Goal: Transaction & Acquisition: Purchase product/service

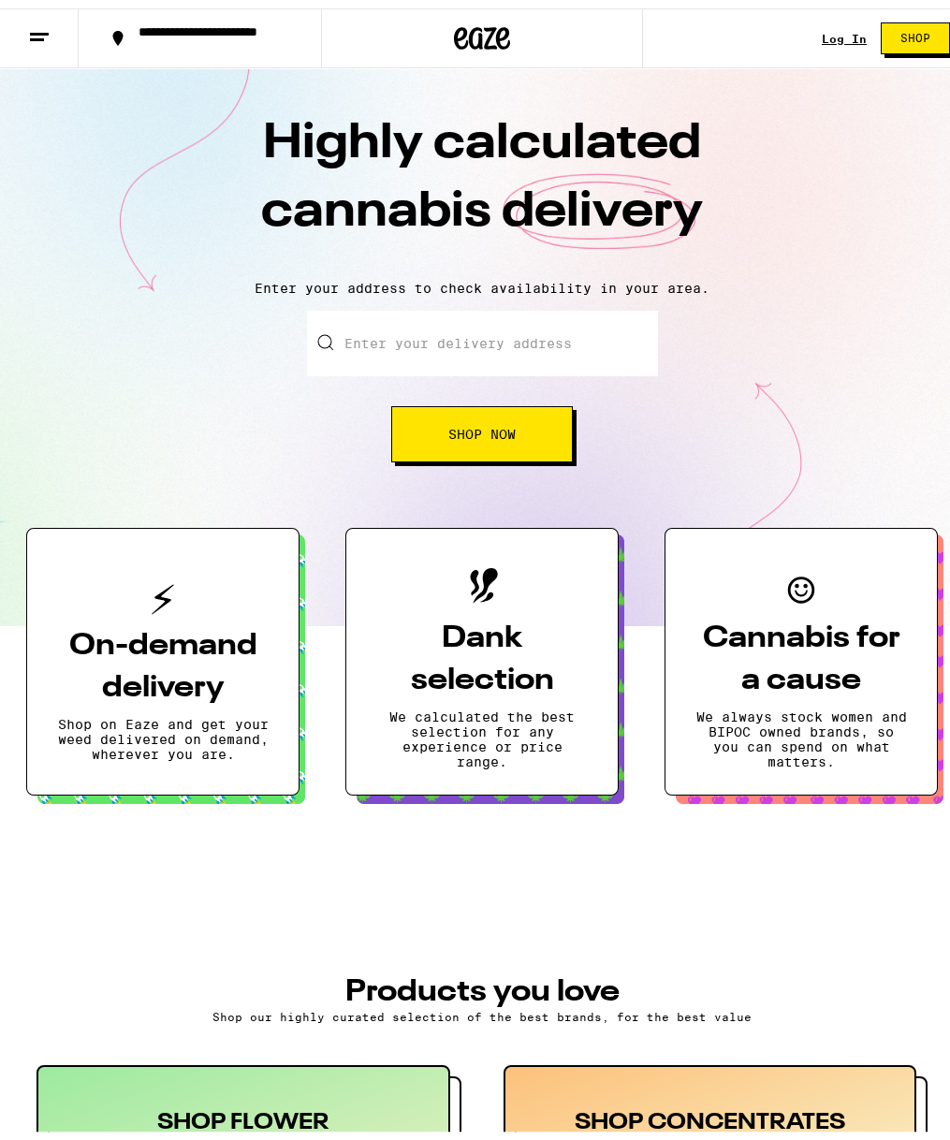
click at [822, 27] on link "Log In" at bounding box center [844, 30] width 45 height 12
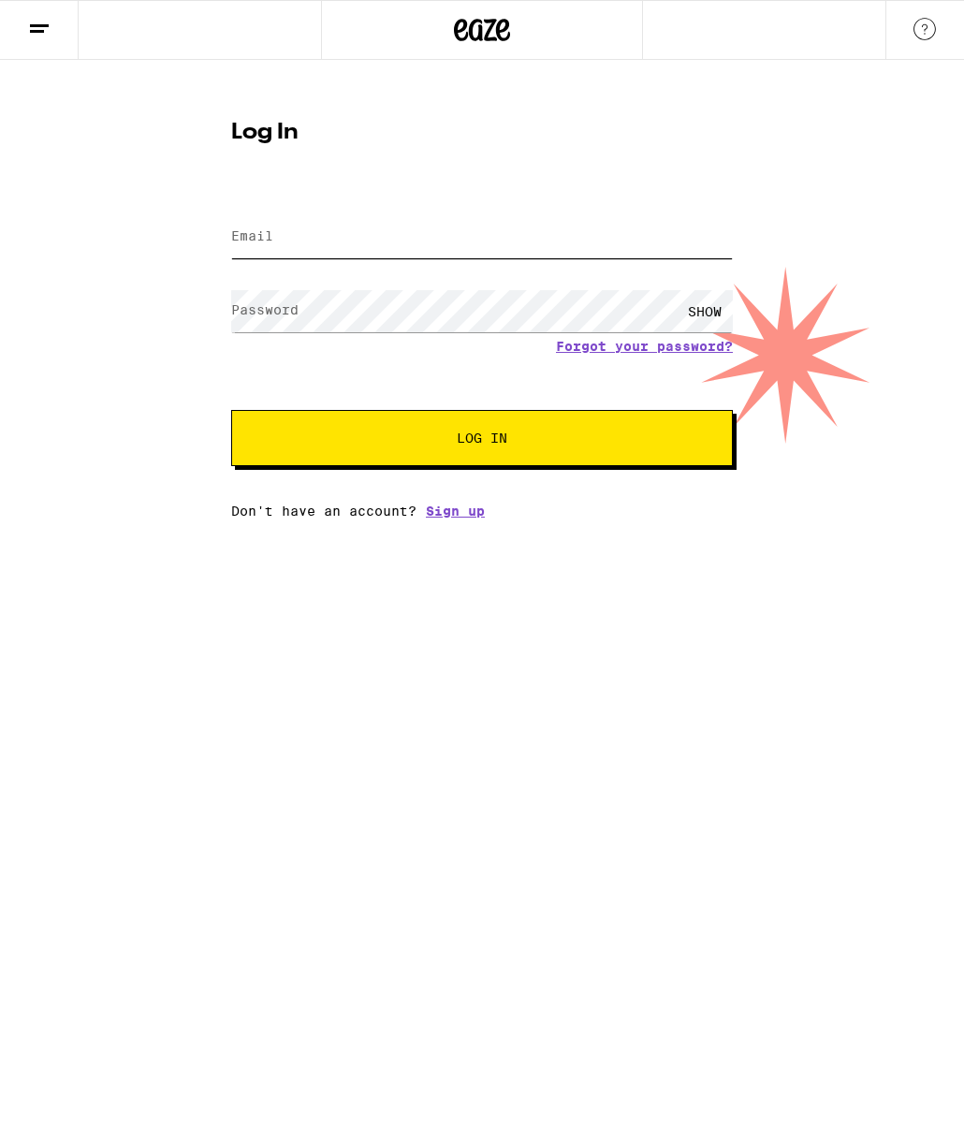
click at [466, 244] on input "Email" at bounding box center [482, 237] width 502 height 42
type input "[EMAIL_ADDRESS][DOMAIN_NAME]"
click at [536, 420] on button "Log In" at bounding box center [482, 438] width 502 height 56
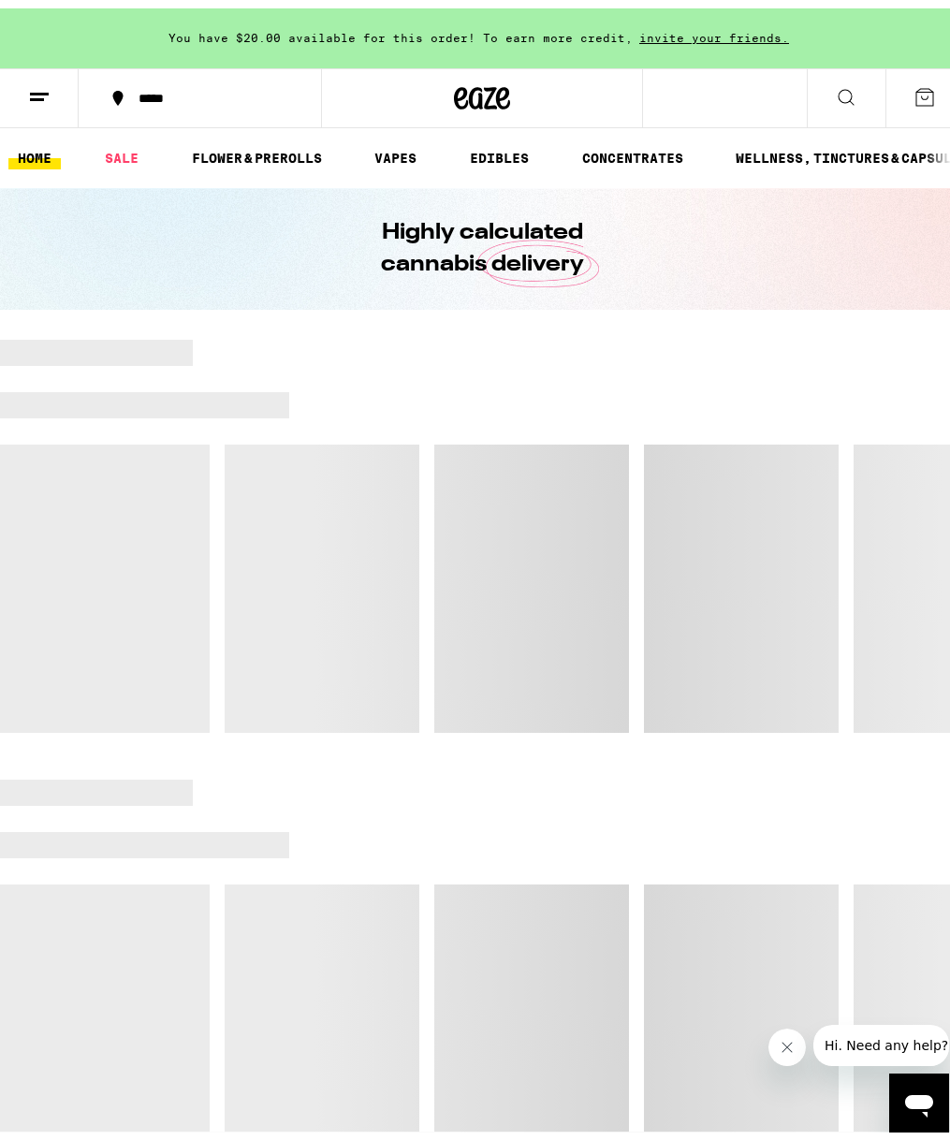
click at [922, 95] on button at bounding box center [925, 90] width 79 height 58
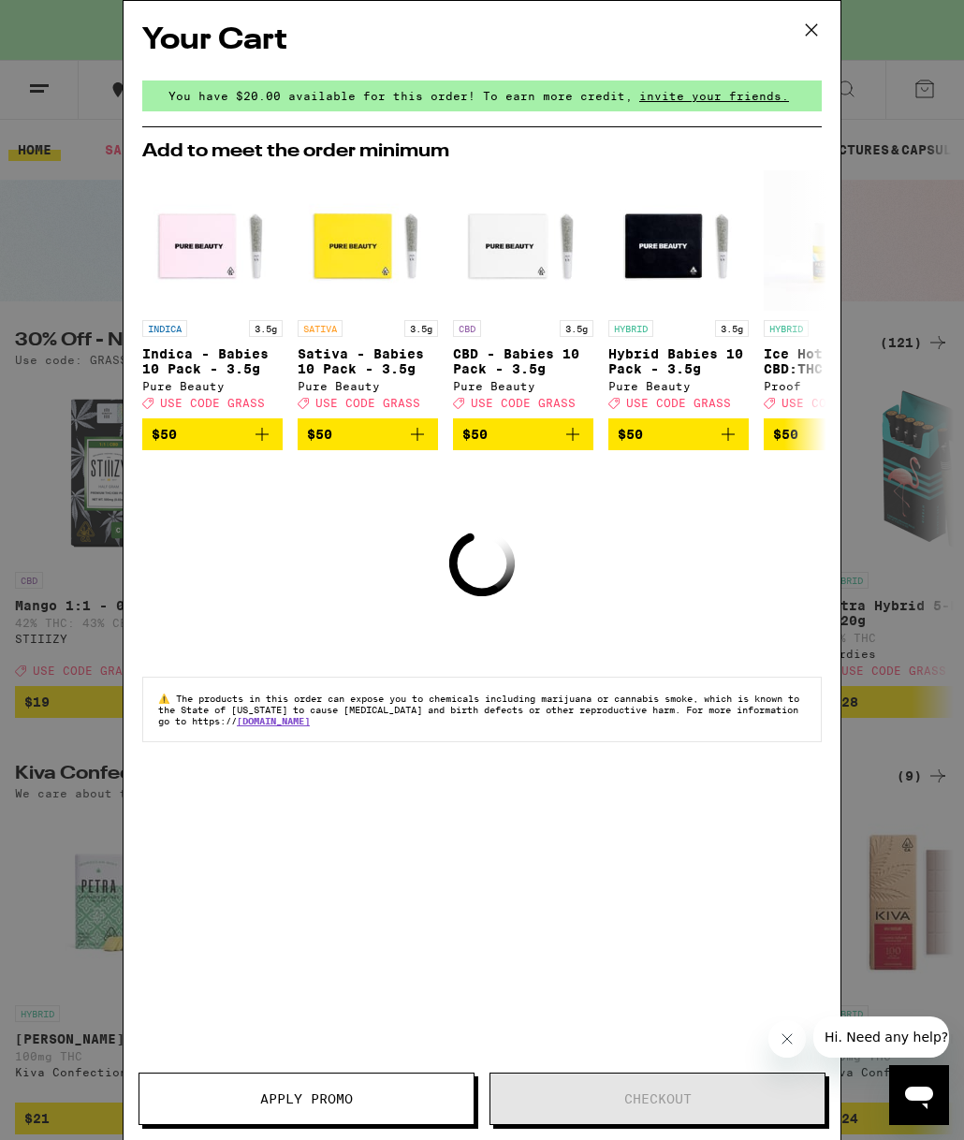
click at [800, 27] on icon at bounding box center [812, 30] width 28 height 28
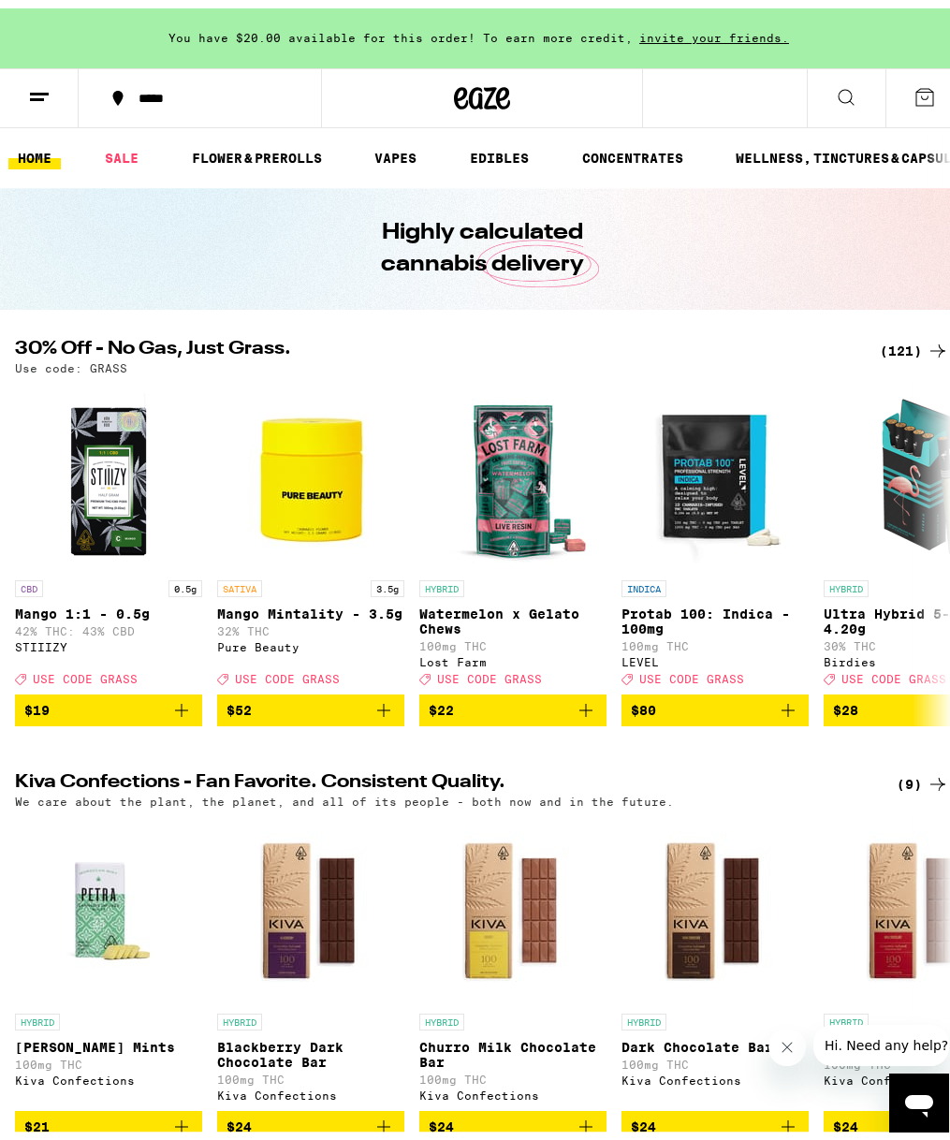
click at [835, 89] on icon at bounding box center [846, 89] width 22 height 22
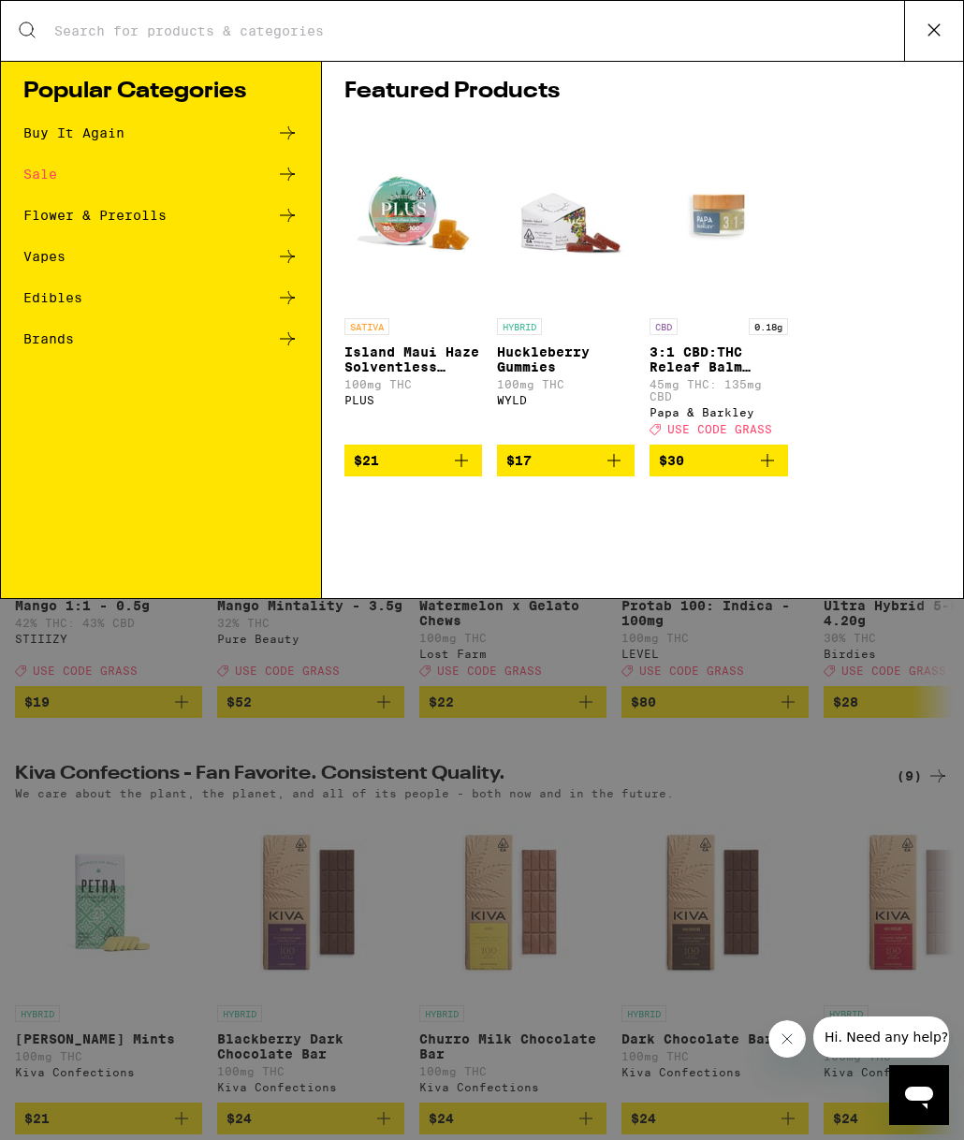
click at [252, 26] on input "Search for Products" at bounding box center [478, 30] width 851 height 17
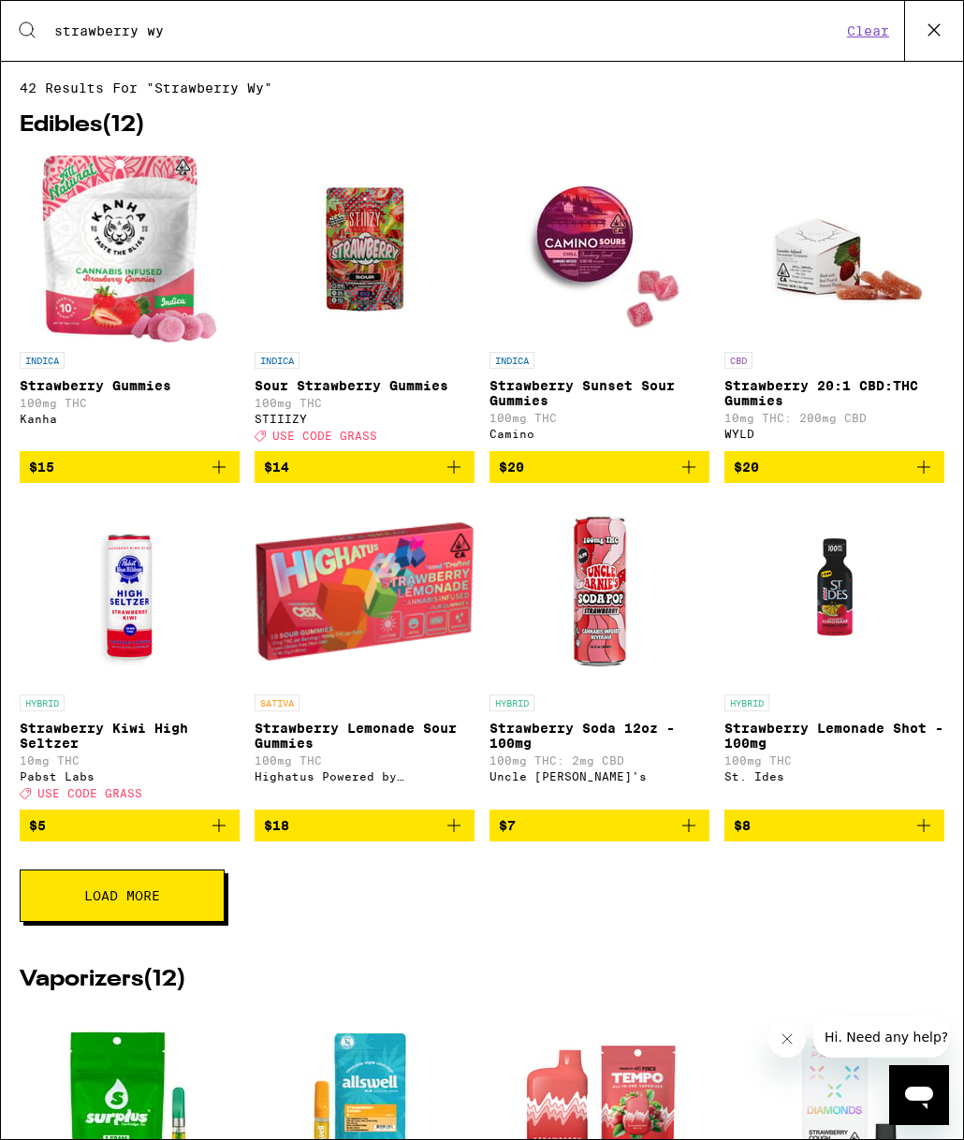
type input "strawberry wy"
click at [815, 478] on span "$20" at bounding box center [834, 467] width 201 height 22
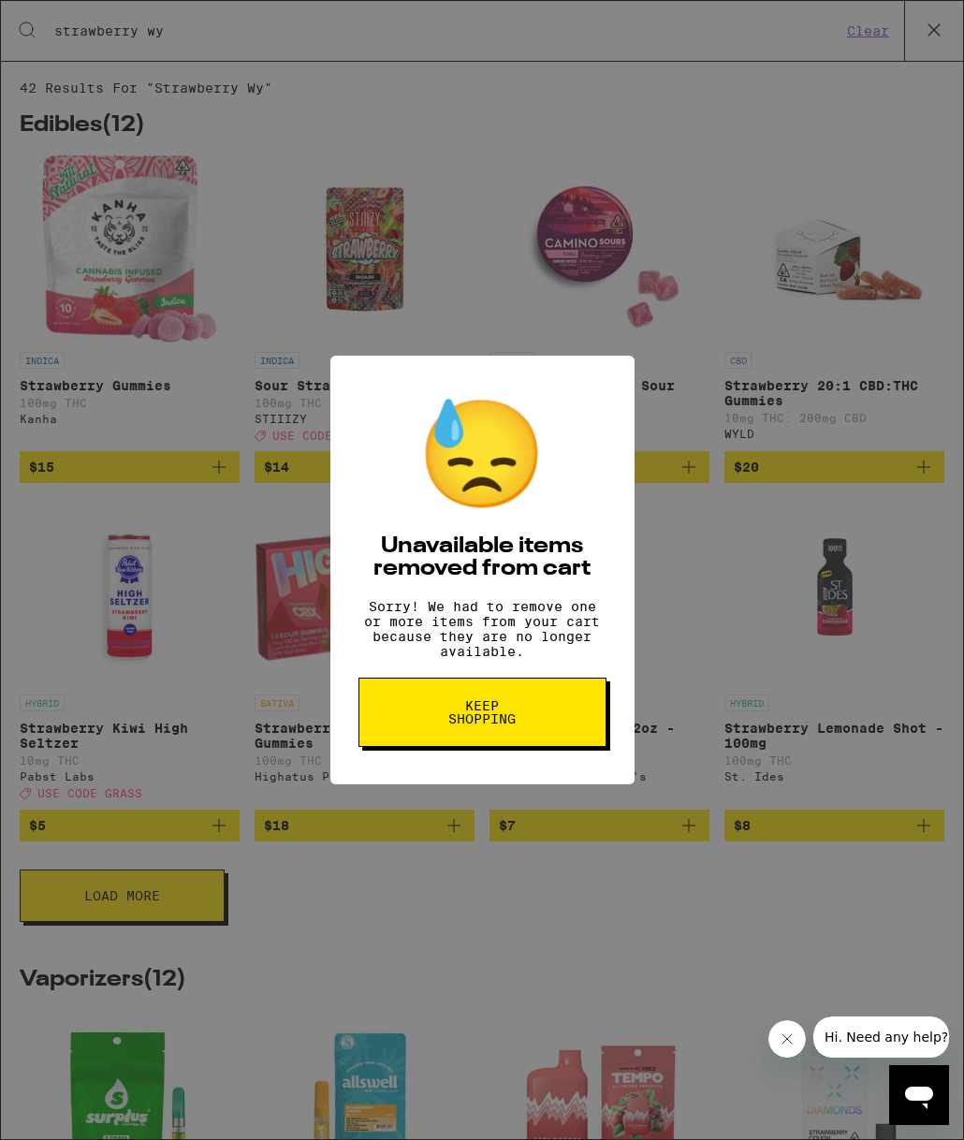
click at [502, 726] on span "Keep Shopping" at bounding box center [482, 712] width 96 height 26
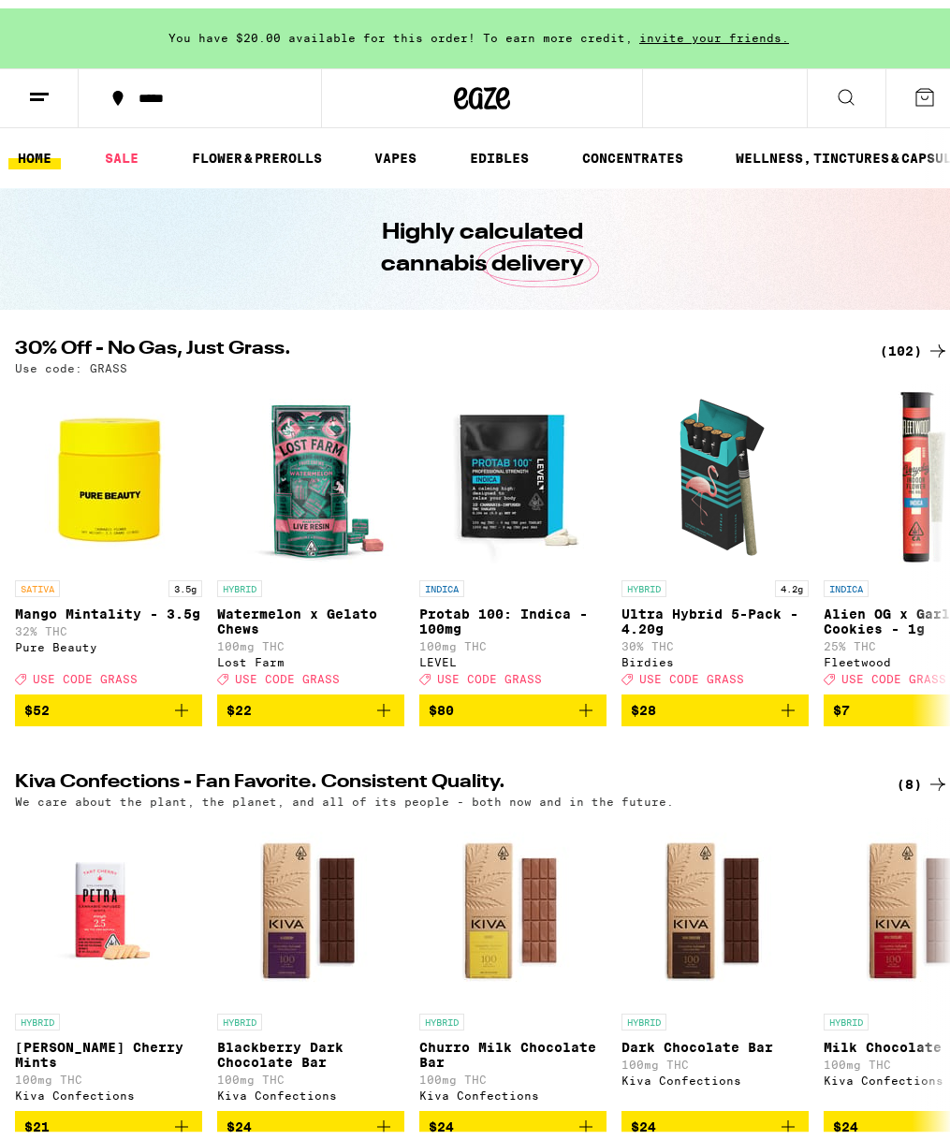
click at [230, 92] on div "*****" at bounding box center [210, 89] width 162 height 13
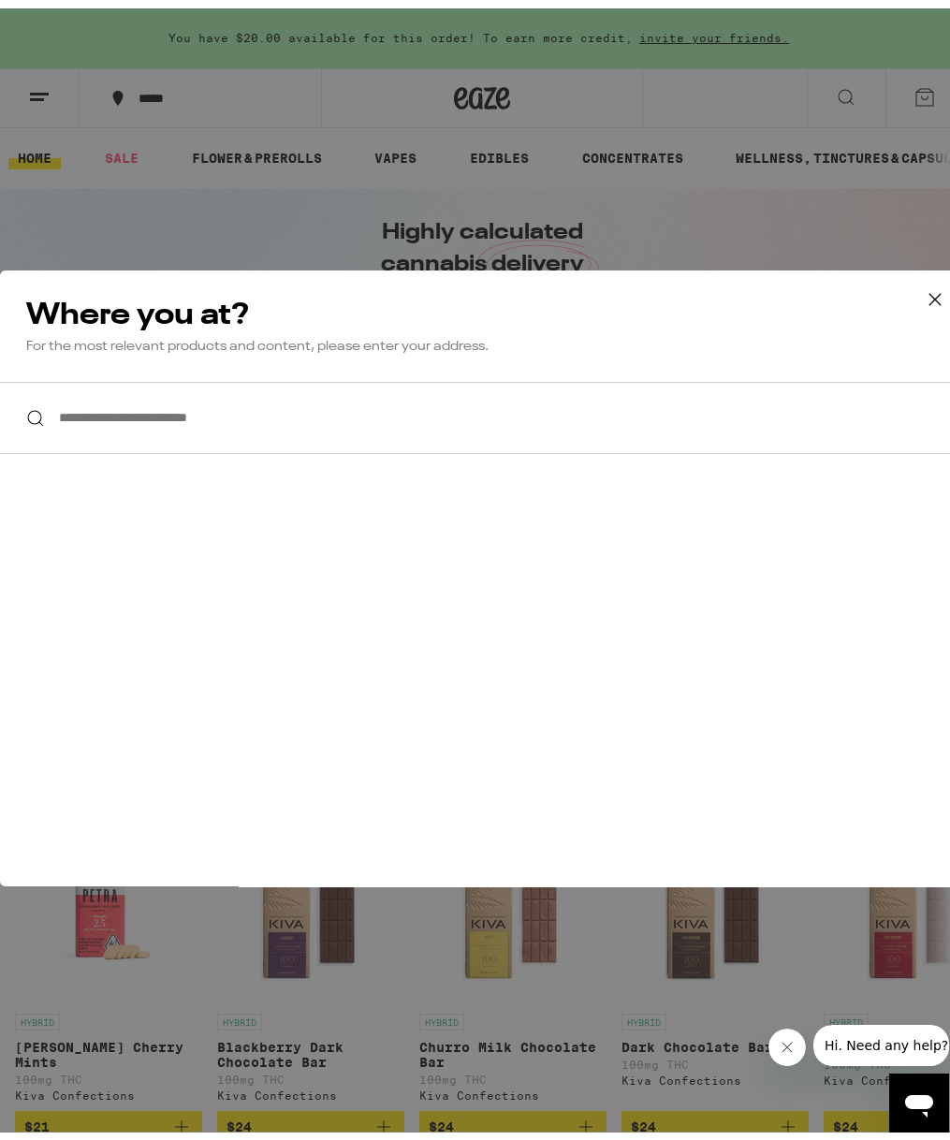
click at [257, 414] on input "**********" at bounding box center [482, 410] width 964 height 72
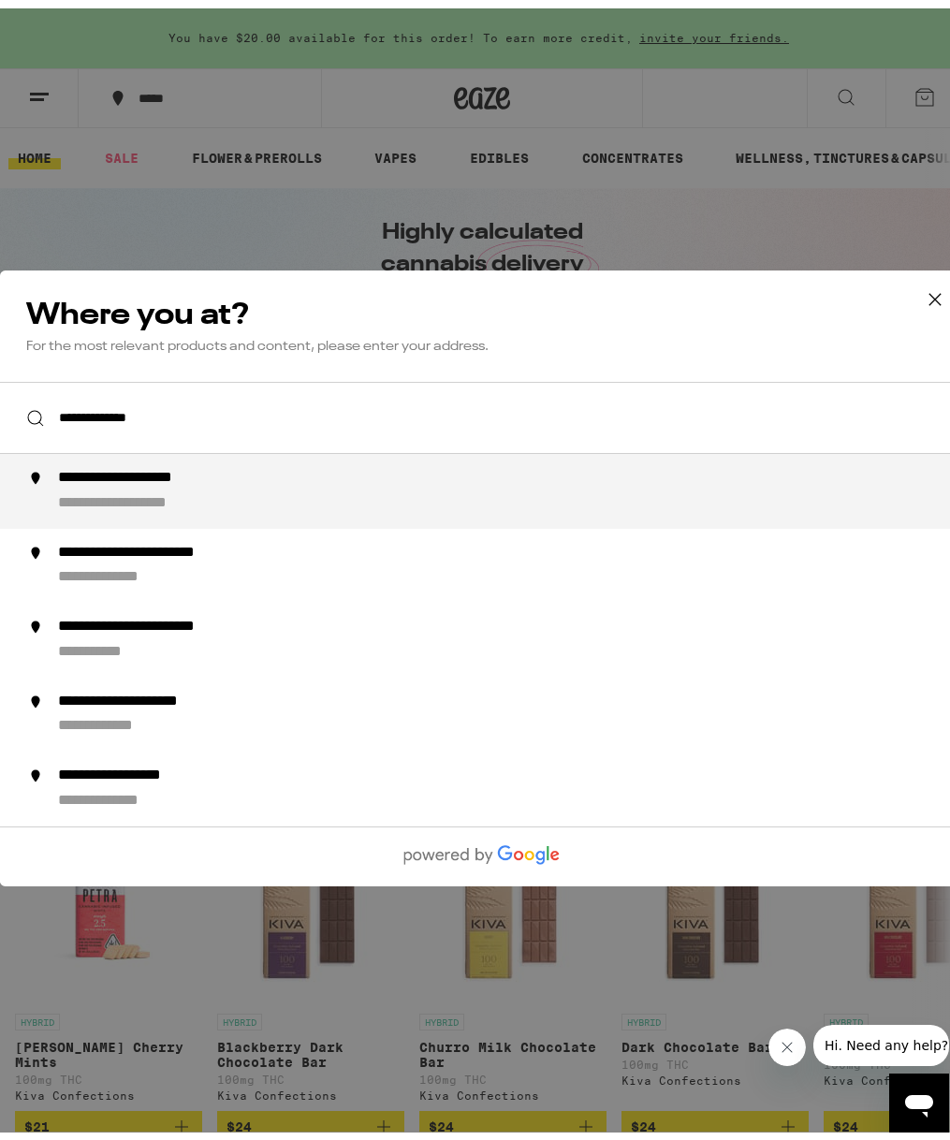
type input "**********"
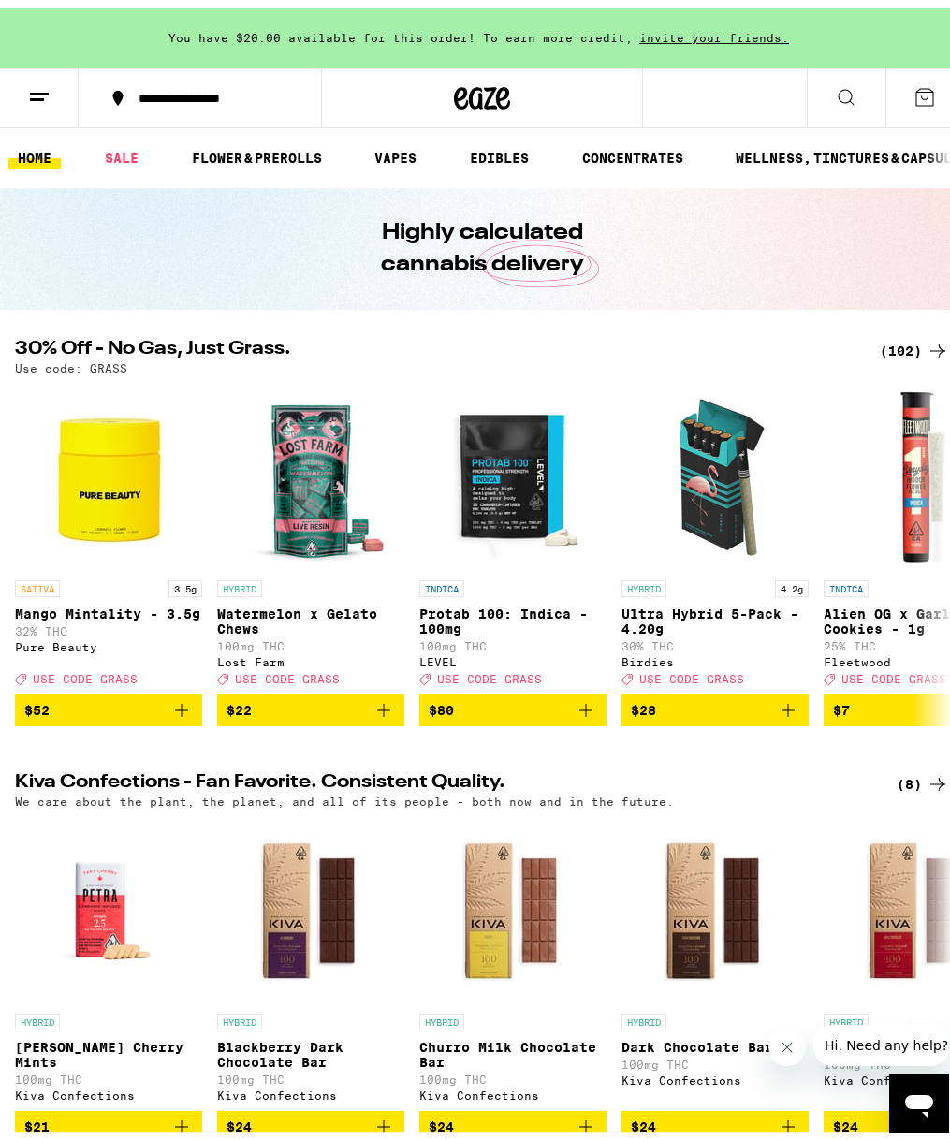
click at [861, 102] on button at bounding box center [846, 90] width 79 height 59
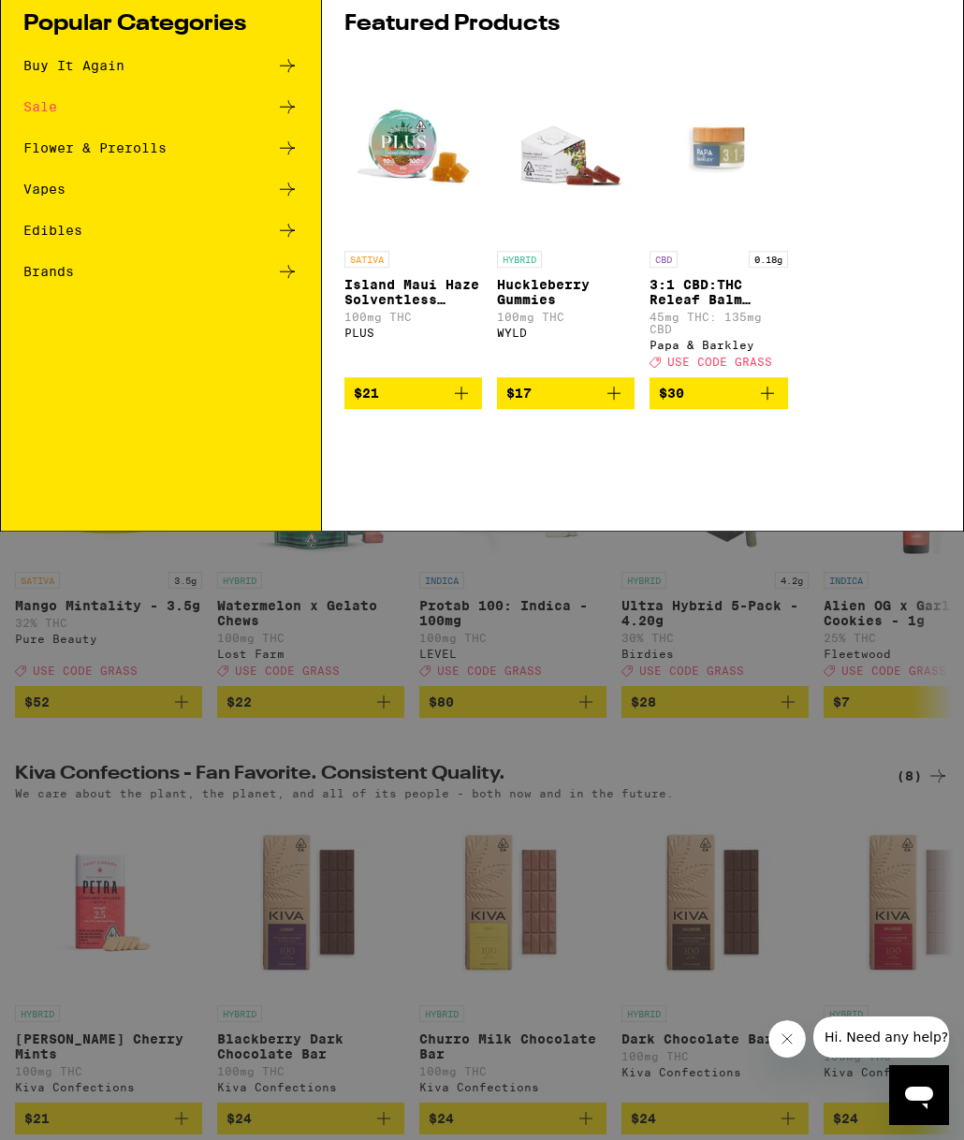
click at [906, 24] on button at bounding box center [933, 31] width 59 height 60
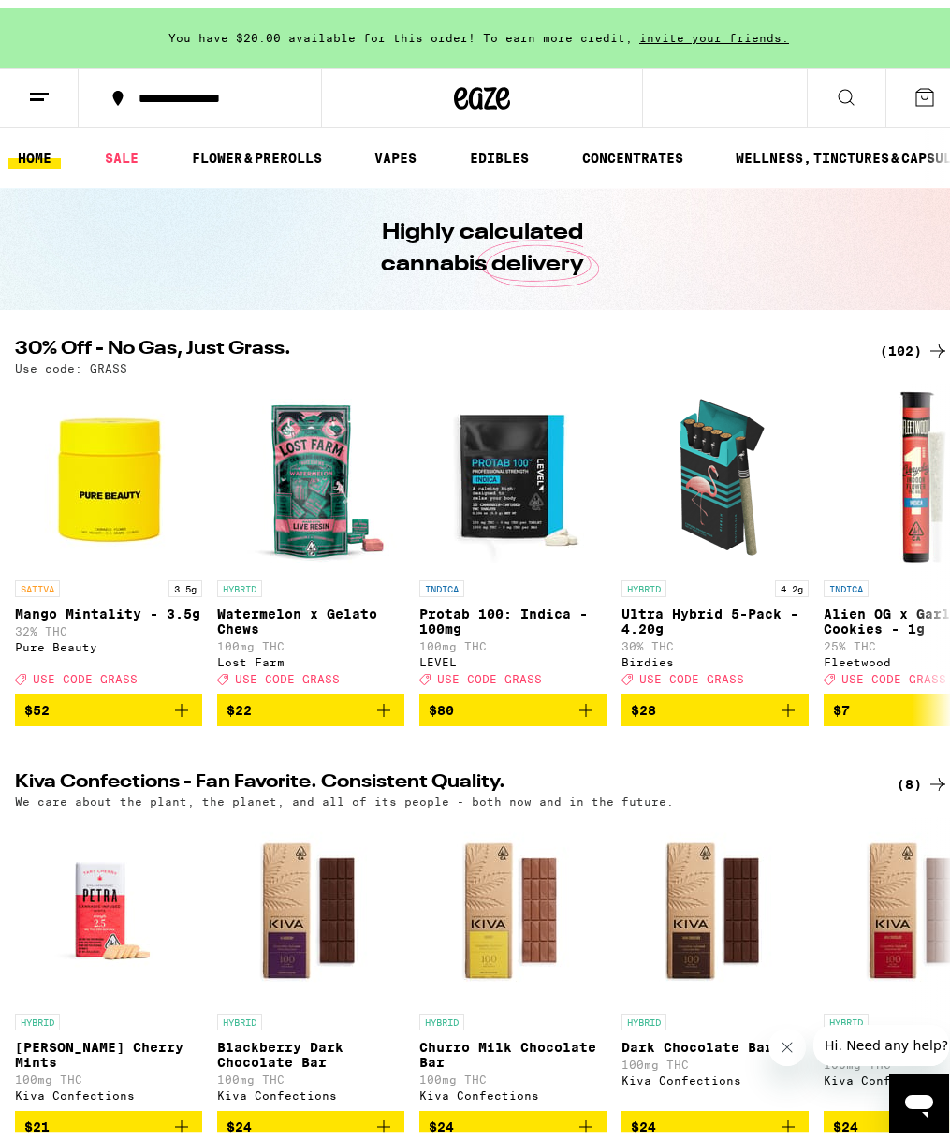
click at [914, 92] on icon at bounding box center [925, 89] width 22 height 22
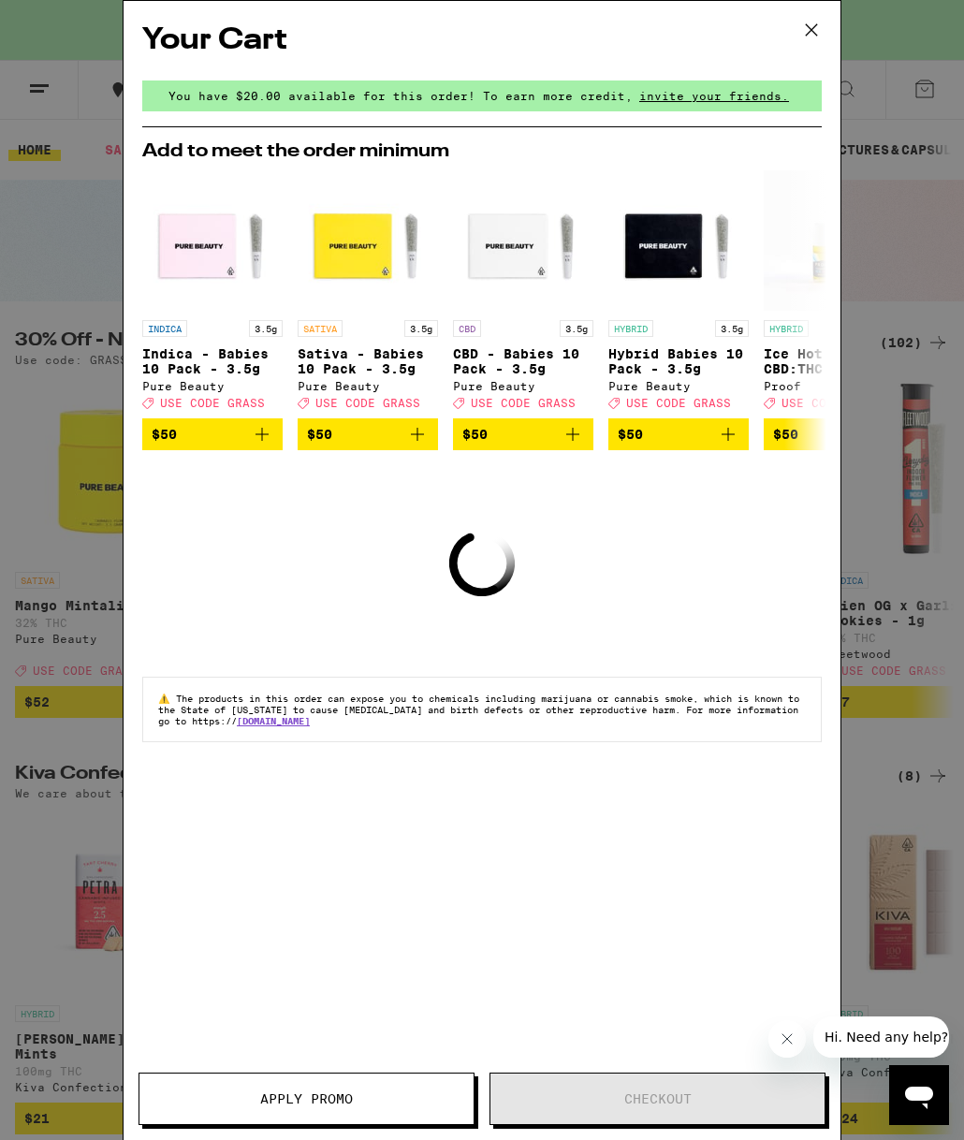
click at [814, 30] on icon at bounding box center [812, 30] width 28 height 28
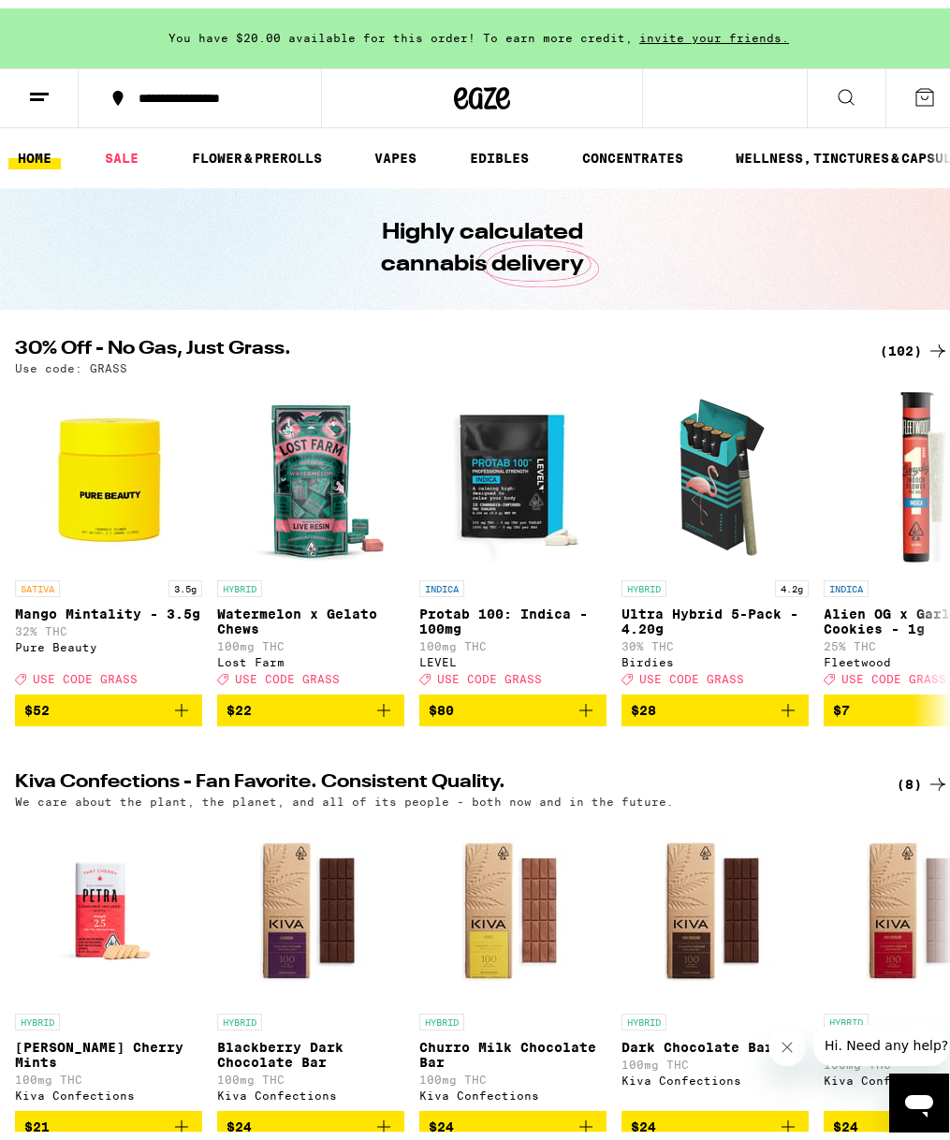
click at [835, 86] on icon at bounding box center [846, 89] width 22 height 22
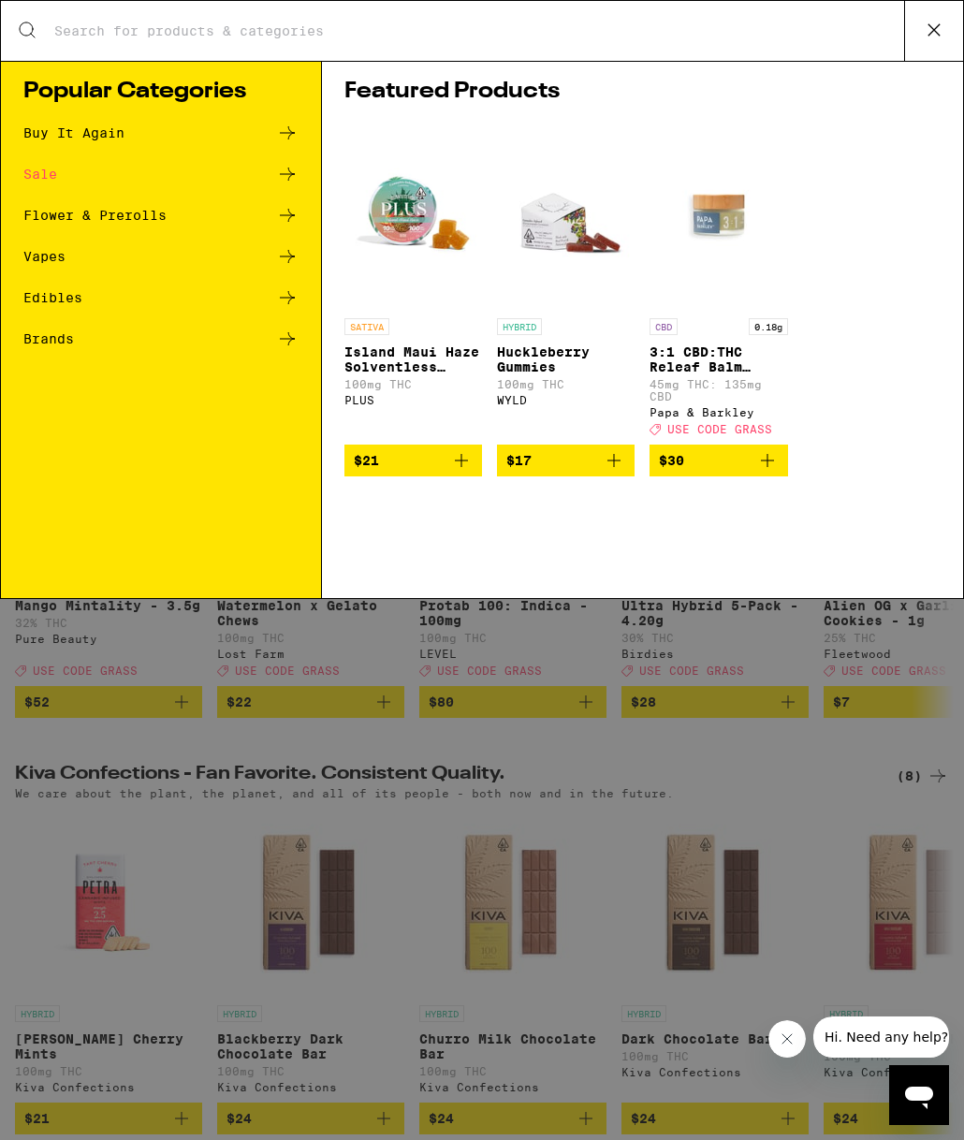
click at [378, 30] on input "Search for Products" at bounding box center [478, 30] width 851 height 17
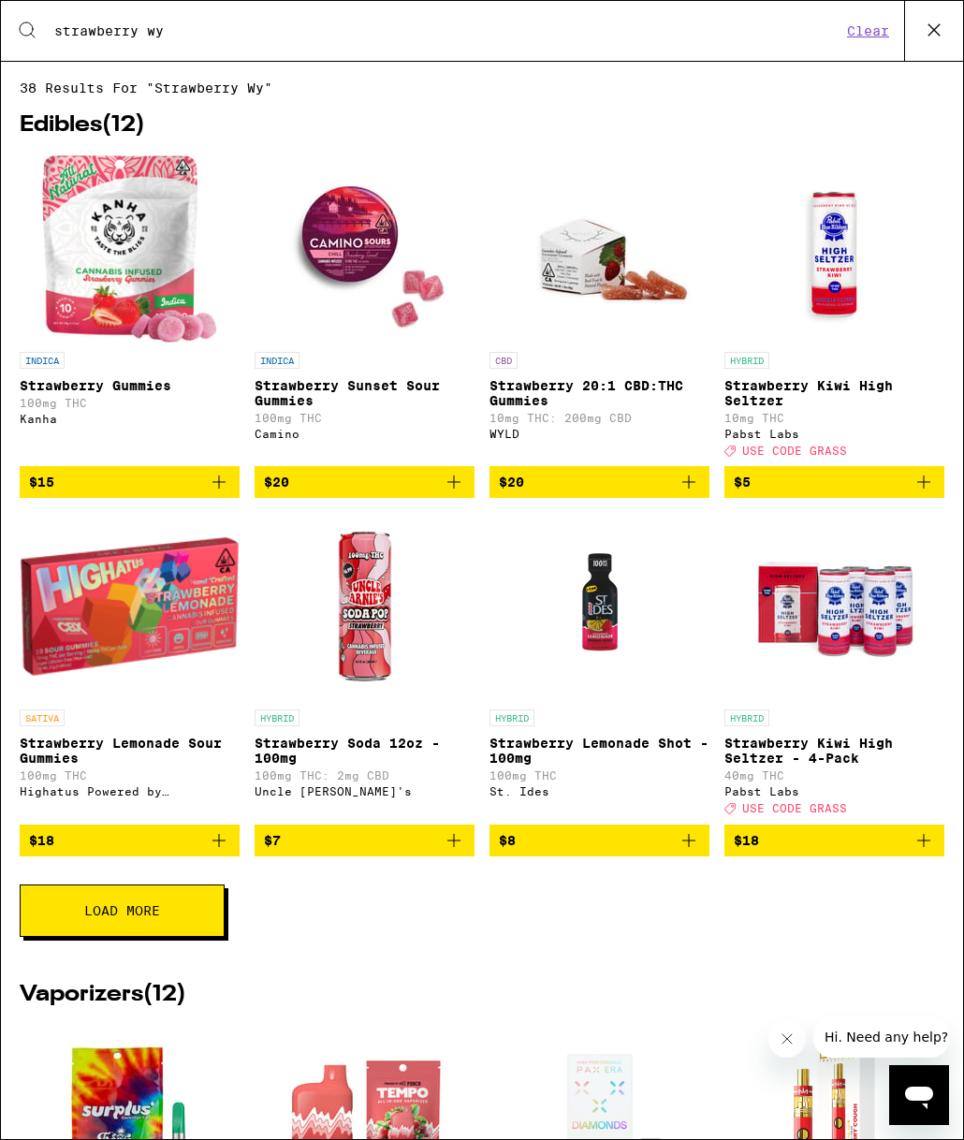
click at [580, 493] on span "$20" at bounding box center [599, 482] width 201 height 22
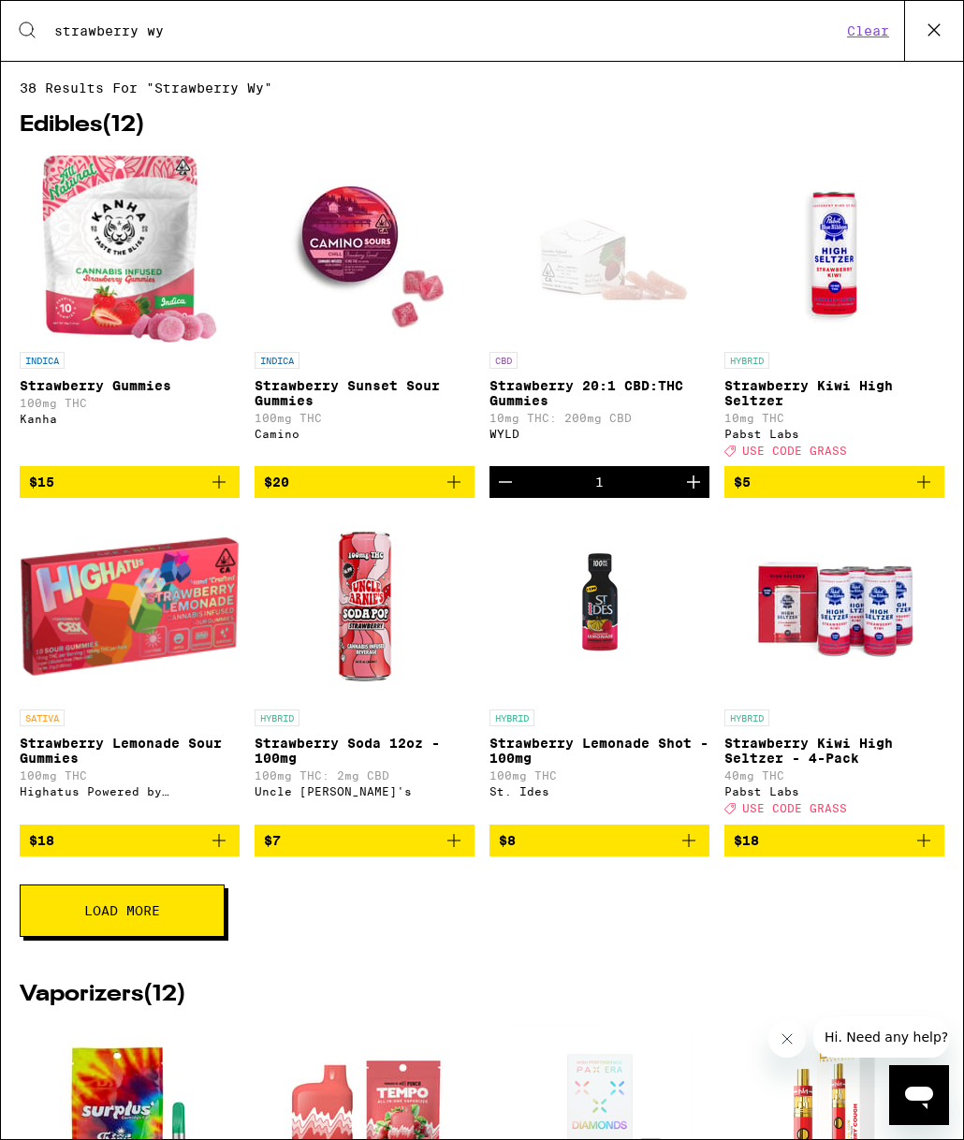
click at [806, 27] on input "strawberry wy" at bounding box center [447, 30] width 788 height 17
drag, startPoint x: 193, startPoint y: 34, endPoint x: 22, endPoint y: 35, distance: 170.4
click at [0, 35] on div "Search for Products strawberry wy Clear 38 results for "strawberry wy" Edibles …" at bounding box center [482, 570] width 964 height 1140
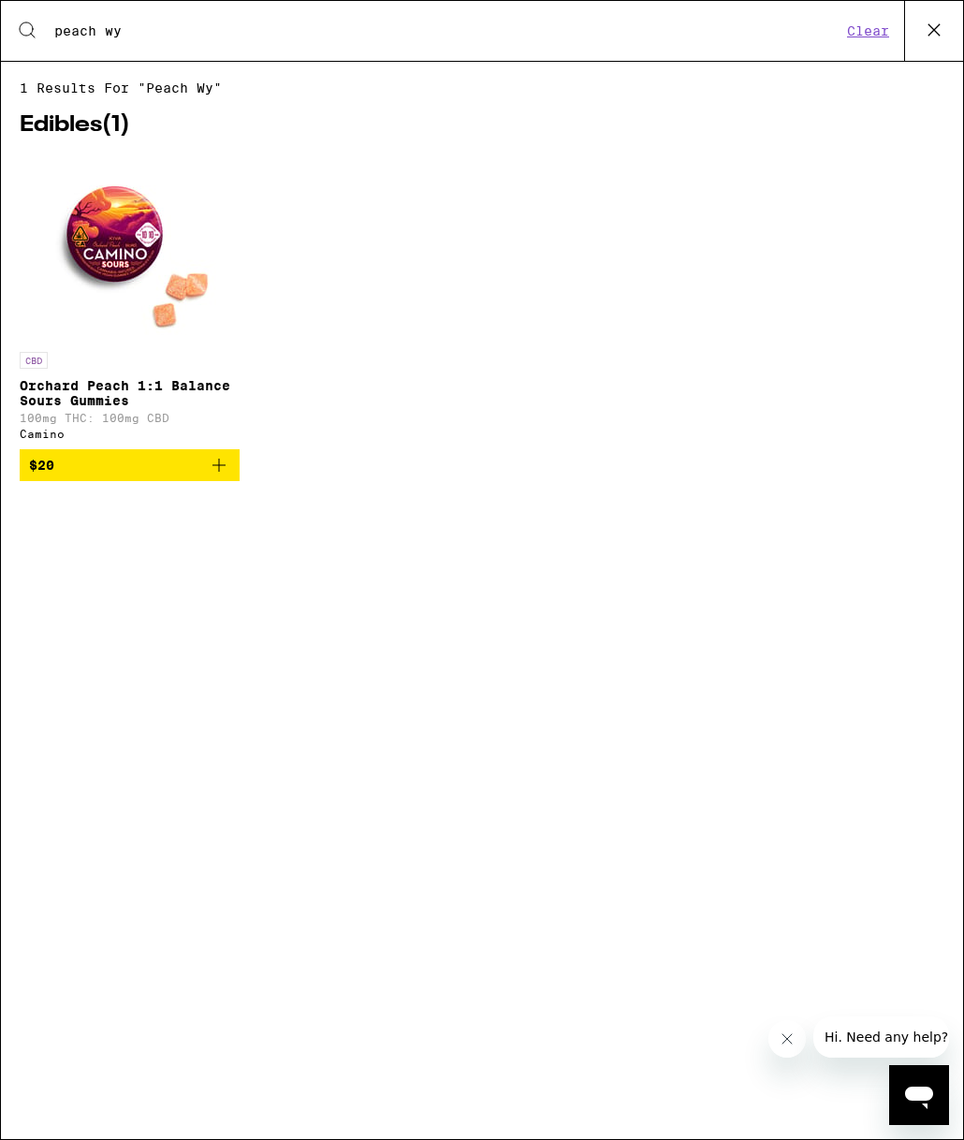
click at [125, 30] on input "peach wy" at bounding box center [447, 30] width 788 height 17
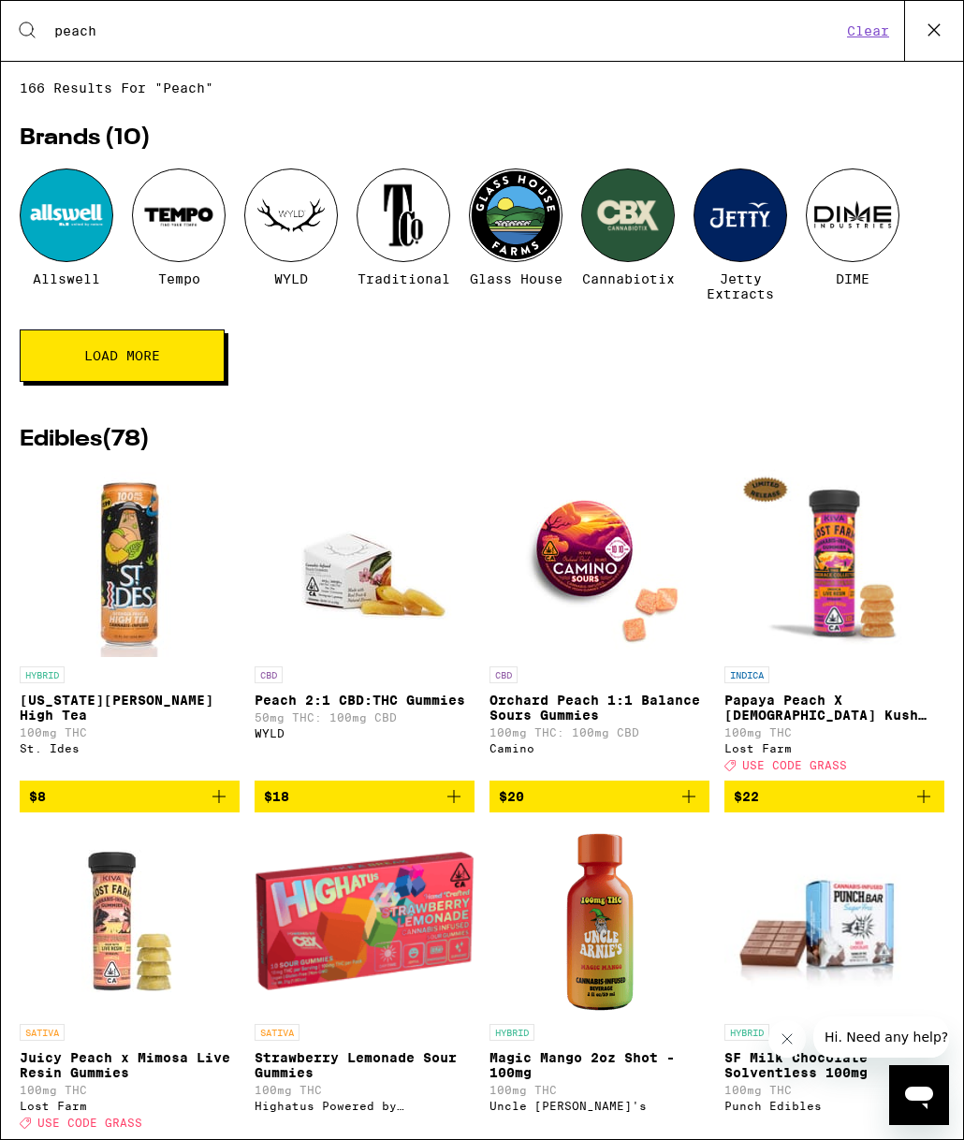
click at [390, 808] on span "$18" at bounding box center [364, 796] width 201 height 22
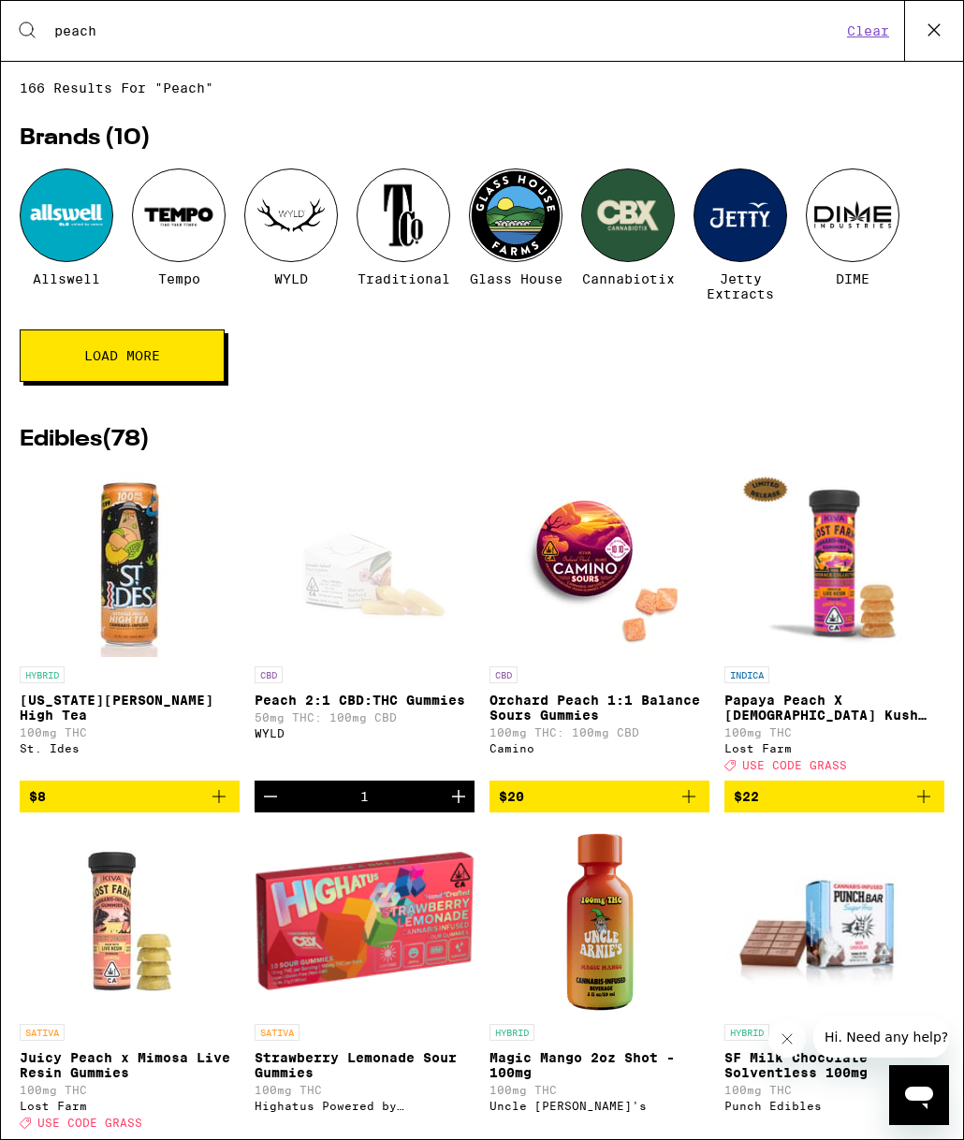
click at [509, 51] on div "Search for Products peach Clear" at bounding box center [482, 31] width 962 height 60
drag, startPoint x: 407, startPoint y: 31, endPoint x: 43, endPoint y: 24, distance: 364.2
click at [43, 24] on div "Search for Products peach" at bounding box center [439, 30] width 803 height 17
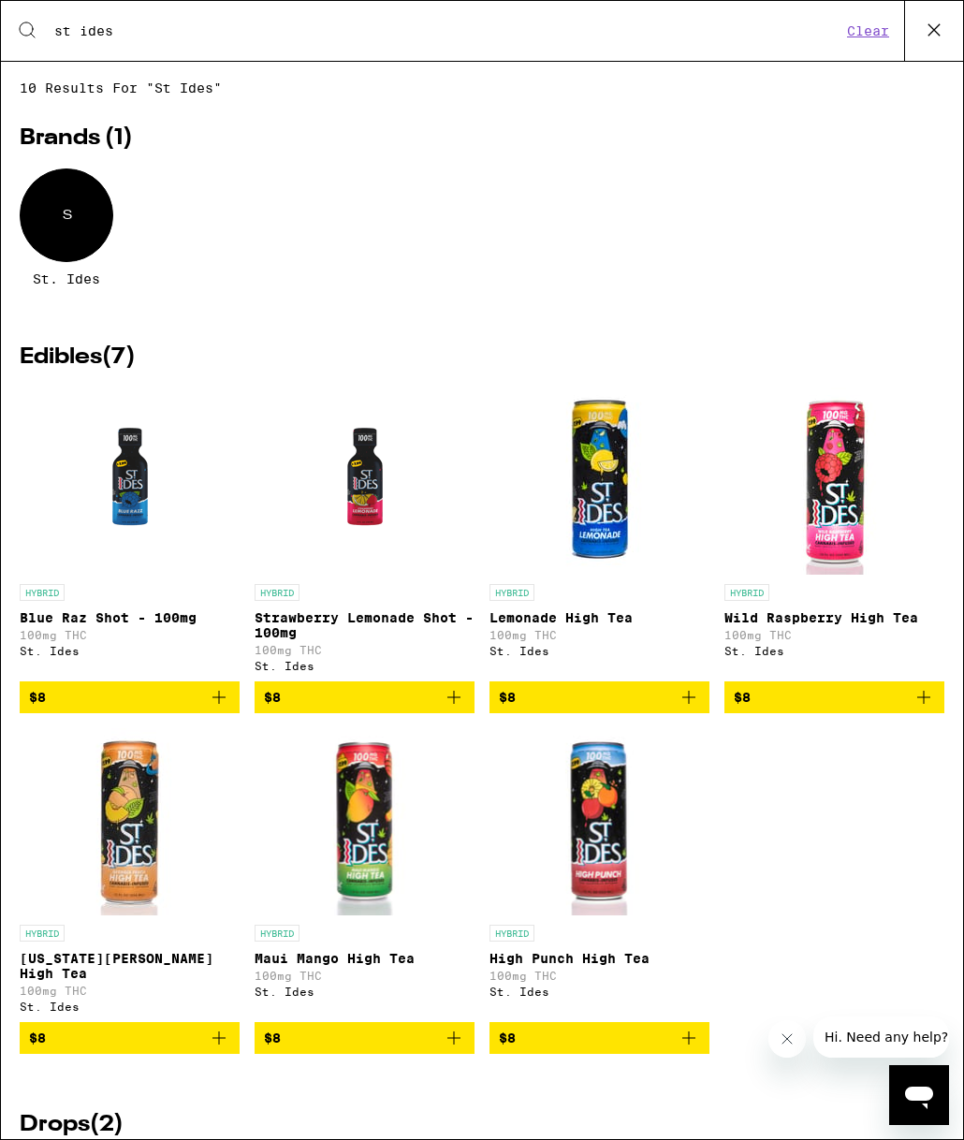
click at [189, 1054] on button "$8" at bounding box center [130, 1038] width 220 height 32
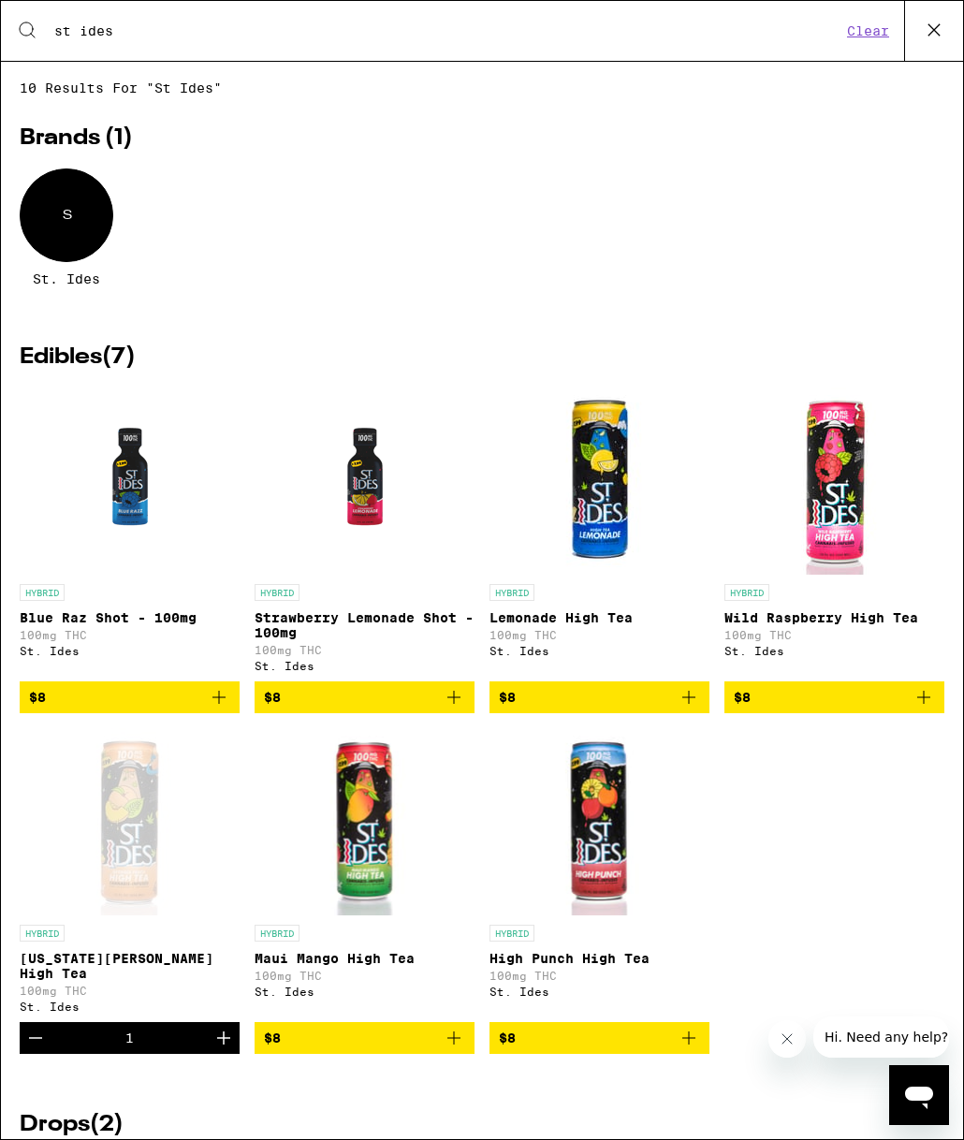
drag, startPoint x: 228, startPoint y: 32, endPoint x: 0, endPoint y: 21, distance: 227.8
click at [0, 21] on div "Search for Products st ides Clear 10 results for "st ides" Brands ( 1 ) S St. I…" at bounding box center [482, 570] width 964 height 1140
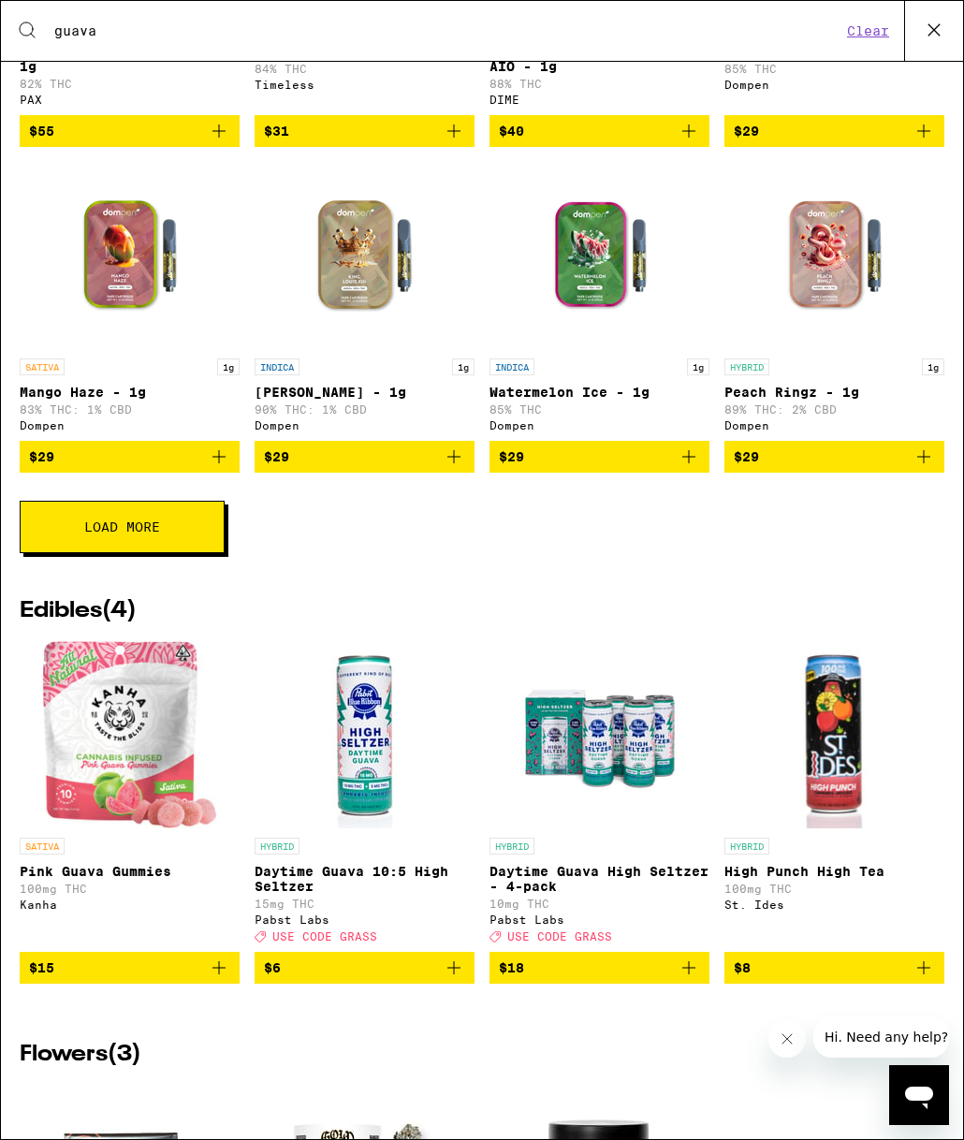
scroll to position [756, 0]
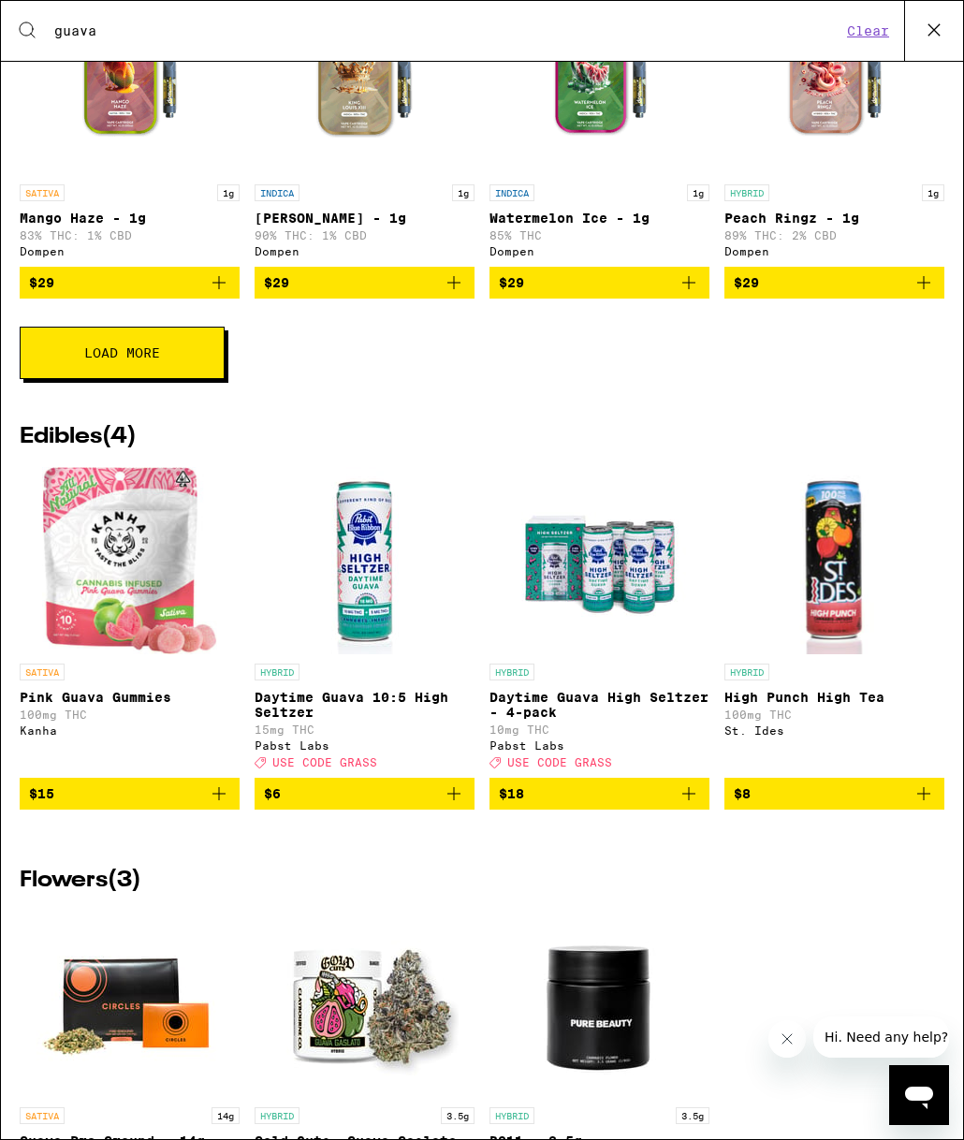
click at [377, 805] on span "$6" at bounding box center [364, 794] width 201 height 22
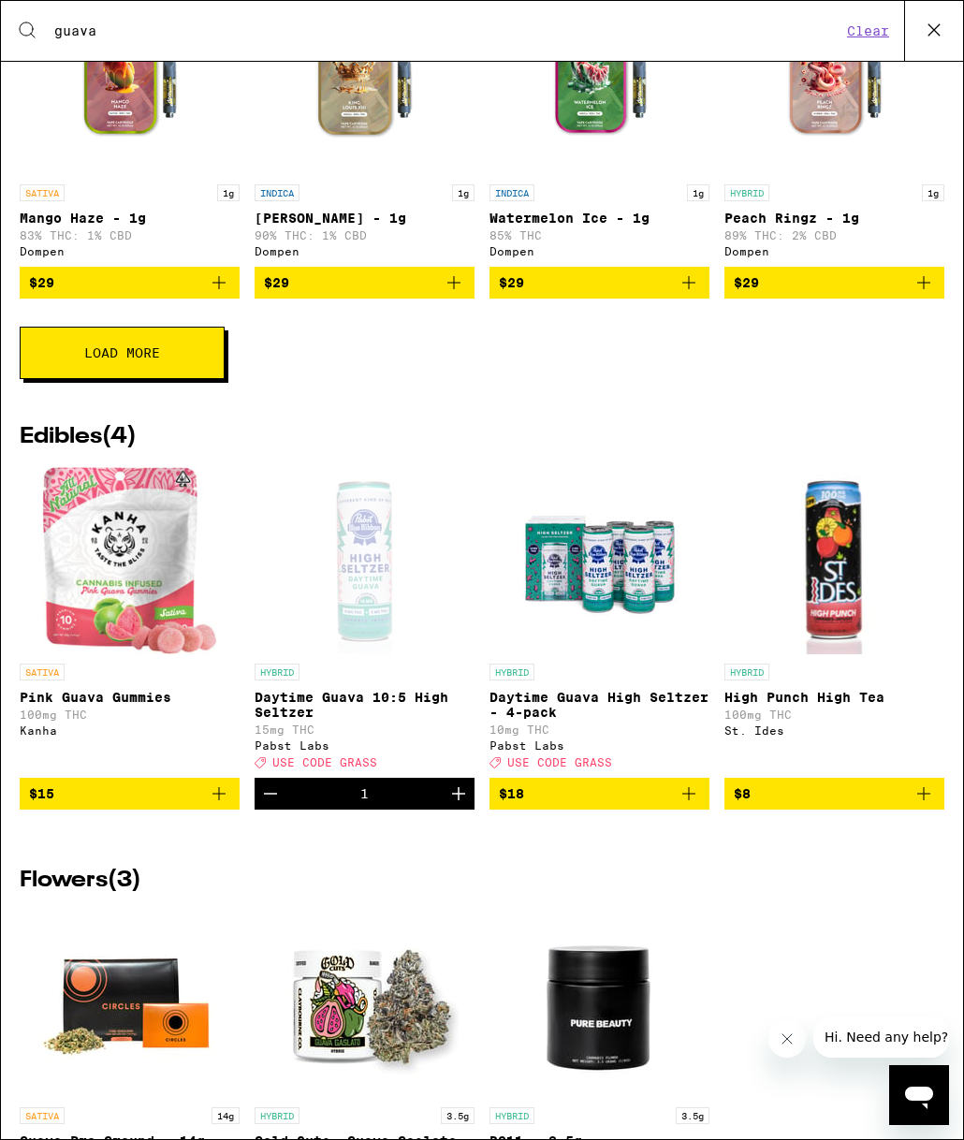
scroll to position [547, 0]
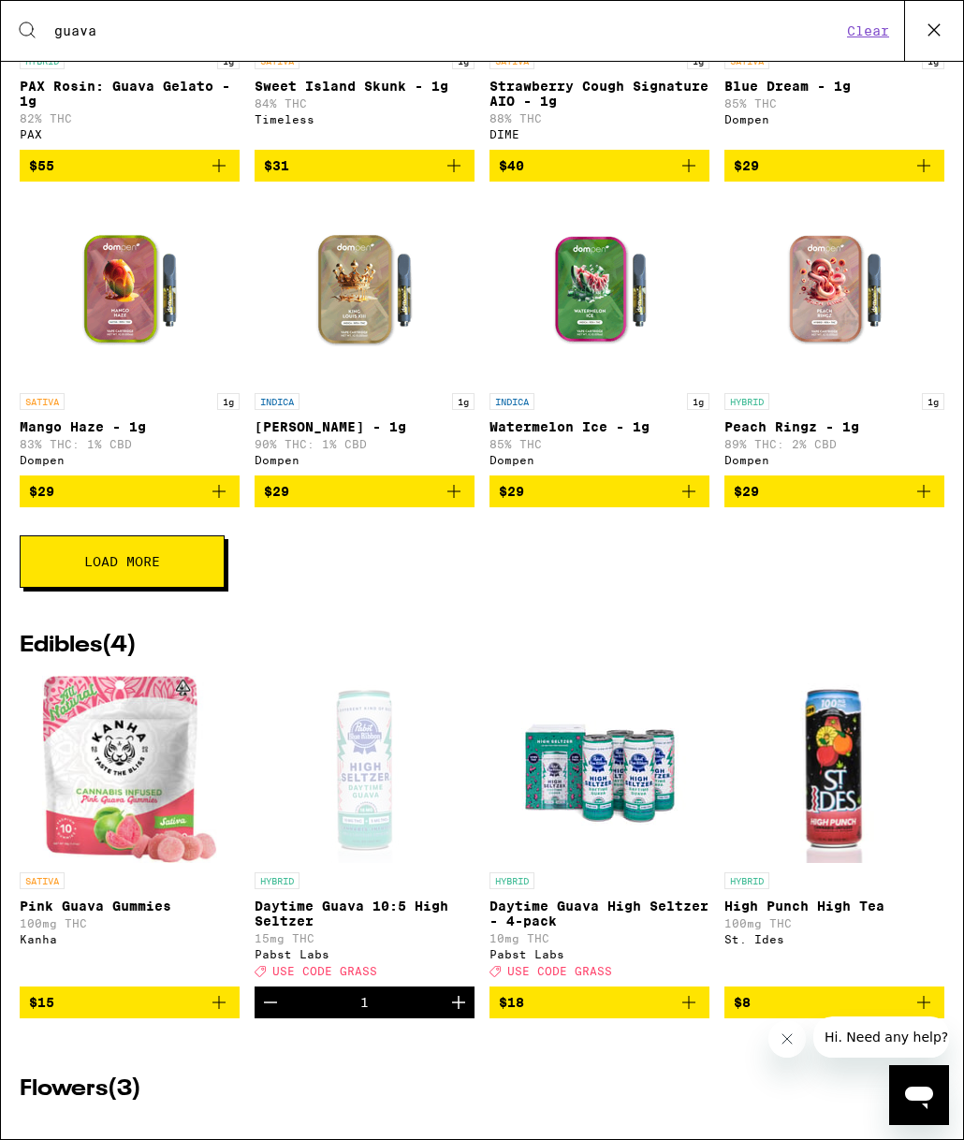
drag, startPoint x: 261, startPoint y: 19, endPoint x: 106, endPoint y: 20, distance: 155.4
click at [106, 20] on div "Search for Products guava Clear" at bounding box center [482, 31] width 962 height 60
drag, startPoint x: 94, startPoint y: 35, endPoint x: 37, endPoint y: 27, distance: 56.7
click at [38, 27] on div "Search for Products guava" at bounding box center [439, 30] width 803 height 17
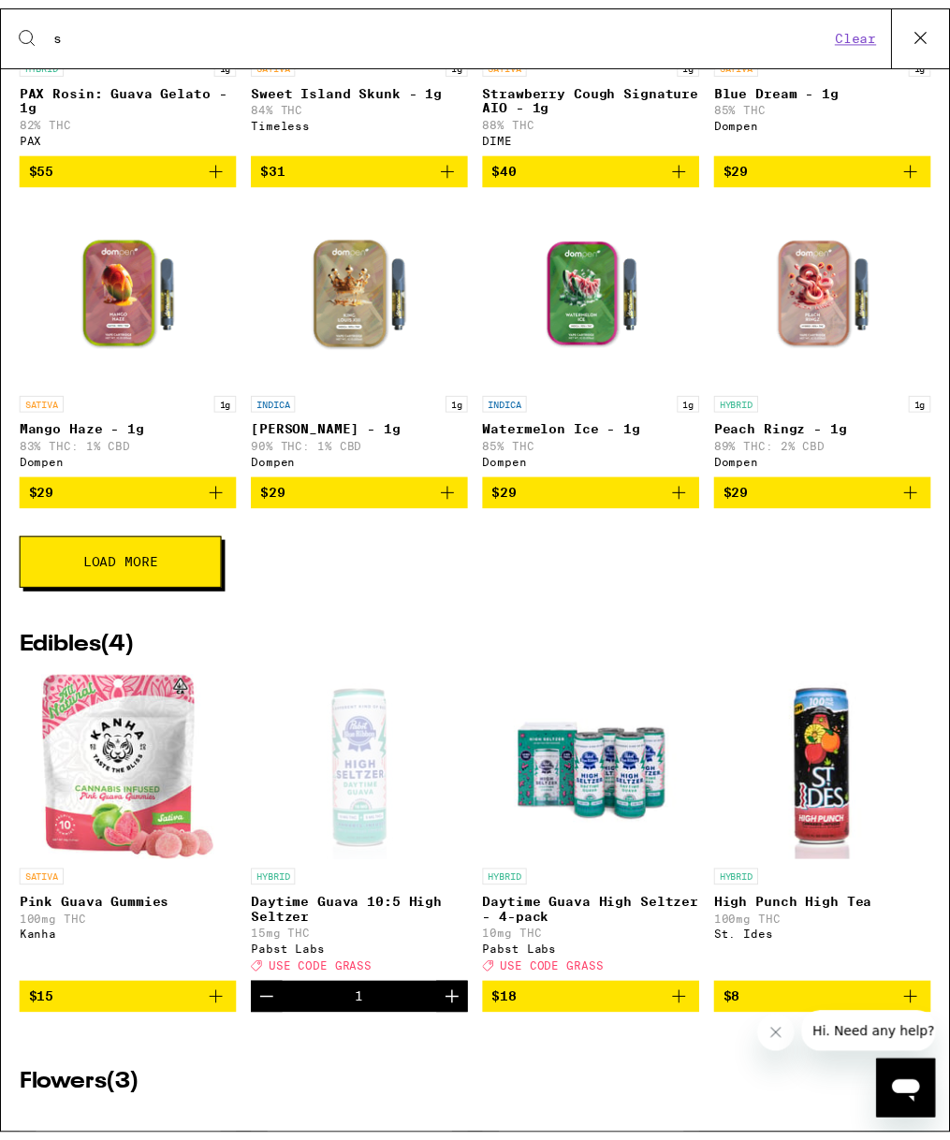
scroll to position [0, 0]
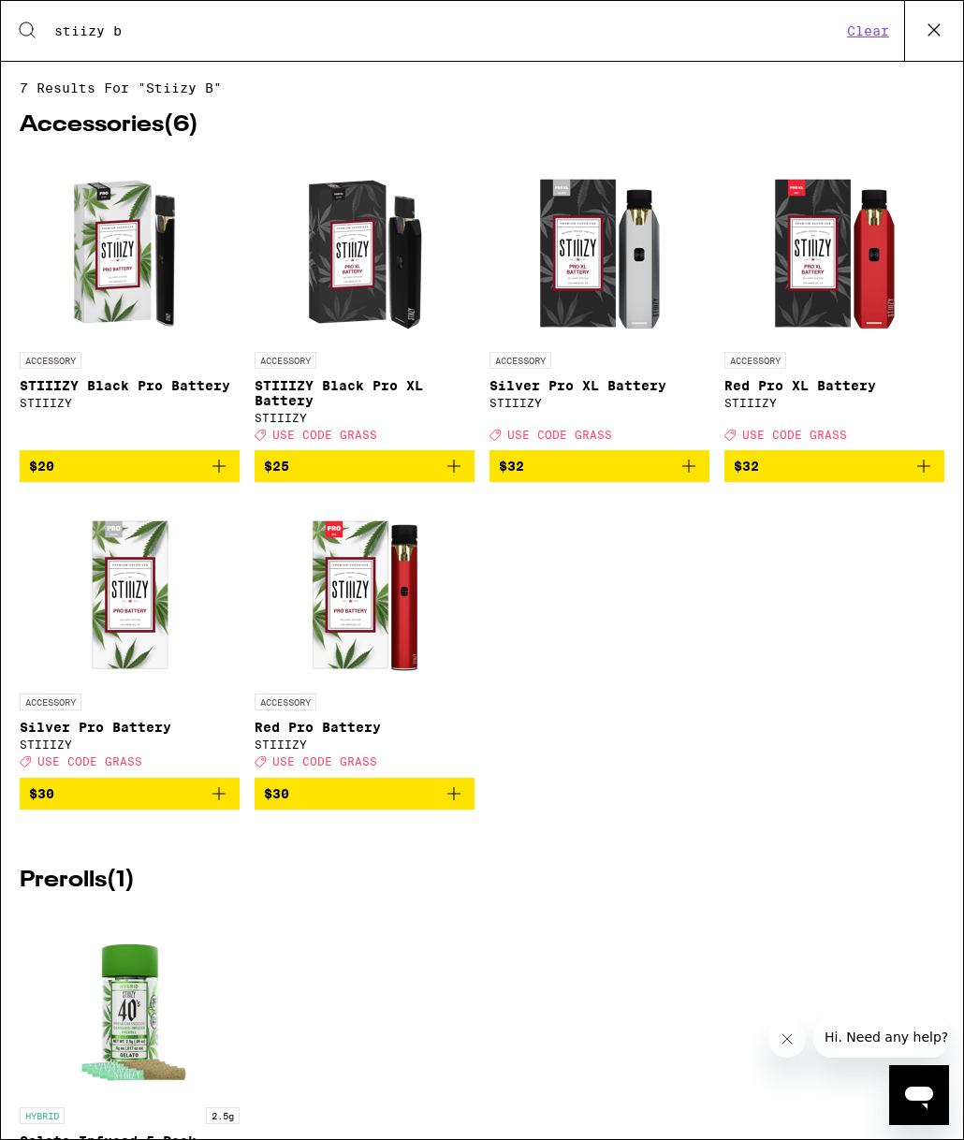
type input "stiizy b"
click at [409, 472] on span "$25" at bounding box center [364, 466] width 201 height 22
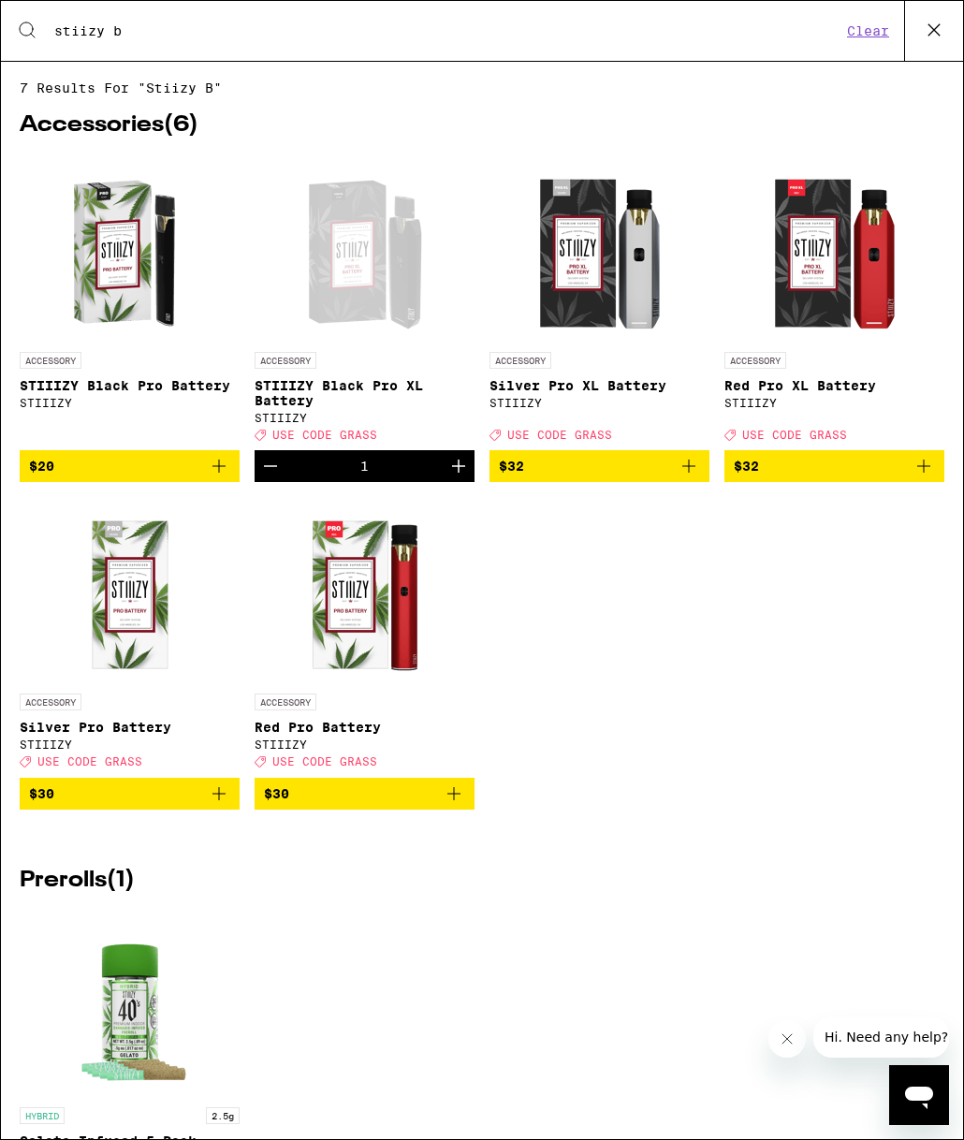
click at [932, 32] on icon at bounding box center [934, 30] width 28 height 28
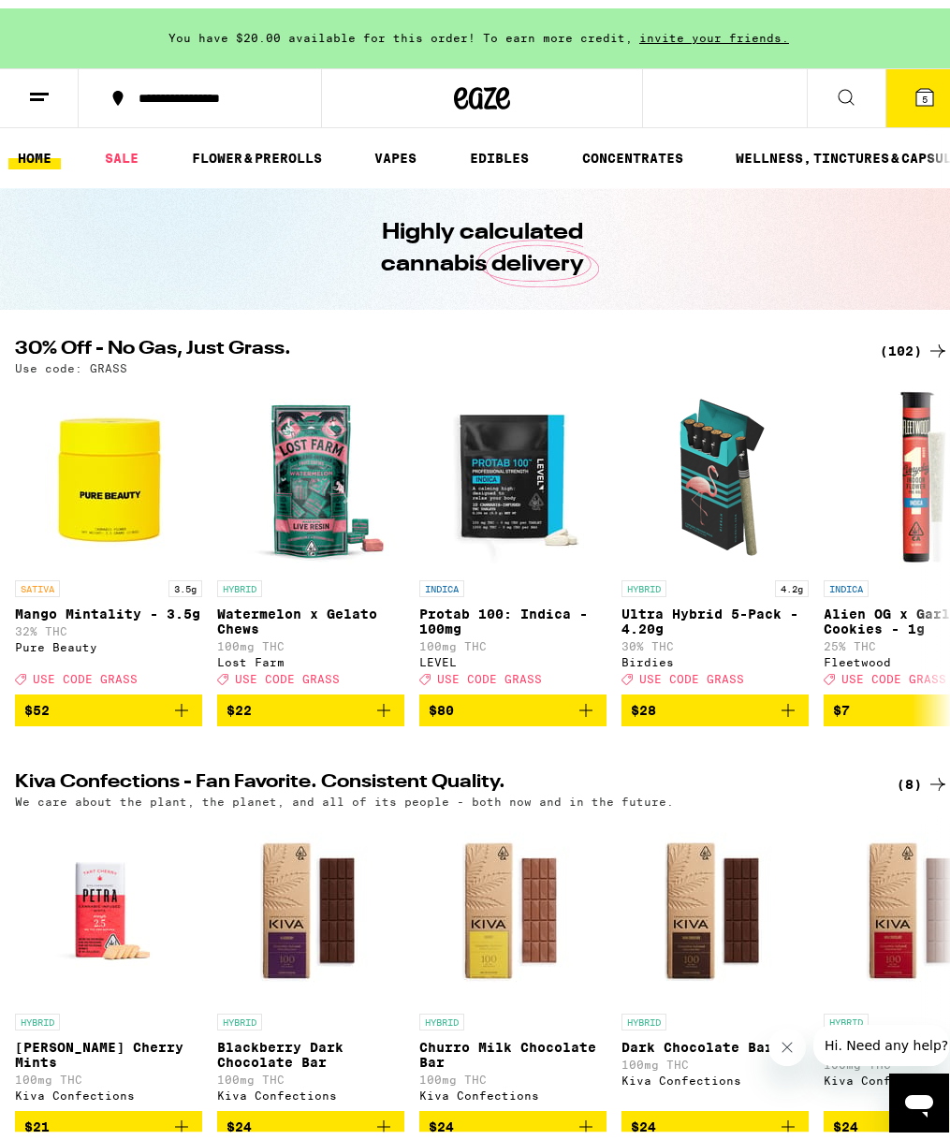
click at [922, 90] on span "5" at bounding box center [925, 90] width 6 height 11
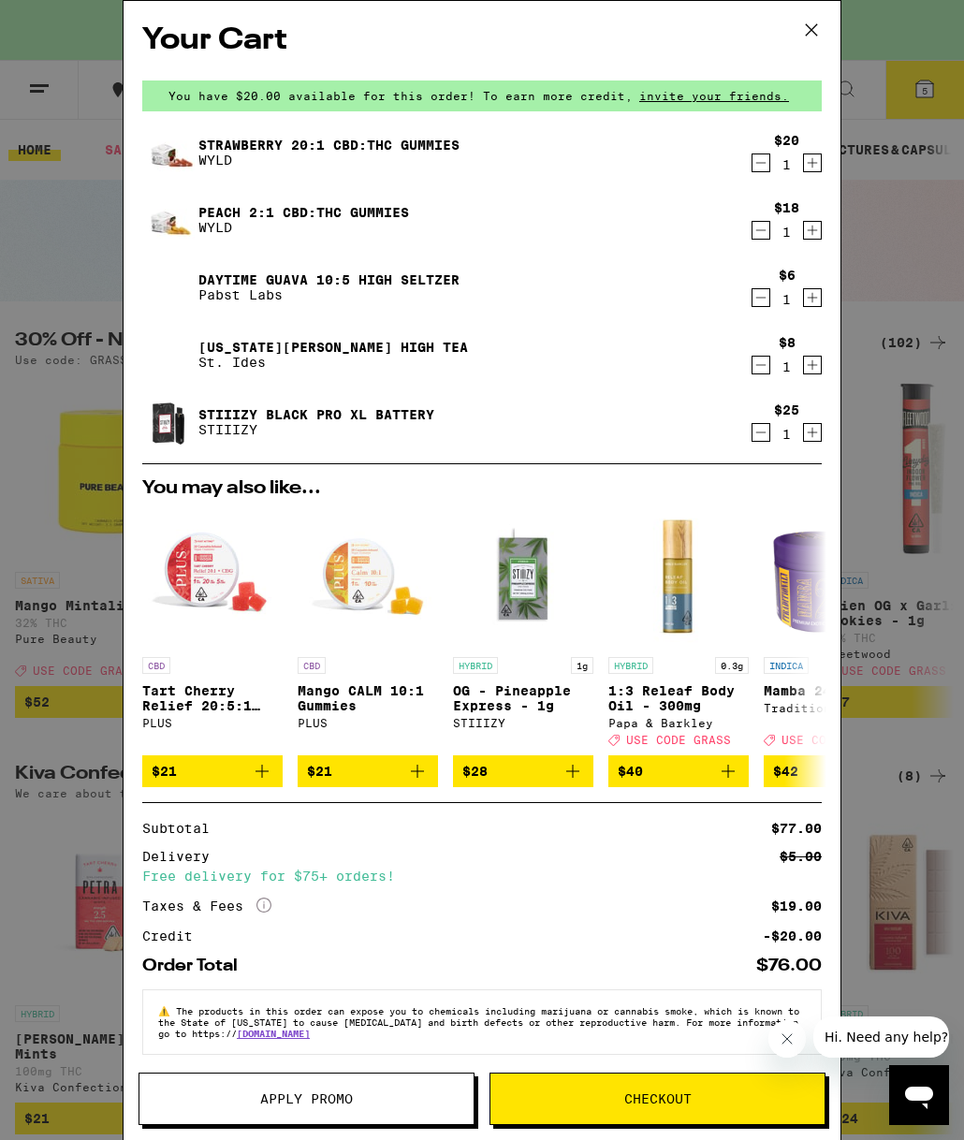
click at [346, 1093] on span "Apply Promo" at bounding box center [306, 1099] width 93 height 13
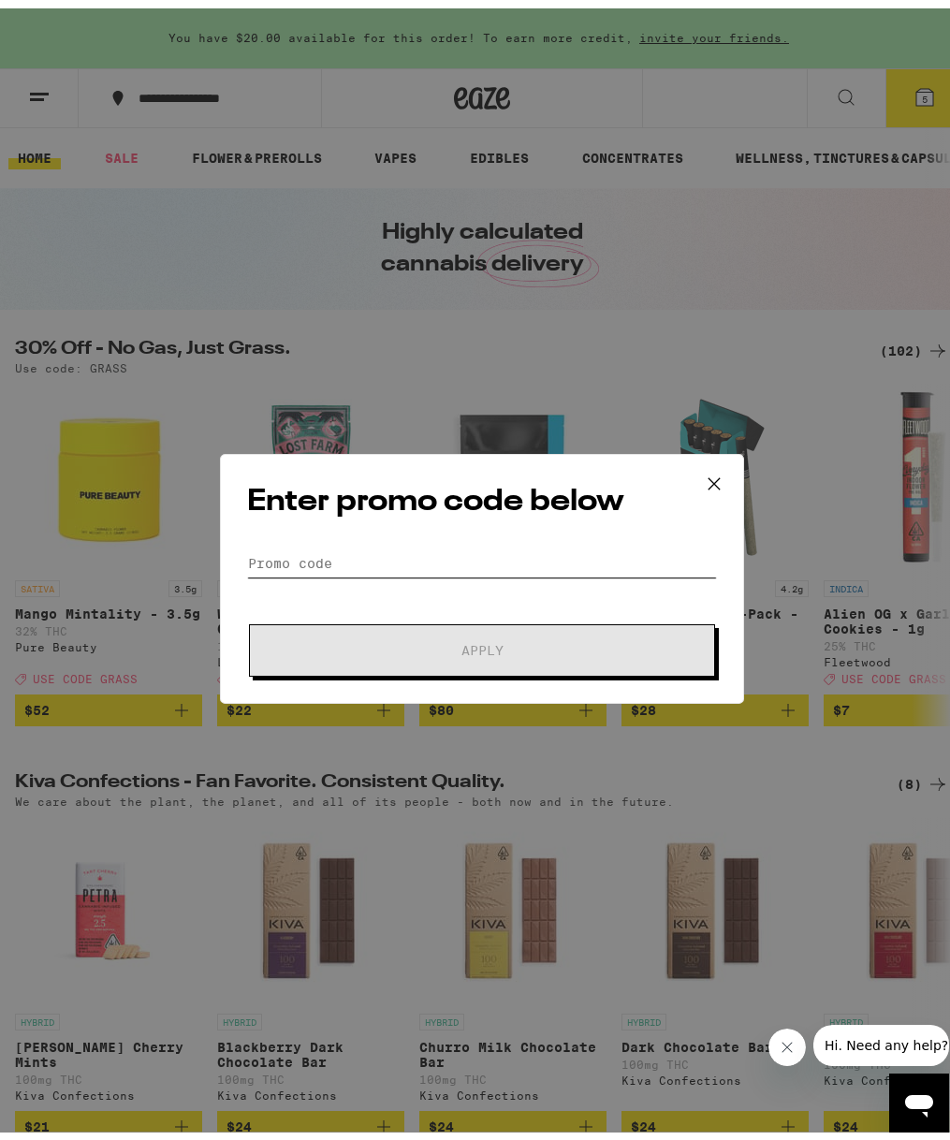
click at [452, 546] on input "Promo Code" at bounding box center [482, 555] width 470 height 28
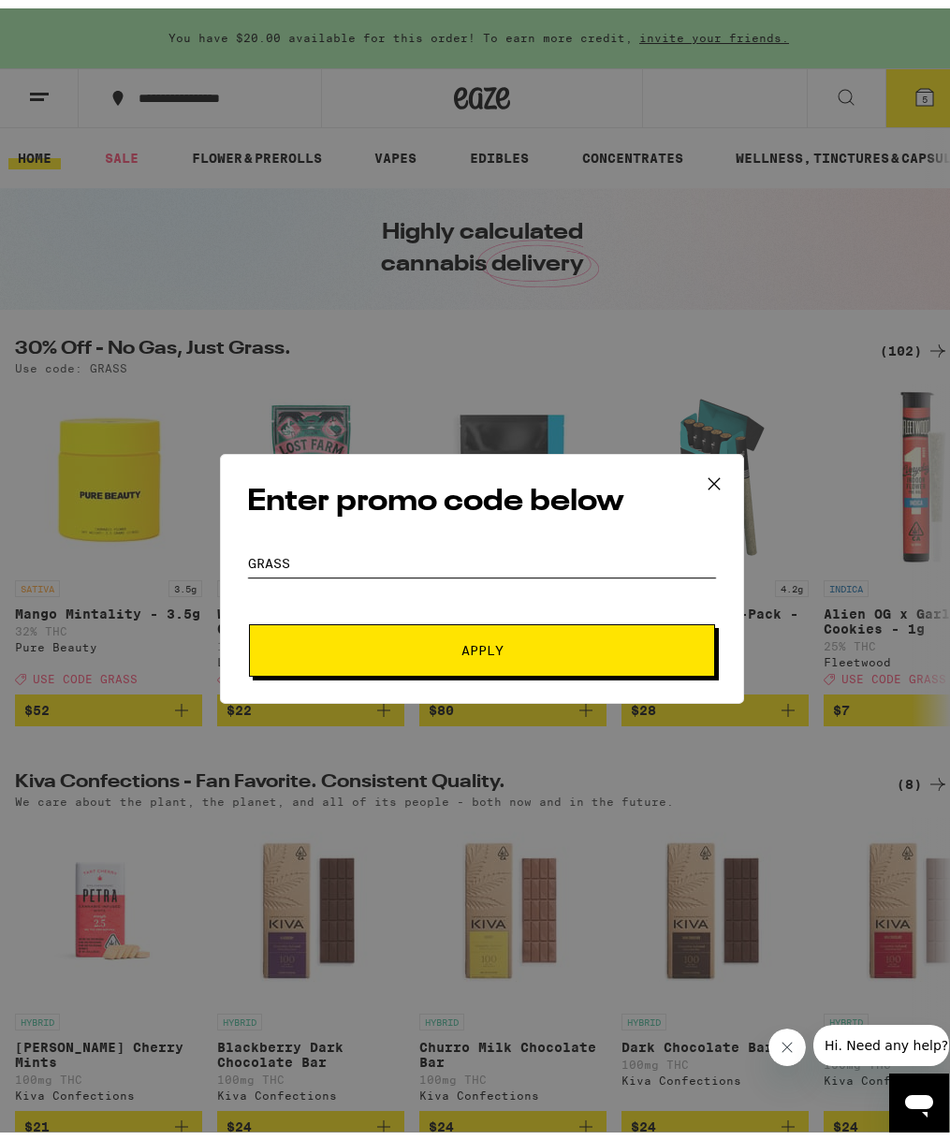
type input "GRASS"
click at [439, 655] on button "Apply" at bounding box center [482, 642] width 466 height 52
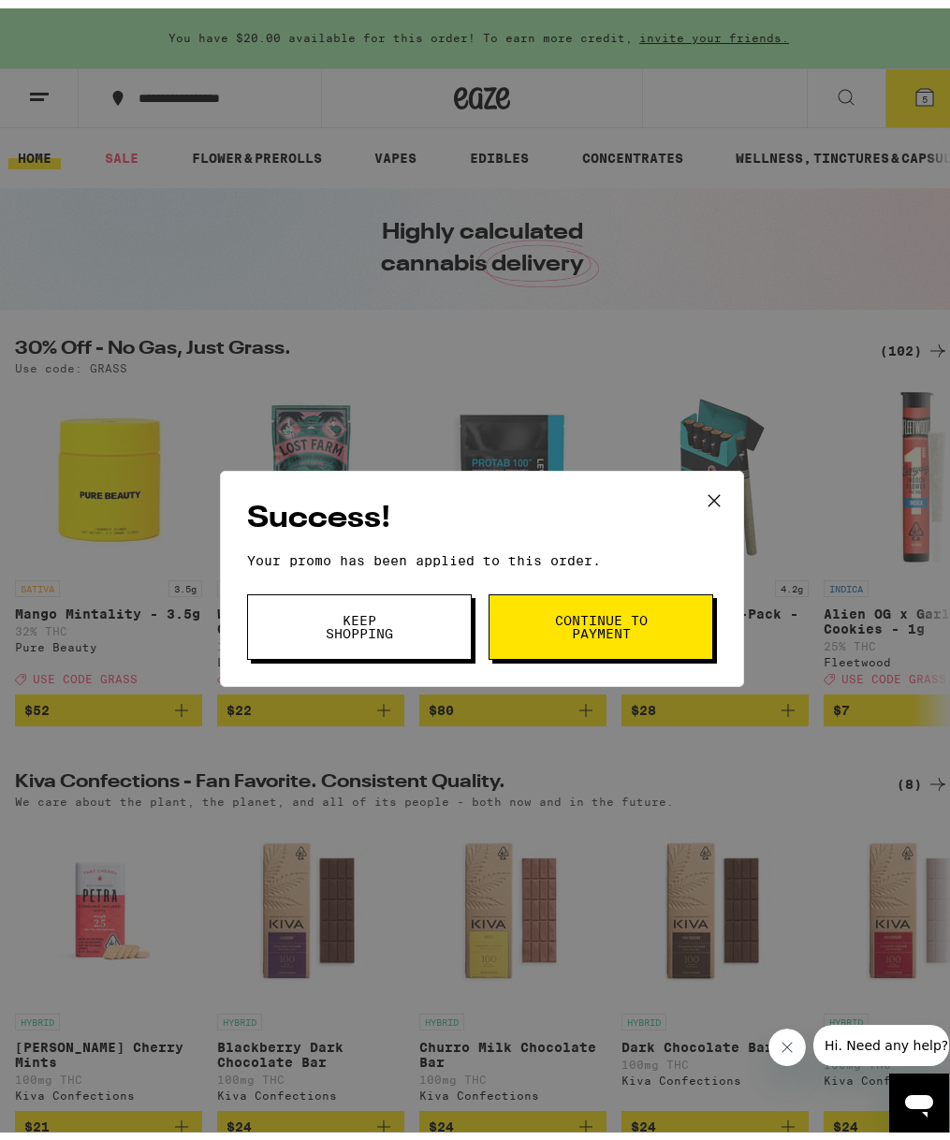
click at [587, 613] on span "Continue to payment" at bounding box center [600, 619] width 95 height 26
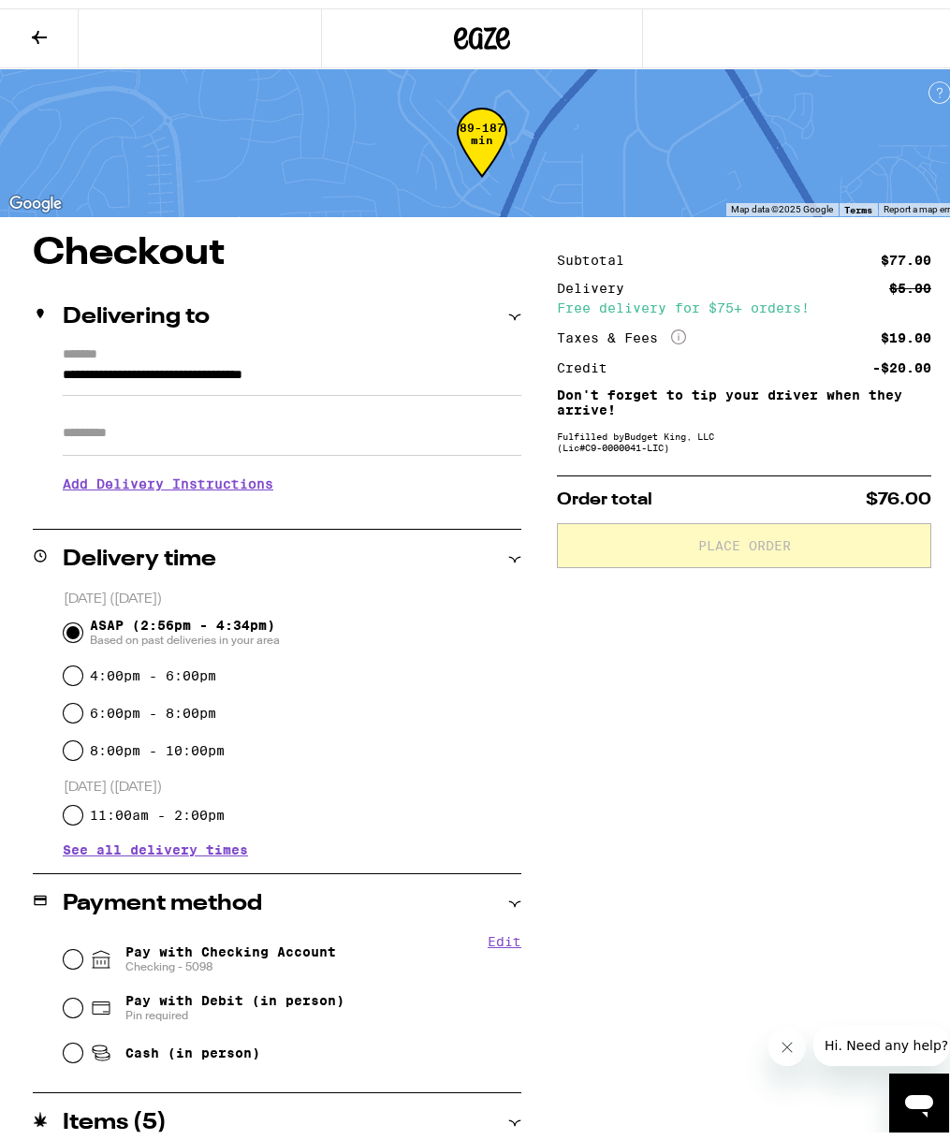
click at [261, 947] on span "Pay with Checking Account Checking - 5098" at bounding box center [230, 951] width 211 height 30
click at [82, 947] on input "Pay with Checking Account Checking - 5098" at bounding box center [73, 951] width 19 height 19
radio input "true"
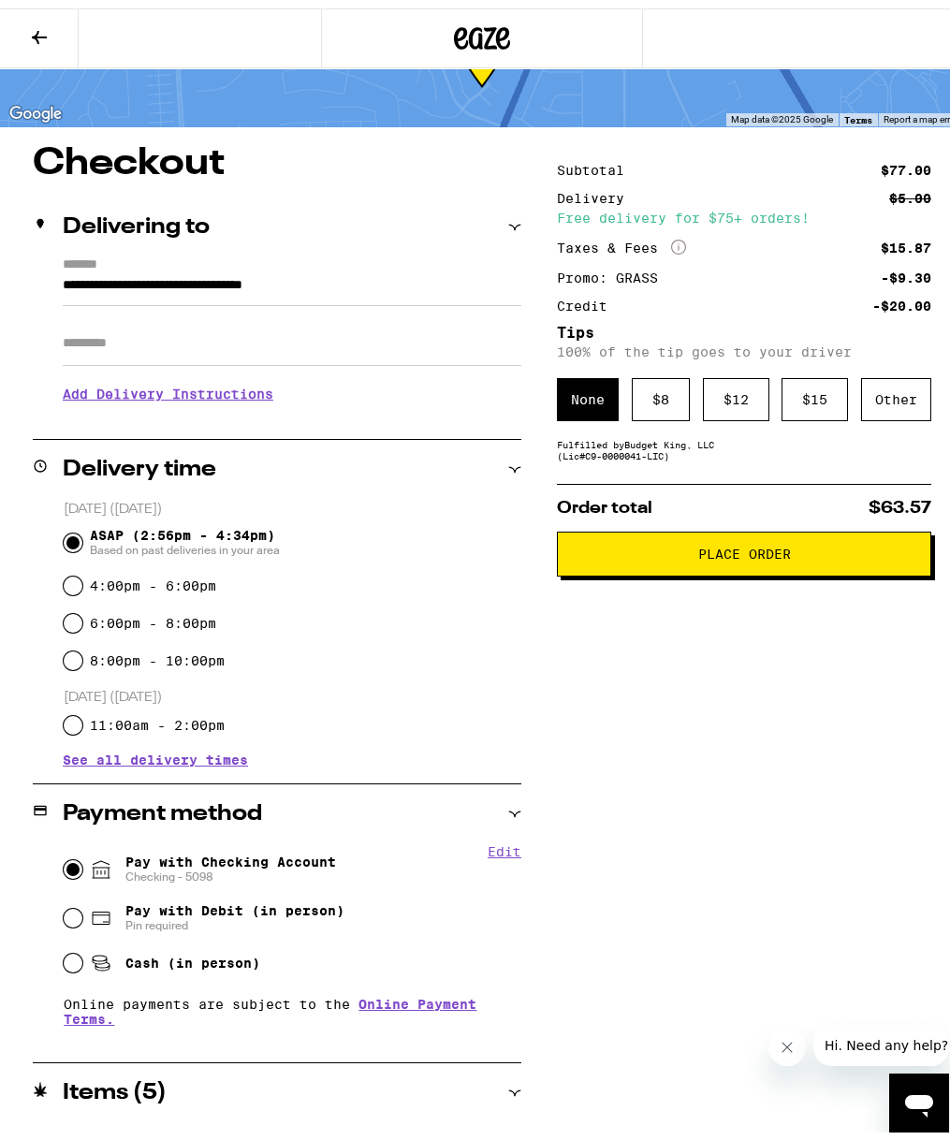
scroll to position [78, 0]
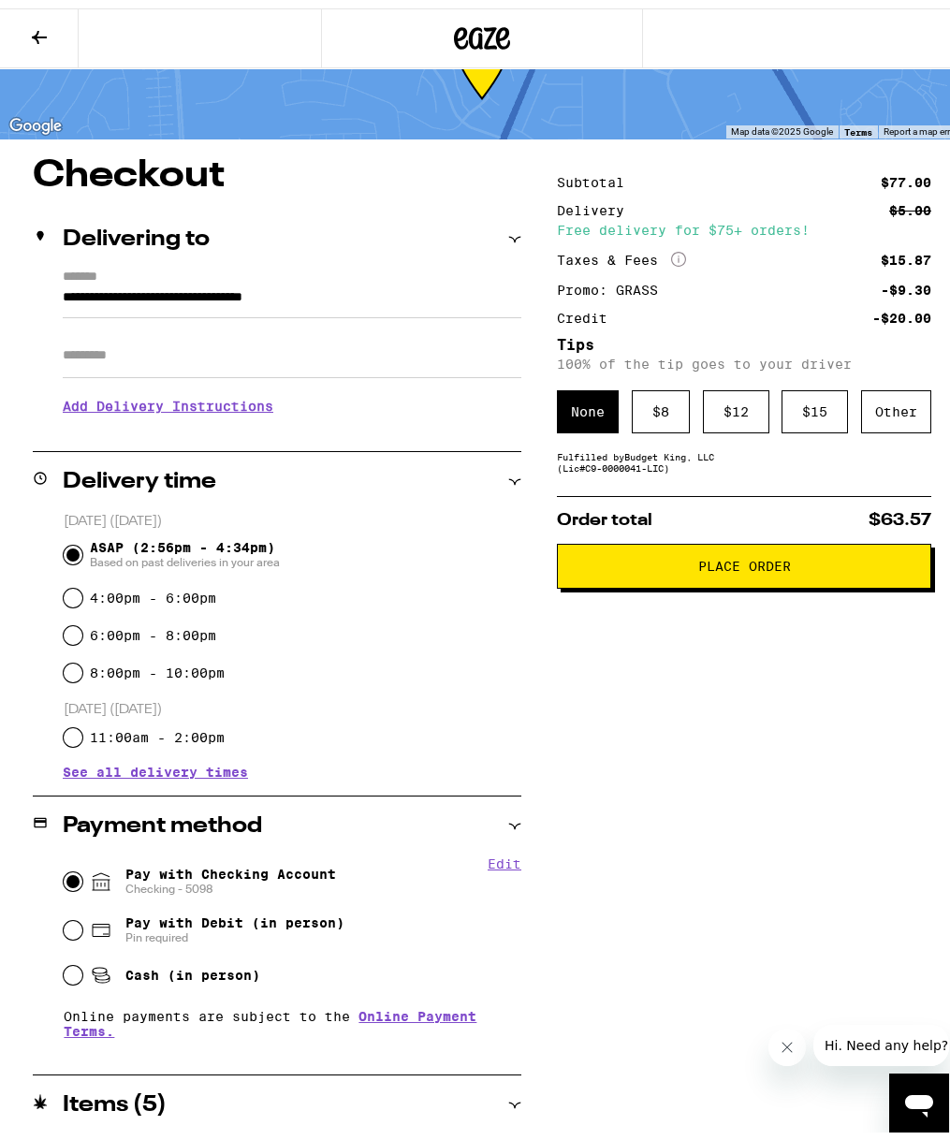
click at [753, 575] on button "Place Order" at bounding box center [744, 558] width 374 height 45
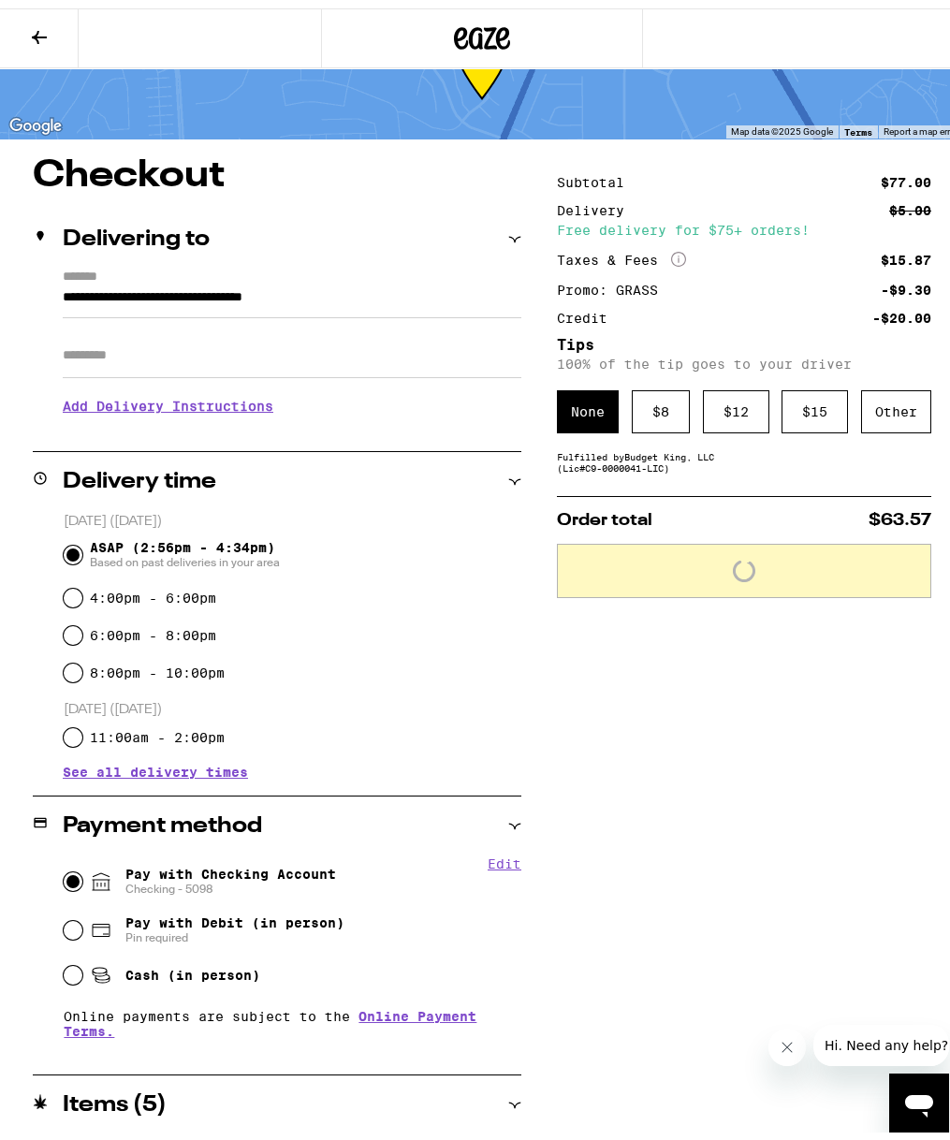
scroll to position [138, 0]
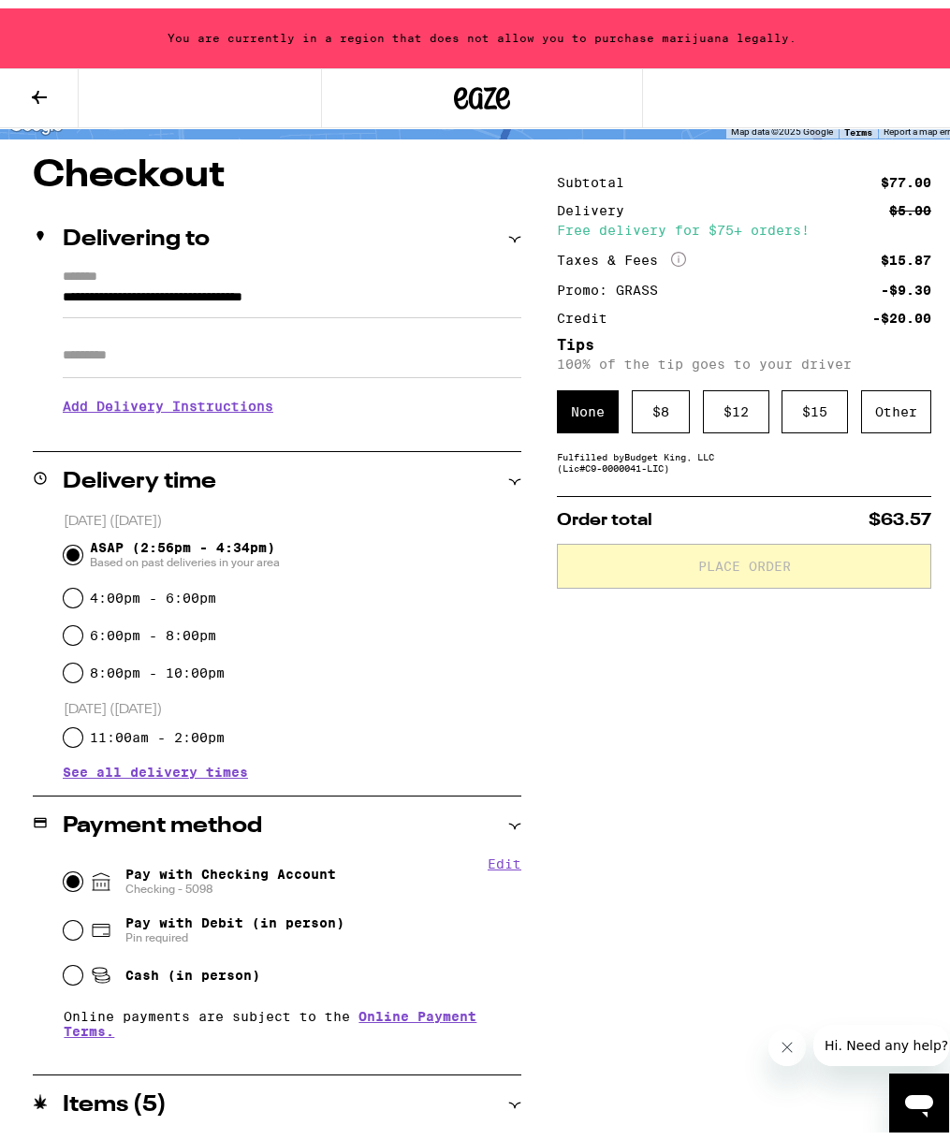
click at [893, 1100] on div "Open messaging window" at bounding box center [919, 1103] width 56 height 56
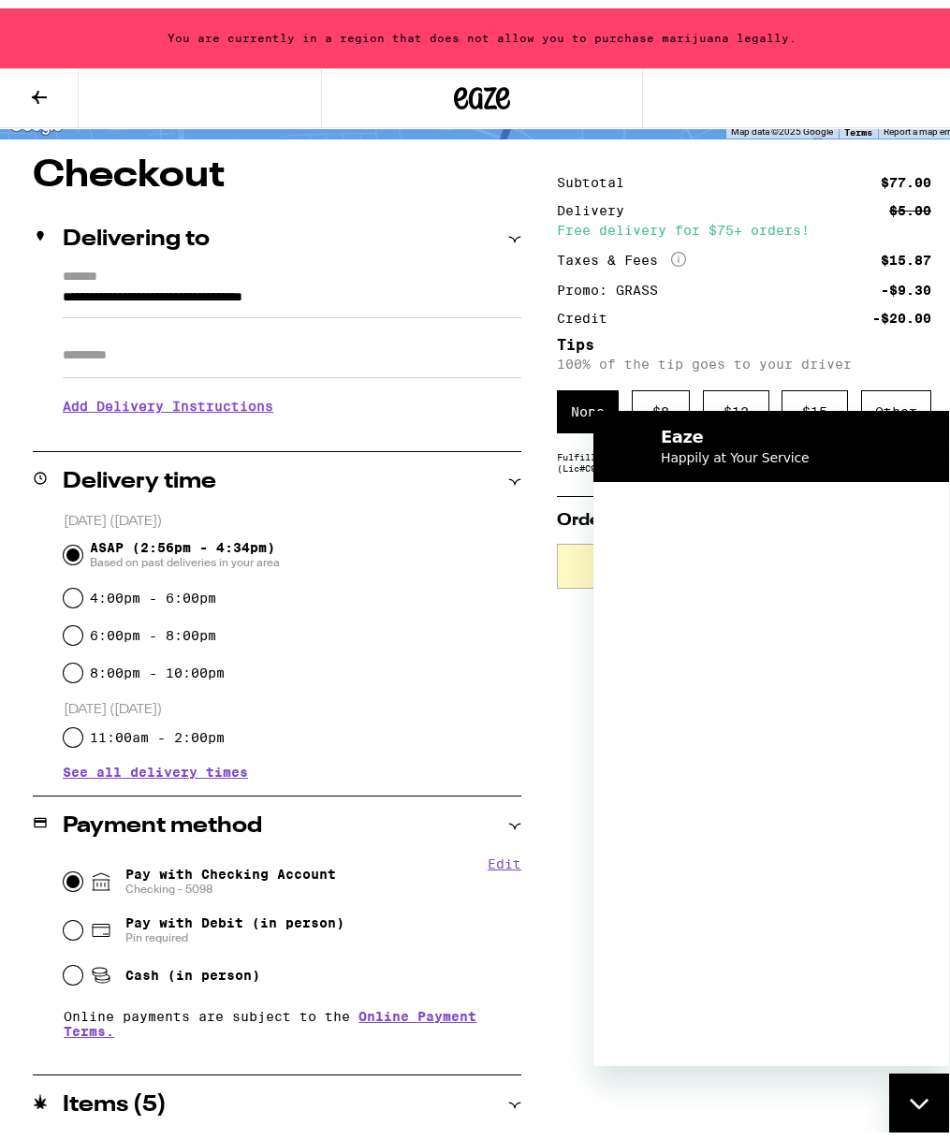
scroll to position [0, 0]
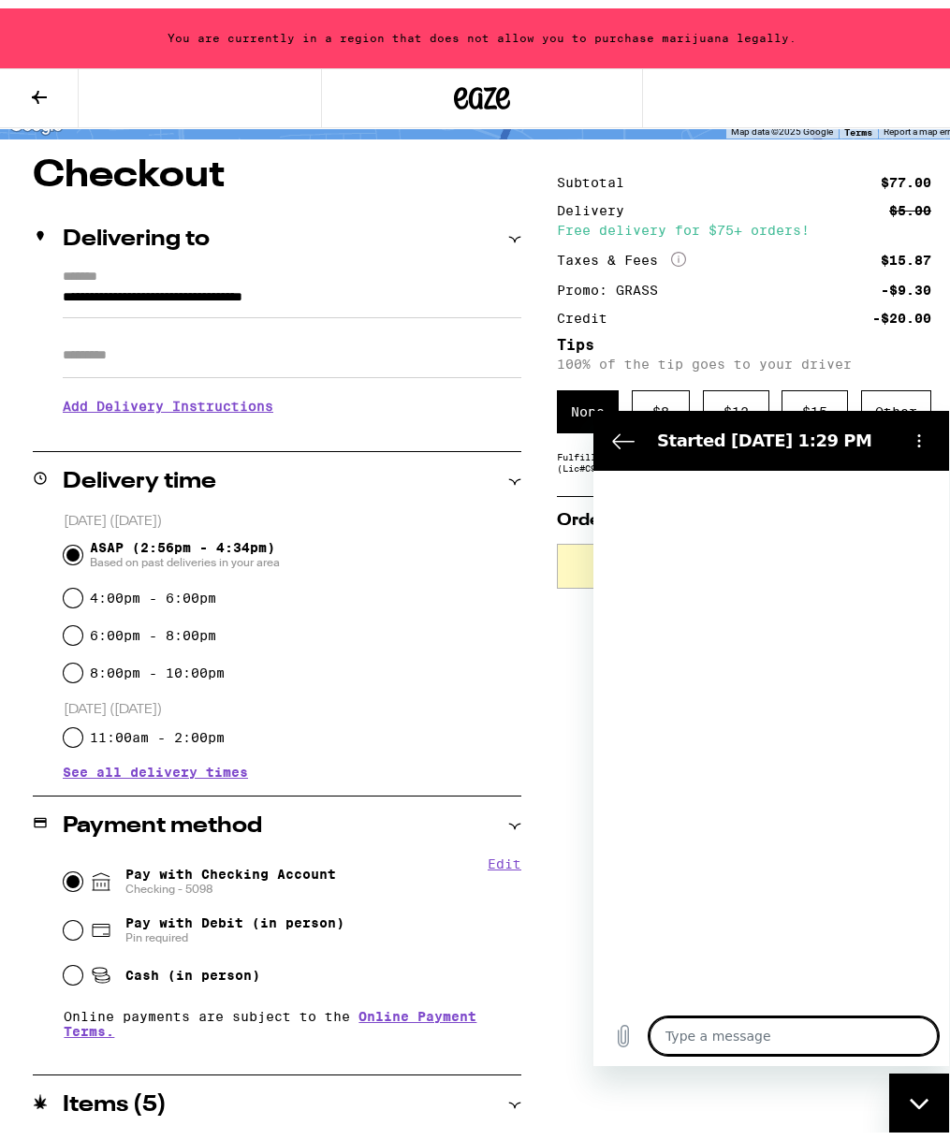
type textarea "x"
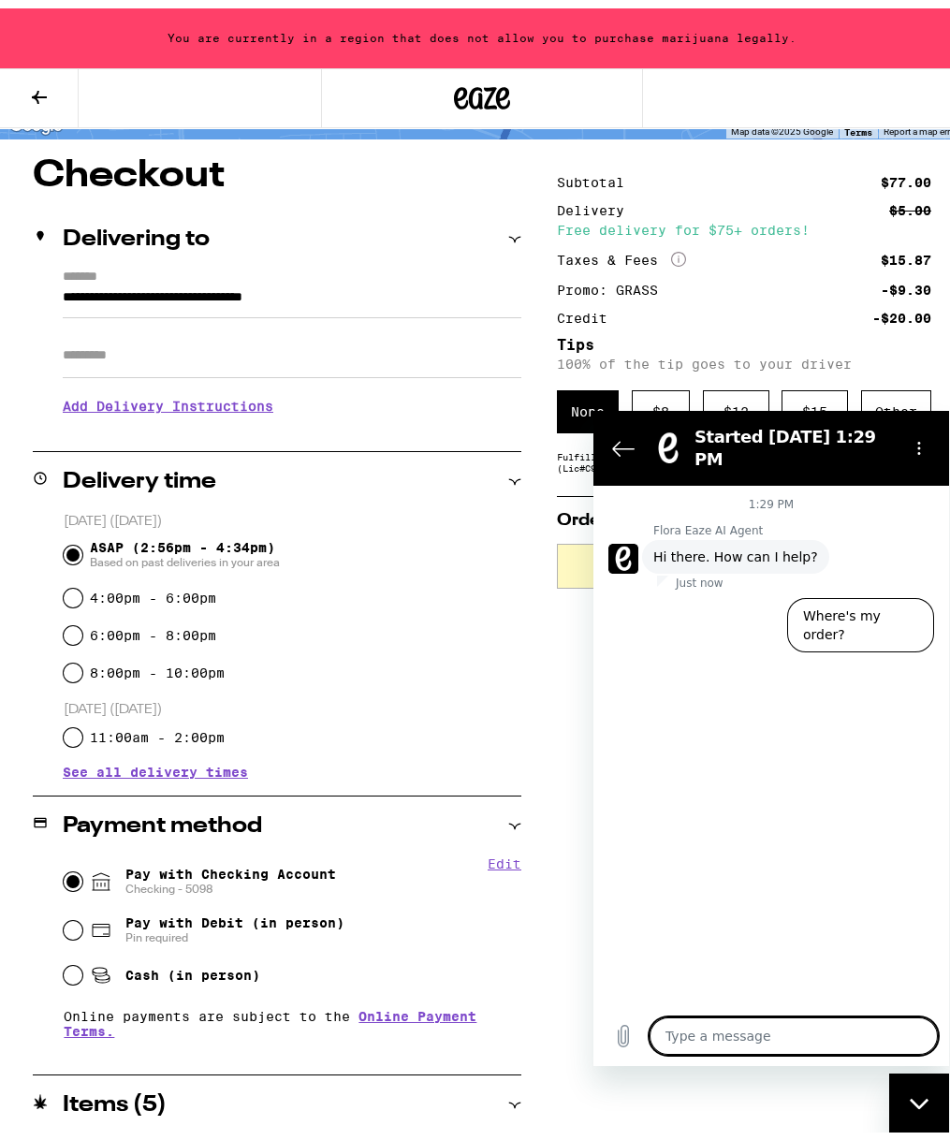
click at [693, 1026] on textarea at bounding box center [794, 1035] width 288 height 37
type textarea "w"
type textarea "x"
type textarea "wh"
type textarea "x"
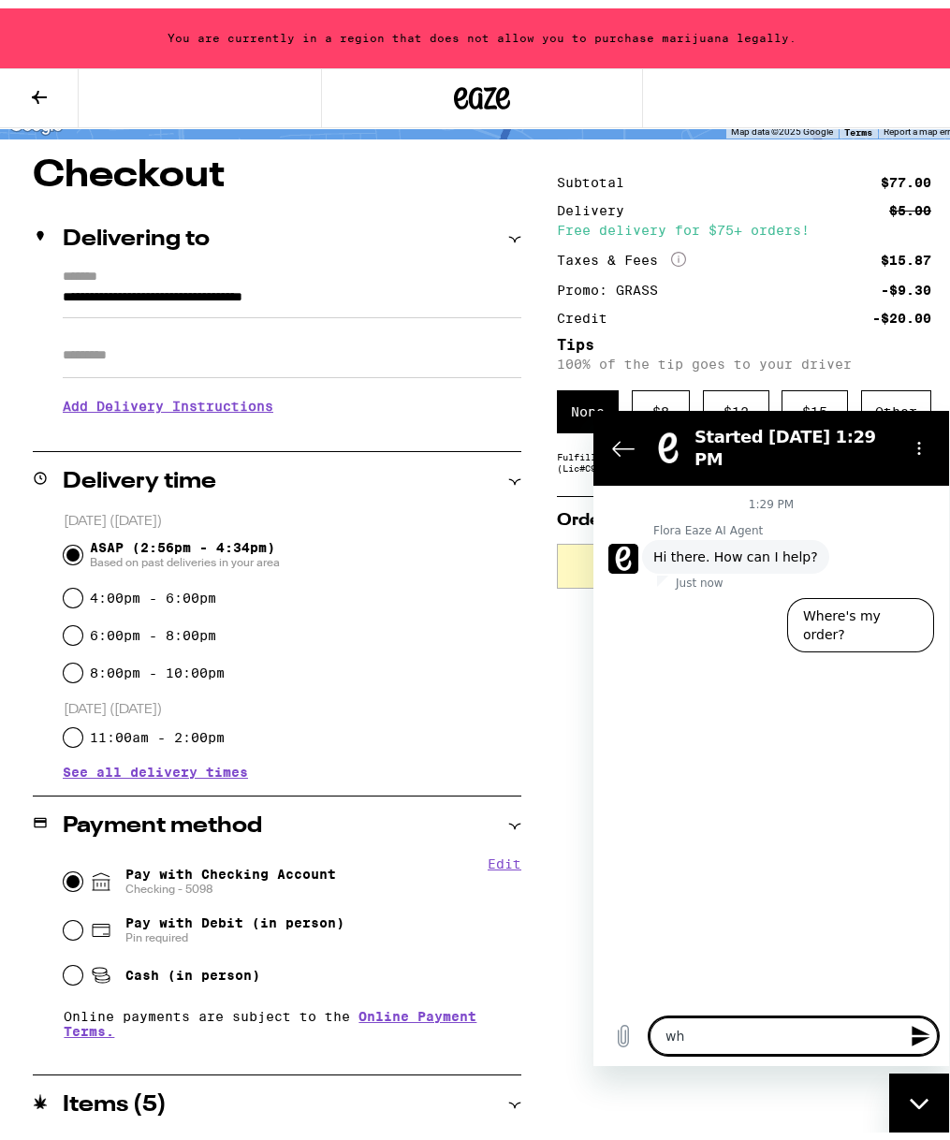
type textarea "why"
type textarea "x"
type textarea "why"
type textarea "x"
type textarea "why d"
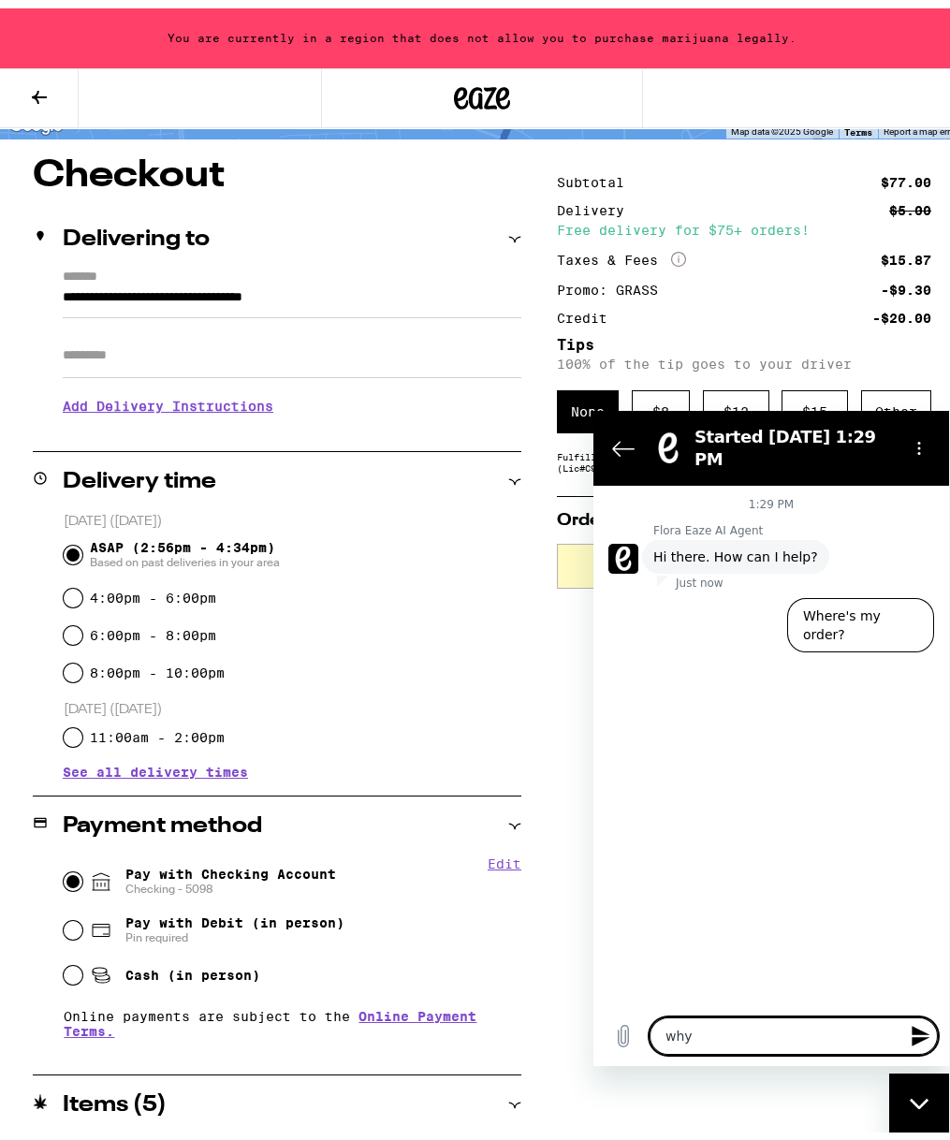
type textarea "x"
type textarea "why dp"
type textarea "x"
type textarea "why dpe"
type textarea "x"
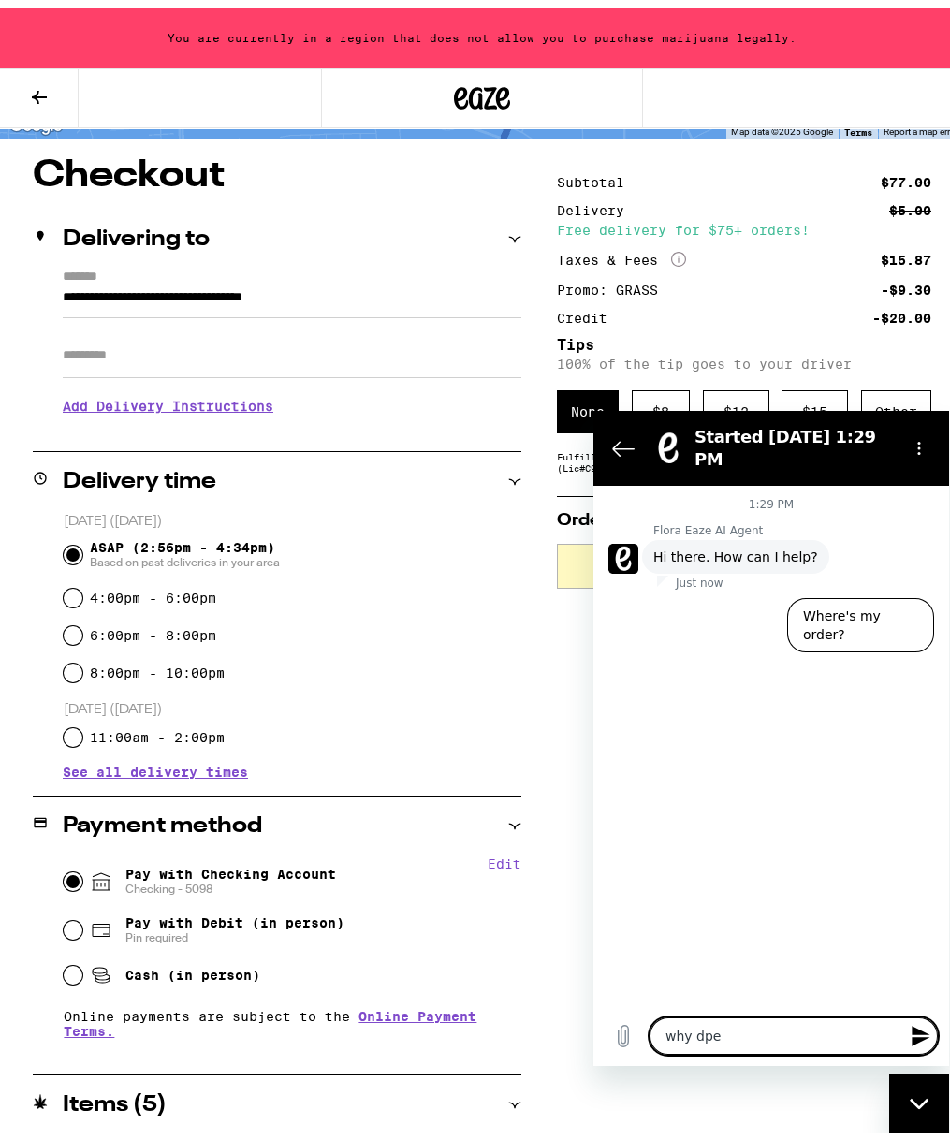
type textarea "why dpes"
type textarea "x"
type textarea "why dpes"
type textarea "x"
type textarea "why dpes"
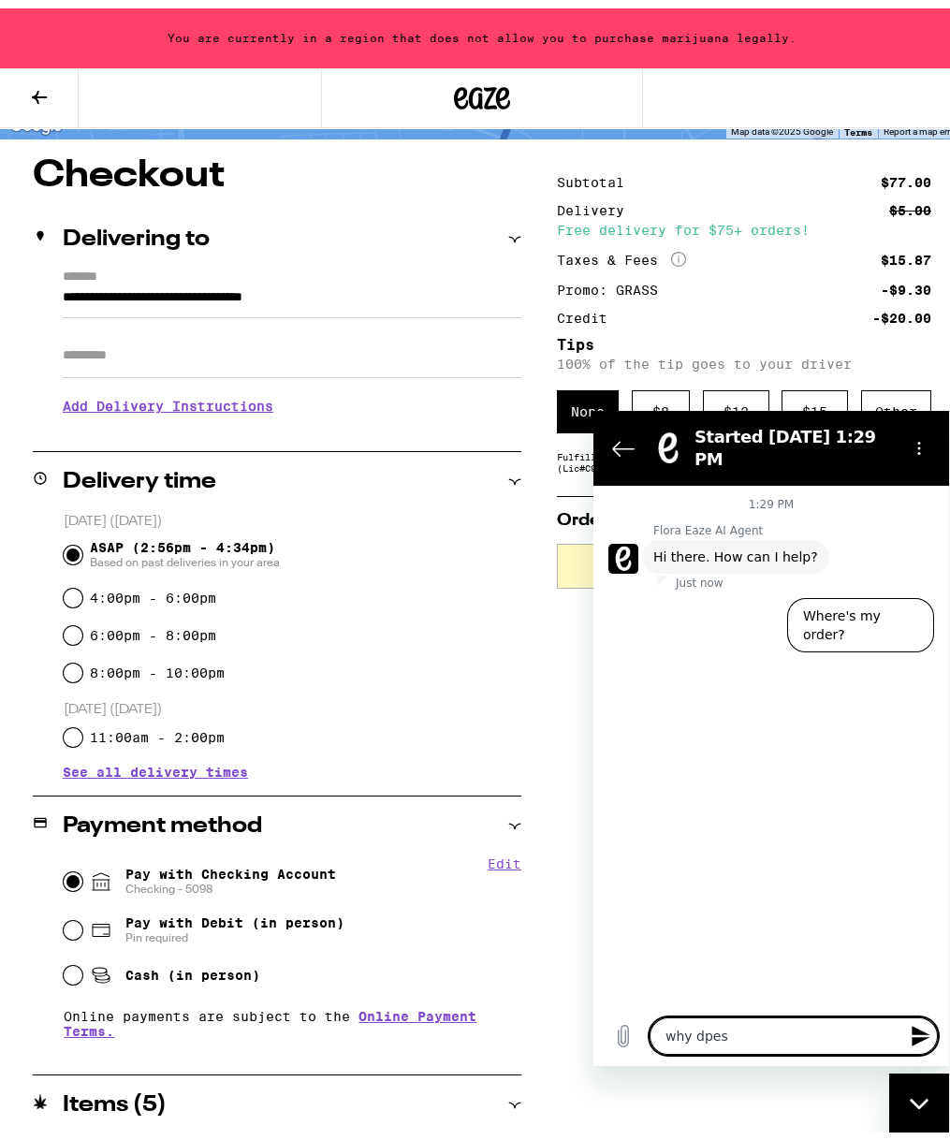
type textarea "x"
type textarea "why dpe"
type textarea "x"
type textarea "why dp"
type textarea "x"
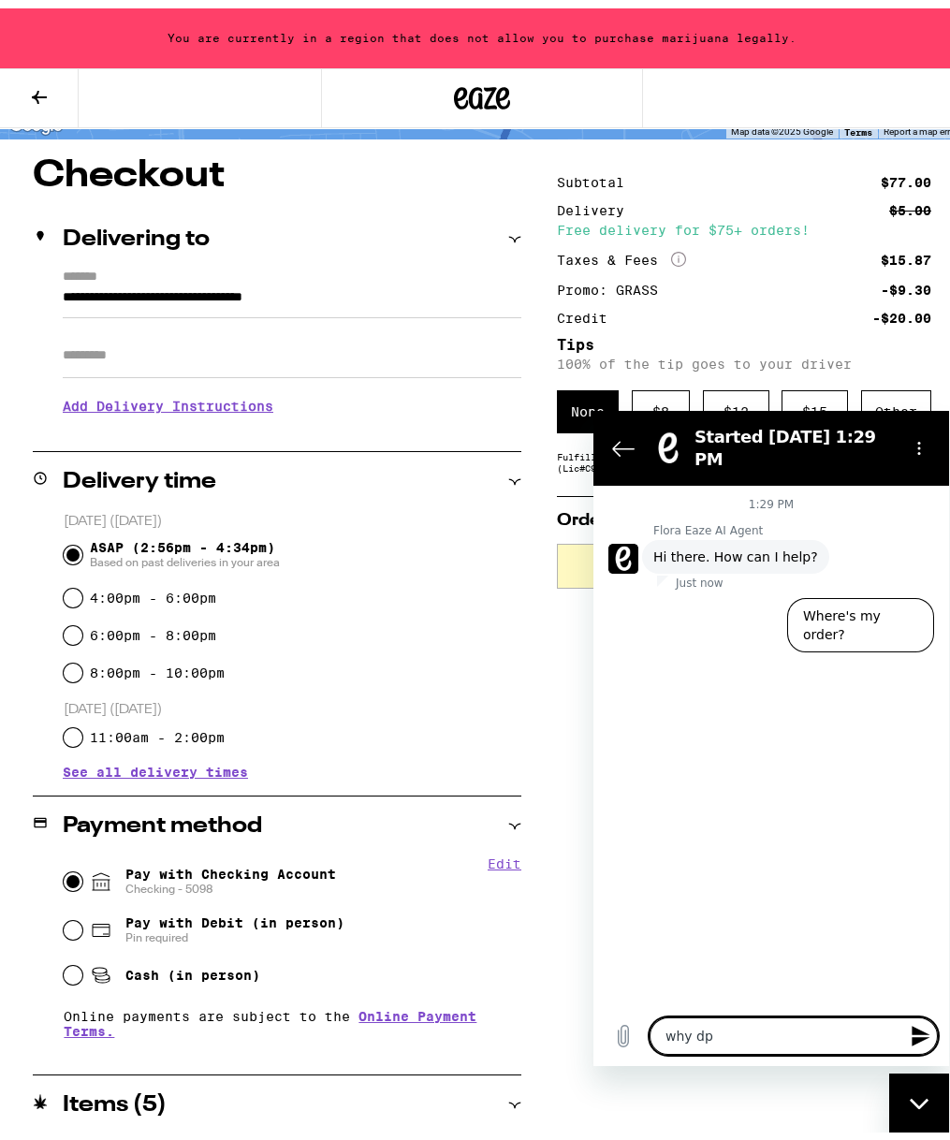
type textarea "why d"
type textarea "x"
type textarea "why do"
type textarea "x"
type textarea "why doe"
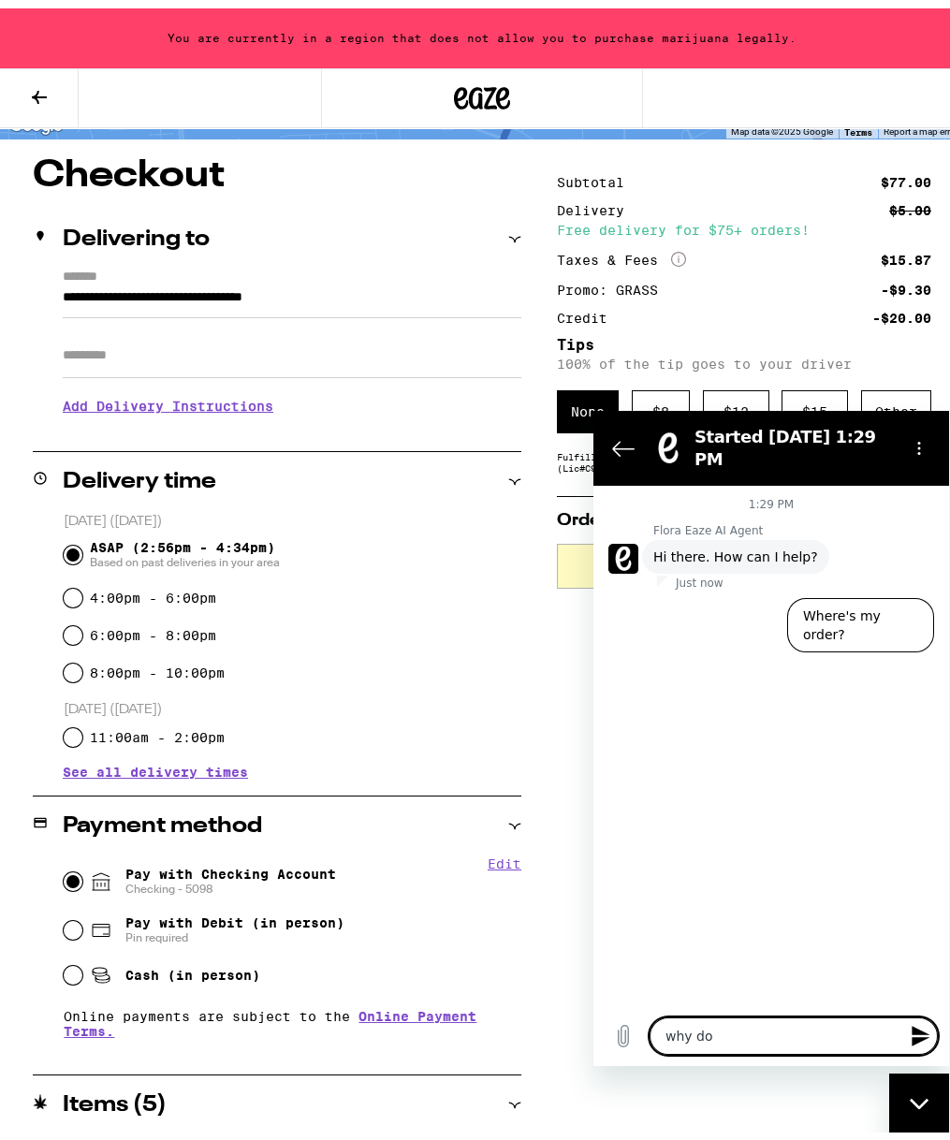
type textarea "x"
type textarea "why does"
type textarea "x"
type textarea "why does"
type textarea "x"
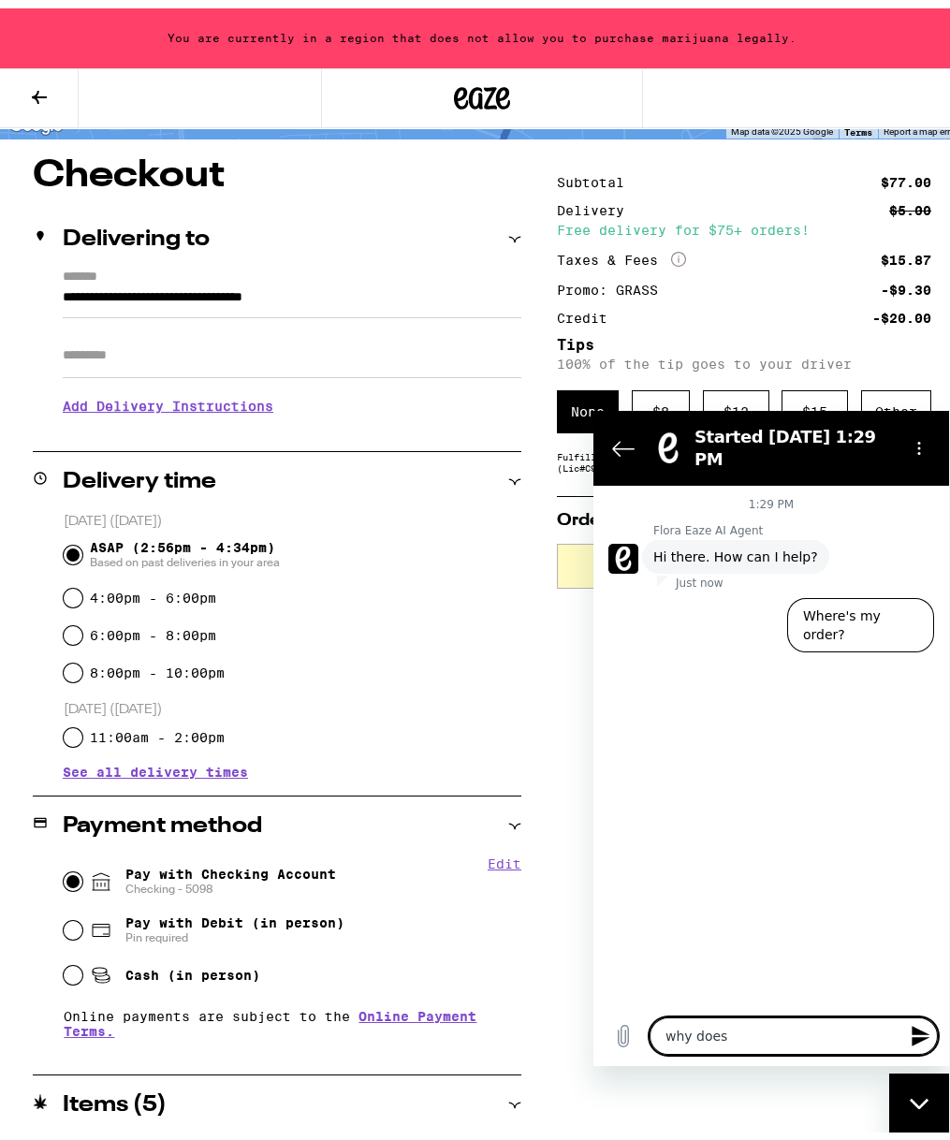
type textarea "why does i"
type textarea "x"
type textarea "why does it"
type textarea "x"
type textarea "why does it"
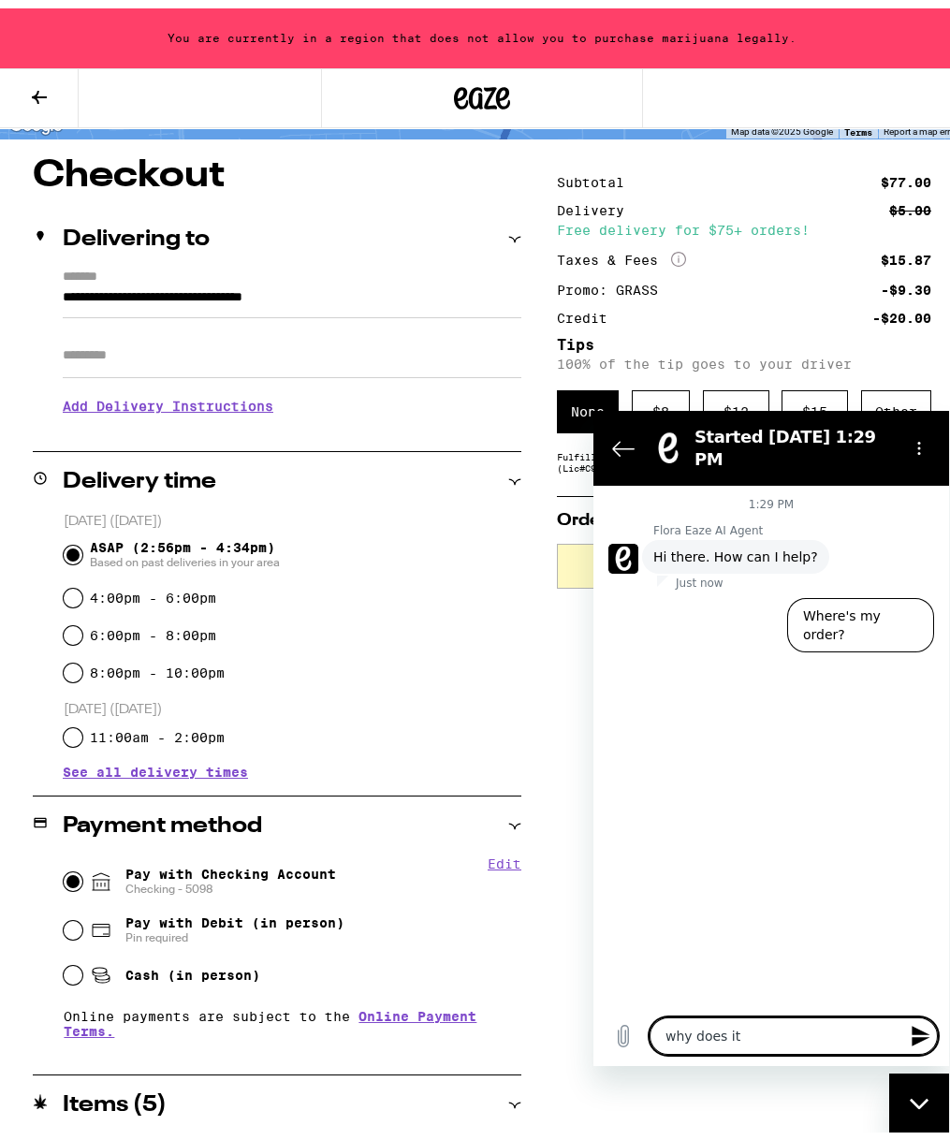
type textarea "x"
type textarea "why does it s"
type textarea "x"
type textarea "why does it sa"
type textarea "x"
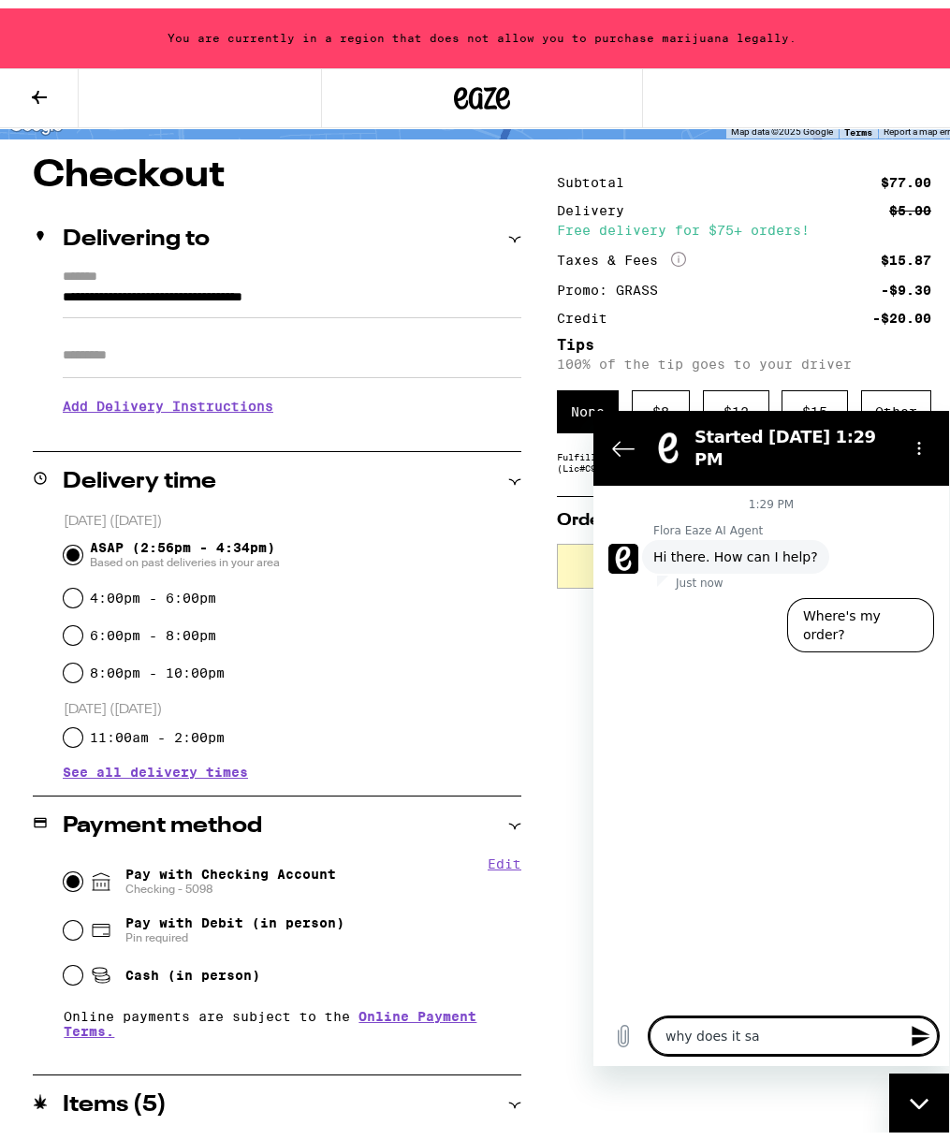
type textarea "why does it say"
type textarea "x"
type textarea "why does it say"
type textarea "x"
type textarea "why does it say i"
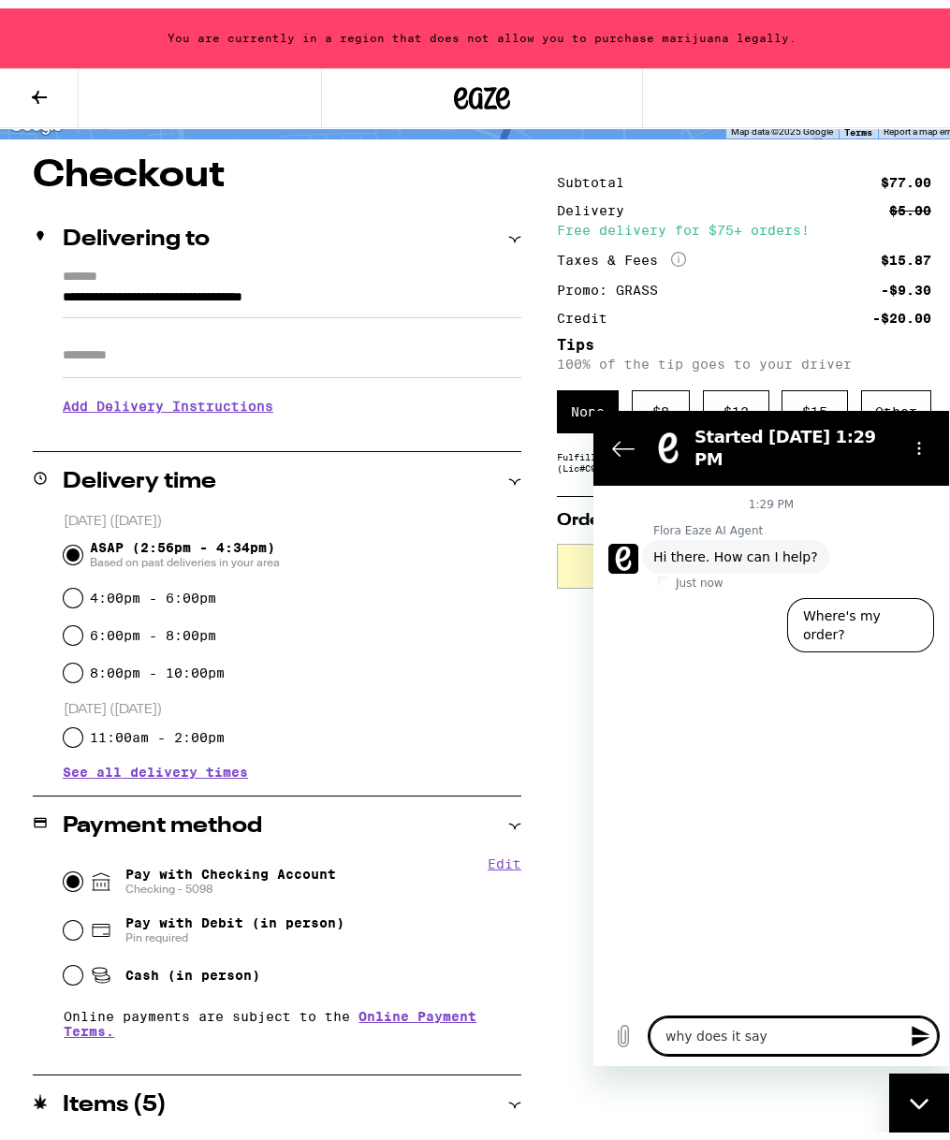
type textarea "x"
type textarea "why does it say i'"
type textarea "x"
type textarea "why does it say i'm"
type textarea "x"
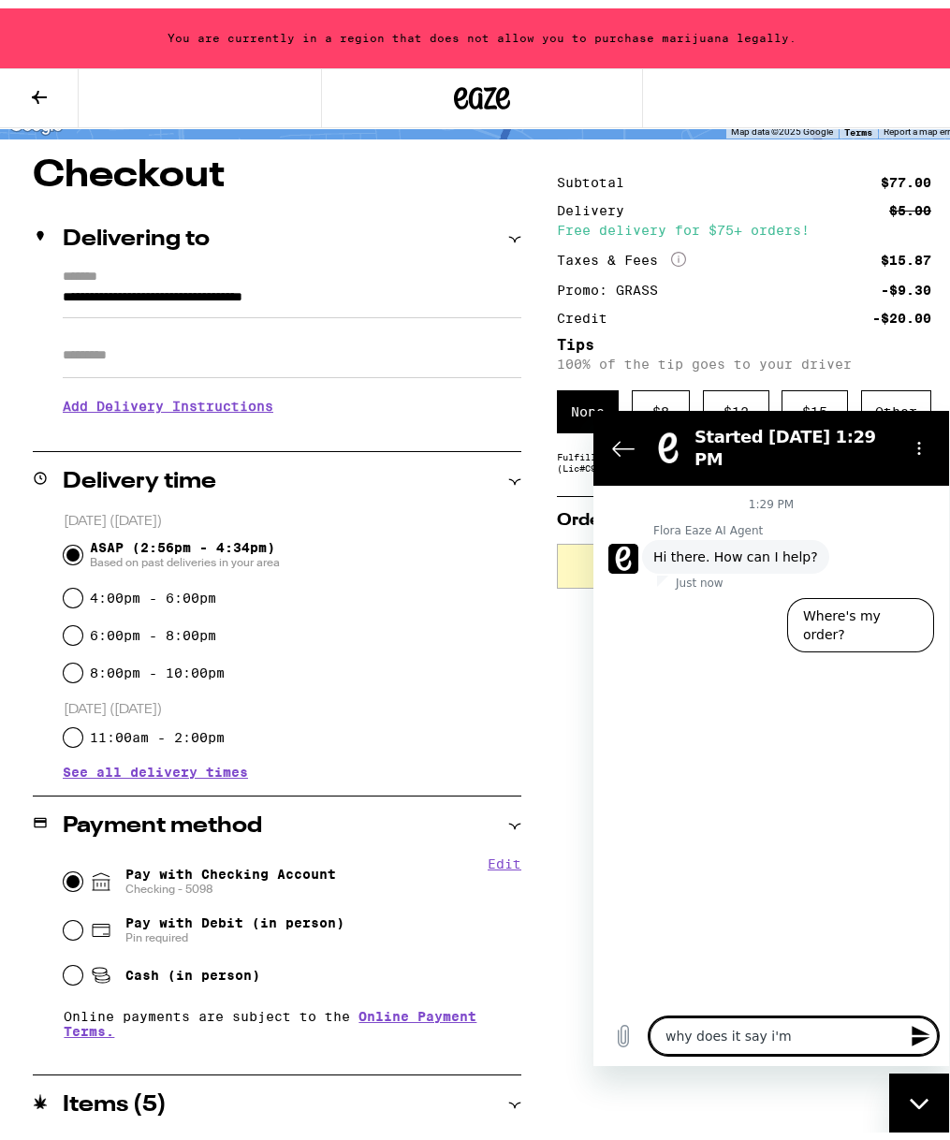
type textarea "why does it say i'm"
type textarea "x"
type textarea "why does it say i'm i"
type textarea "x"
type textarea "why does it say i'm in"
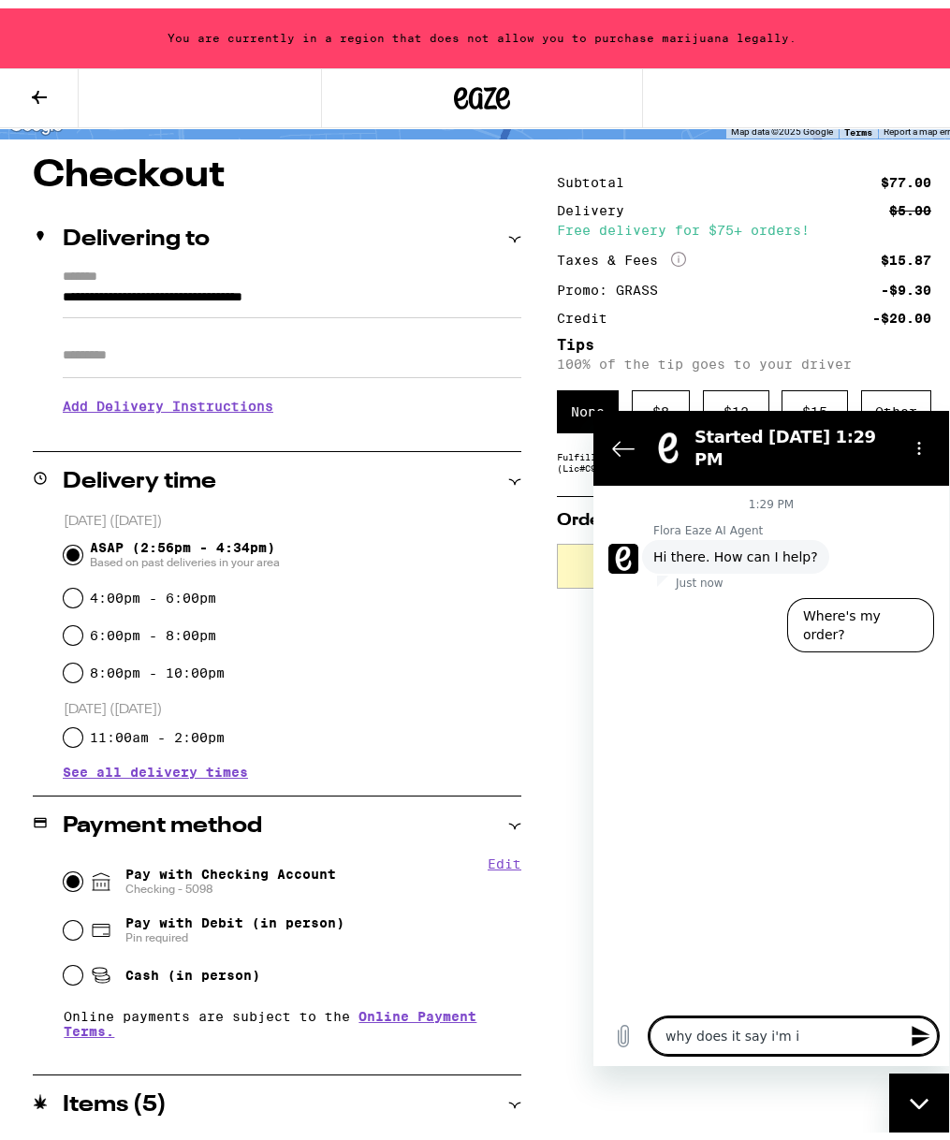
type textarea "x"
type textarea "why does it say i'm in"
type textarea "x"
type textarea "why does it say i'm in a"
type textarea "x"
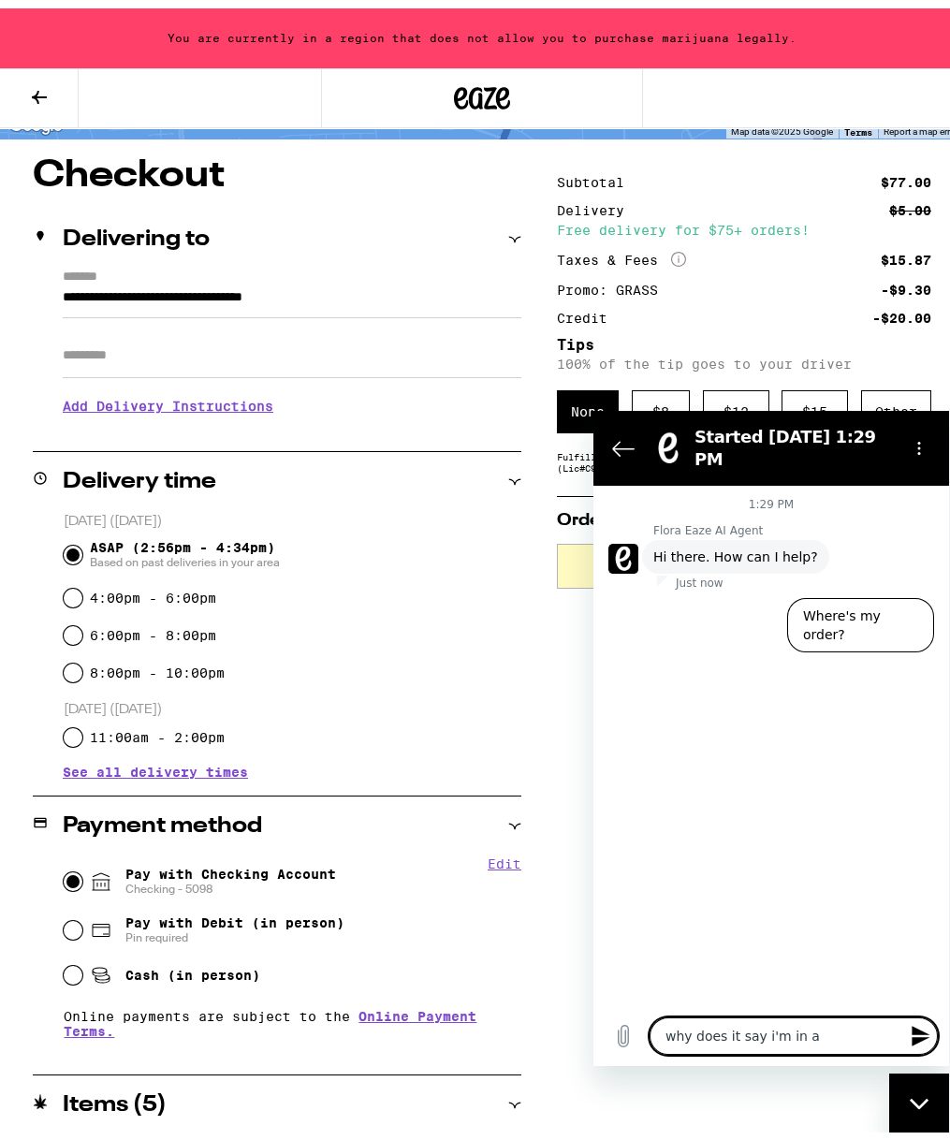
type textarea "why does it say i'm in a"
type textarea "x"
type textarea "why does it say i'm in a r"
type textarea "x"
type textarea "why does it say i'm in a re"
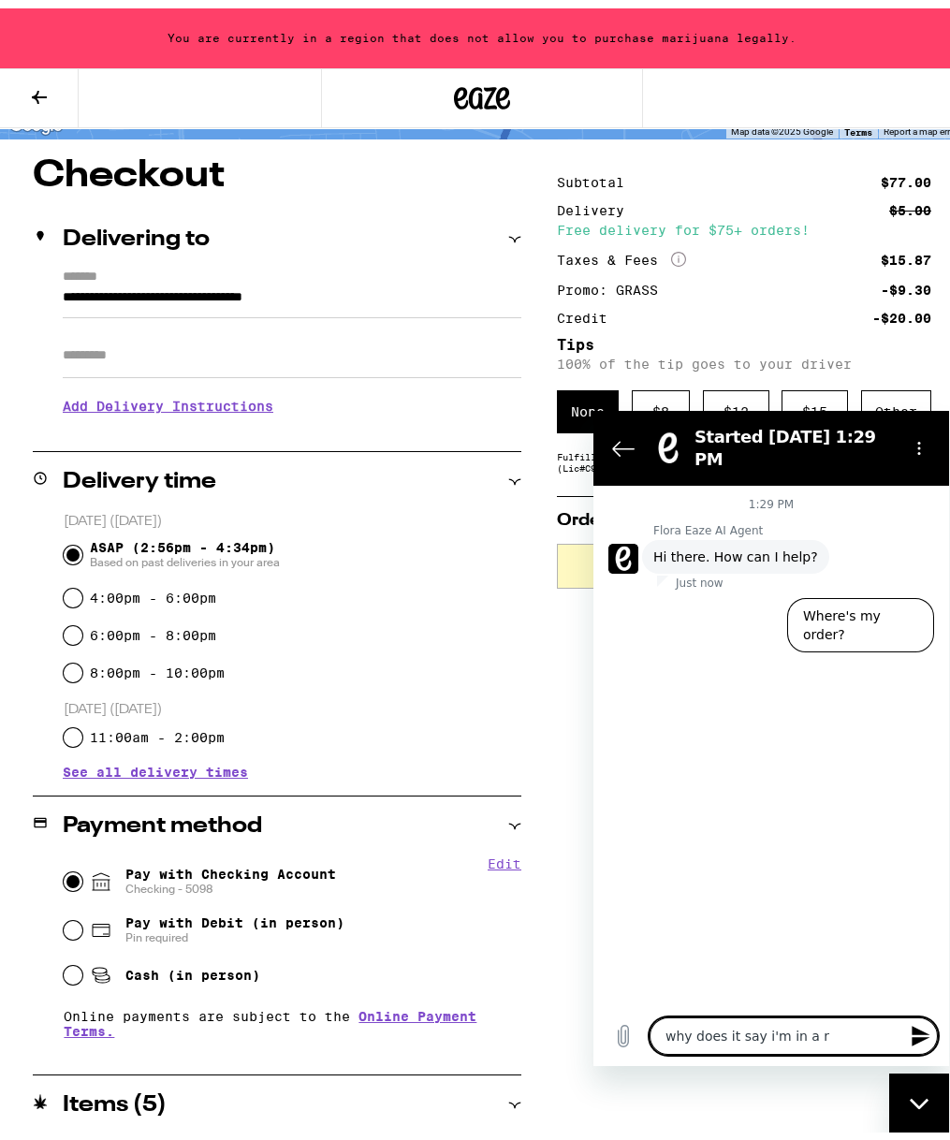
type textarea "x"
type textarea "why does it say i'm in a reg"
type textarea "x"
type textarea "why does it say i'm in a regi"
type textarea "x"
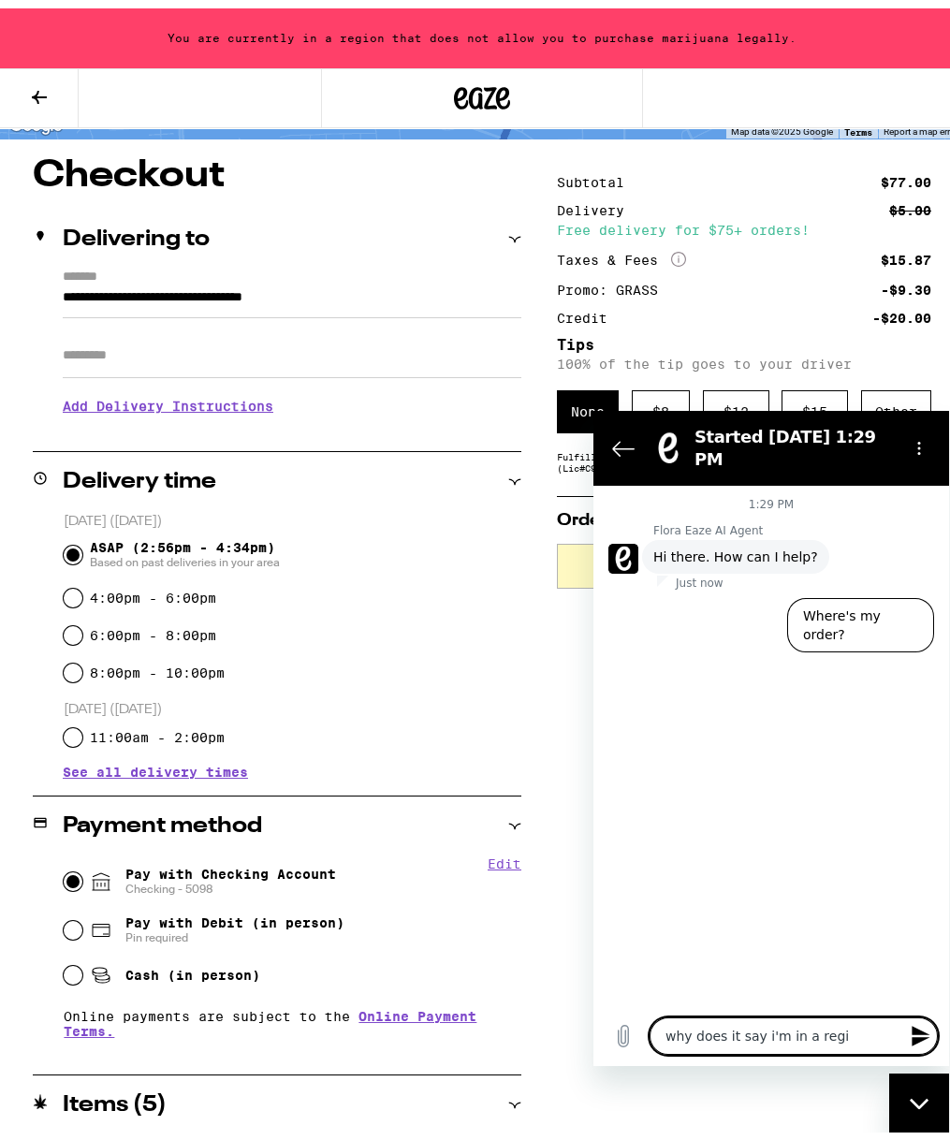
type textarea "why does it say i'm in a regio"
type textarea "x"
type textarea "why does it say i'm in a region"
type textarea "x"
type textarea "why does it say i'm in a region"
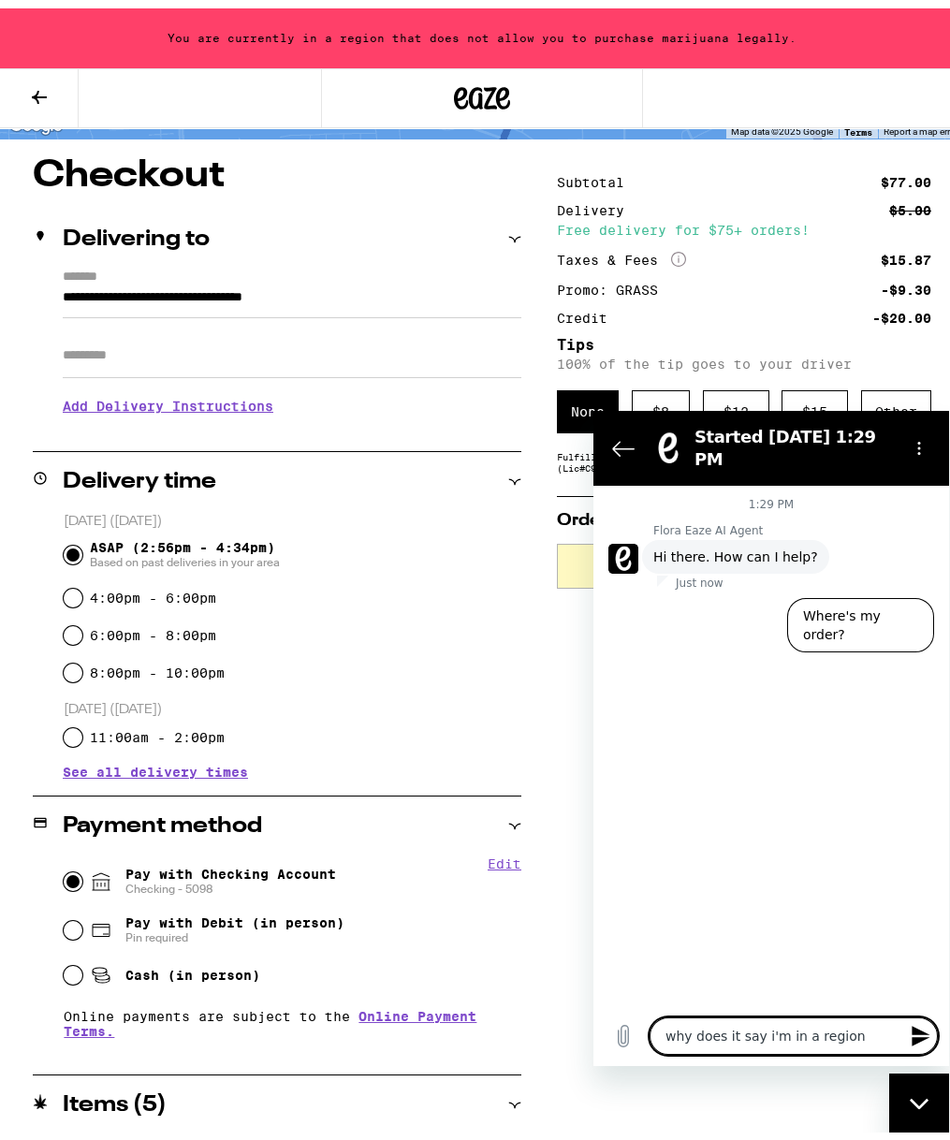
type textarea "x"
type textarea "why does it say i'm in a region t"
type textarea "x"
type textarea "why does it say i'm in a region th"
type textarea "x"
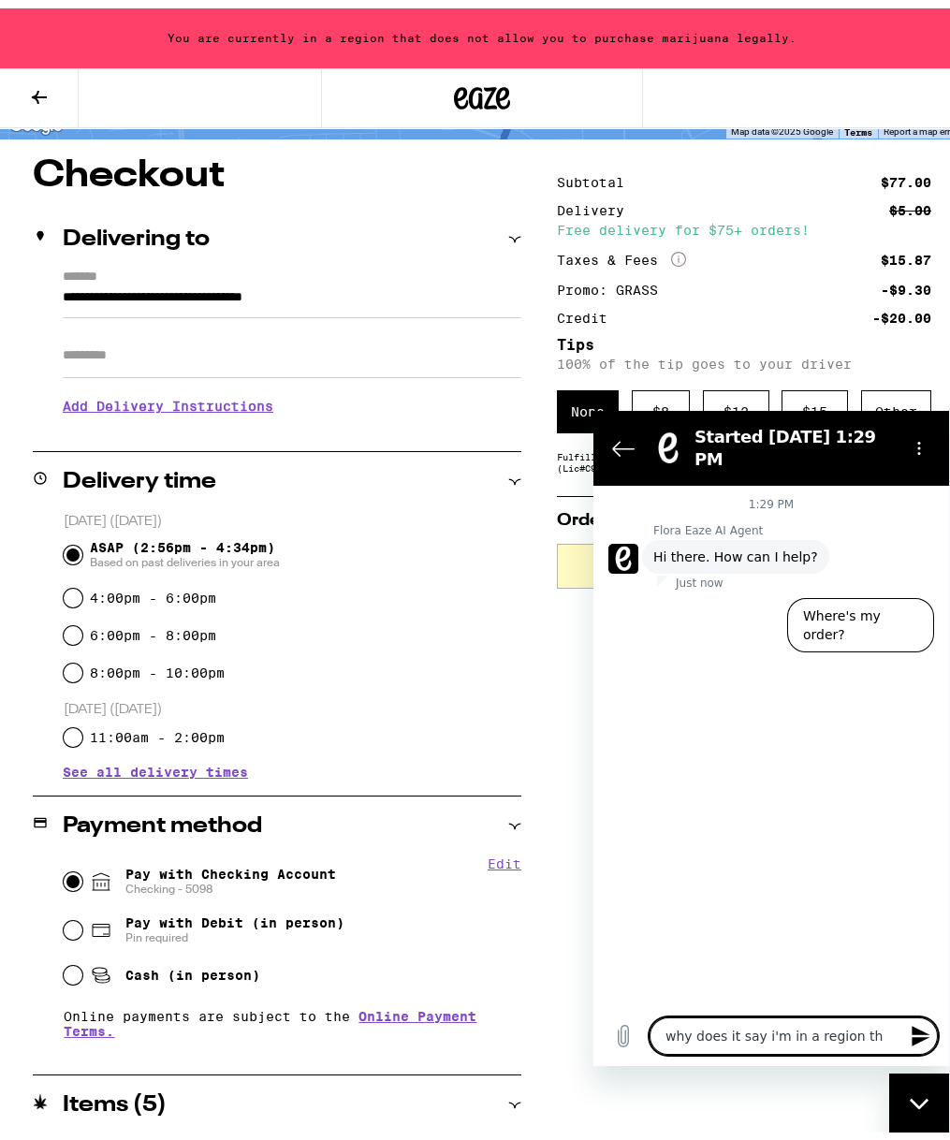
type textarea "why does it say i'm in a region tha"
type textarea "x"
type textarea "why does it say i'm in a region that"
type textarea "x"
type textarea "why does it say i'm in a region that"
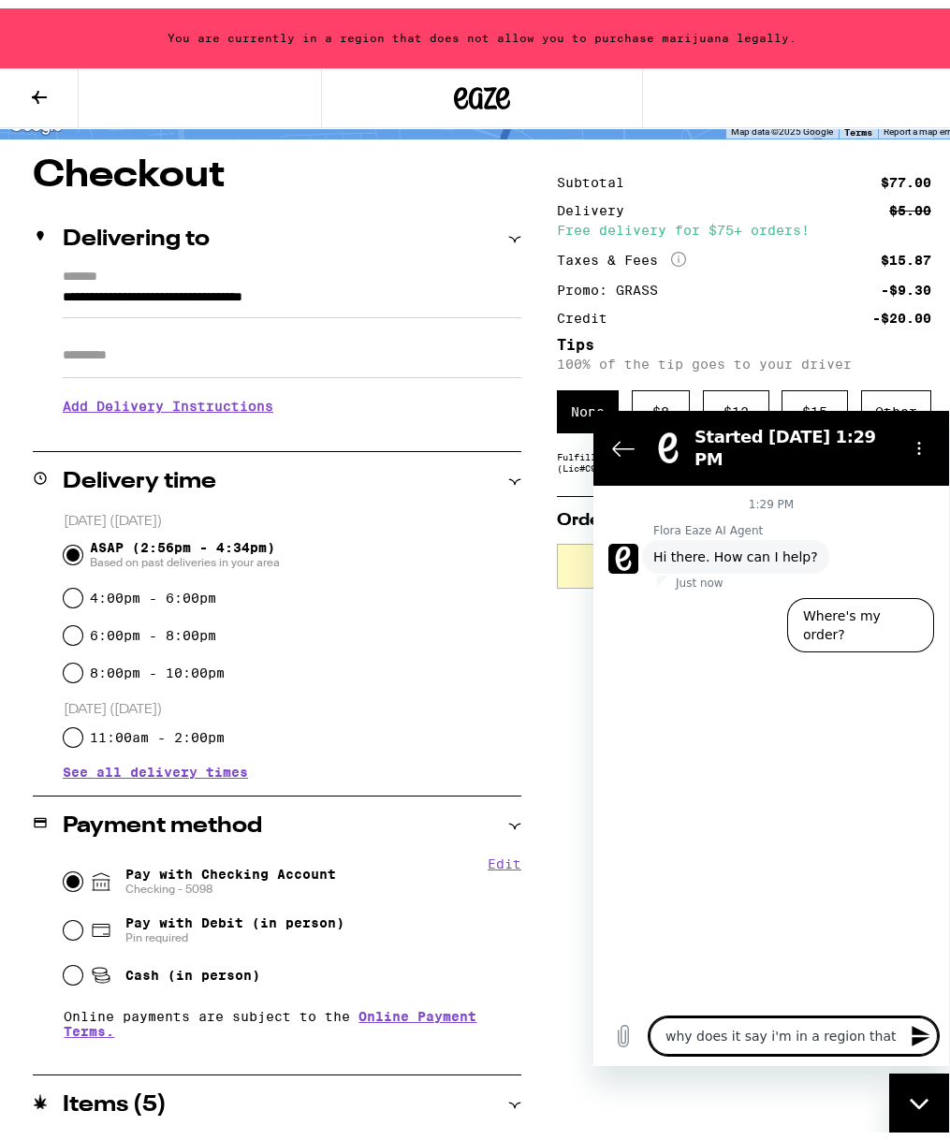
type textarea "x"
type textarea "why does it say i'm in a region that d"
type textarea "x"
type textarea "why does it say i'm in a region that do"
type textarea "x"
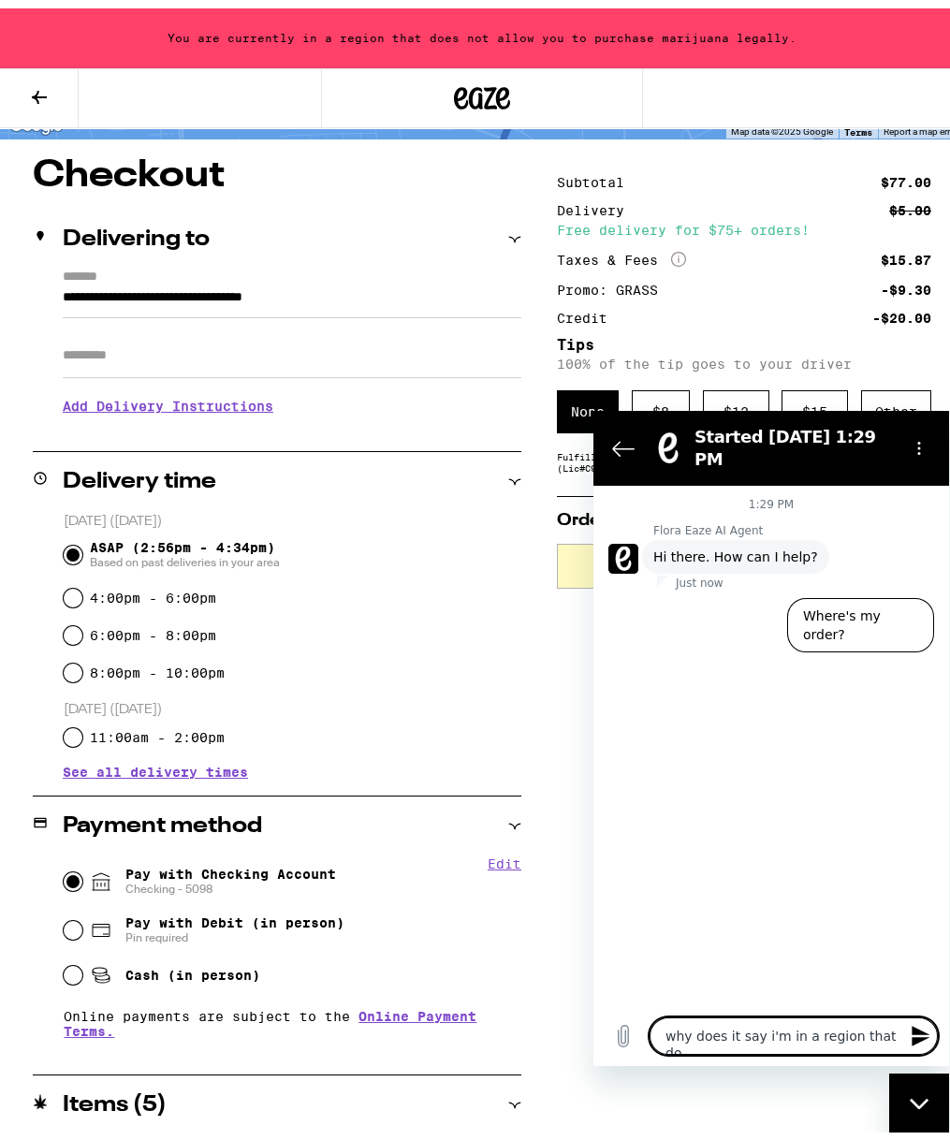
type textarea "why does it say i'm in a region that doe"
type textarea "x"
type textarea "why does it say i'm in a region that does"
type textarea "x"
type textarea "why does it say i'm in a region that does"
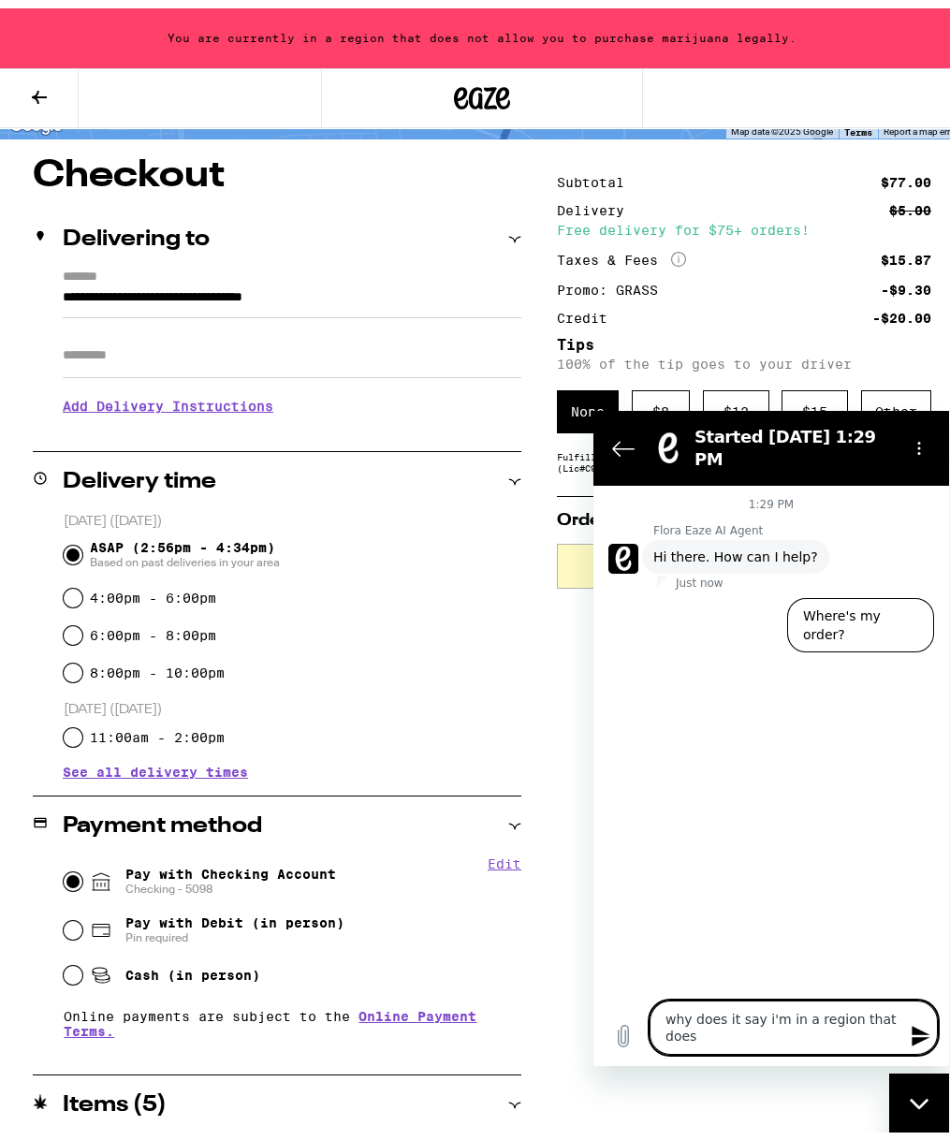
type textarea "x"
type textarea "why does it say i'm in a region that does n"
type textarea "x"
type textarea "why does it say i'm in a region that does no"
type textarea "x"
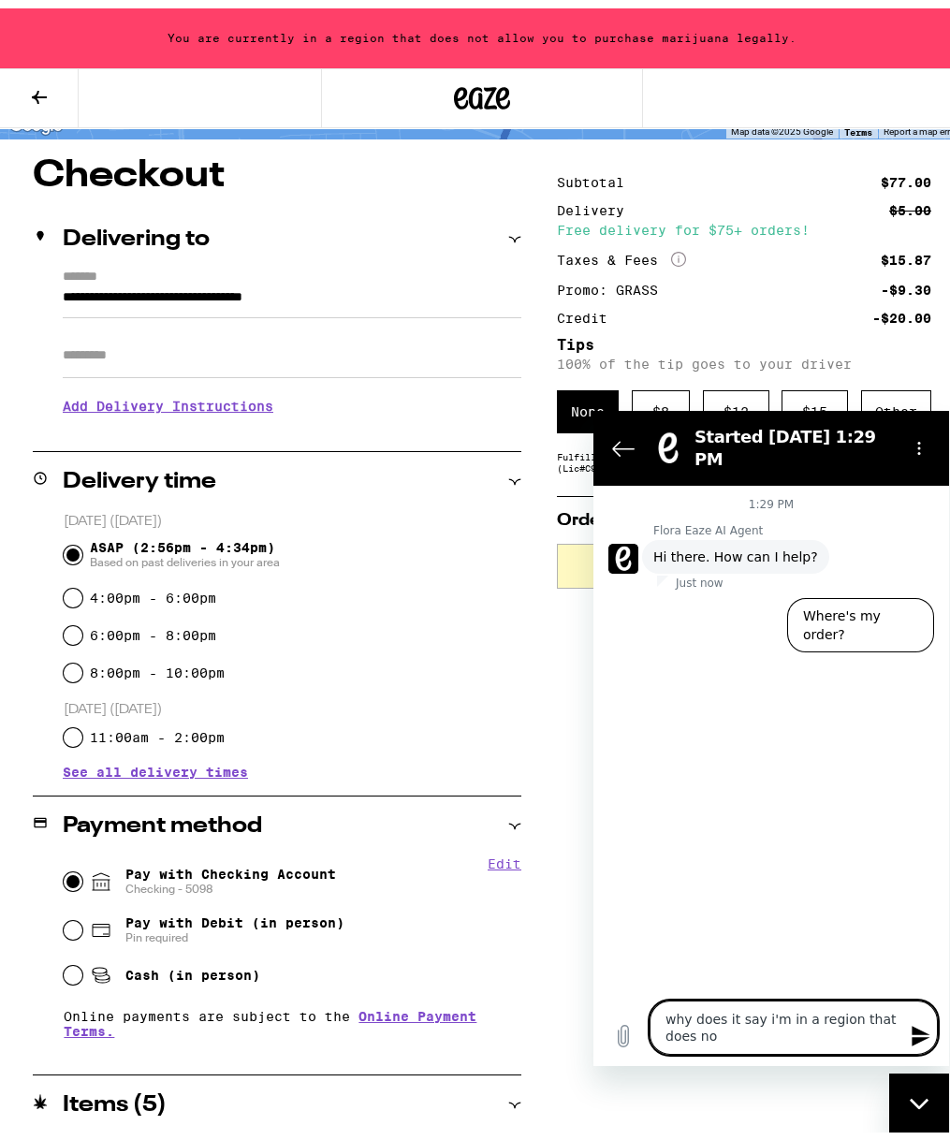
type textarea "why does it say i'm in a region that does not"
type textarea "x"
type textarea "why does it say i'm in a region that does not"
type textarea "x"
type textarea "why does it say i'm in a region that does not a"
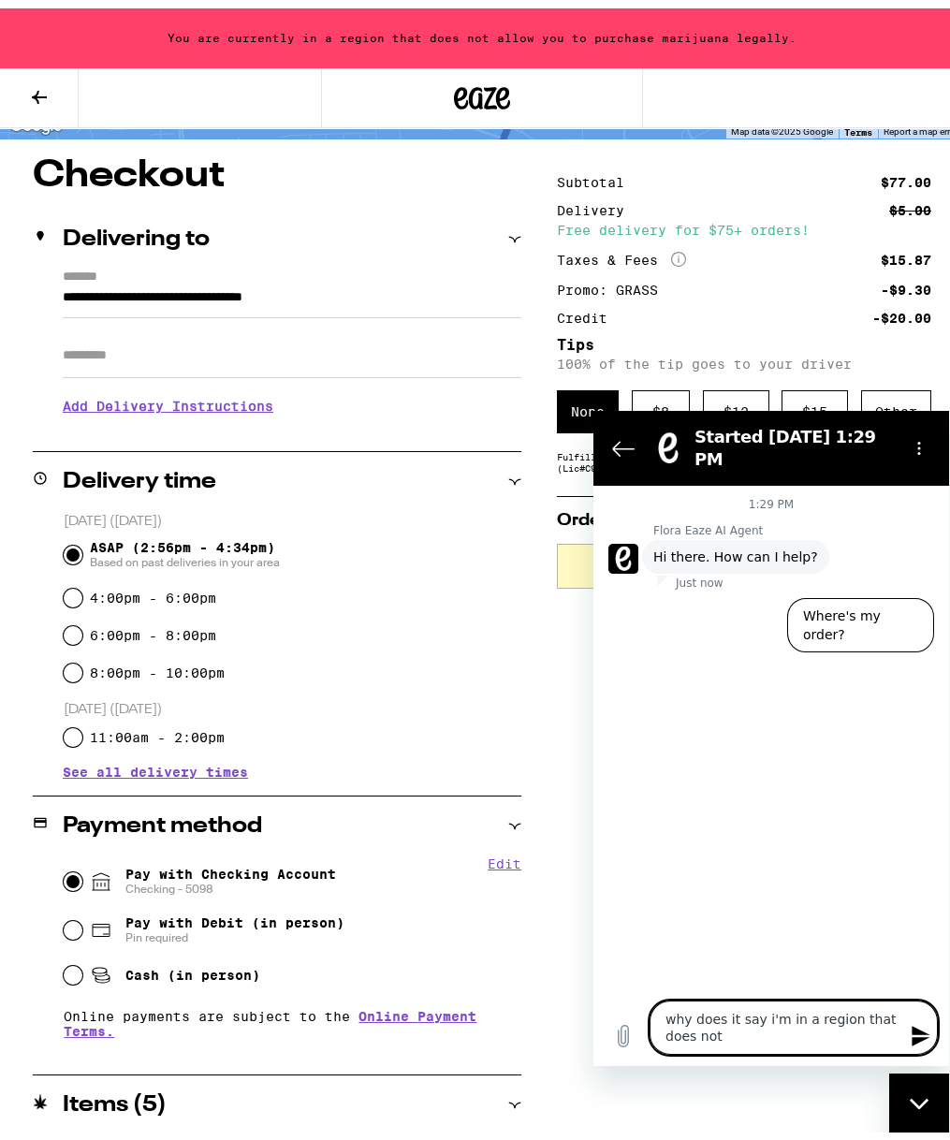
type textarea "x"
type textarea "why does it say i'm in a region that does not al"
type textarea "x"
type textarea "why does it say i'm in a region that does not all"
type textarea "x"
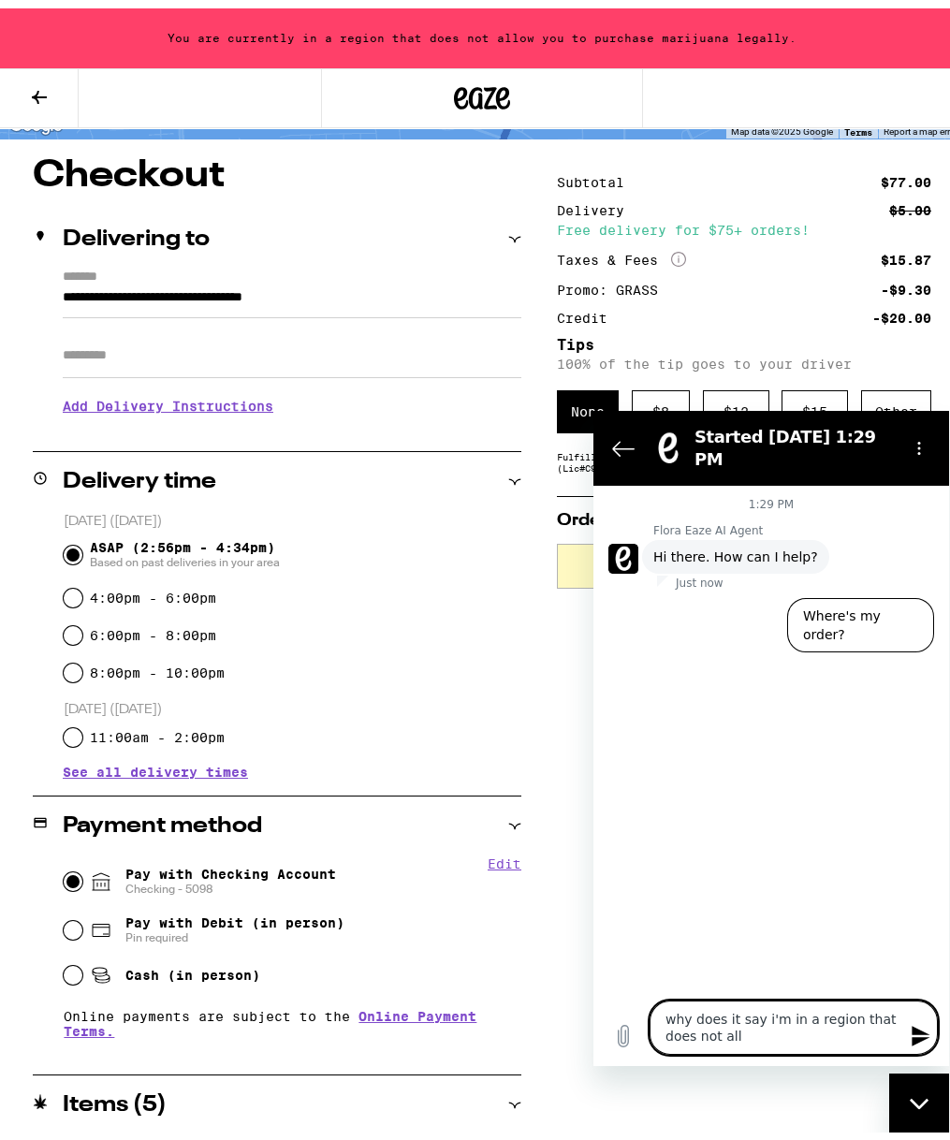
type textarea "why does it say i'm in a region that does not allo"
type textarea "x"
type textarea "why does it say i'm in a region that does not allow"
type textarea "x"
type textarea "why does it say i'm in a region that does not allow"
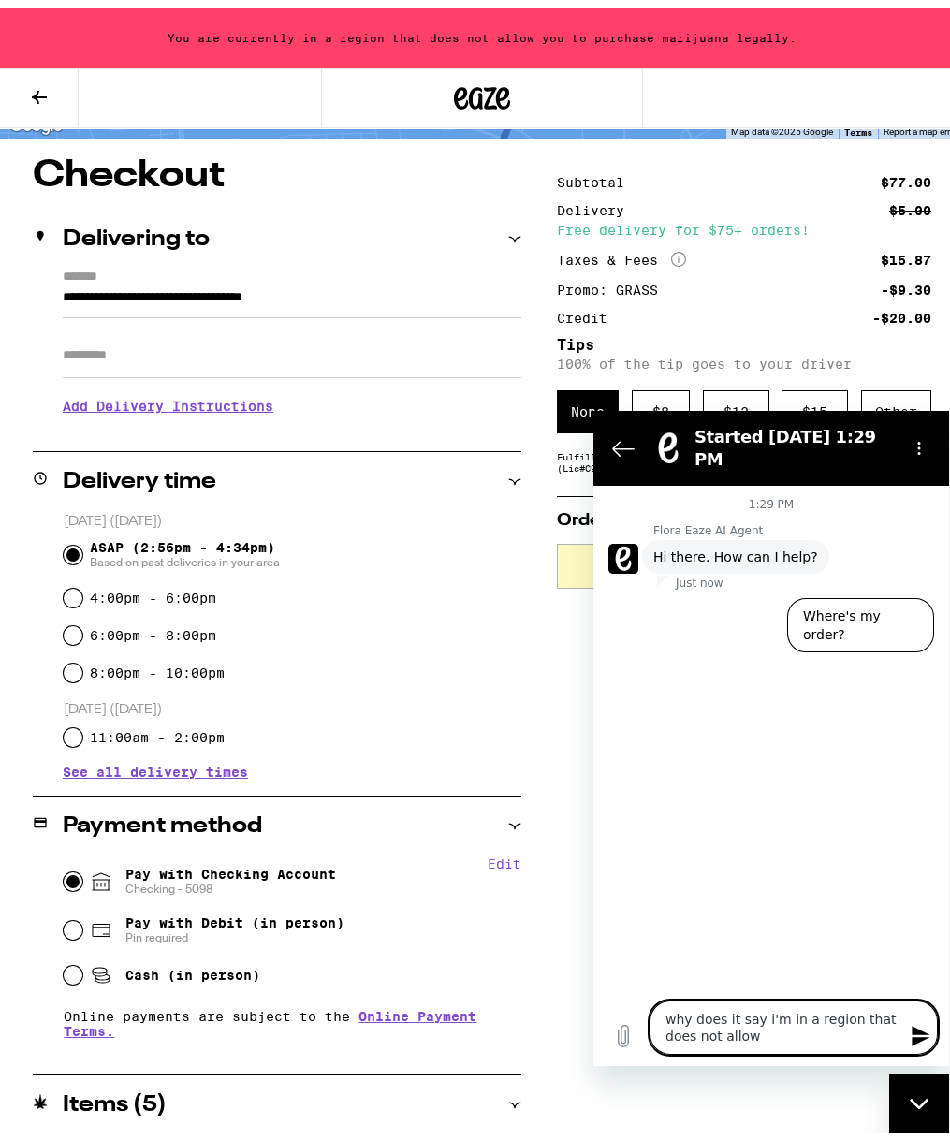
type textarea "x"
type textarea "why does it say i'm in a region that does not allow y"
type textarea "x"
type textarea "why does it say i'm in a region that does not allow yo"
type textarea "x"
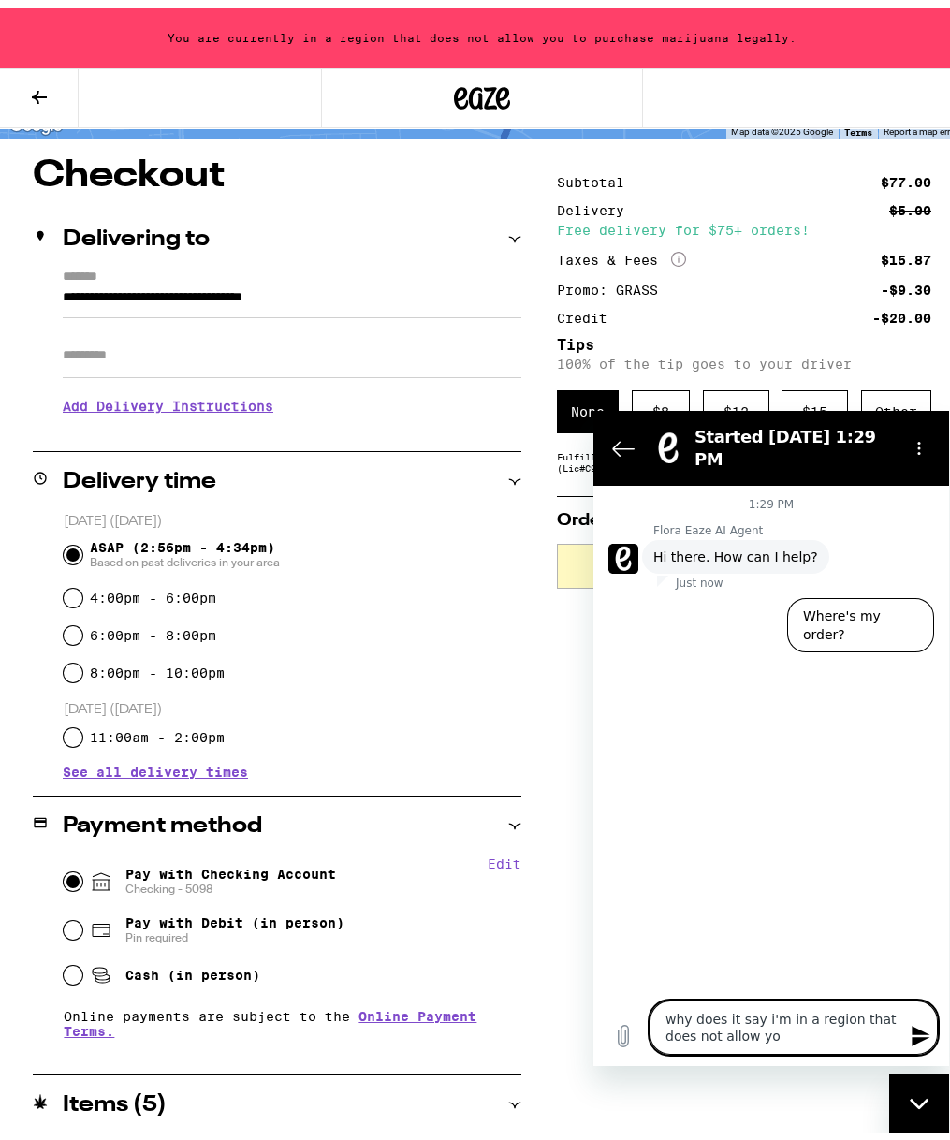
type textarea "why does it say i'm in a region that does not allow you"
type textarea "x"
type textarea "why does it say i'm in a region that does not allow you"
type textarea "x"
type textarea "why does it say i'm in a region that does not allow you t"
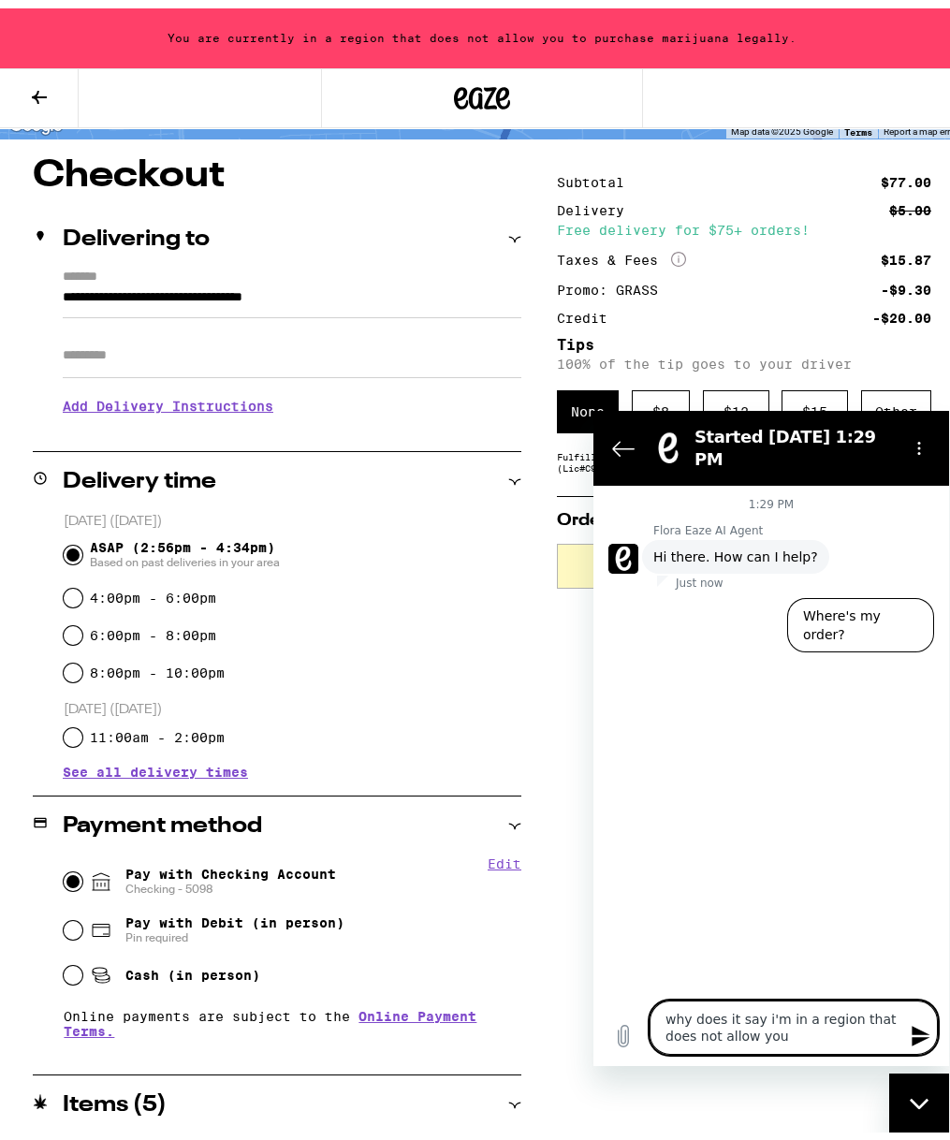
type textarea "x"
type textarea "why does it say i'm in a region that does not allow you to"
type textarea "x"
type textarea "why does it say i'm in a region that does not allow you to"
type textarea "x"
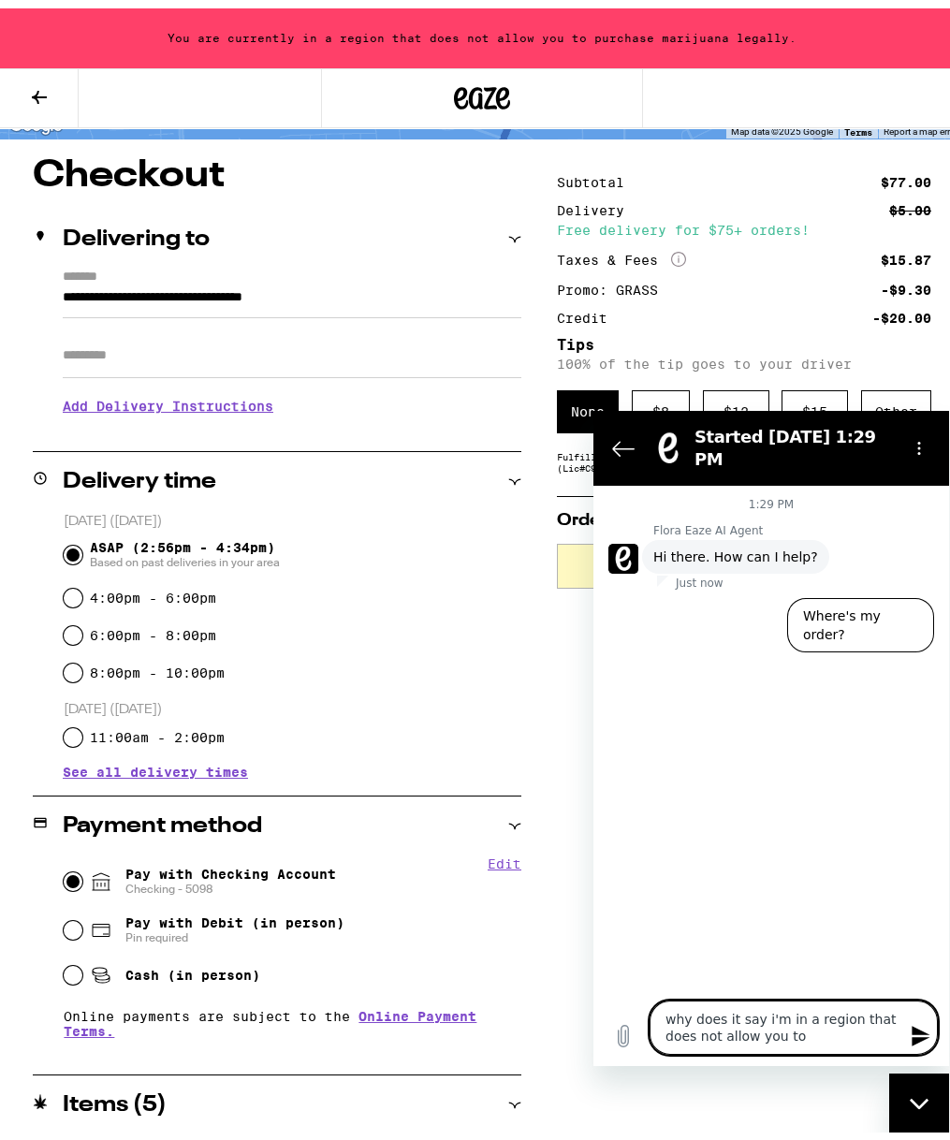
type textarea "why does it say i'm in a region that does not allow you to p"
type textarea "x"
type textarea "why does it say i'm in a region that does not allow you to pu"
type textarea "x"
type textarea "why does it say i'm in a region that does not allow you to pur"
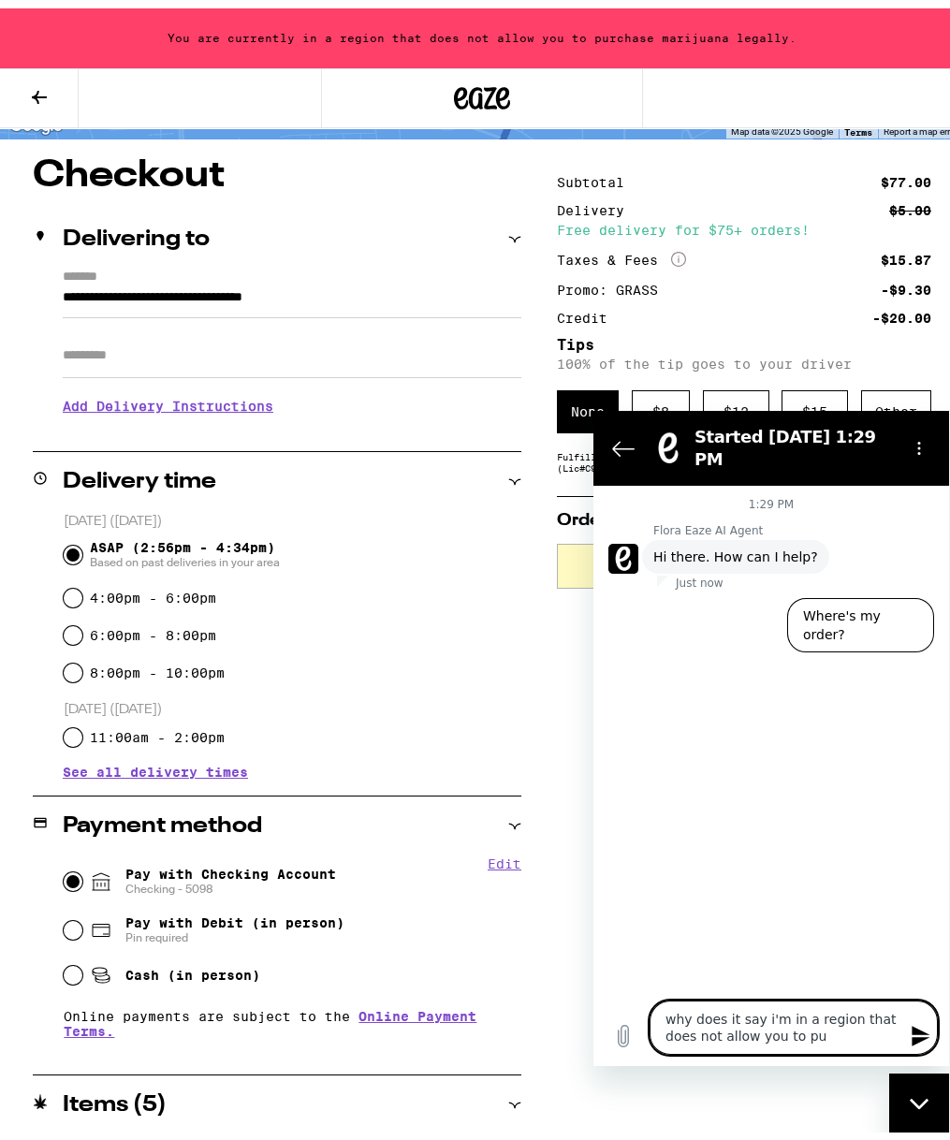
type textarea "x"
type textarea "why does it say i'm in a region that does not allow you to purc"
type textarea "x"
type textarea "why does it say i'm in a region that does not allow you to purcha"
type textarea "x"
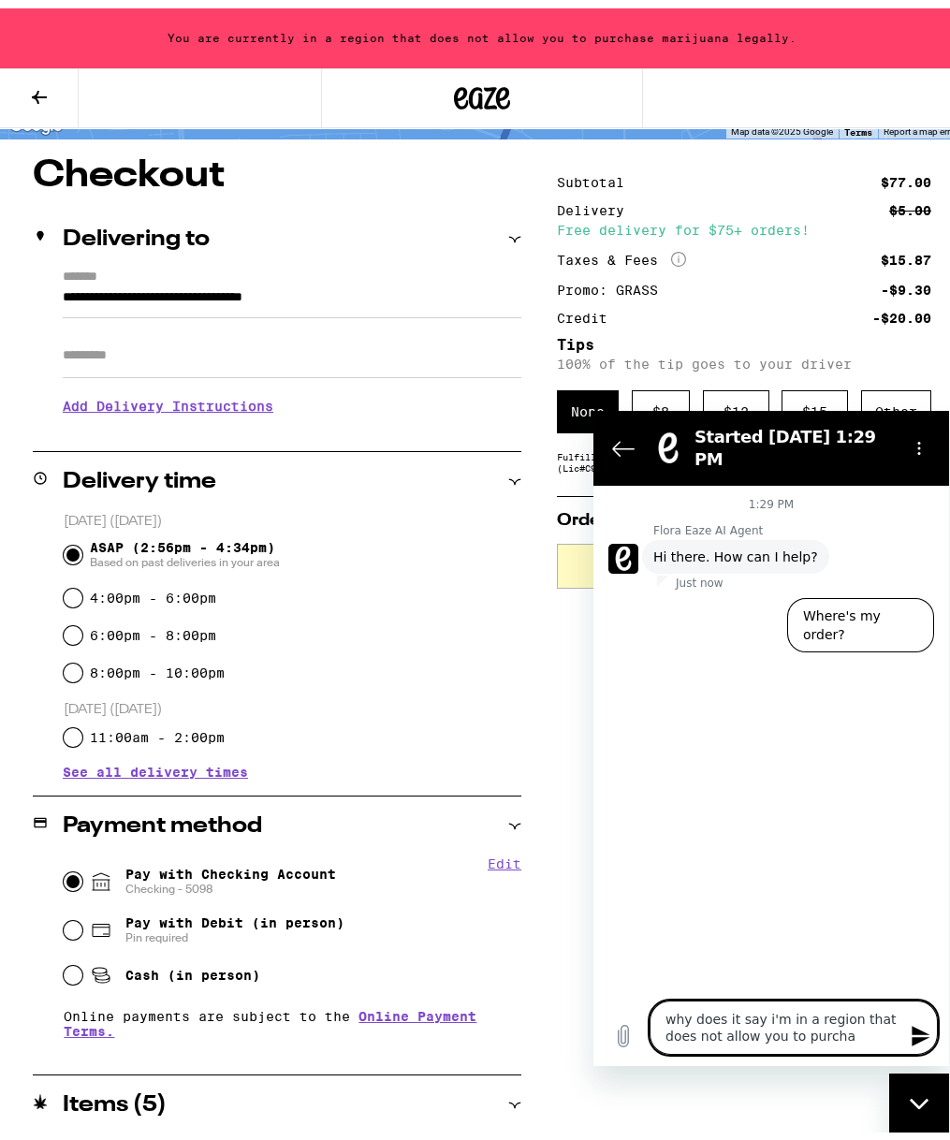
type textarea "why does it say i'm in a region that does not allow you to purchas"
type textarea "x"
type textarea "why does it say i'm in a region that does not allow you to purchase"
type textarea "x"
type textarea "why does it say i'm in a region that does not allow you to purchase"
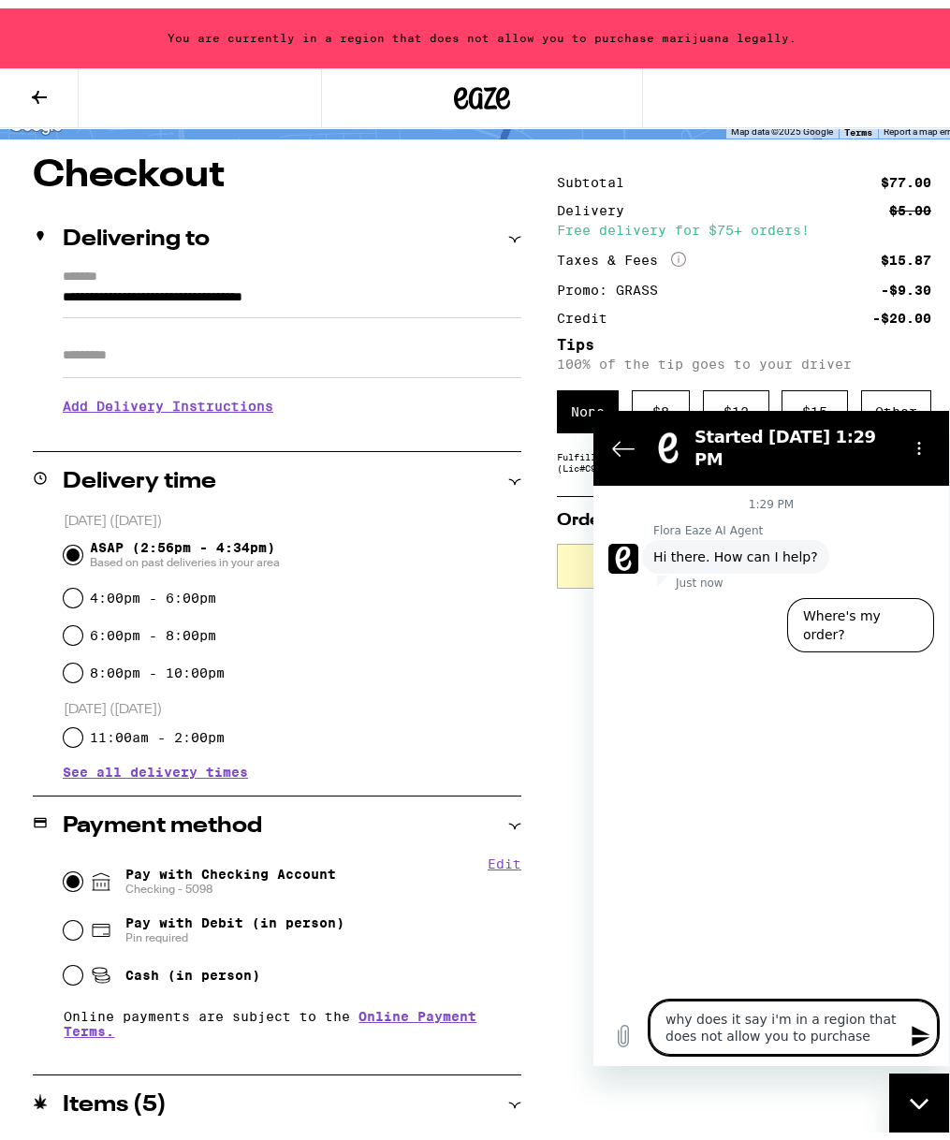
type textarea "x"
type textarea "why does it say i'm in a region that does not allow you to purchase m"
type textarea "x"
type textarea "why does it say i'm in a region that does not allow you to purchase ma"
type textarea "x"
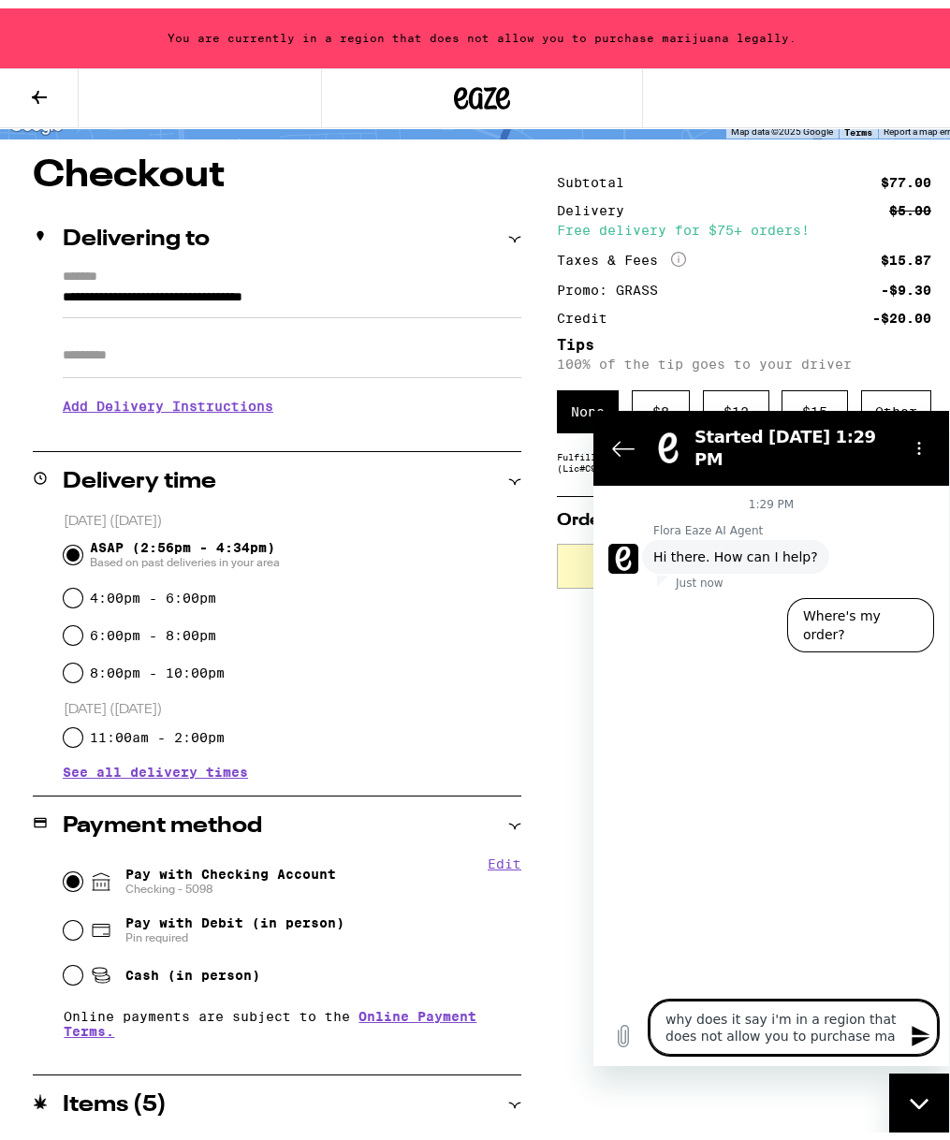
type textarea "why does it say i'm in a region that does not allow you to purchase mar"
type textarea "x"
type textarea "why does it say i'm in a region that does not allow you to purchase mari"
type textarea "x"
type textarea "why does it say i'm in a region that does not allow you to purchase marijh"
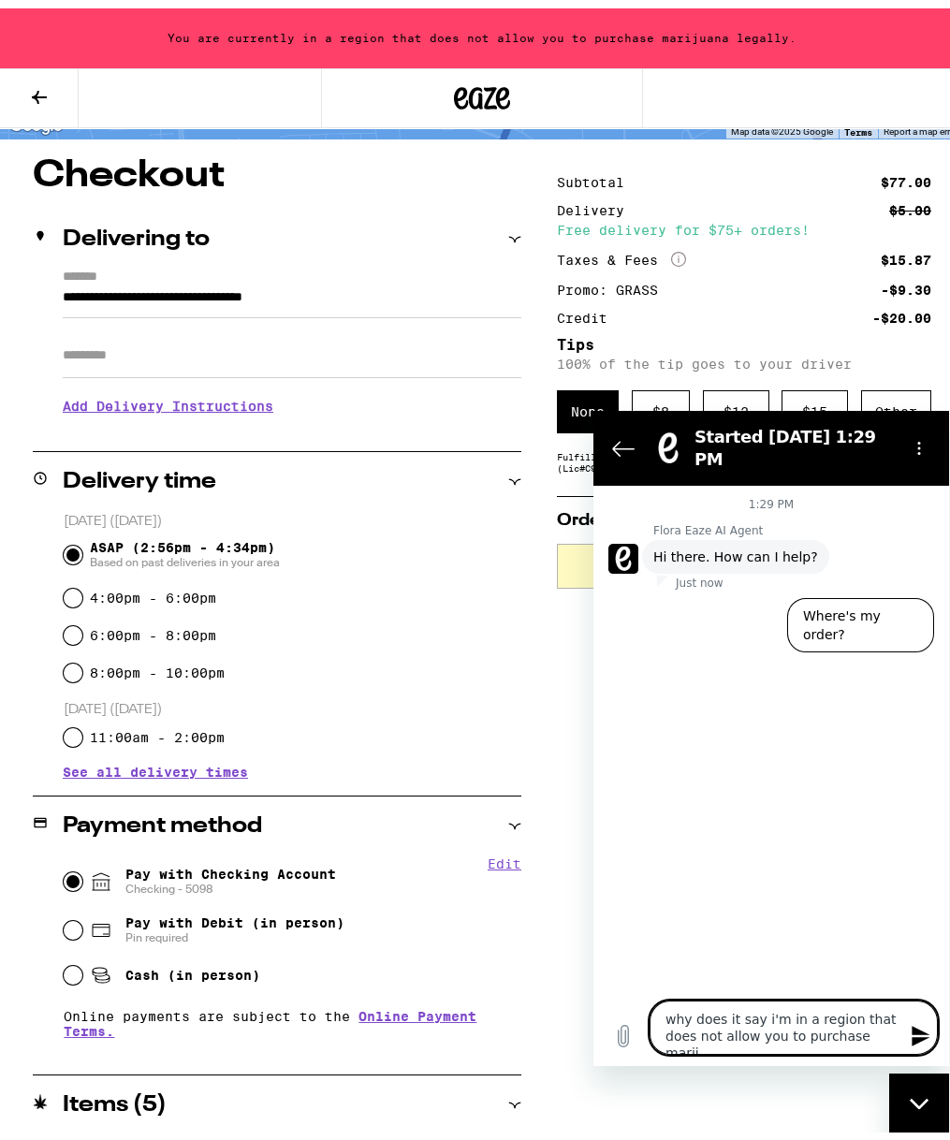
type textarea "x"
type textarea "why does it say i'm in a region that does not allow you to purchase marij"
type textarea "x"
type textarea "why does it say i'm in a region that does not allow you to purchase mariju"
type textarea "x"
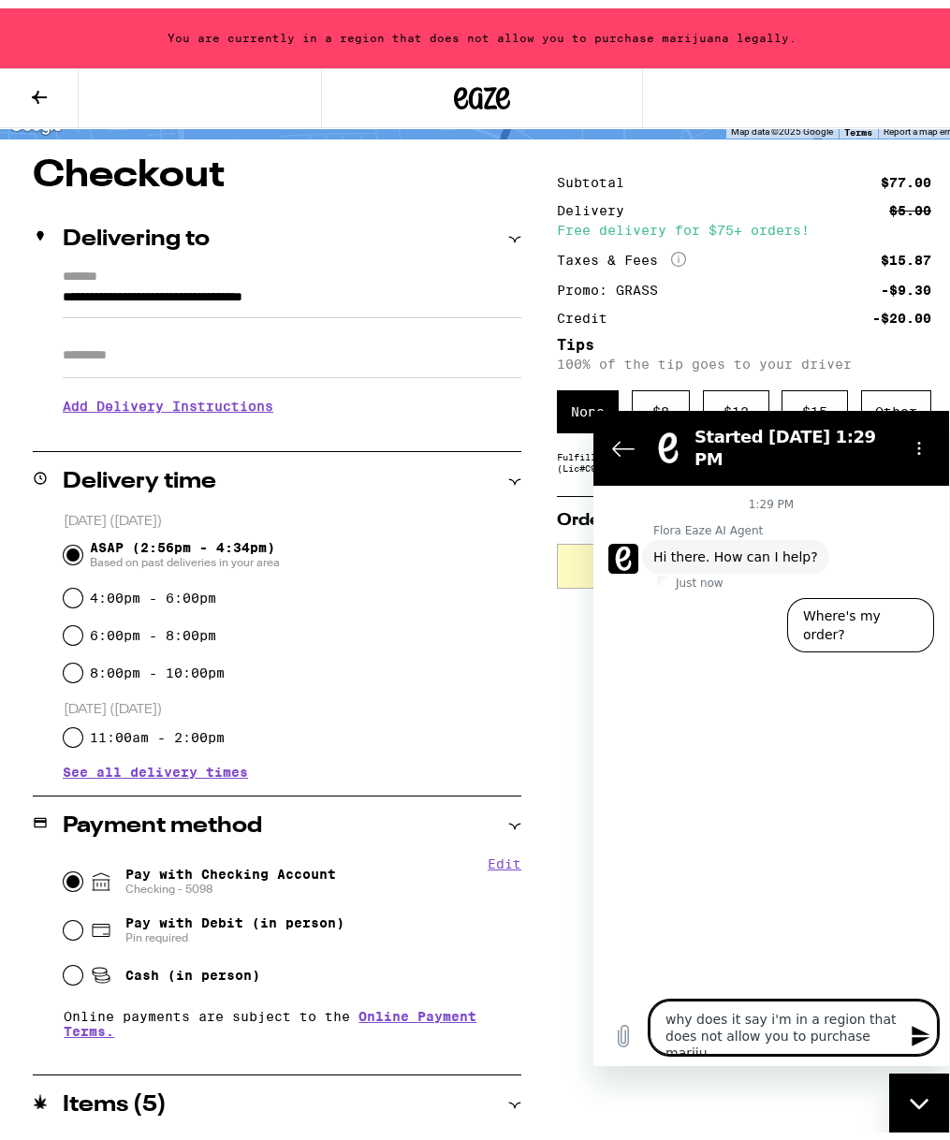
type textarea "why does it say i'm in a region that does not allow you to purchase marijua"
type textarea "x"
type textarea "why does it say i'm in a region that does not allow you to purchase marijuan"
type textarea "x"
type textarea "why does it say i'm in a region that does not allow you to purchase marijuana"
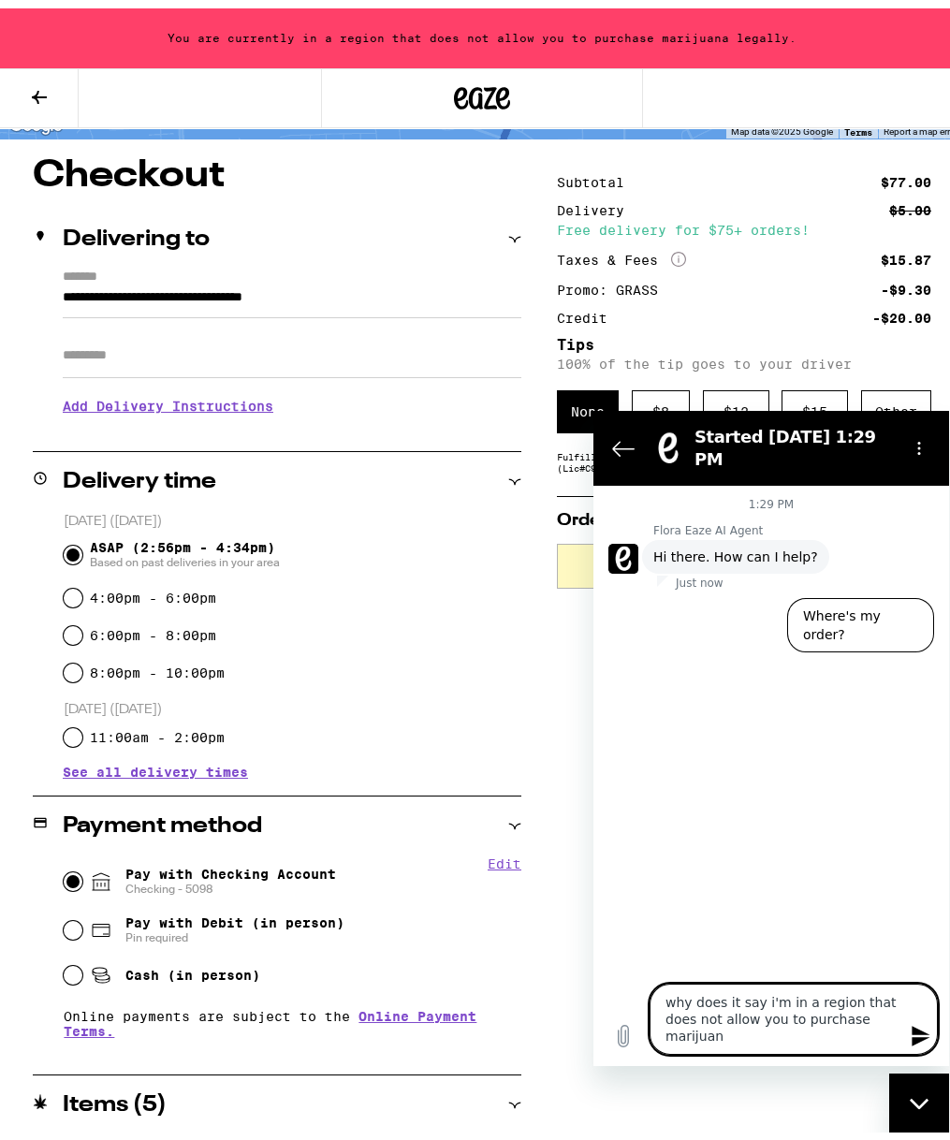
type textarea "x"
type textarea "why does it say i'm in a region that does not allow you to purchase marijuana"
type textarea "x"
type textarea "why does it say i'm in a region that does not allow you to purchase marijuana l"
type textarea "x"
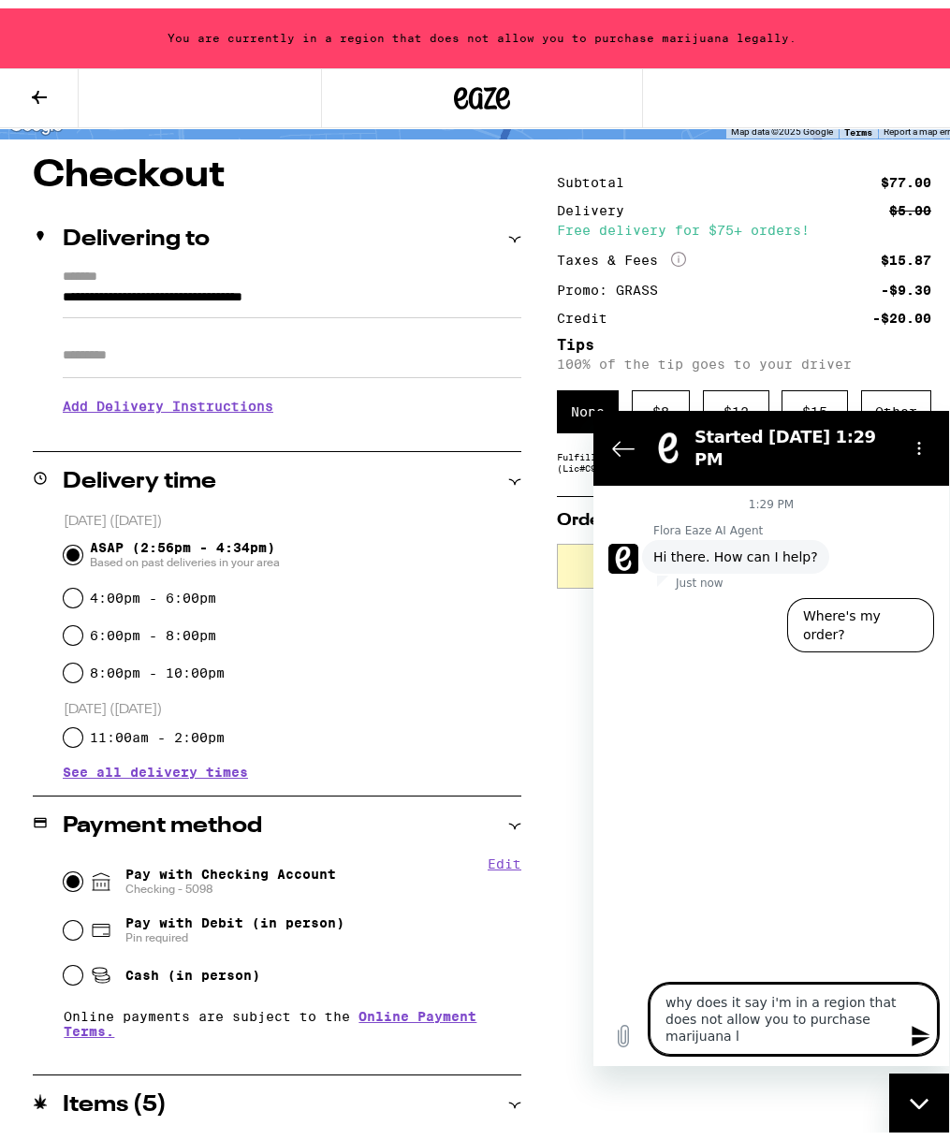
type textarea "why does it say i'm in a region that does not allow you to purchase marijuana le"
type textarea "x"
type textarea "why does it say i'm in a region that does not allow you to purchase marijuana l…"
type textarea "x"
type textarea "why does it say i'm in a region that does not allow you to purchase marijuana l…"
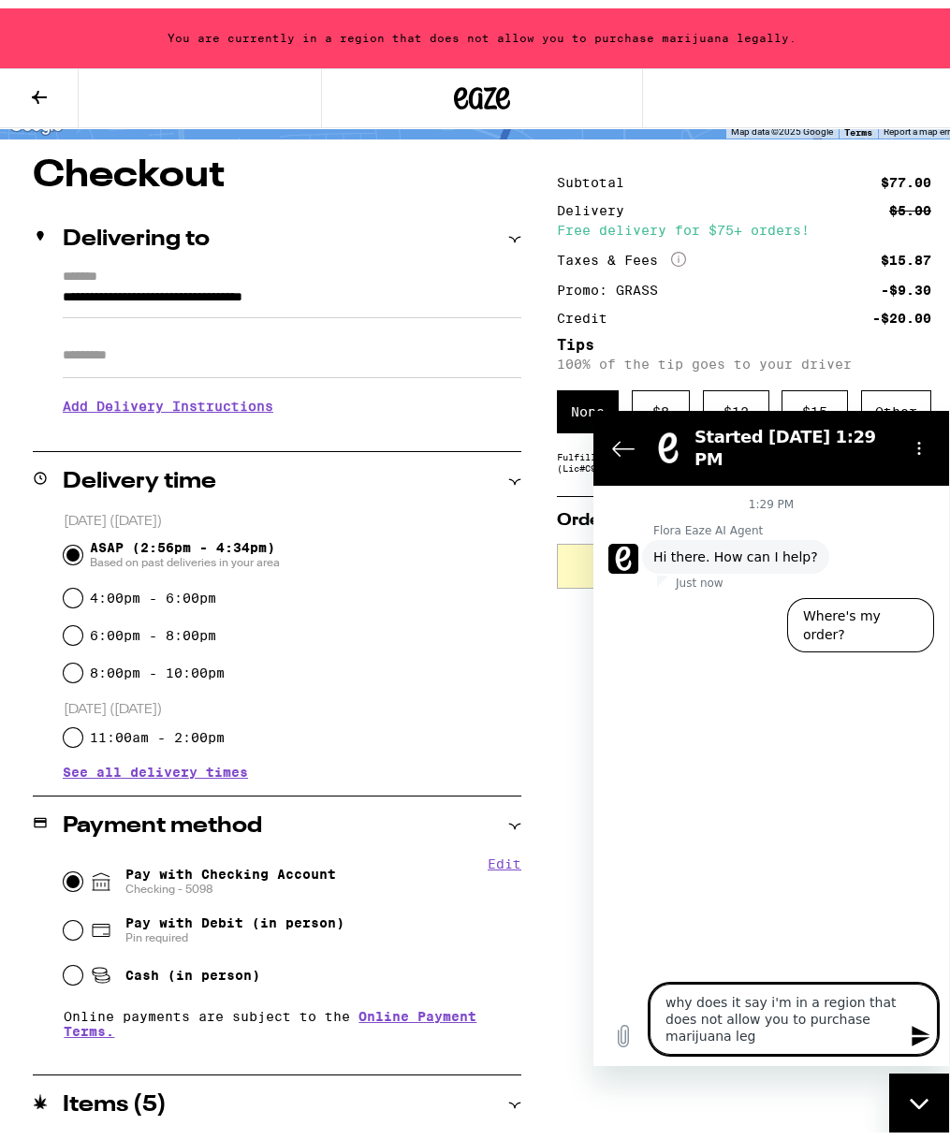
type textarea "x"
type textarea "why does it say i'm in a region that does not allow you to purchase marijuana l…"
type textarea "x"
type textarea "why does it say i'm in a region that does not allow you to purchase marijuana […"
type textarea "x"
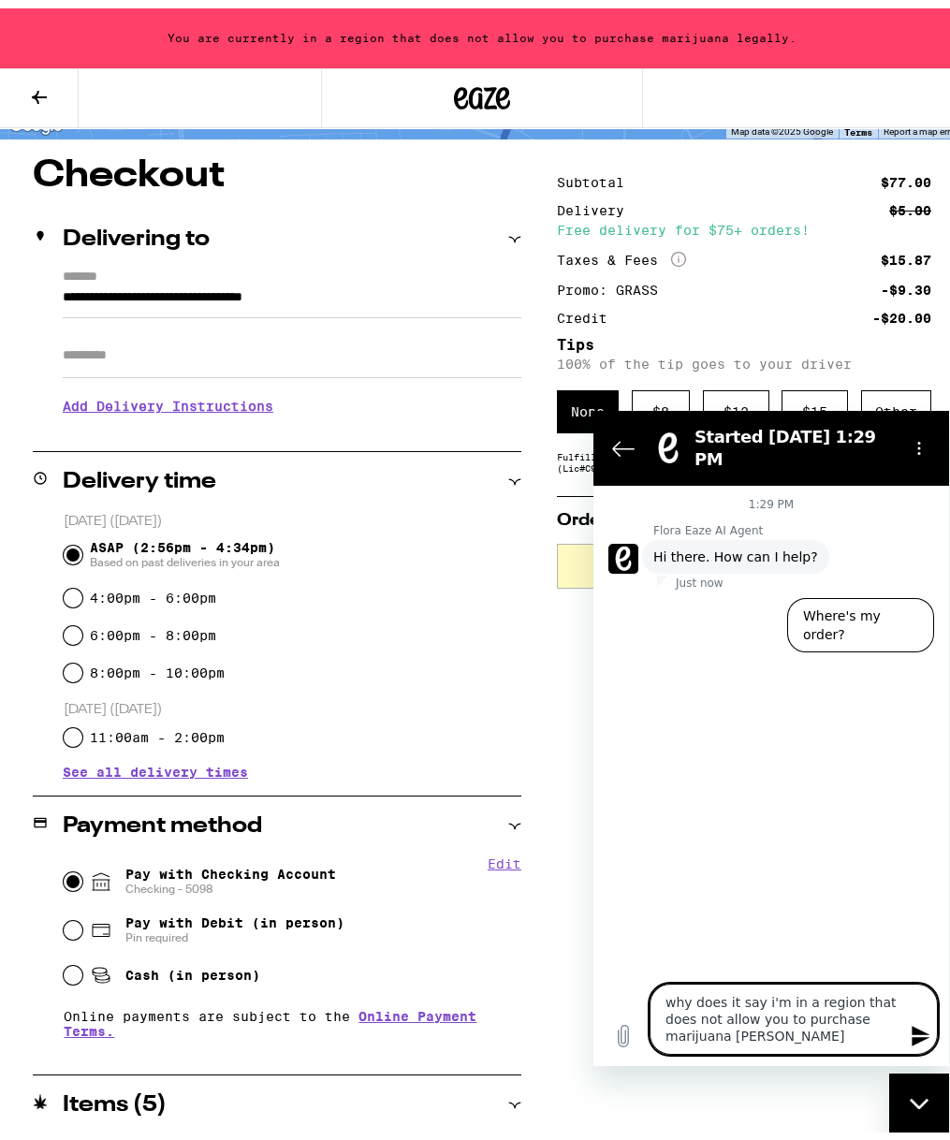
type textarea "why does it say i'm in a region that does not allow you to purchase marijuana l…"
type textarea "x"
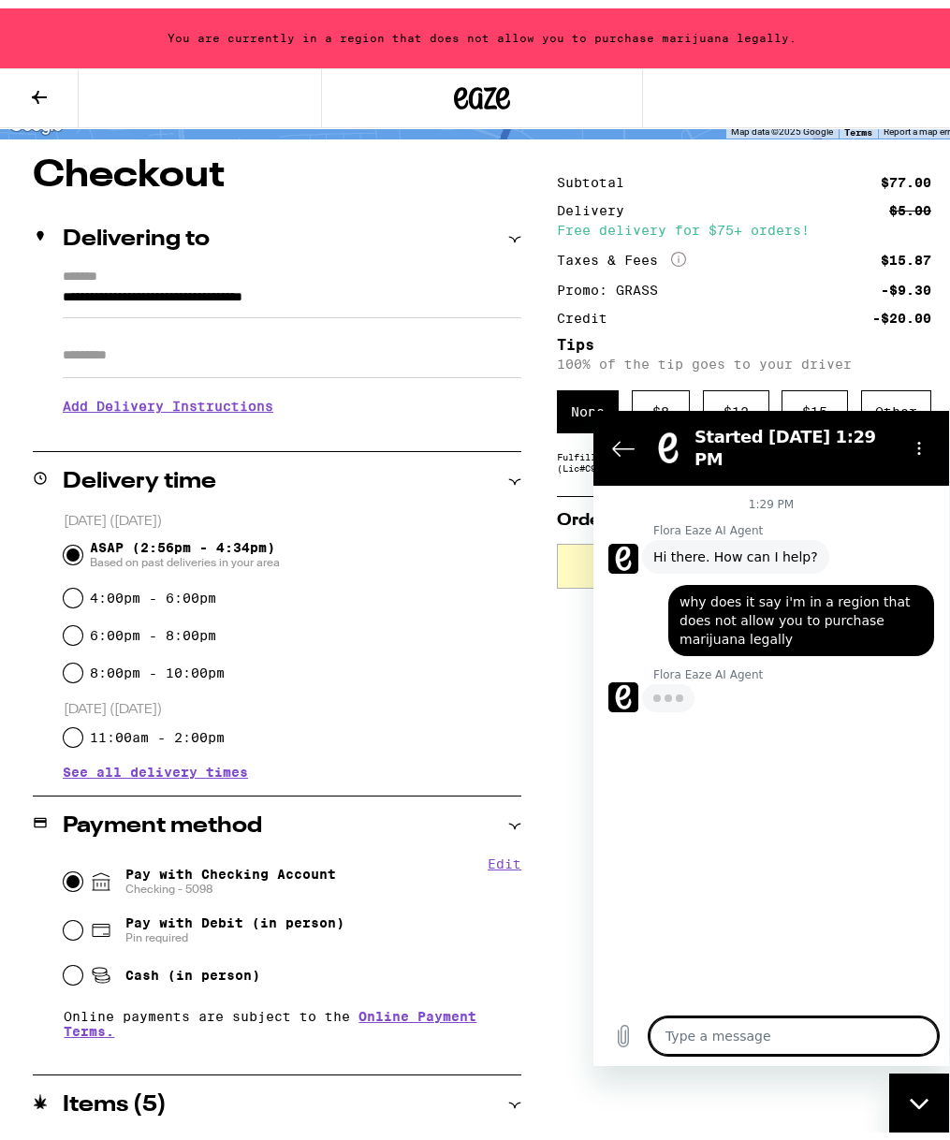
type textarea "x"
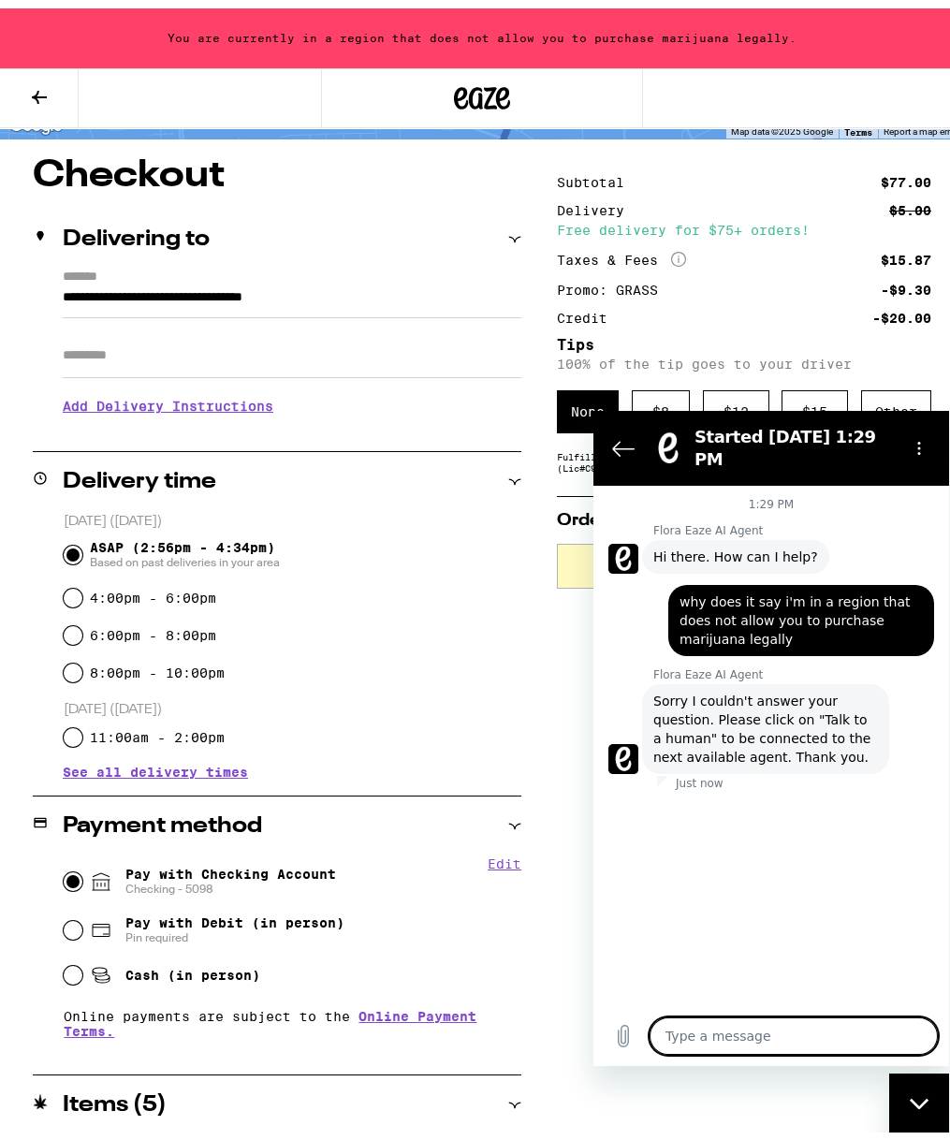
type textarea "t"
type textarea "x"
type textarea "ta"
type textarea "x"
type textarea "tal"
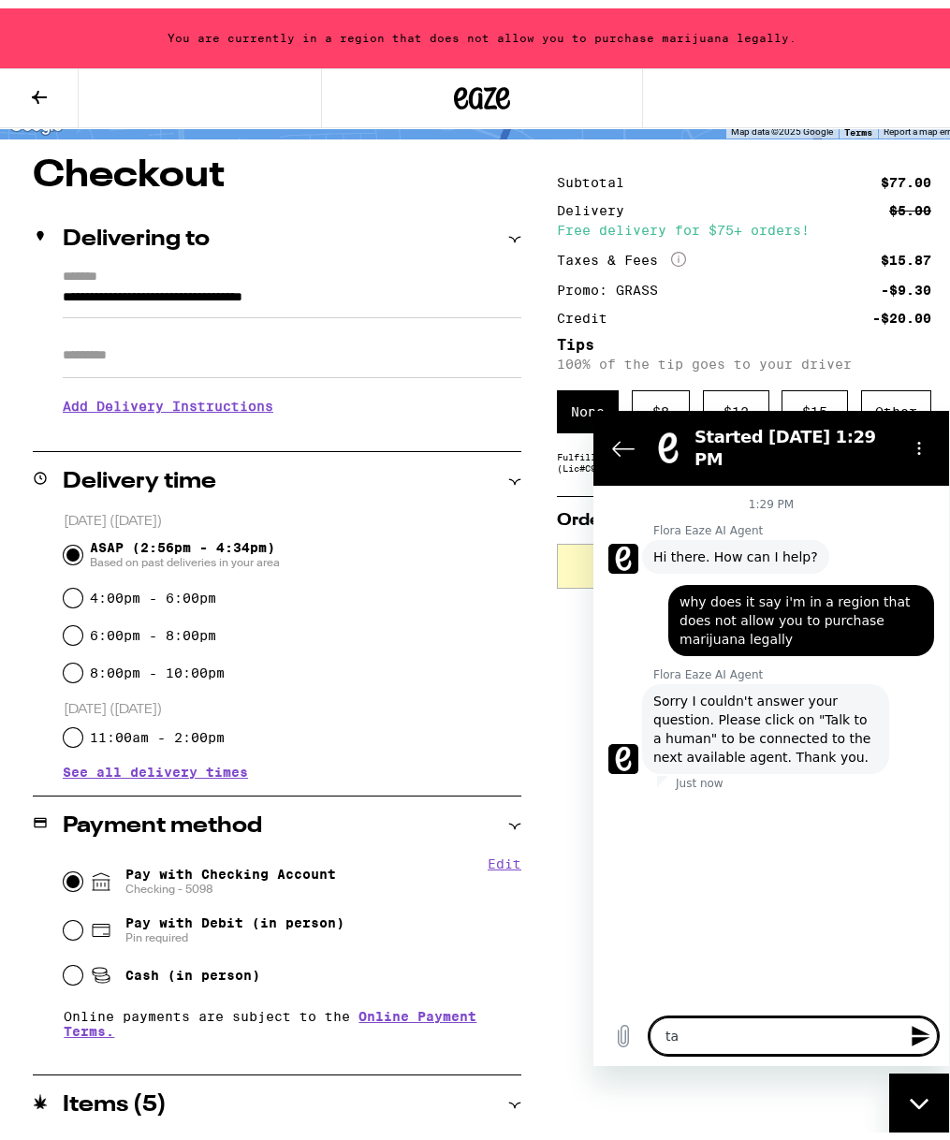
type textarea "x"
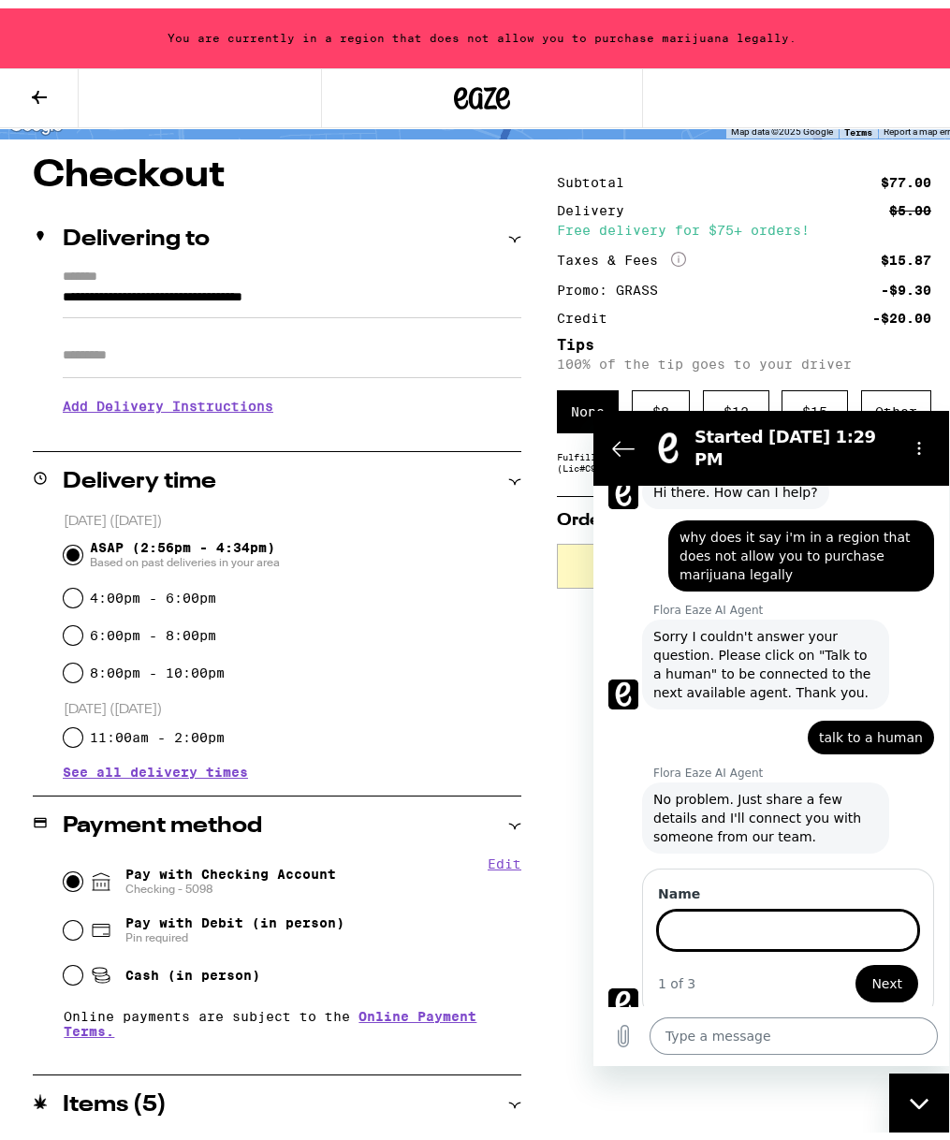
scroll to position [63, 0]
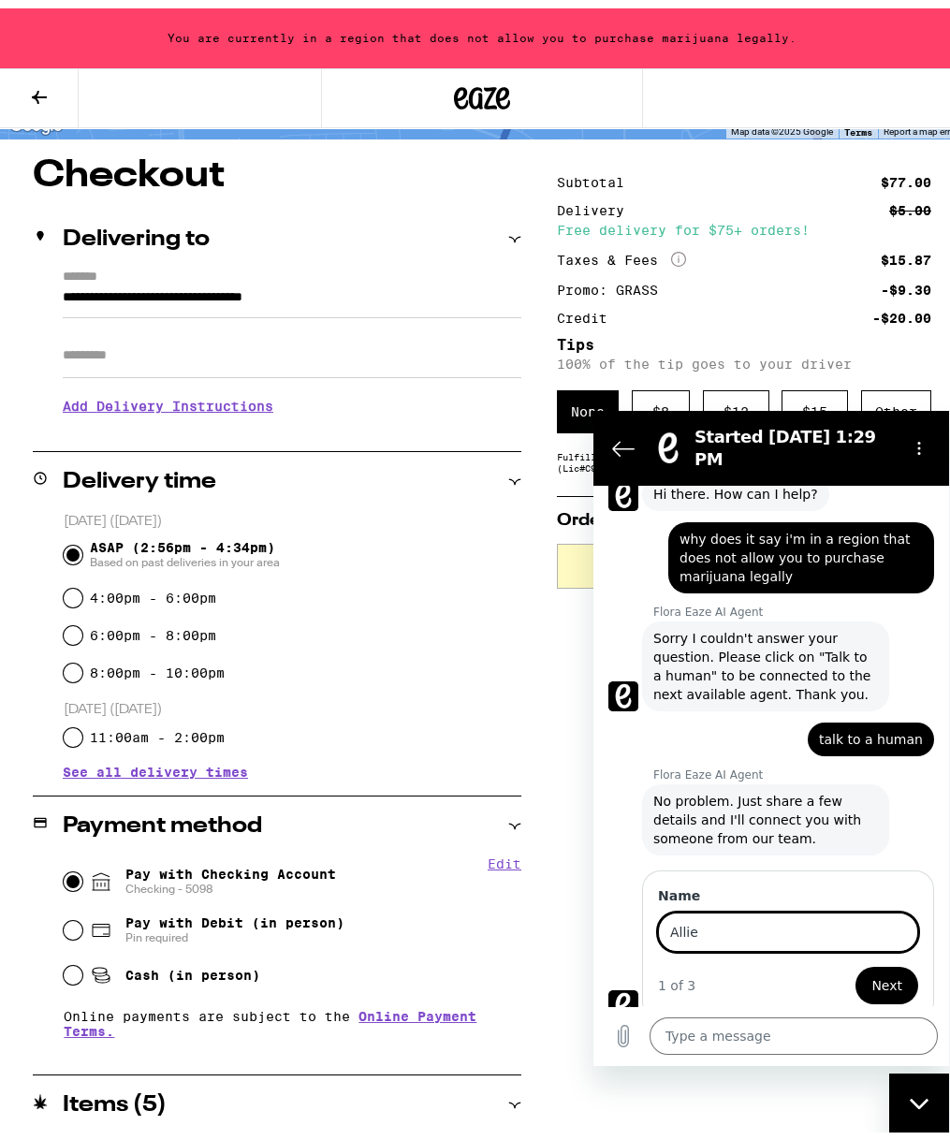
click at [856, 966] on button "Next" at bounding box center [887, 984] width 63 height 37
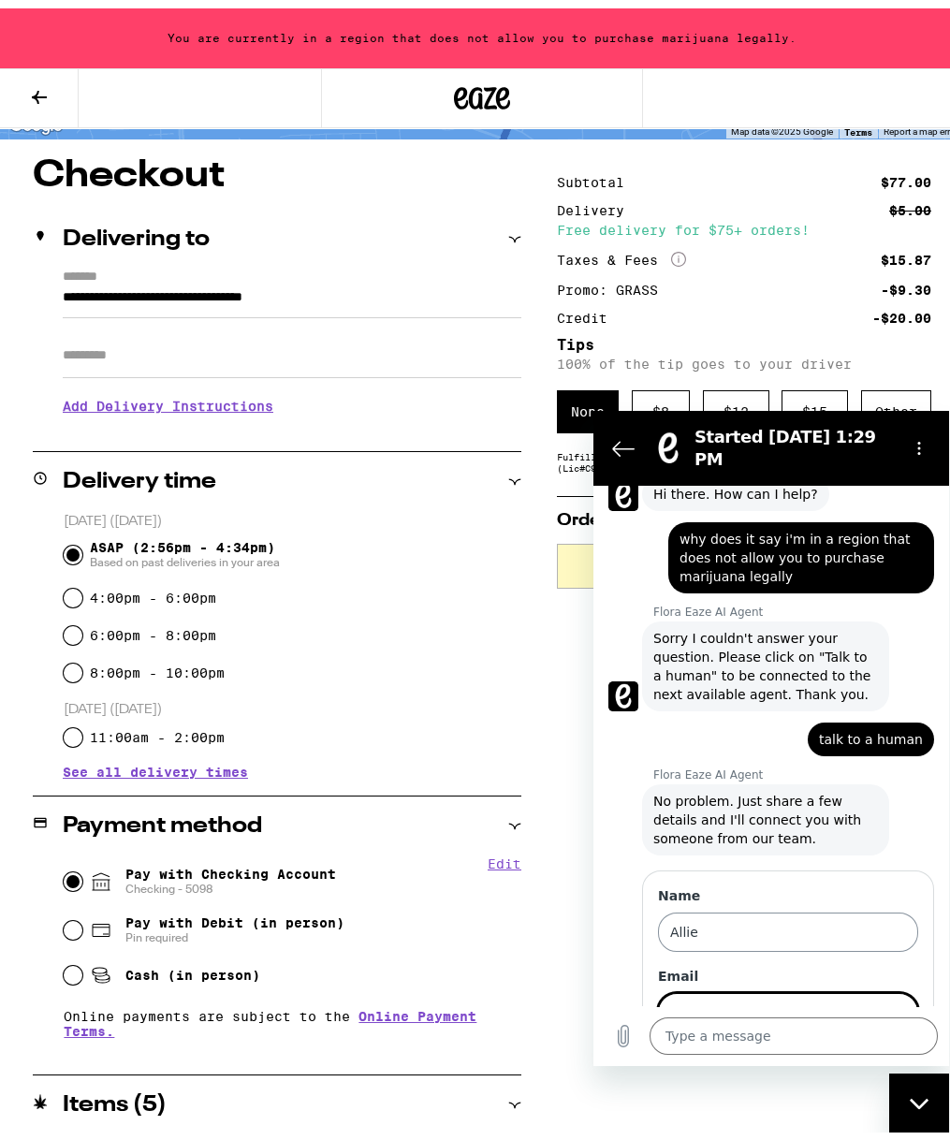
scroll to position [143, 0]
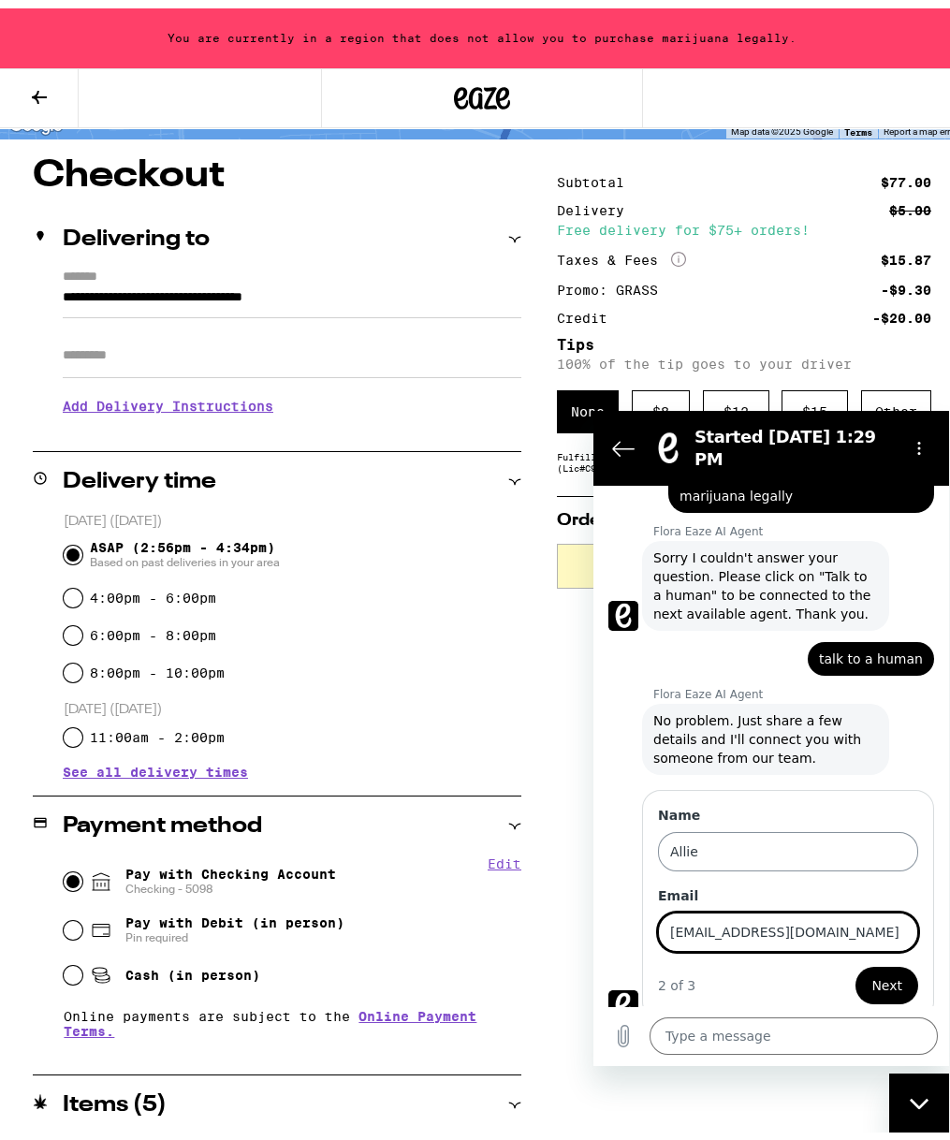
click at [856, 966] on button "Next" at bounding box center [887, 984] width 63 height 37
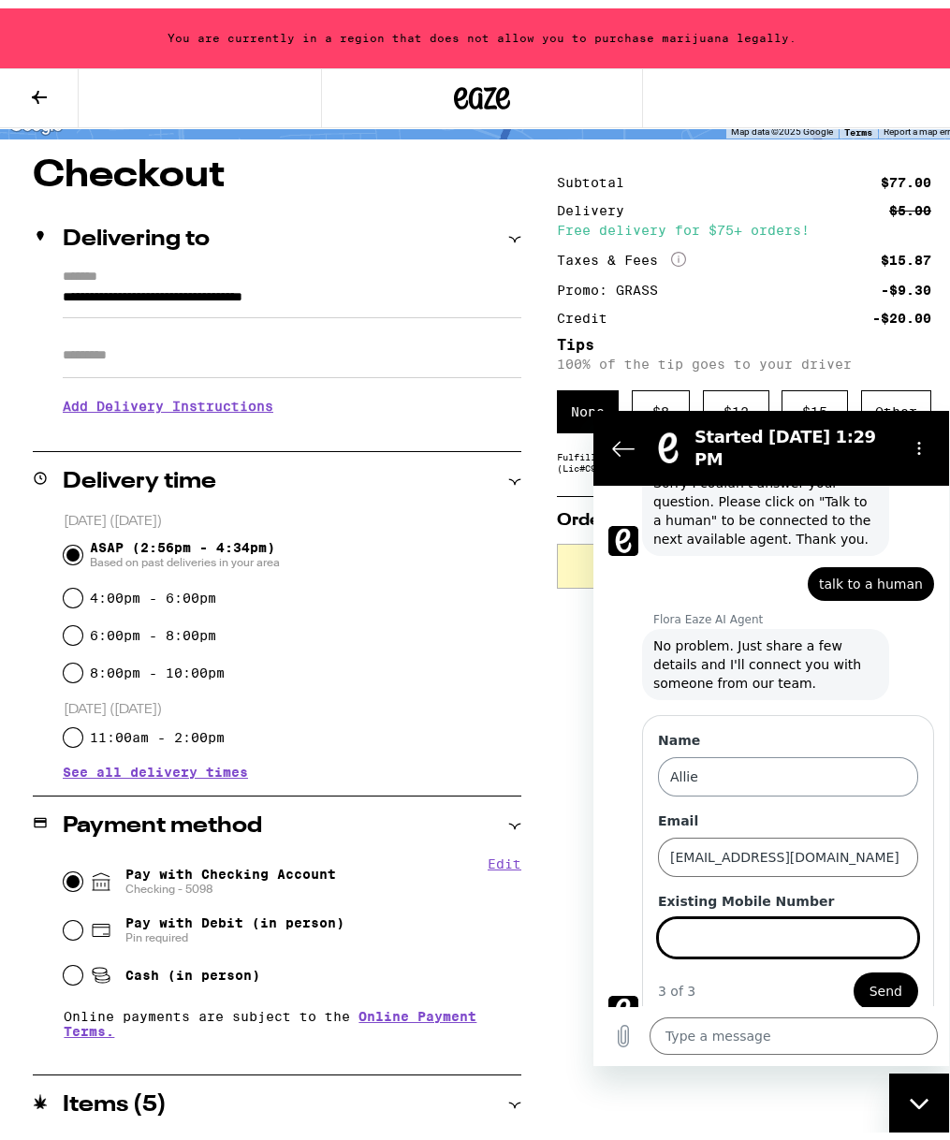
scroll to position [224, 0]
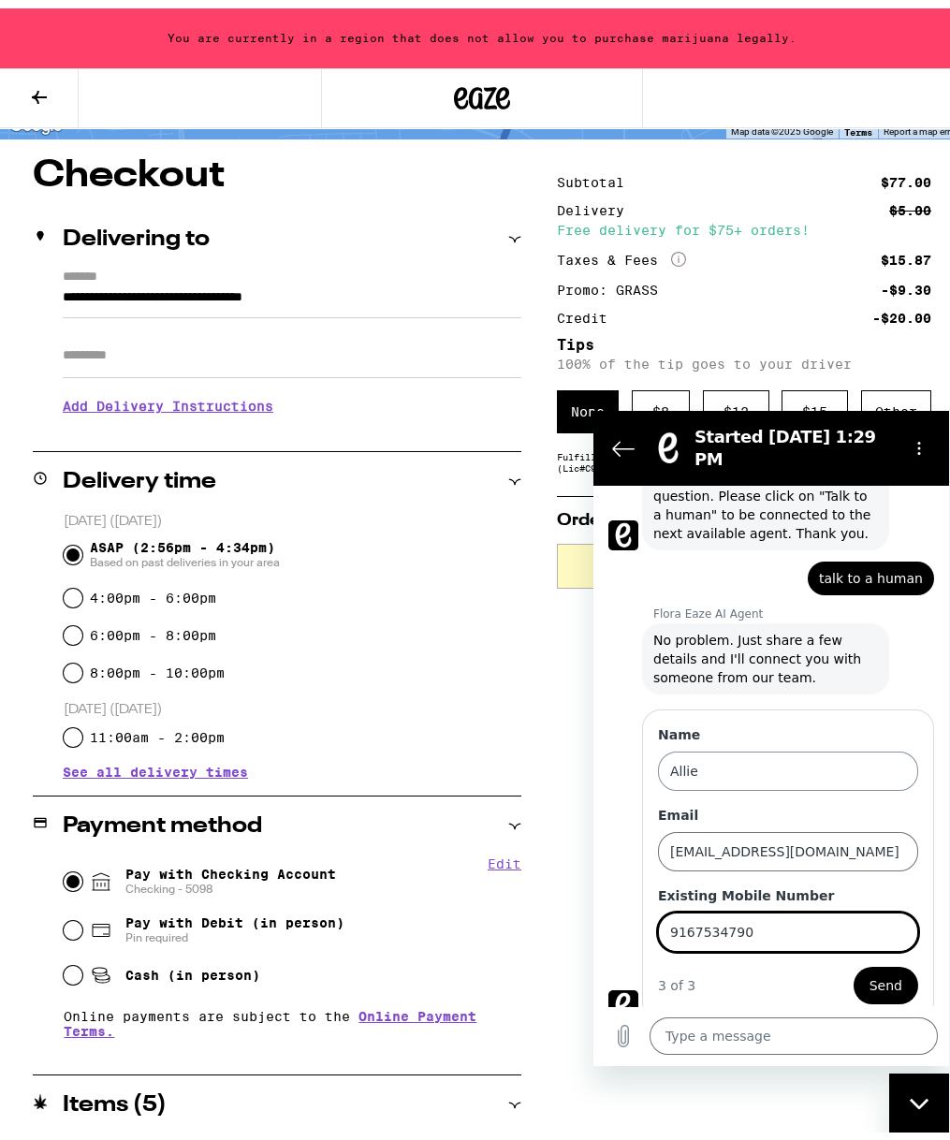
click at [854, 966] on button "Send" at bounding box center [886, 984] width 65 height 37
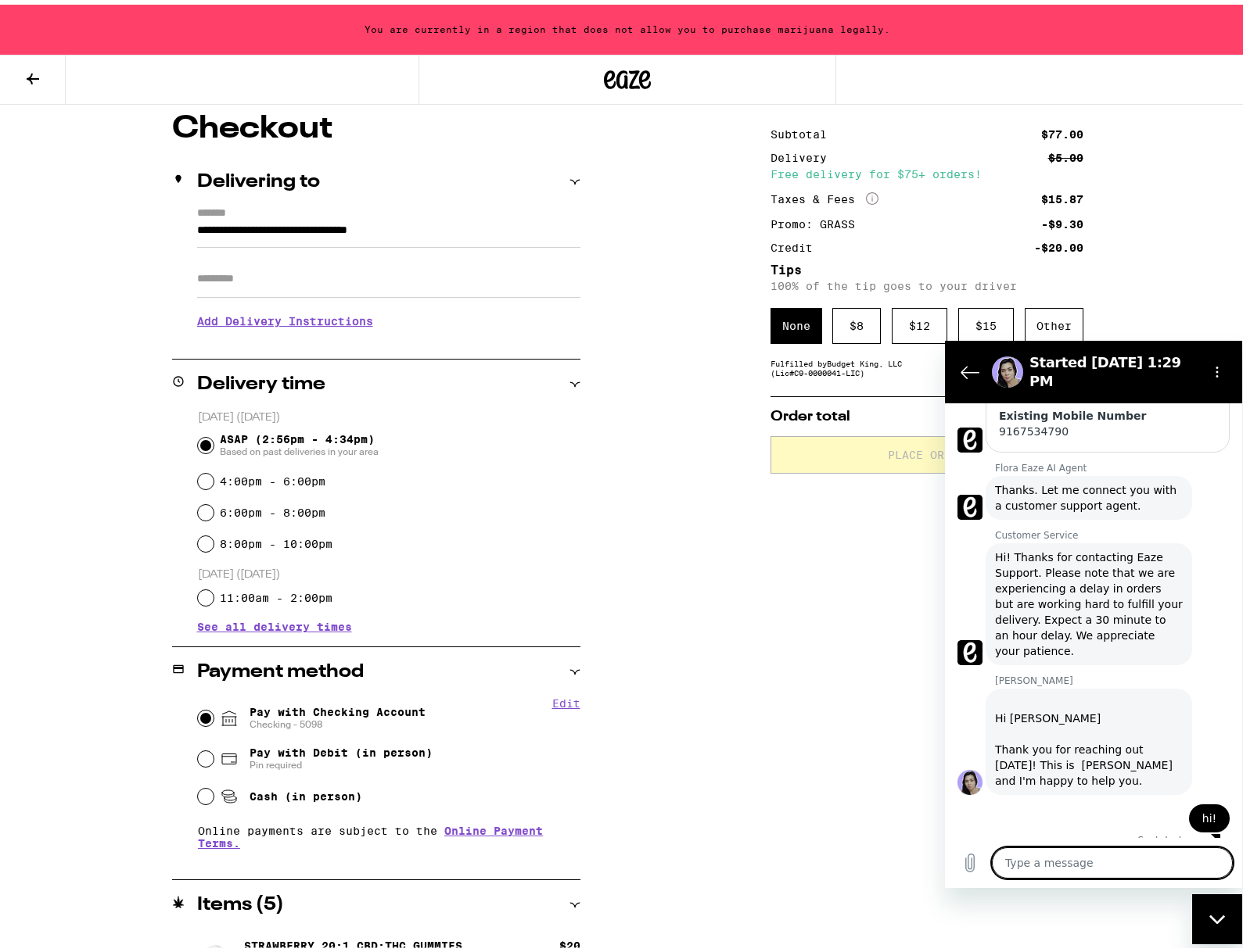
scroll to position [0, 0]
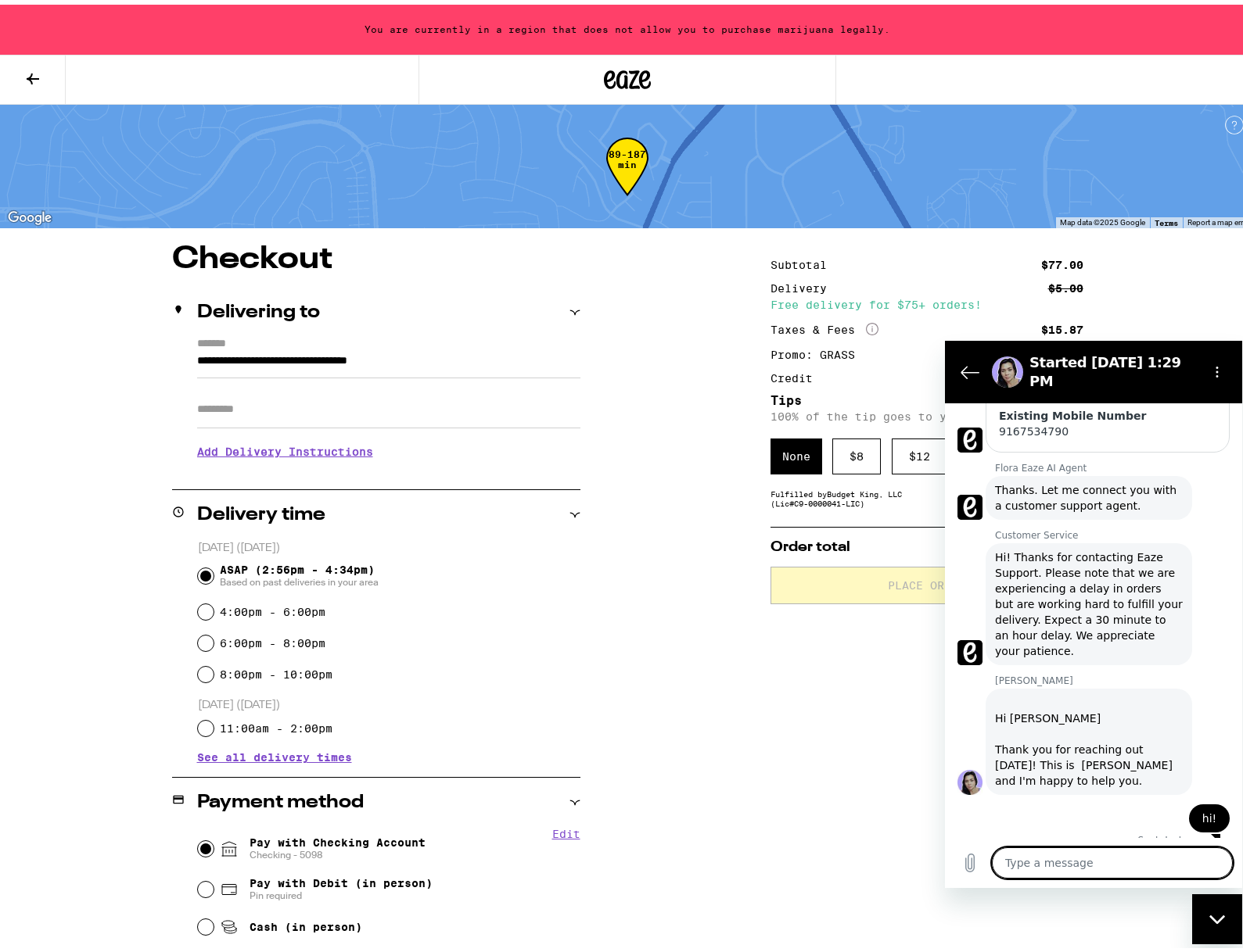
click at [793, 858] on textarea at bounding box center [1112, 862] width 241 height 31
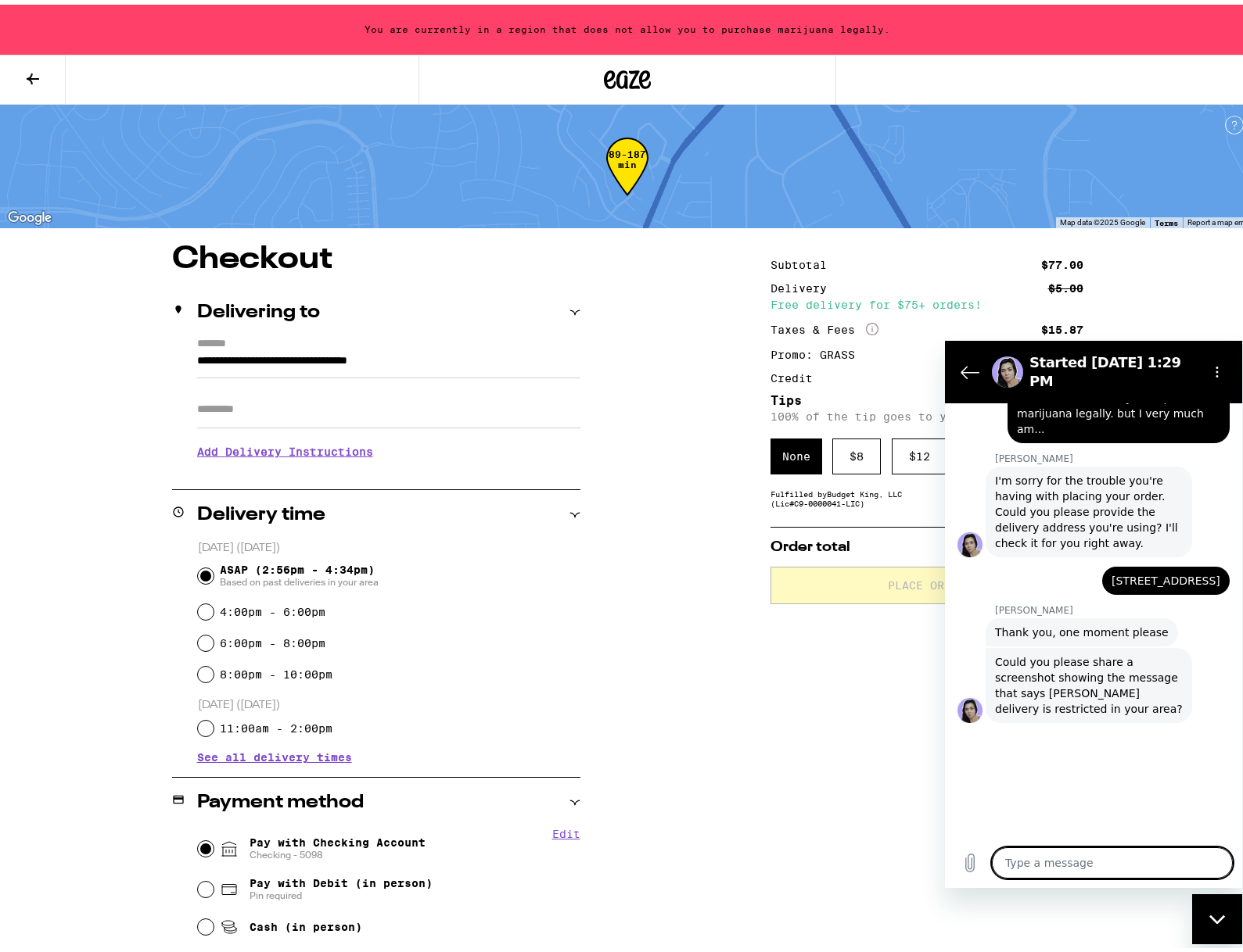
scroll to position [914, 0]
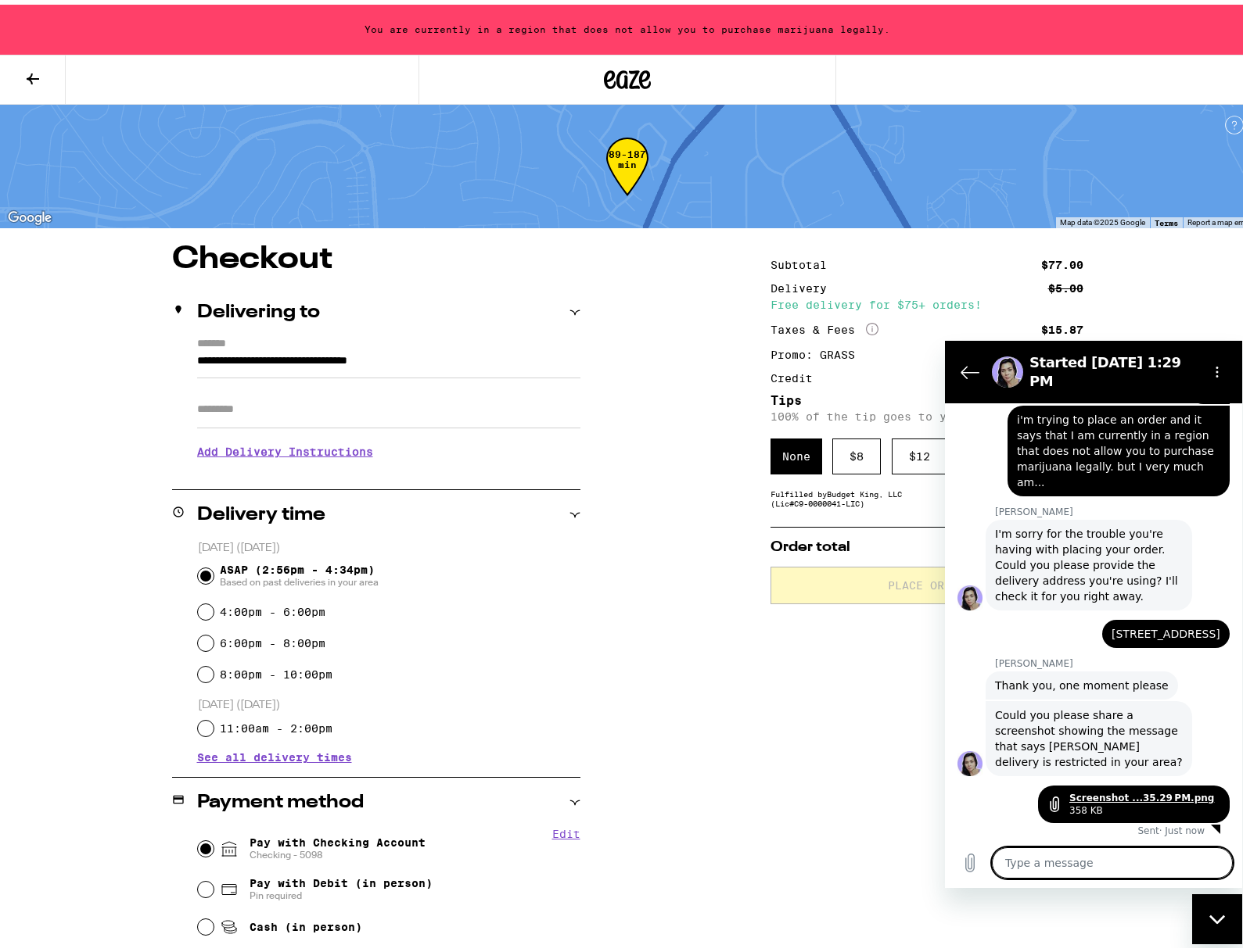
click at [793, 800] on link "Screenshot ...35.29 PM.png" at bounding box center [1141, 797] width 145 height 13
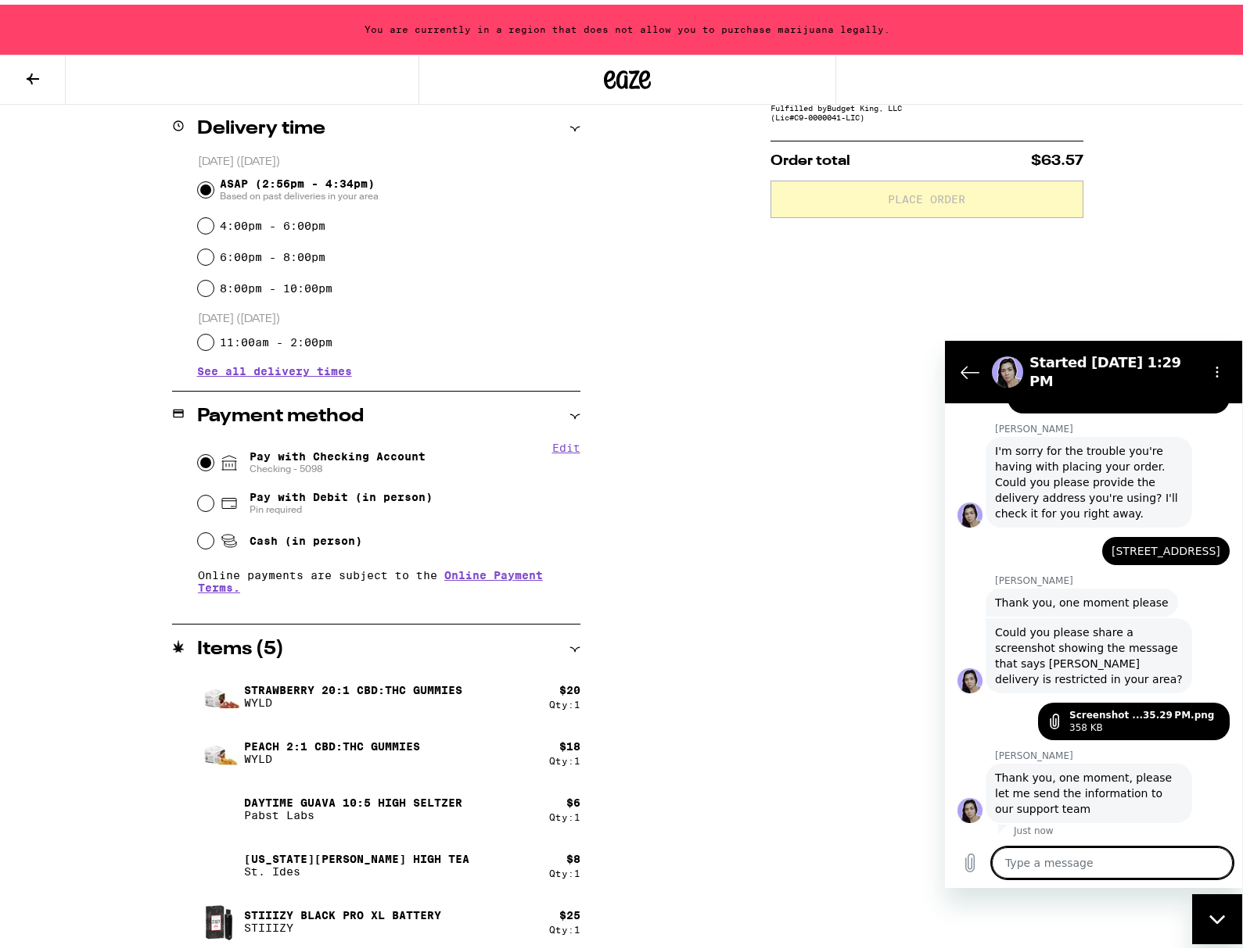
scroll to position [1000, 0]
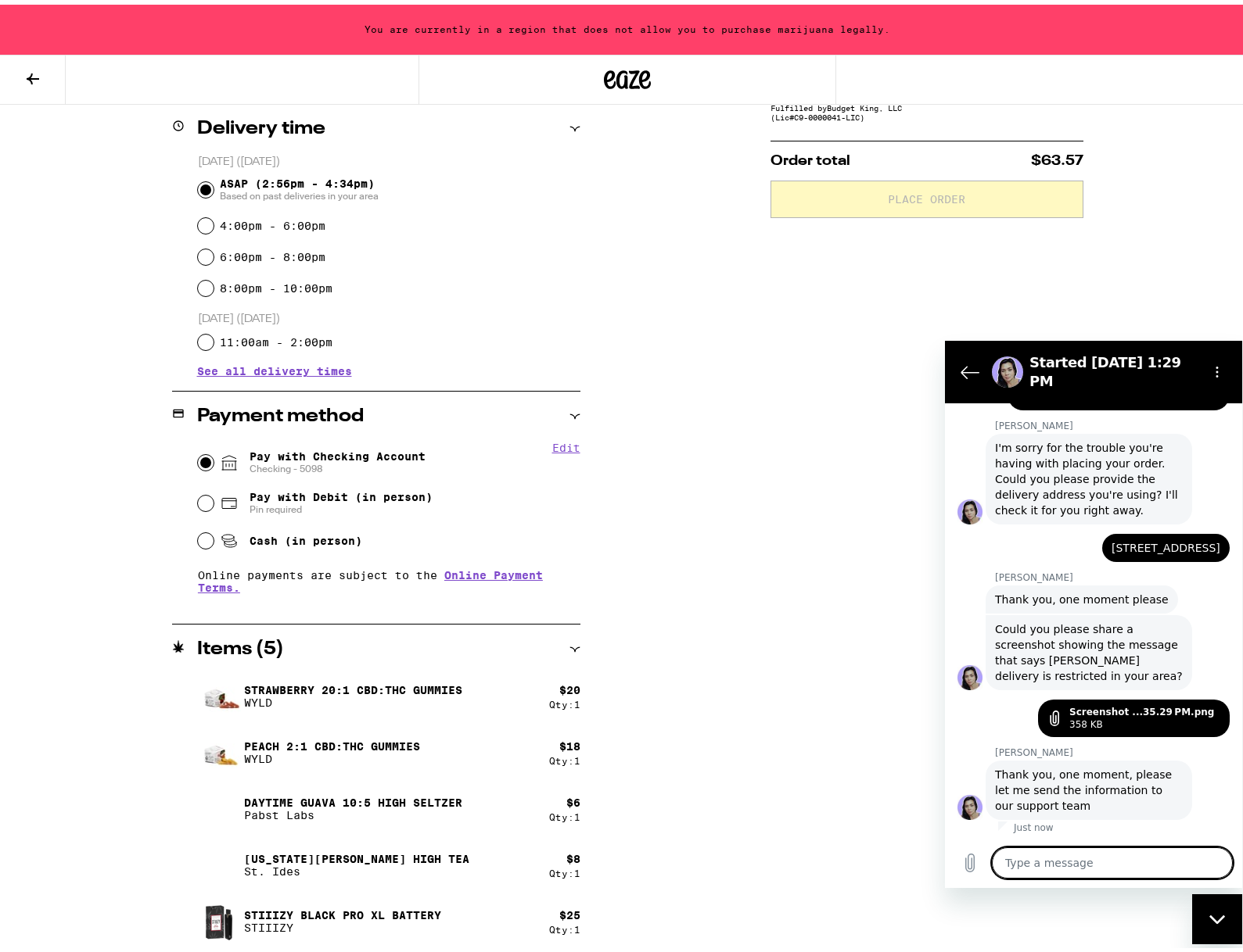
click at [793, 863] on textarea at bounding box center [1112, 862] width 241 height 31
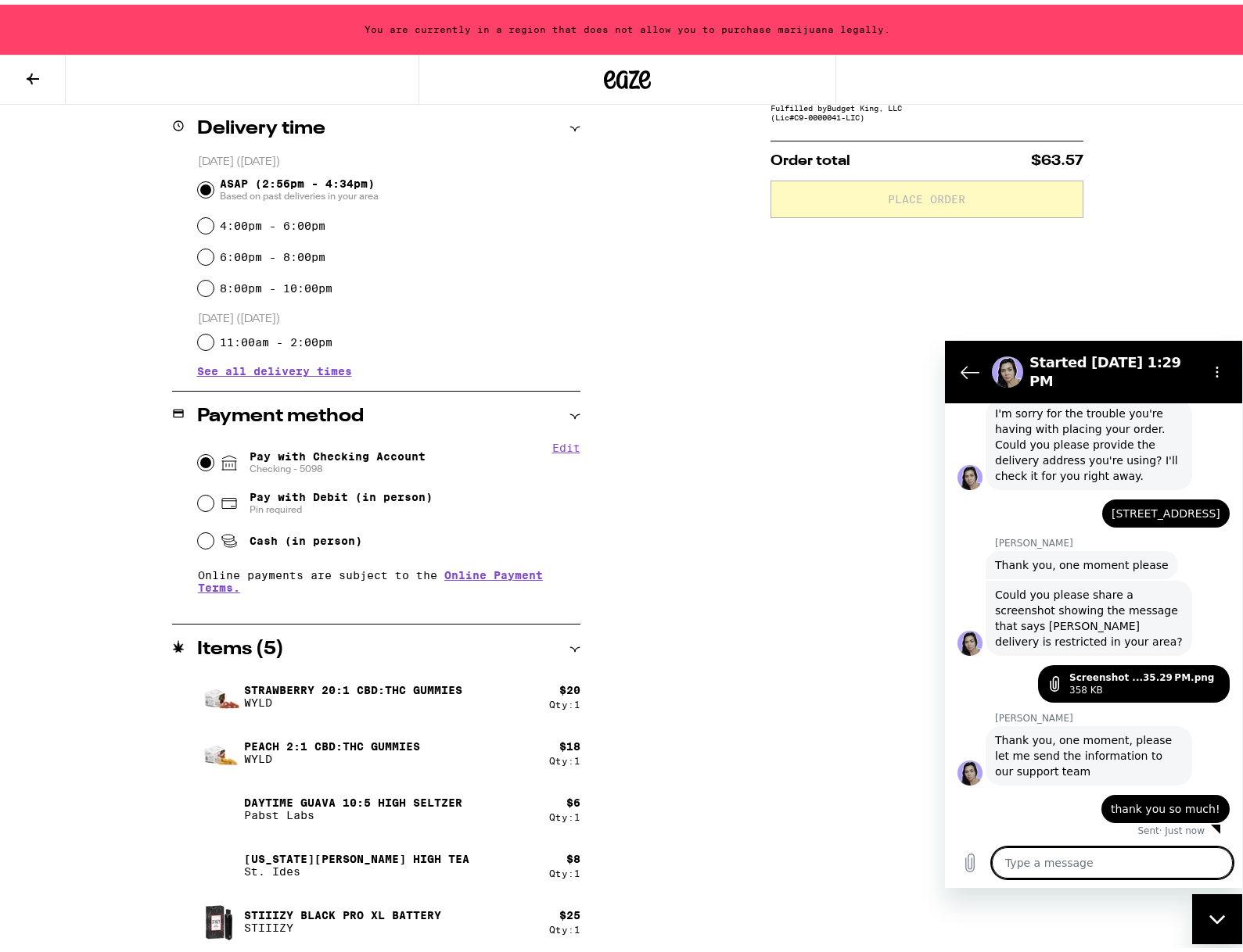
scroll to position [1037, 0]
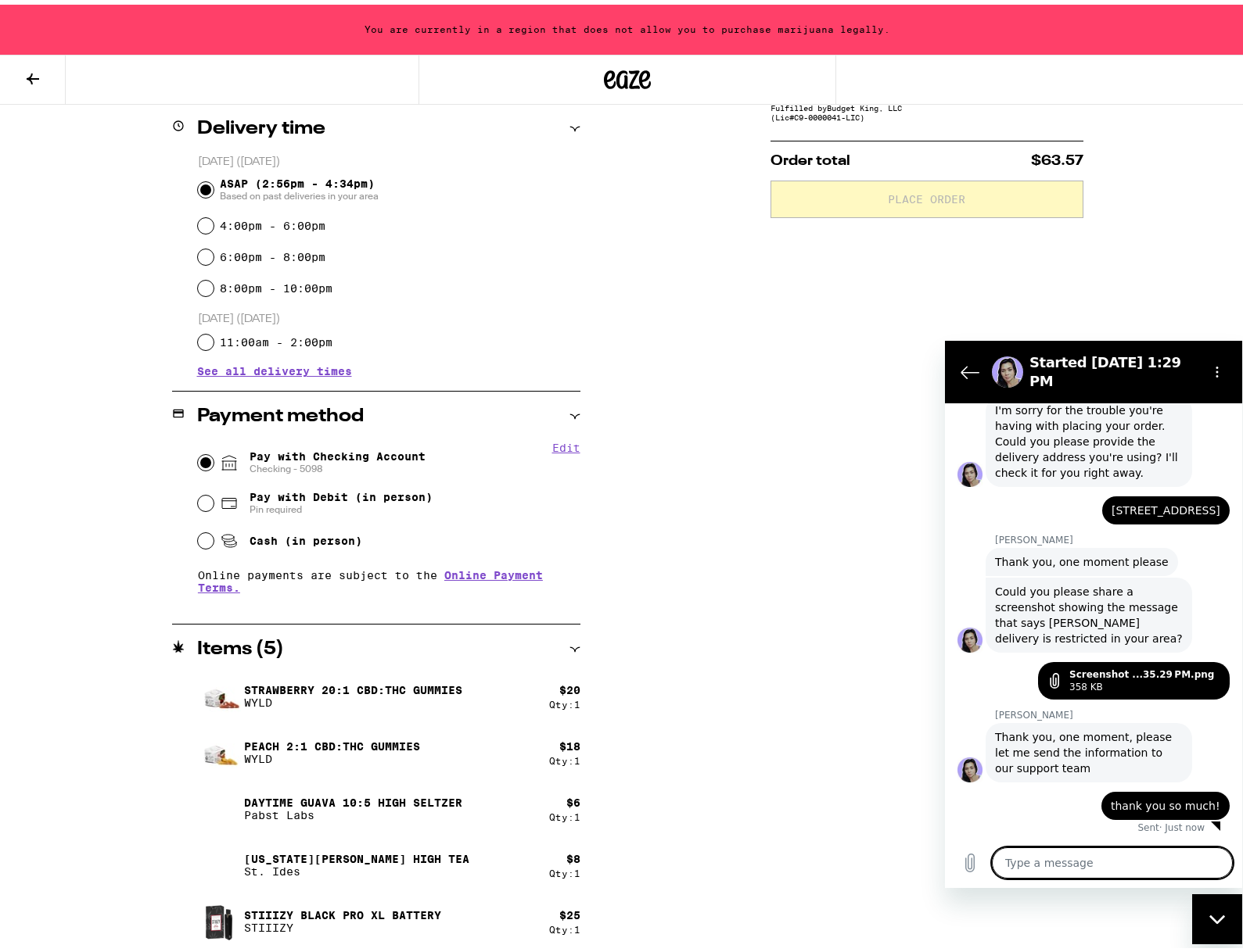
click at [238, 504] on span "Pay with Debit (in person) Pin required" at bounding box center [326, 499] width 213 height 25
click at [214, 504] on input "Pay with Debit (in person) Pin required" at bounding box center [205, 499] width 16 height 16
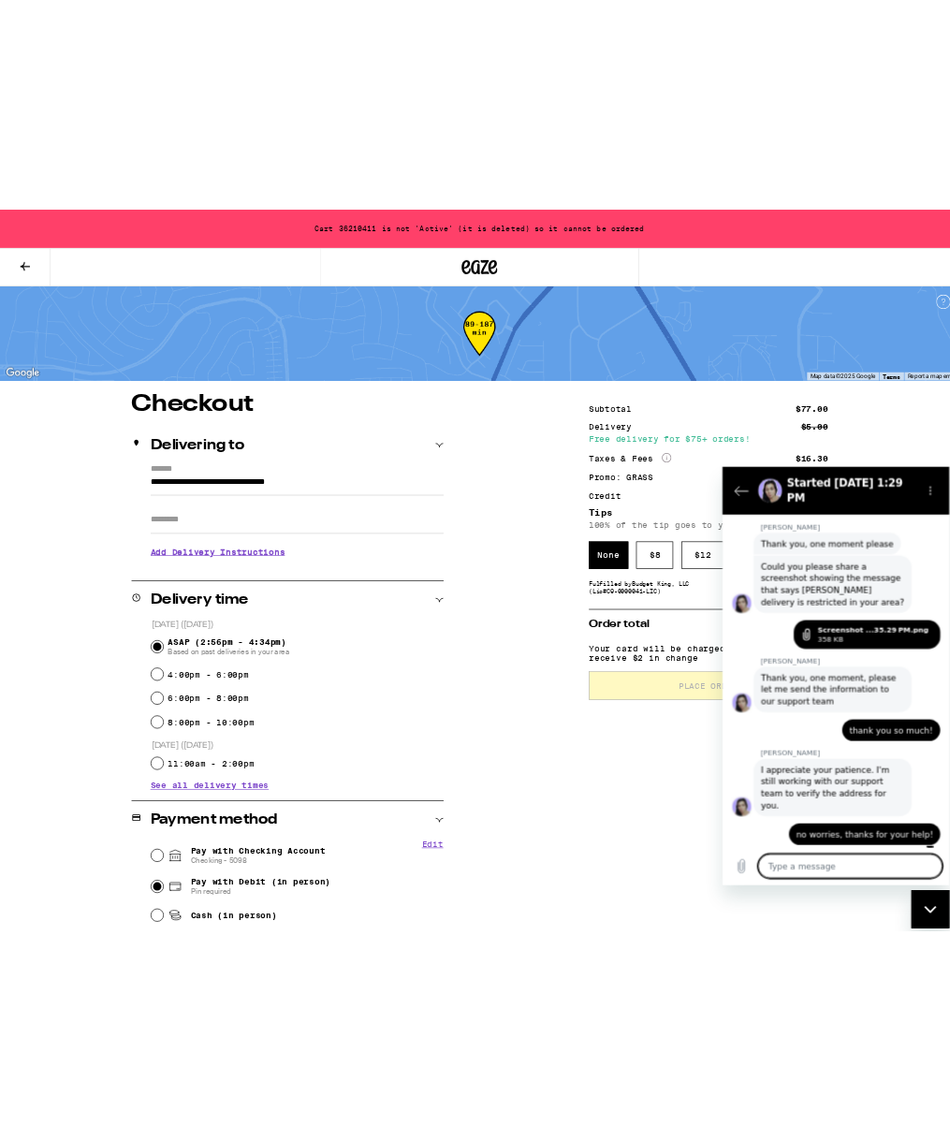
scroll to position [1387, 0]
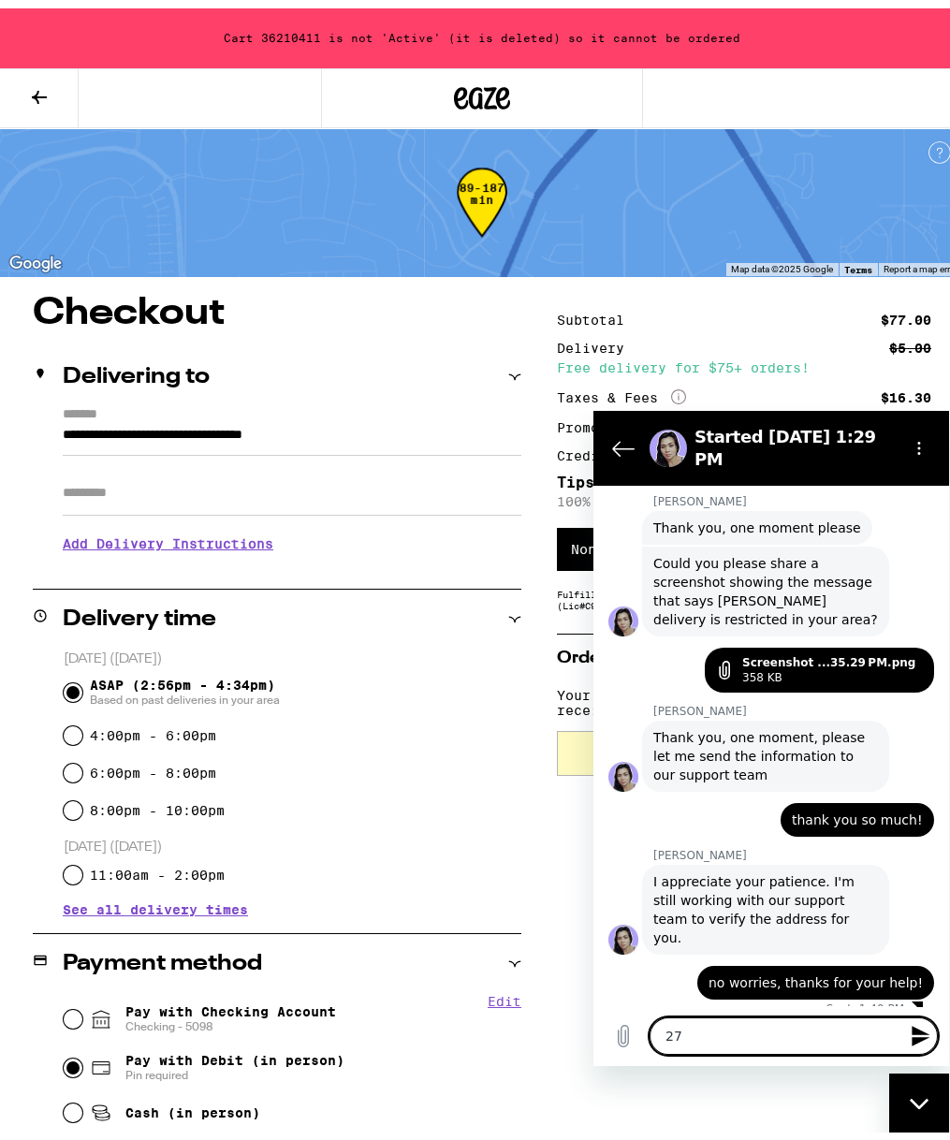
click at [739, 1043] on textarea "27" at bounding box center [794, 1035] width 288 height 37
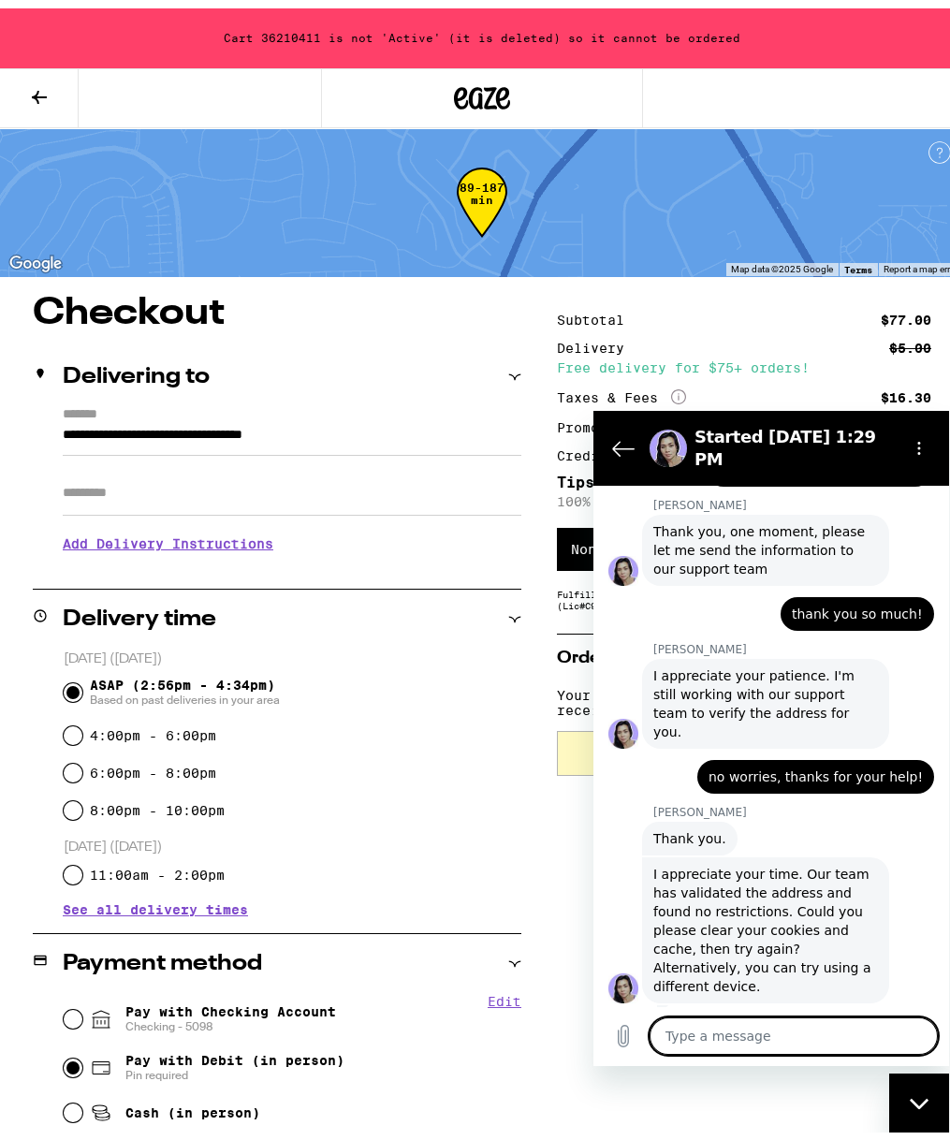
scroll to position [1596, 0]
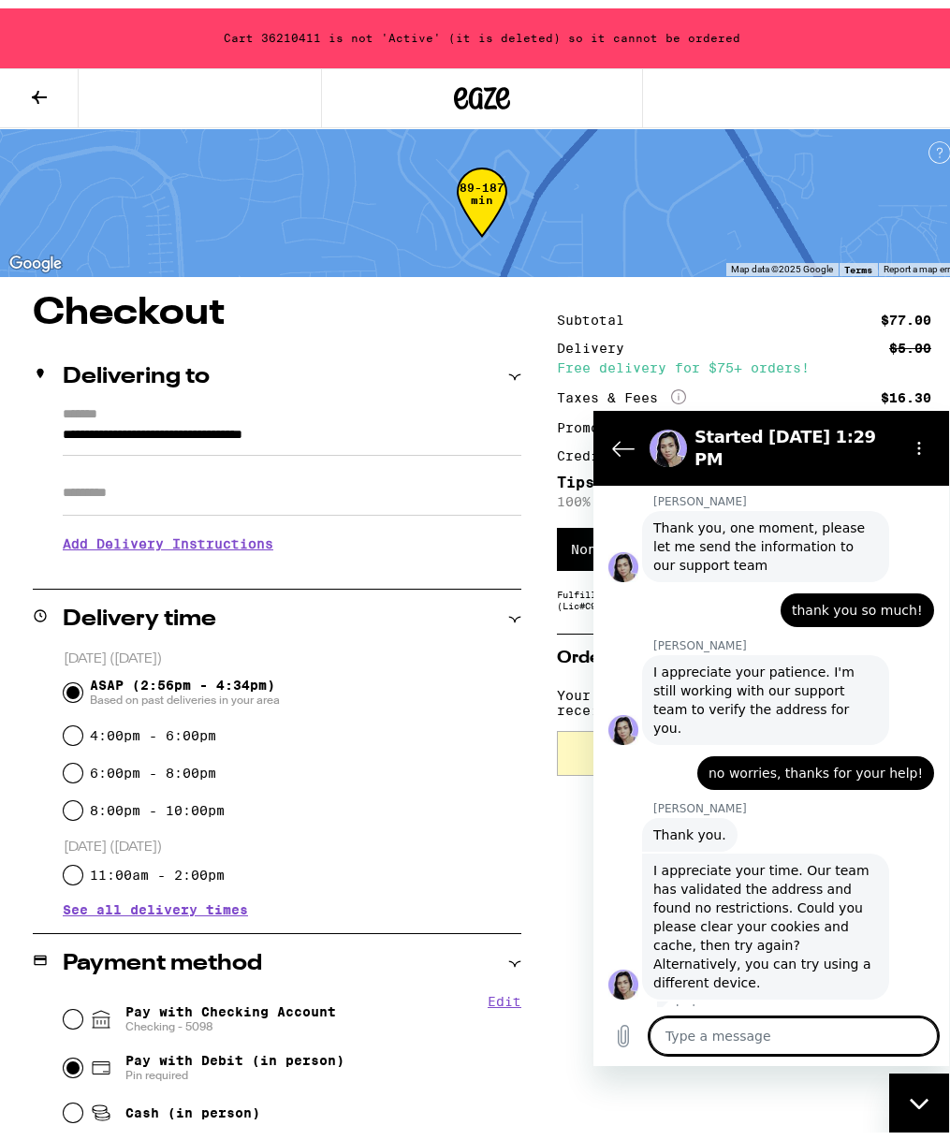
click at [690, 1019] on textarea at bounding box center [794, 1035] width 288 height 37
click at [701, 1042] on textarea at bounding box center [794, 1035] width 288 height 37
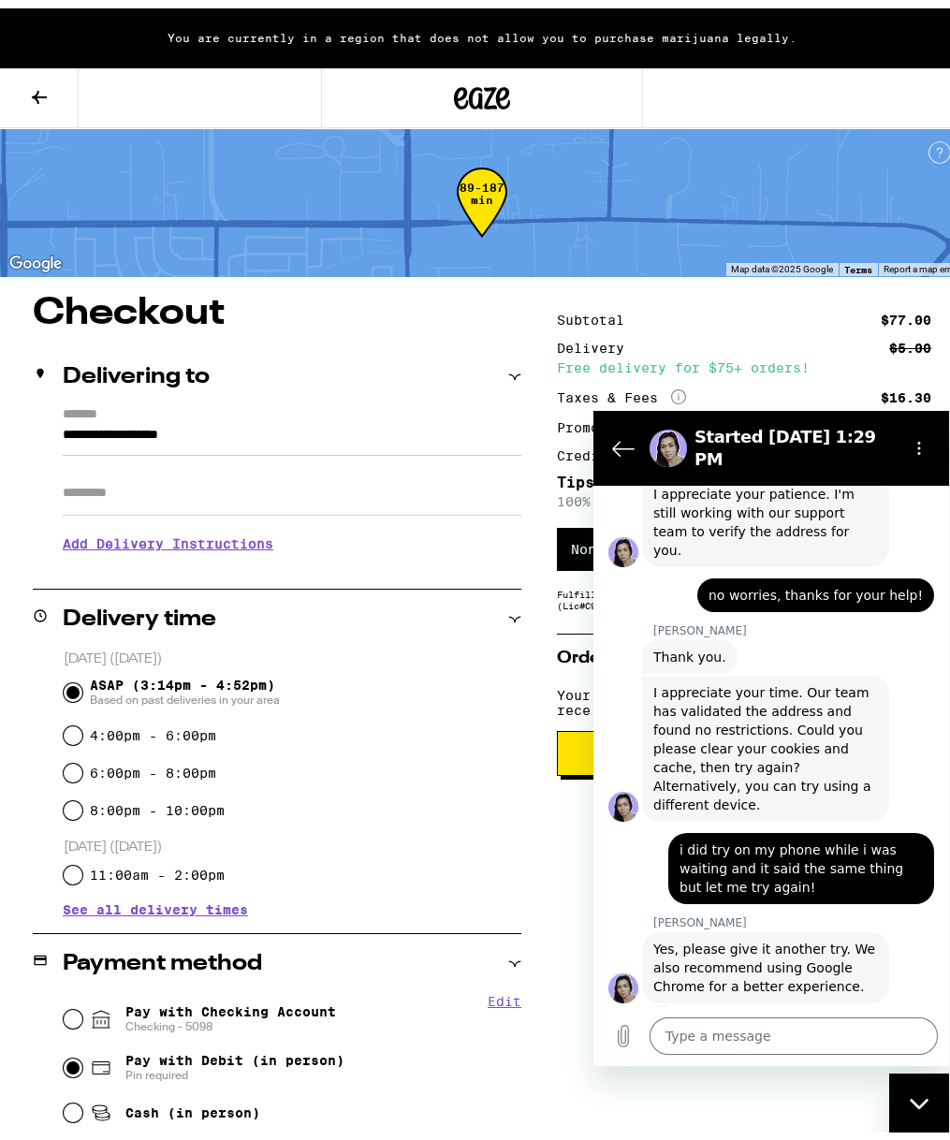
scroll to position [1778, 0]
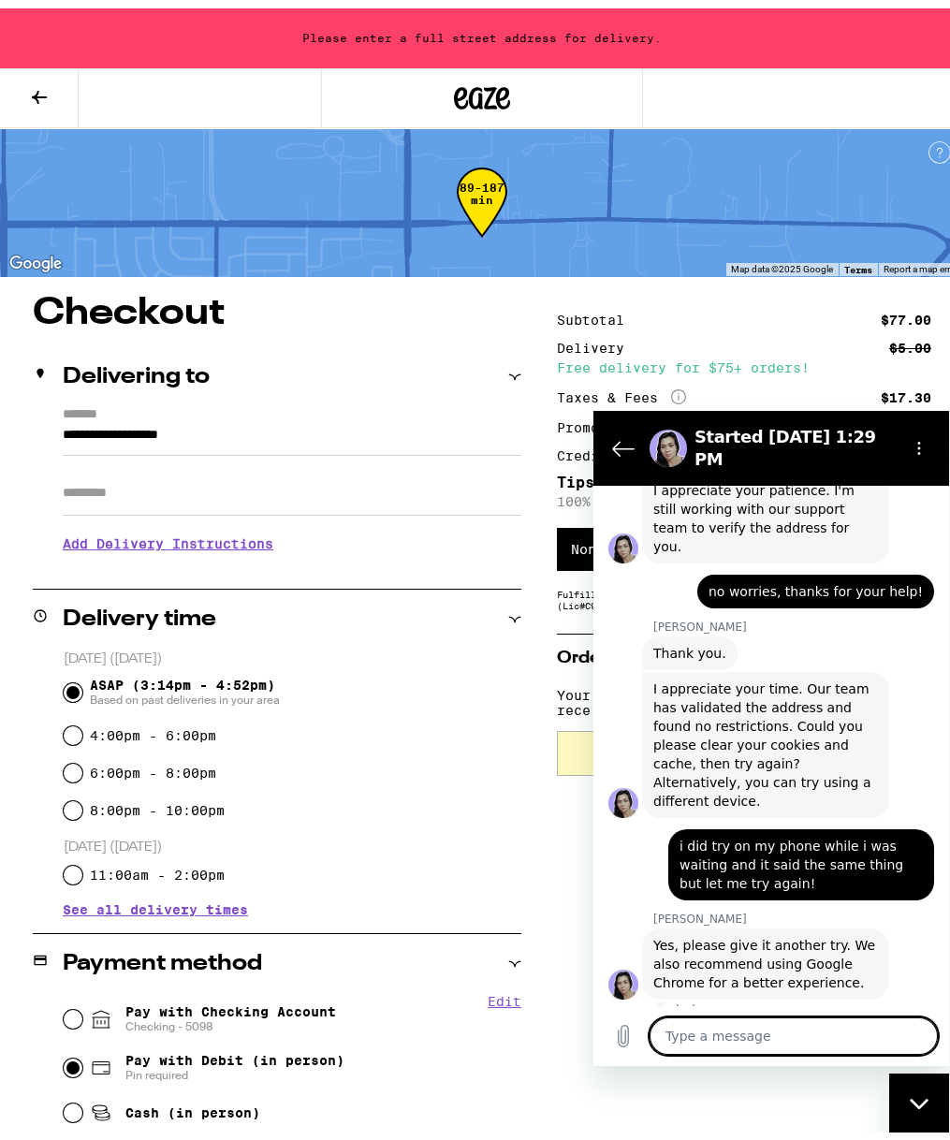
click at [730, 1025] on textarea at bounding box center [794, 1035] width 288 height 37
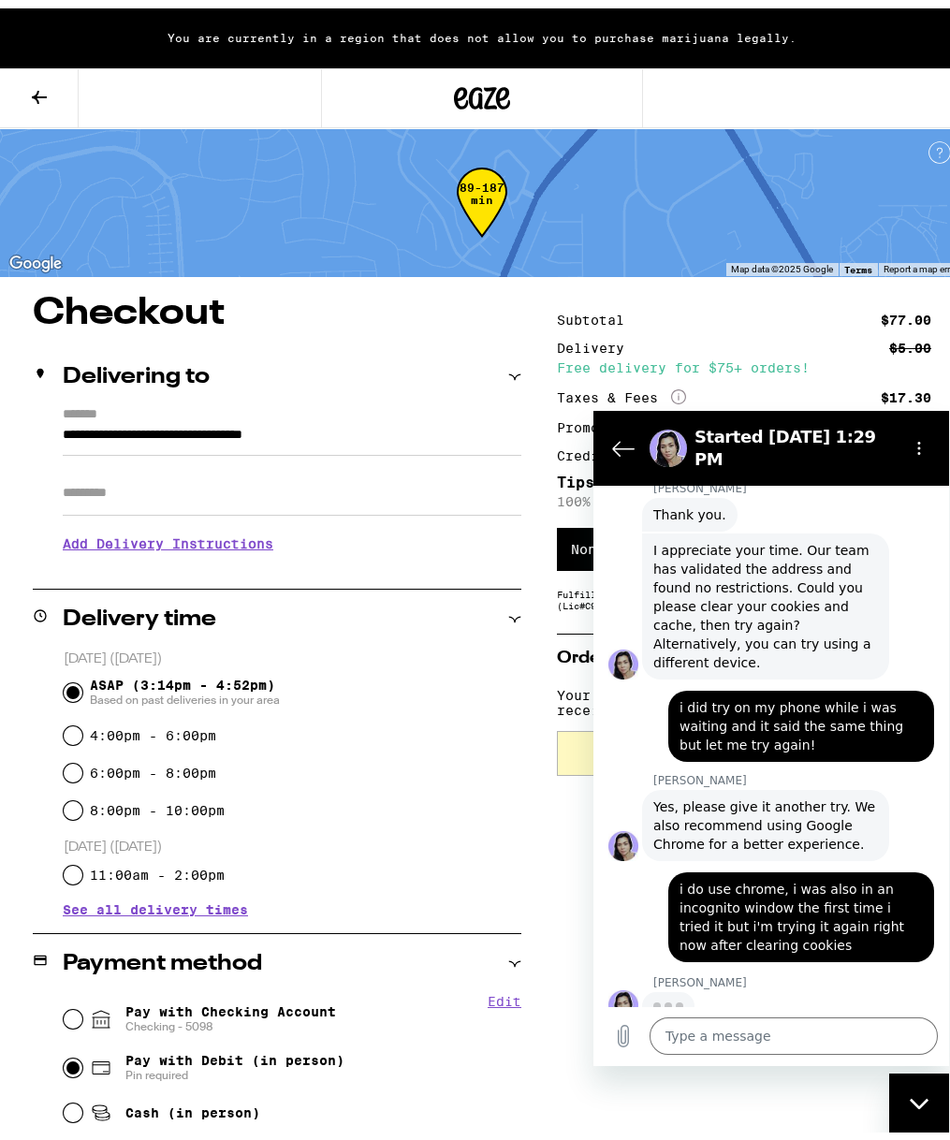
scroll to position [1915, 0]
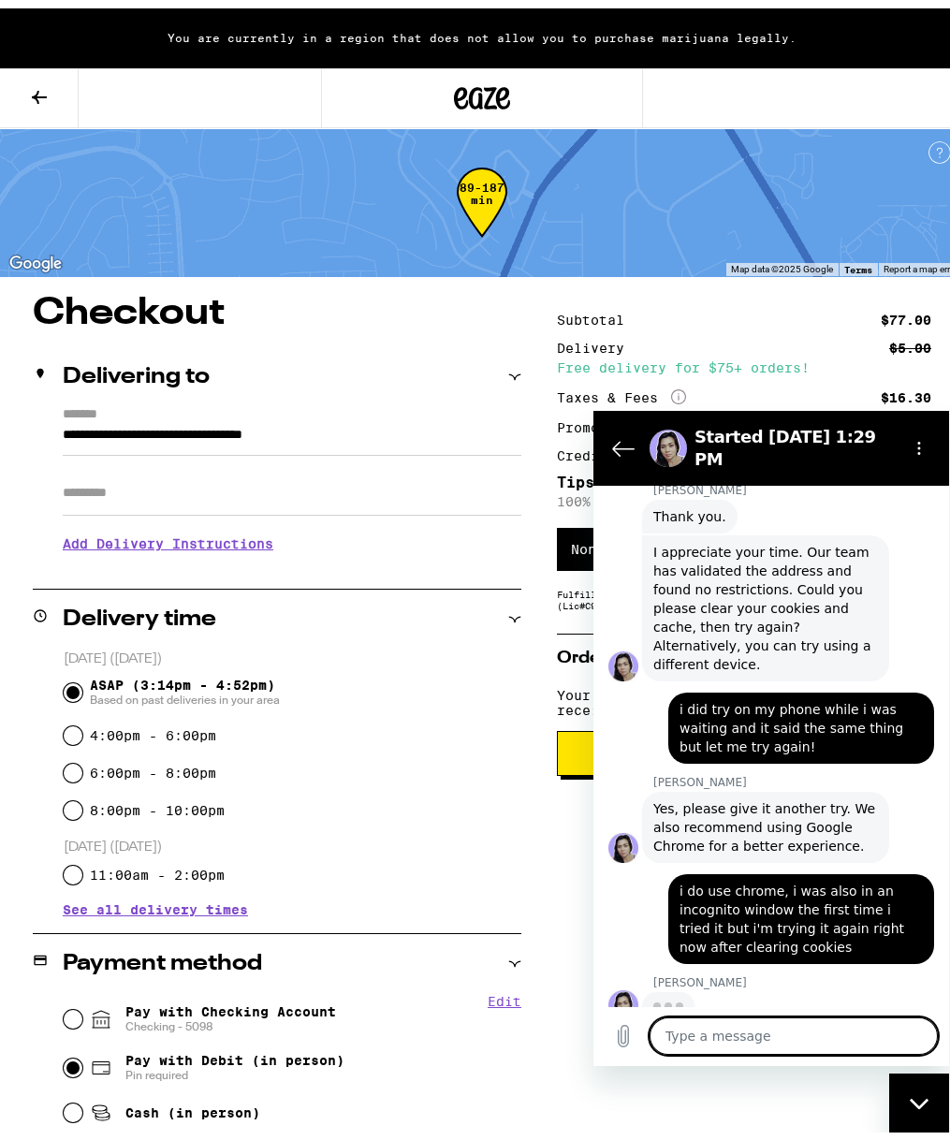
click at [774, 1045] on textarea at bounding box center [794, 1035] width 288 height 37
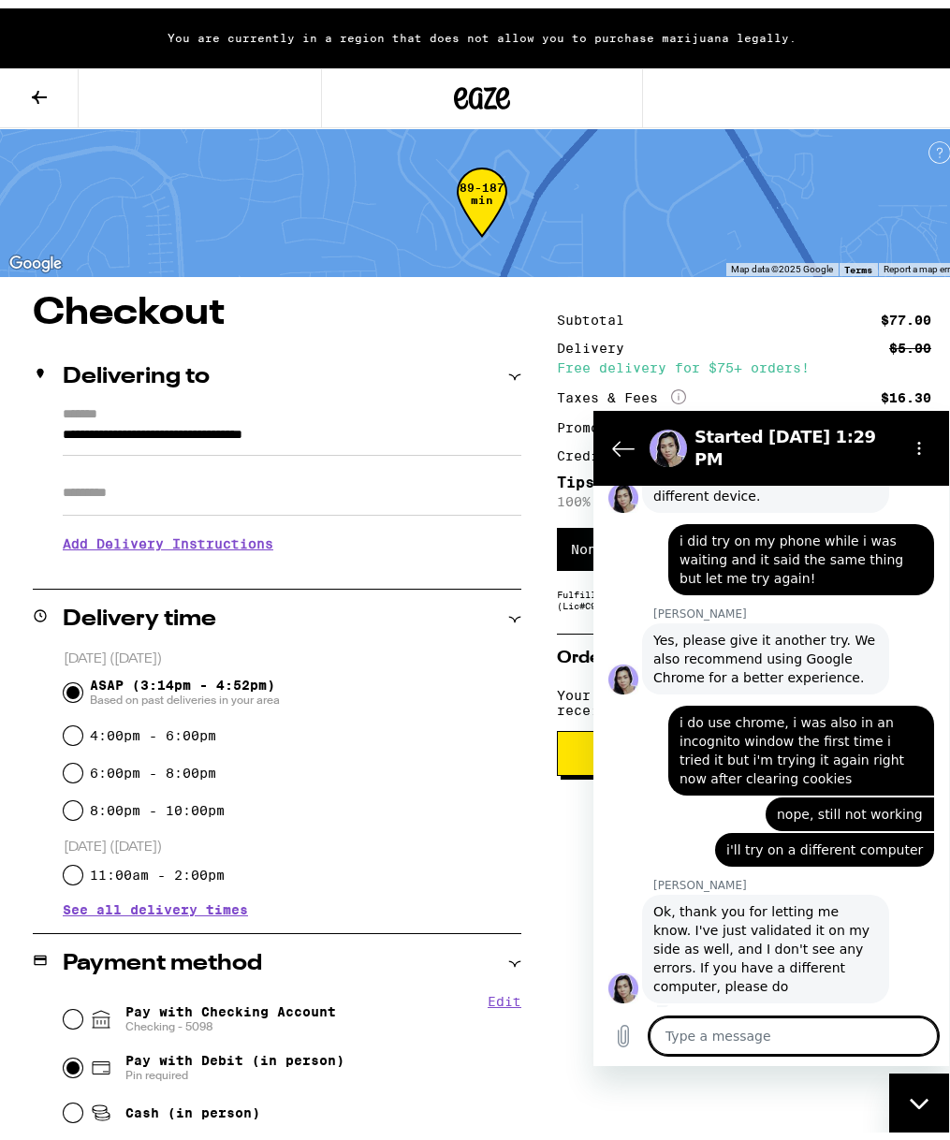
scroll to position [2087, 0]
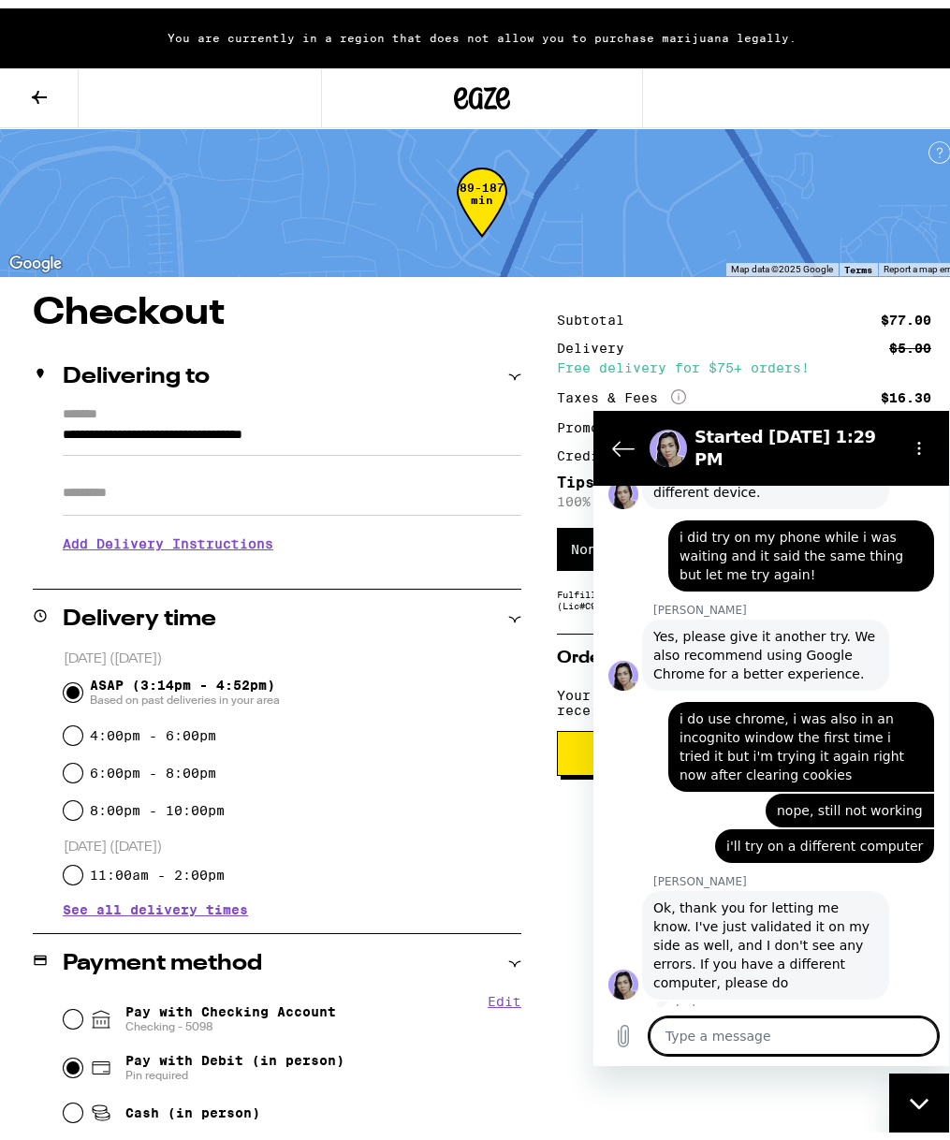
click at [764, 1038] on textarea at bounding box center [794, 1035] width 288 height 37
click at [697, 1038] on textarea at bounding box center [794, 1035] width 288 height 37
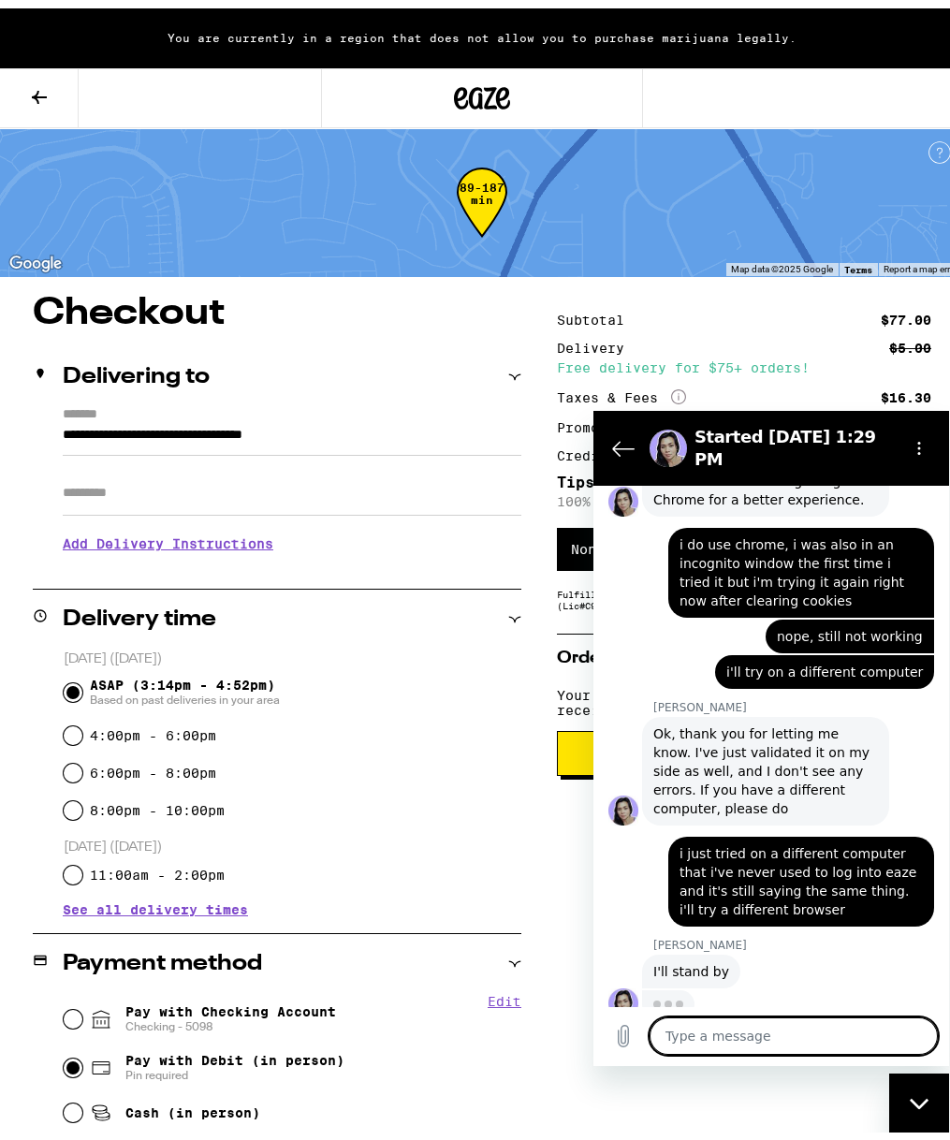
scroll to position [2259, 0]
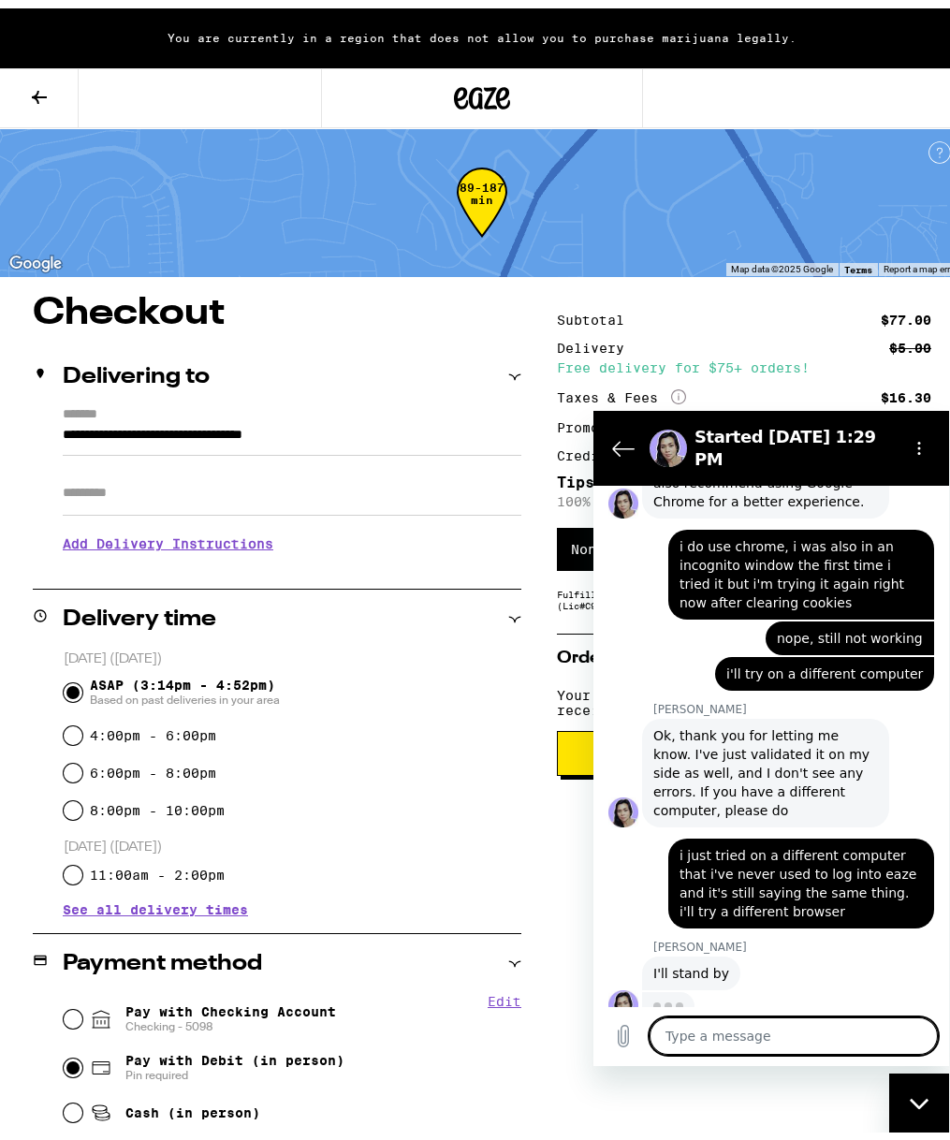
click at [702, 1042] on textarea at bounding box center [794, 1035] width 288 height 37
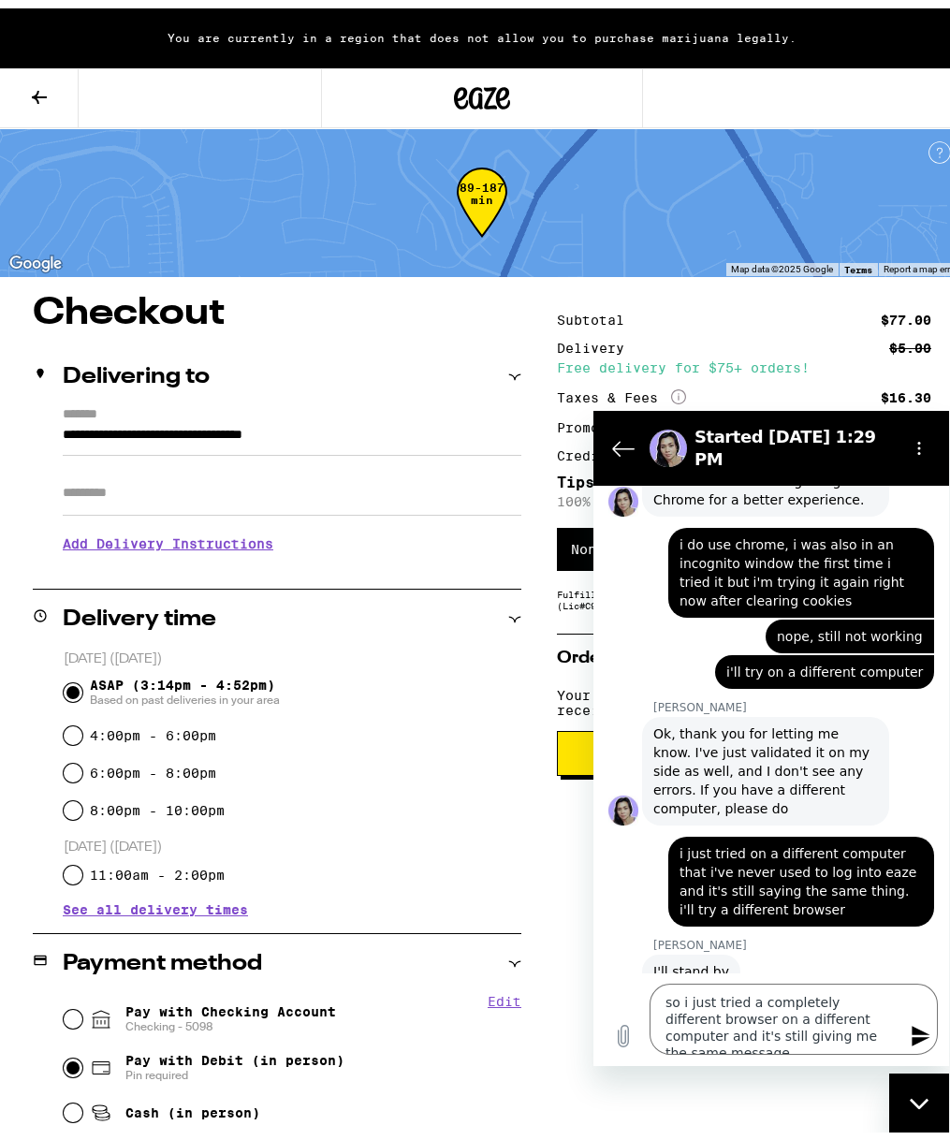
click at [830, 1057] on div "Type a message so i just tried a completely different browser on a different co…" at bounding box center [772, 1019] width 356 height 94
click at [917, 1048] on button "Send message" at bounding box center [919, 1035] width 37 height 37
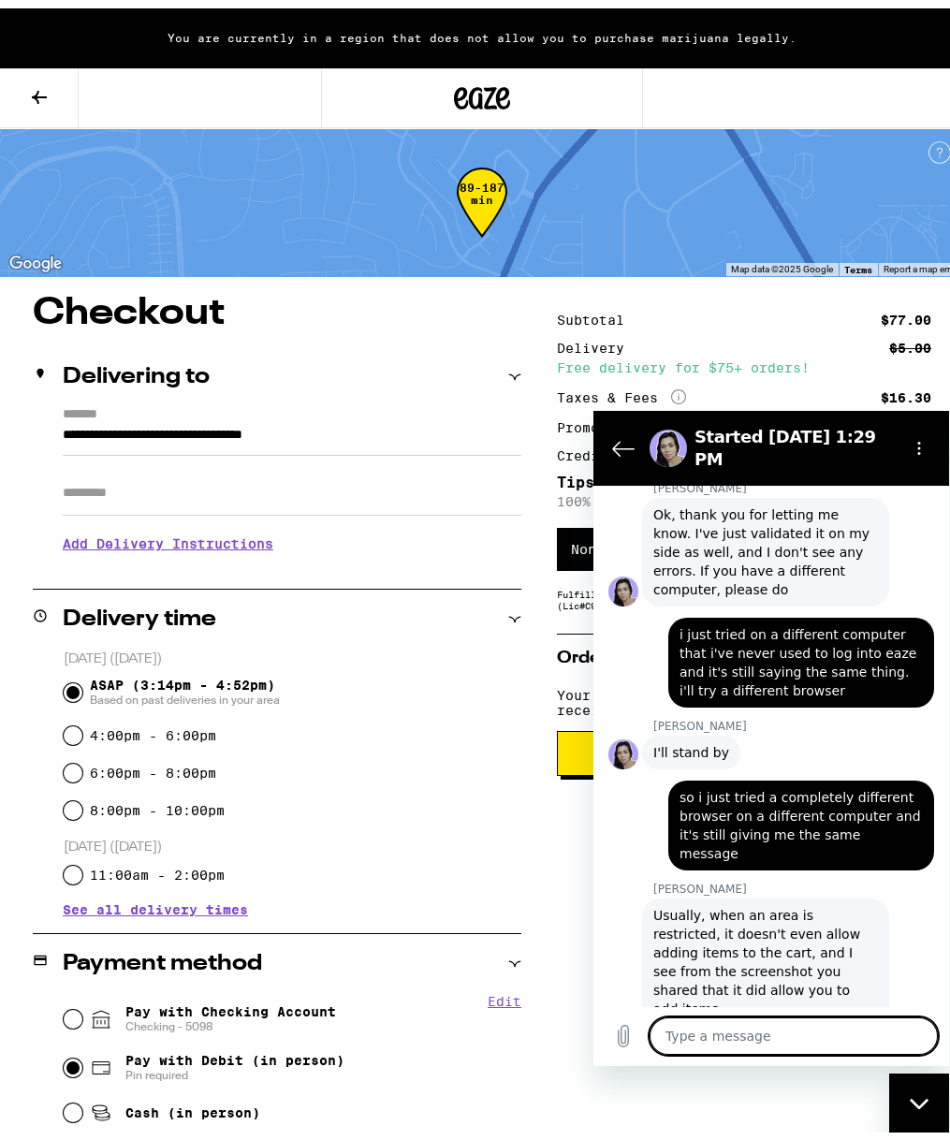
scroll to position [2478, 0]
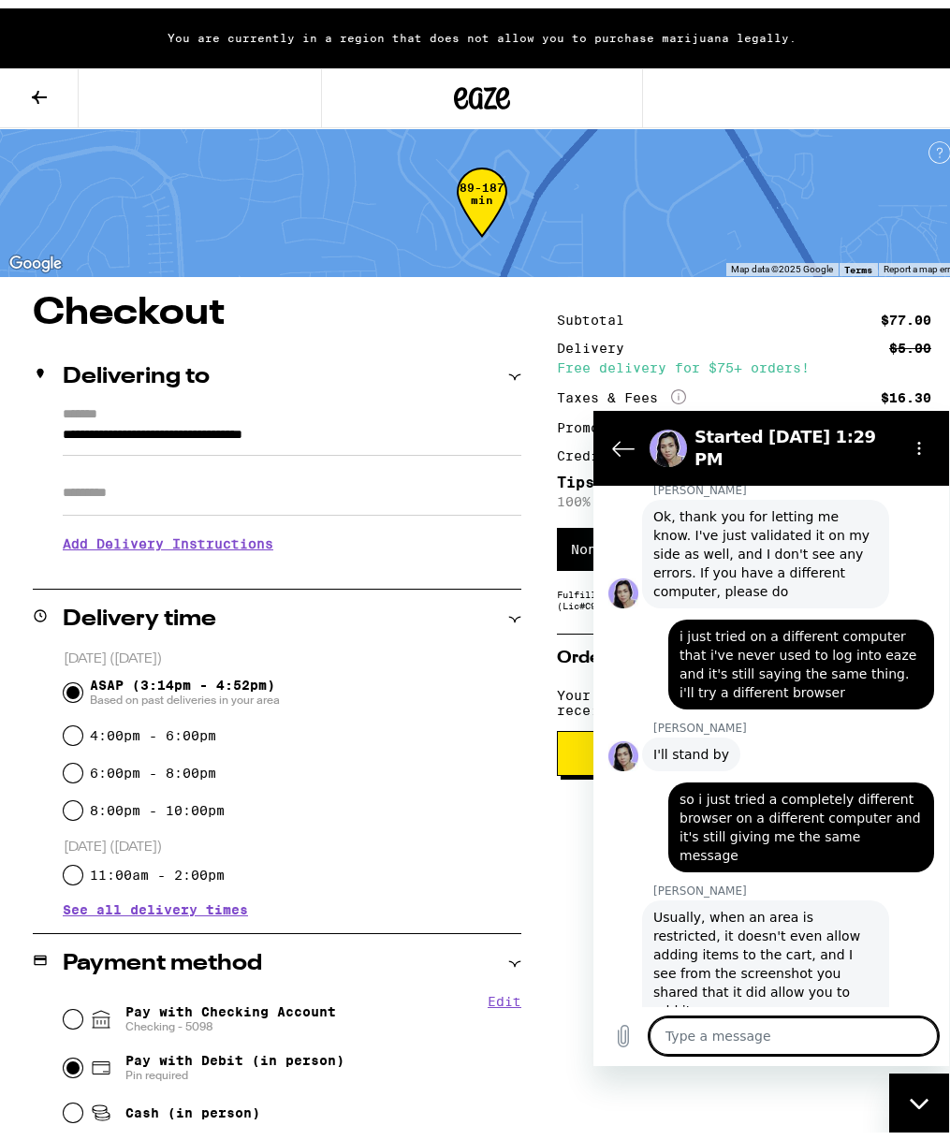
click at [815, 1038] on textarea at bounding box center [794, 1035] width 288 height 37
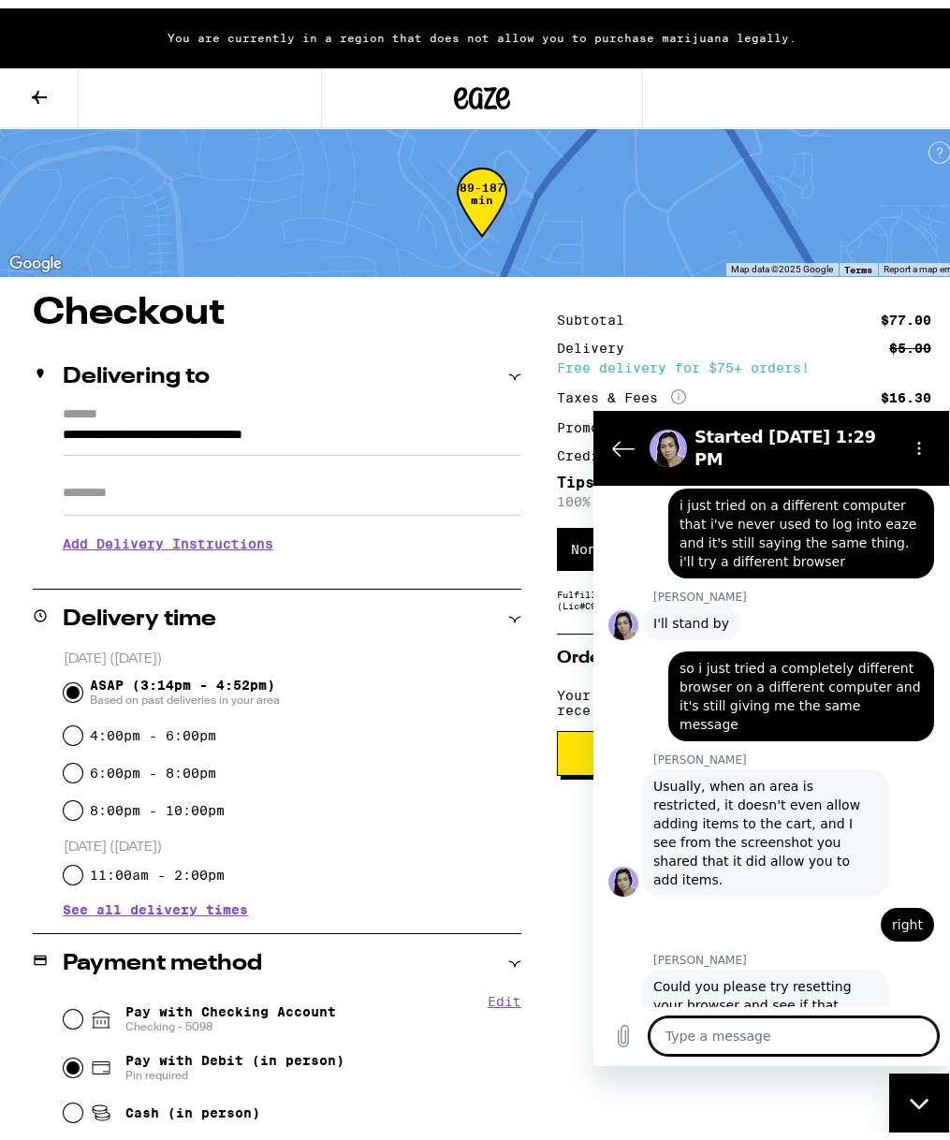
scroll to position [2613, 0]
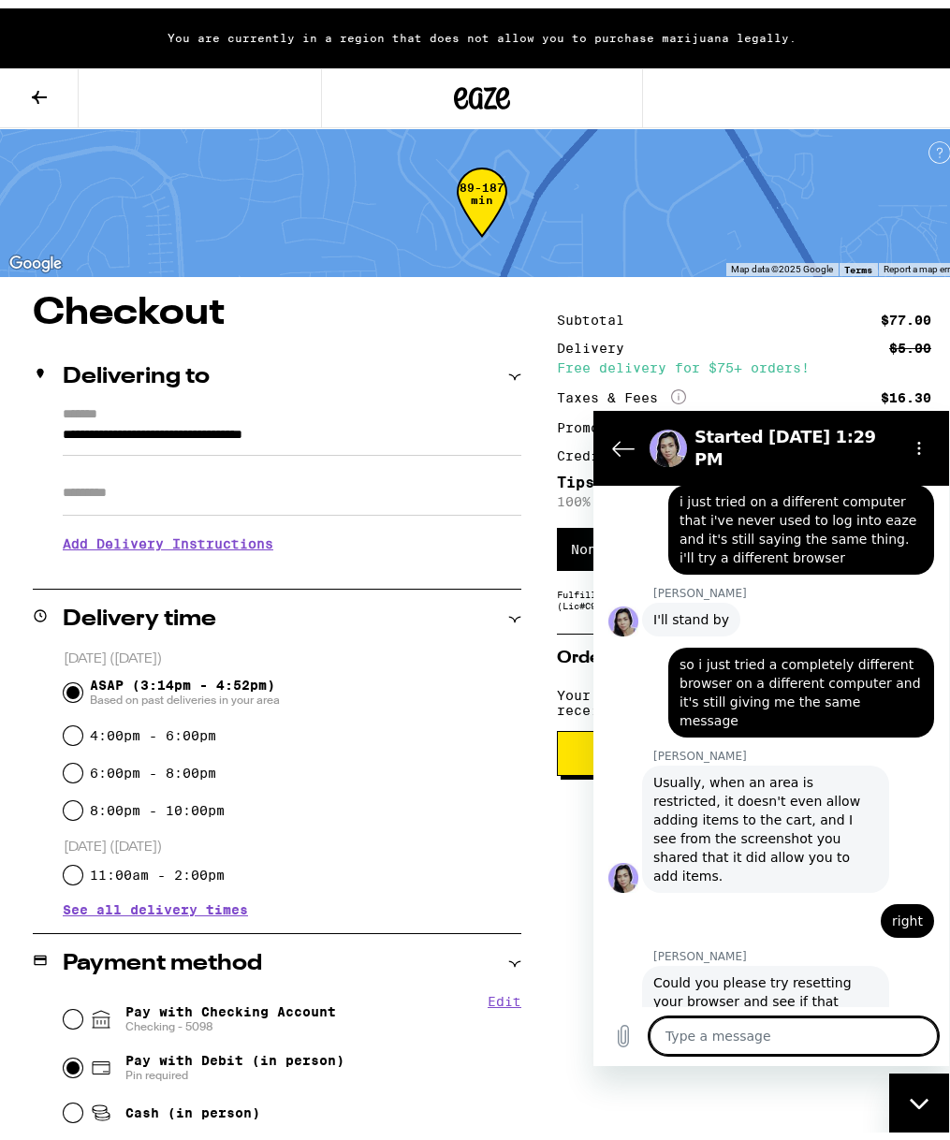
click at [791, 1050] on textarea at bounding box center [794, 1035] width 288 height 37
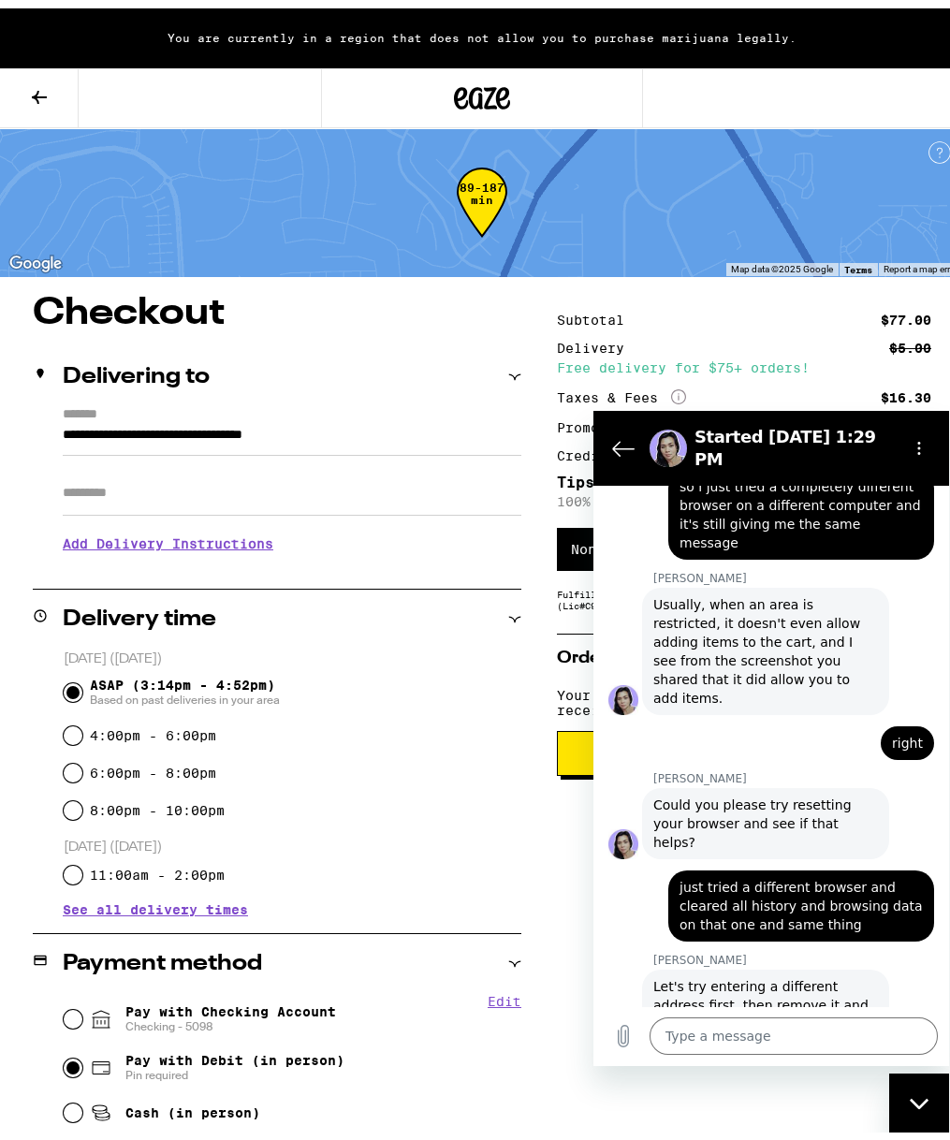
scroll to position [2795, 0]
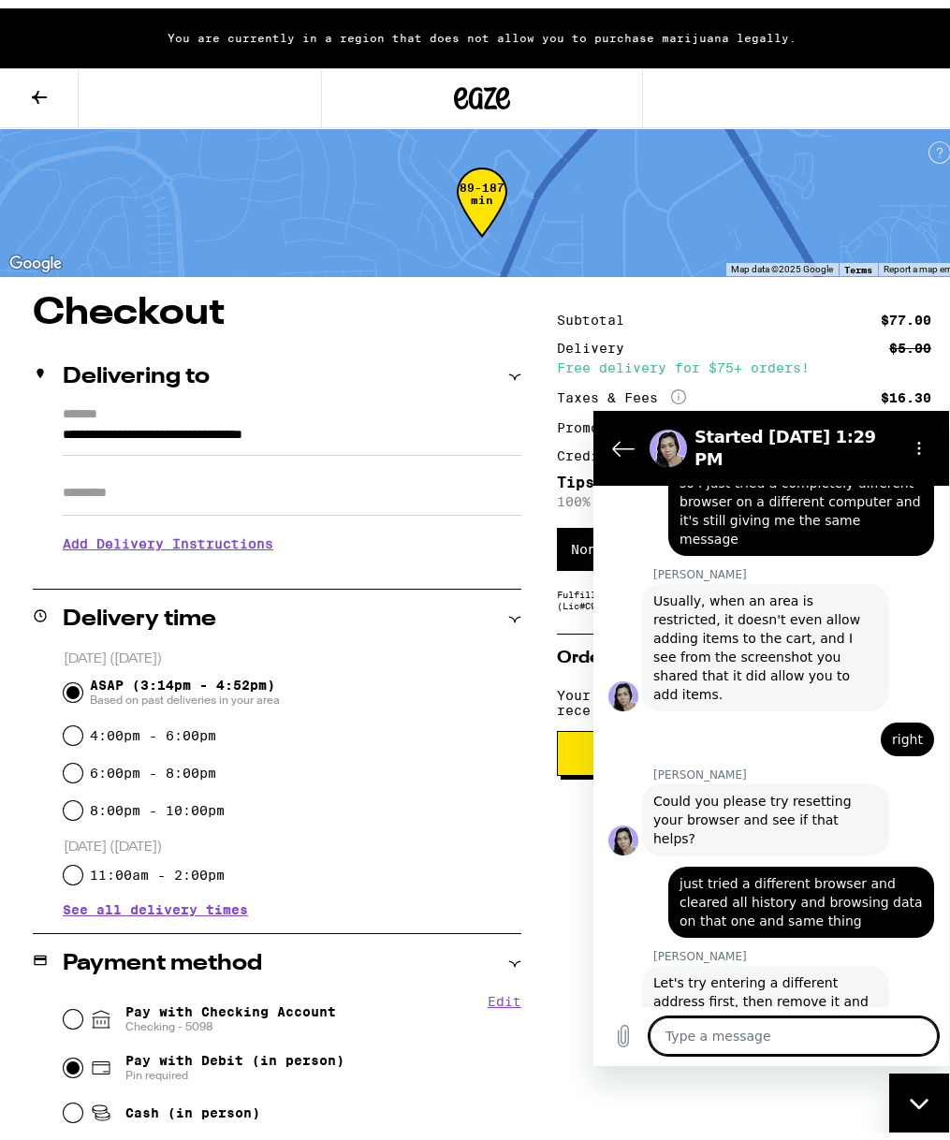
click at [741, 1037] on textarea at bounding box center [794, 1035] width 288 height 37
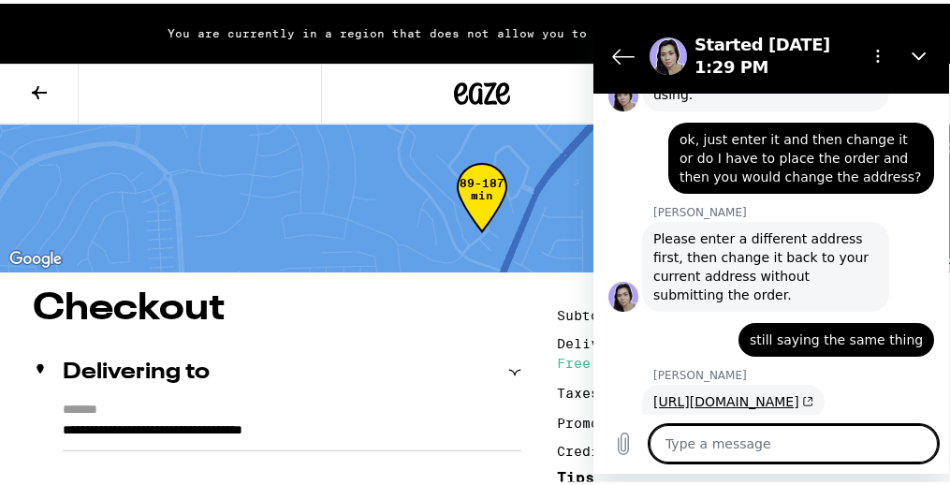
scroll to position [3345, 0]
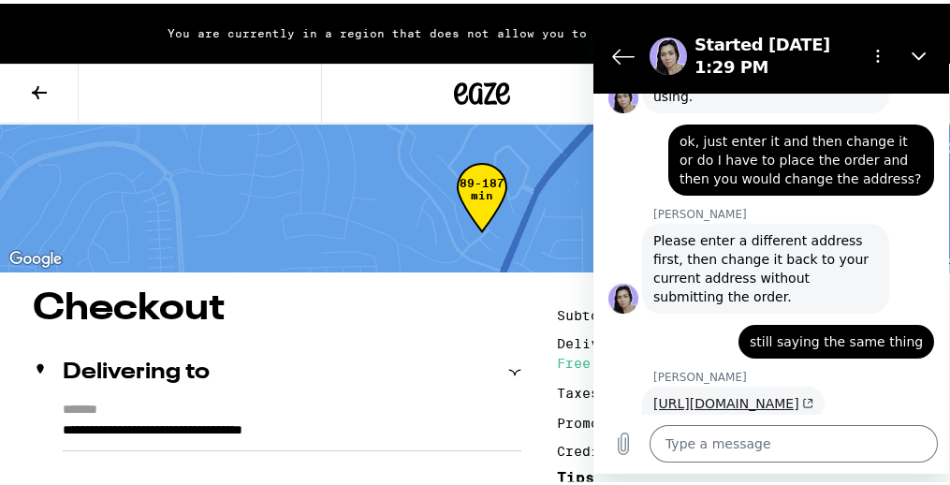
click at [719, 395] on link "[URL][DOMAIN_NAME]" at bounding box center [733, 402] width 160 height 15
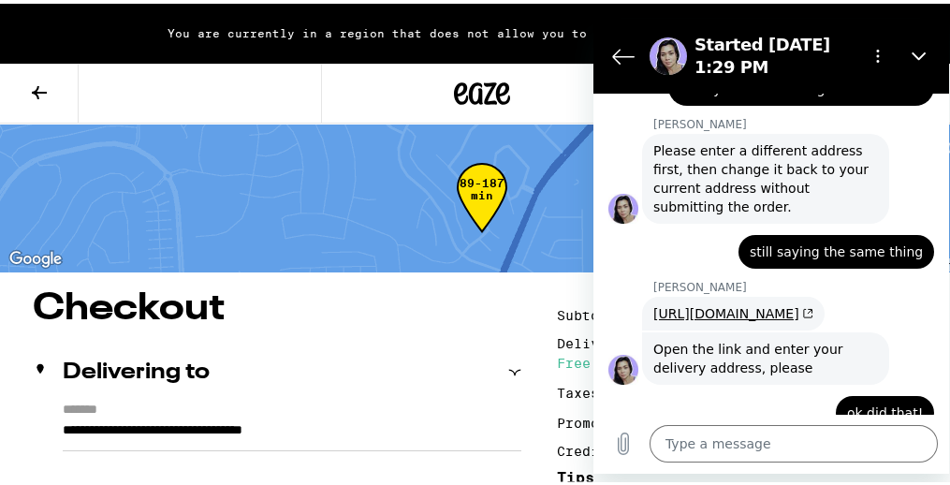
scroll to position [3515, 0]
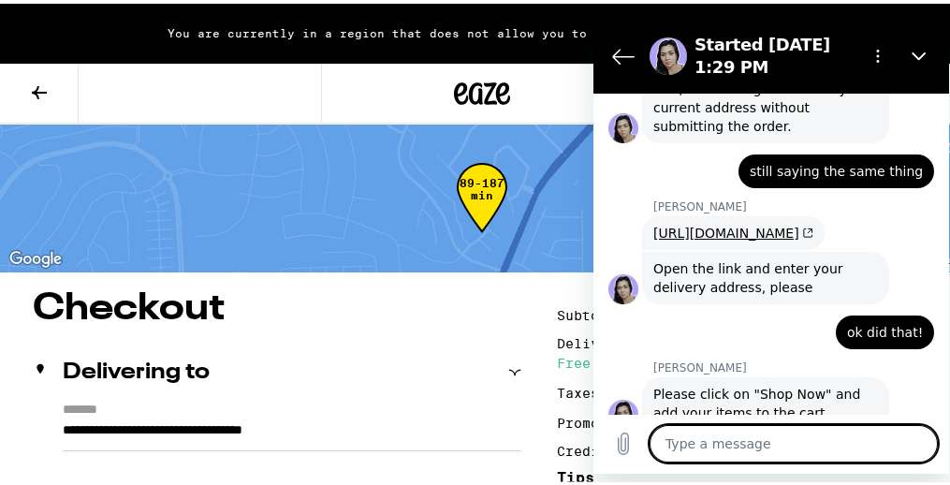
click at [736, 441] on textarea at bounding box center [794, 442] width 288 height 37
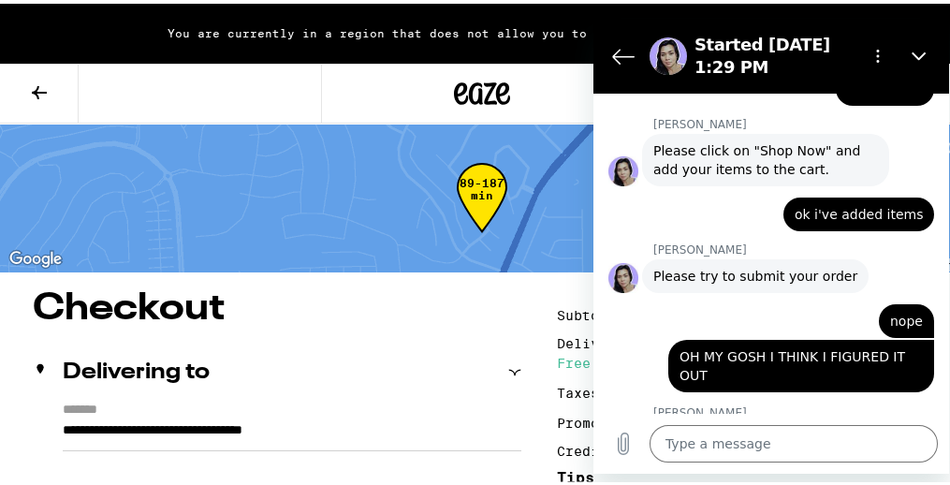
scroll to position [3757, 0]
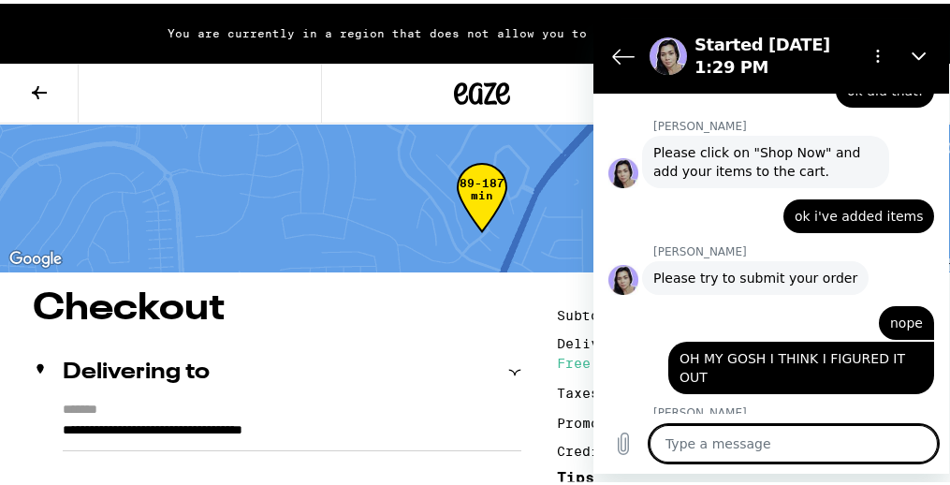
click at [732, 440] on textarea at bounding box center [794, 442] width 288 height 37
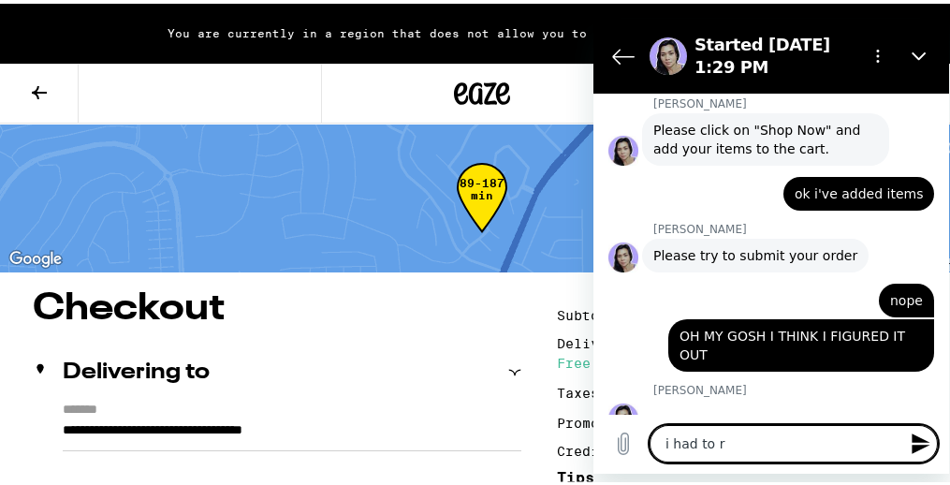
scroll to position [3783, 0]
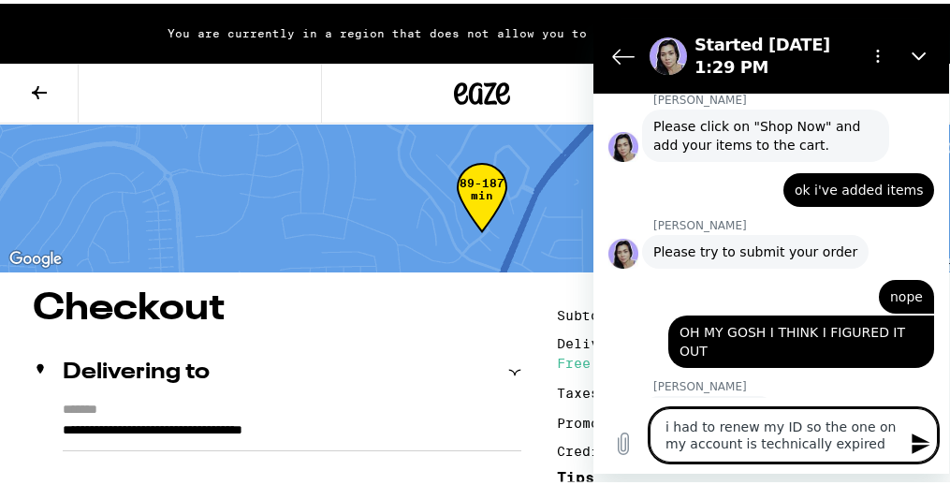
click at [790, 430] on textarea "i had to renew my ID so the one on my account is technically expired" at bounding box center [794, 434] width 288 height 54
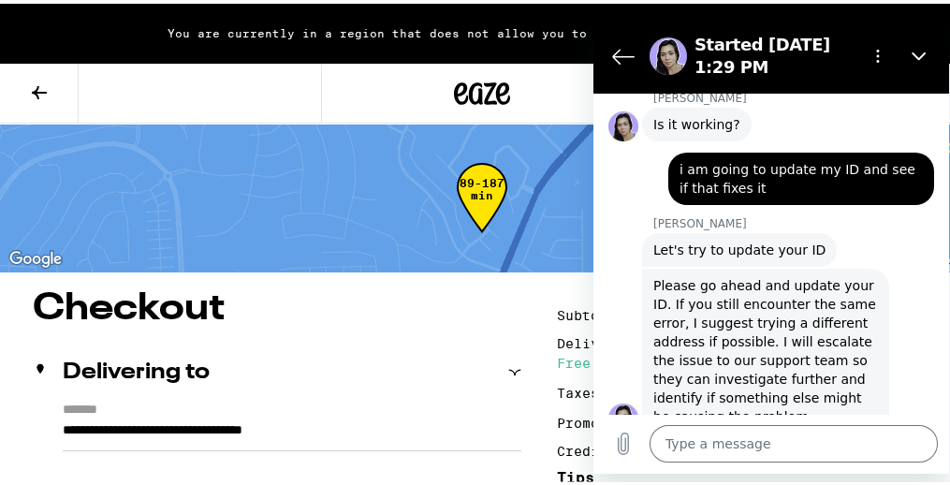
scroll to position [4220, 0]
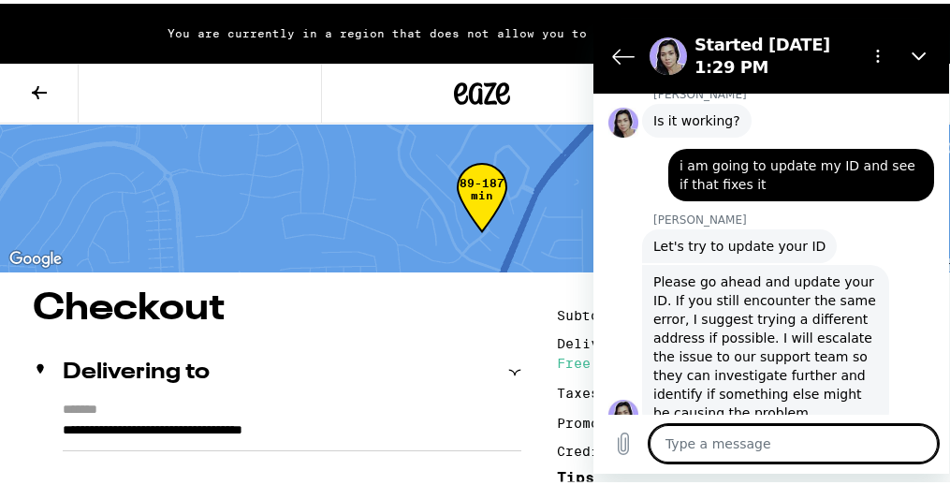
click at [743, 452] on textarea at bounding box center [794, 442] width 288 height 37
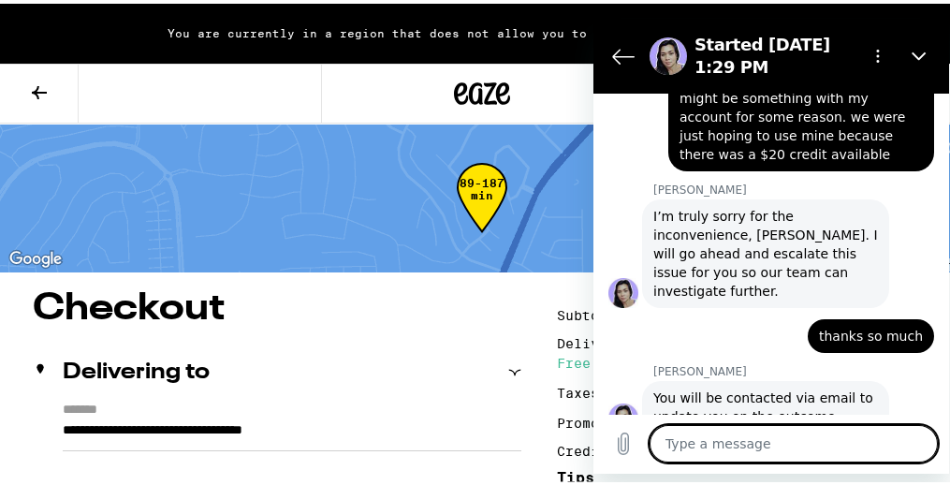
scroll to position [4693, 0]
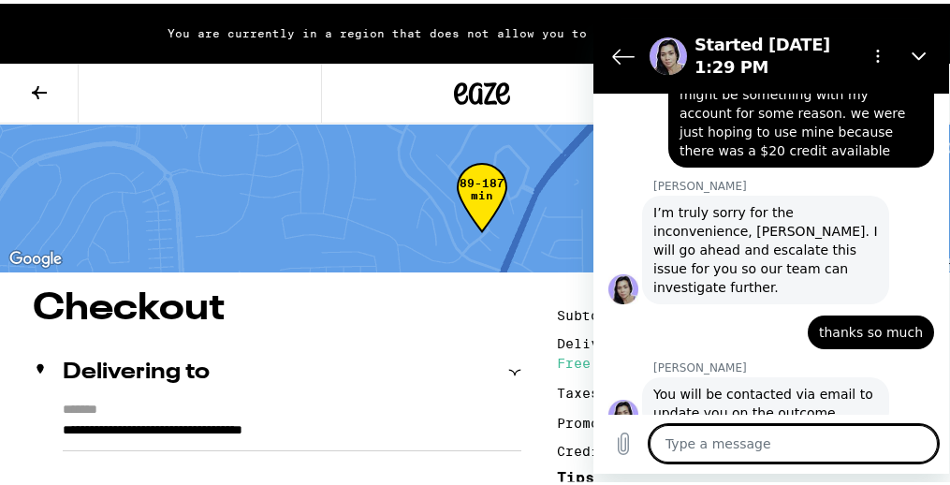
drag, startPoint x: 712, startPoint y: 418, endPoint x: 712, endPoint y: 433, distance: 15.0
click at [712, 433] on div "Type a message x" at bounding box center [772, 443] width 356 height 60
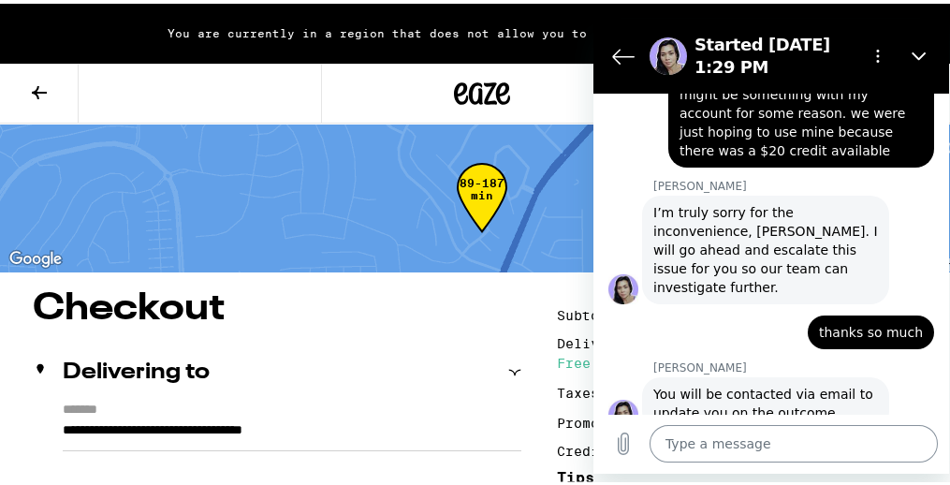
click at [712, 437] on textarea at bounding box center [794, 442] width 288 height 37
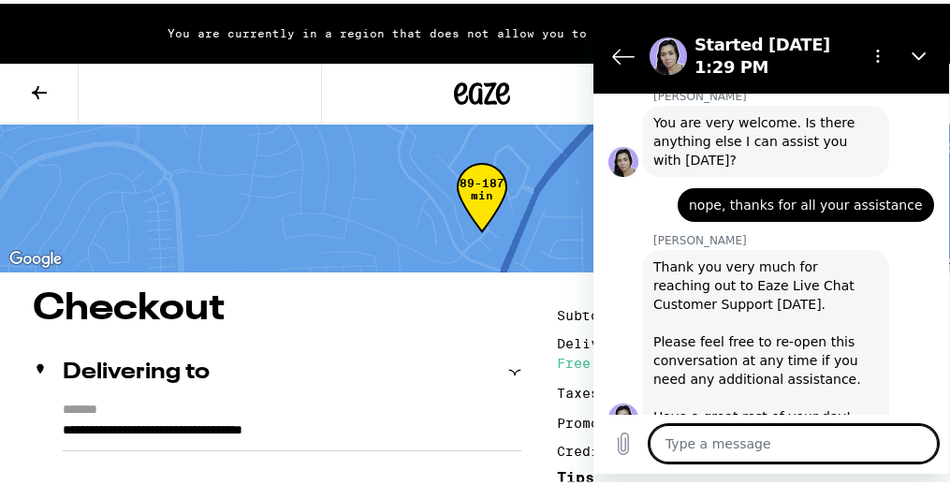
scroll to position [5094, 0]
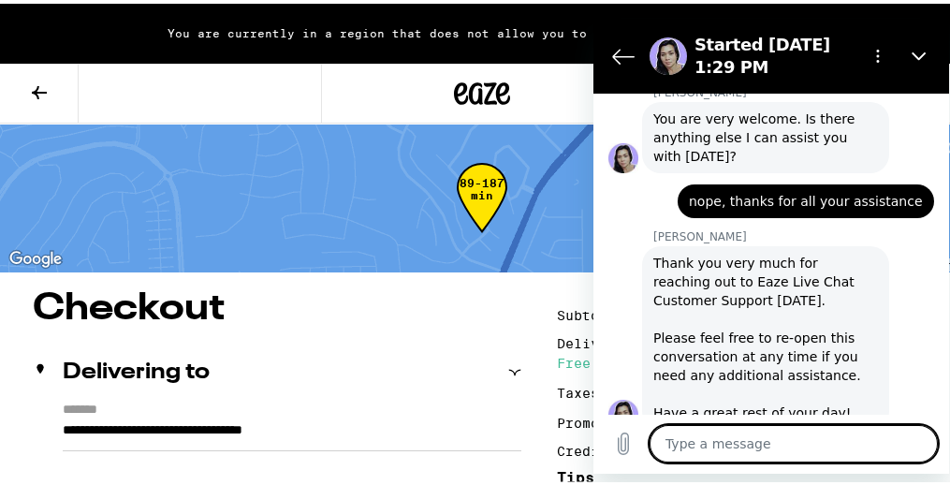
click at [694, 449] on textarea at bounding box center [794, 442] width 288 height 37
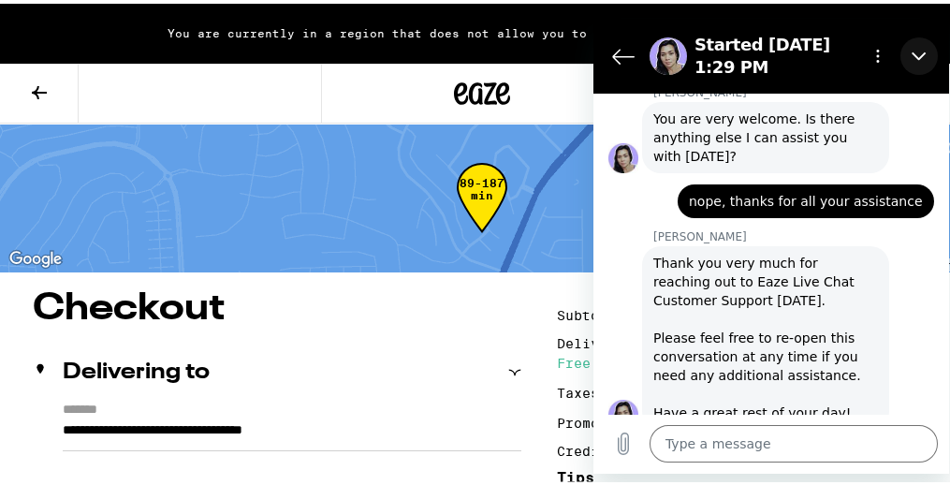
drag, startPoint x: 919, startPoint y: 56, endPoint x: 1498, endPoint y: 83, distance: 579.2
click at [919, 56] on icon "Close" at bounding box center [919, 55] width 14 height 8
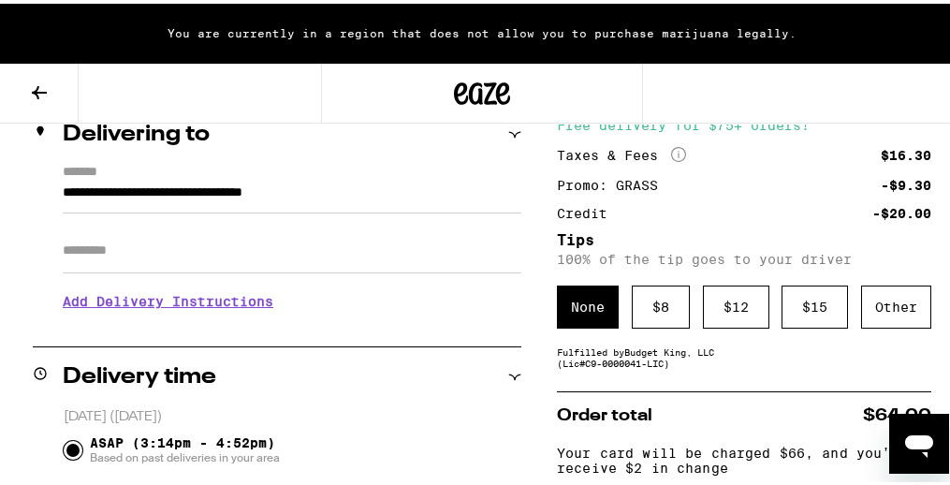
scroll to position [261, 0]
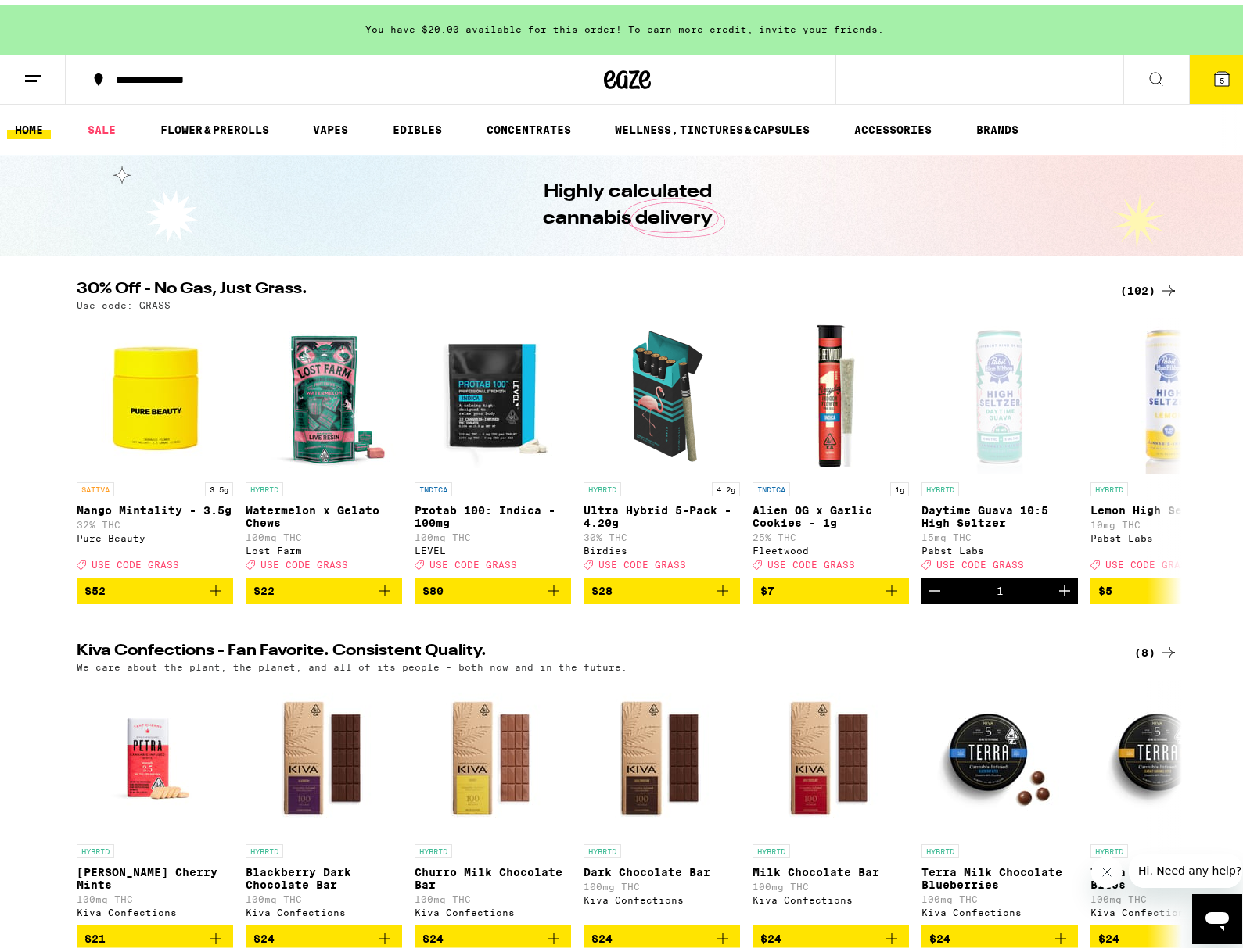
click at [1215, 68] on icon at bounding box center [1221, 74] width 14 height 14
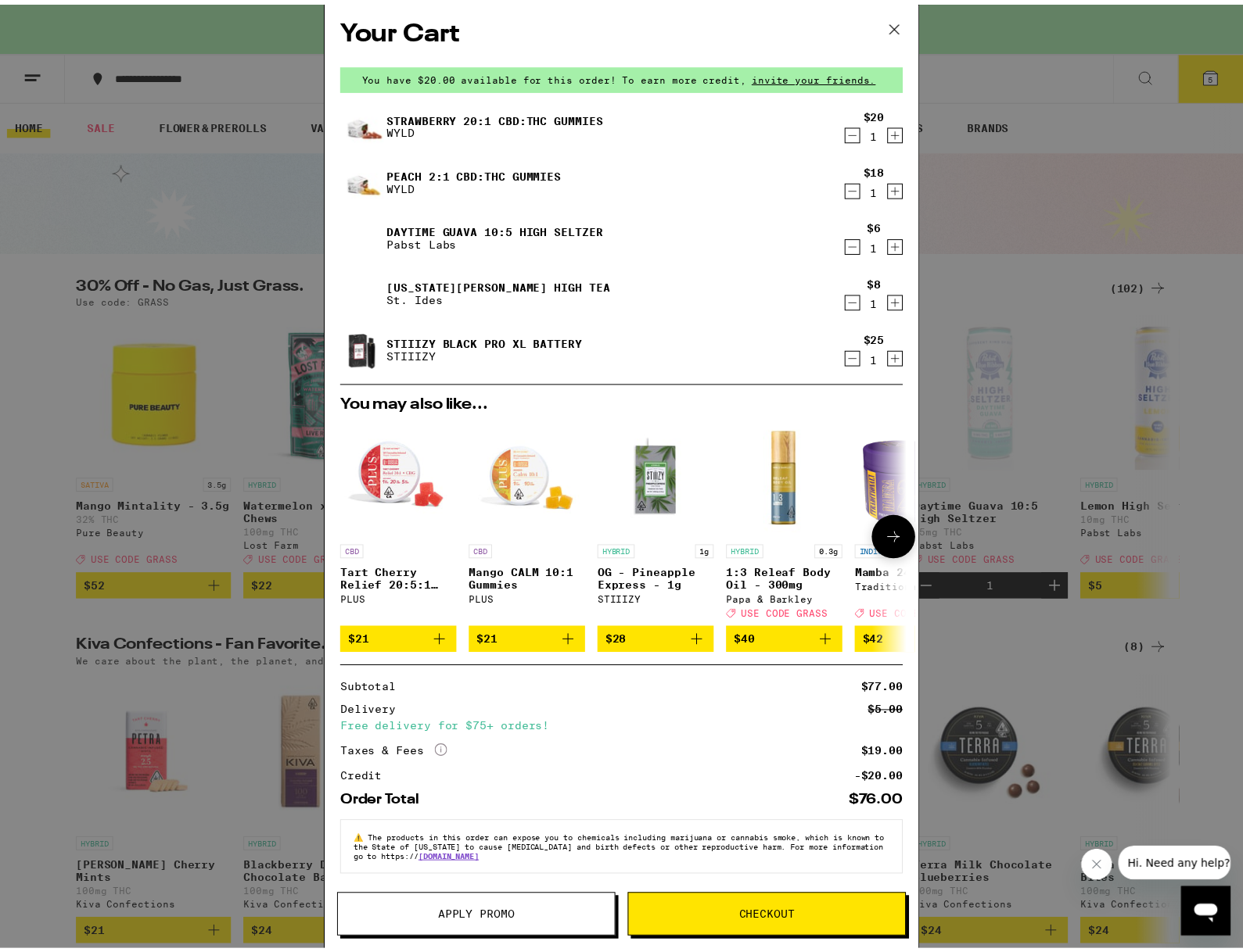
scroll to position [18, 0]
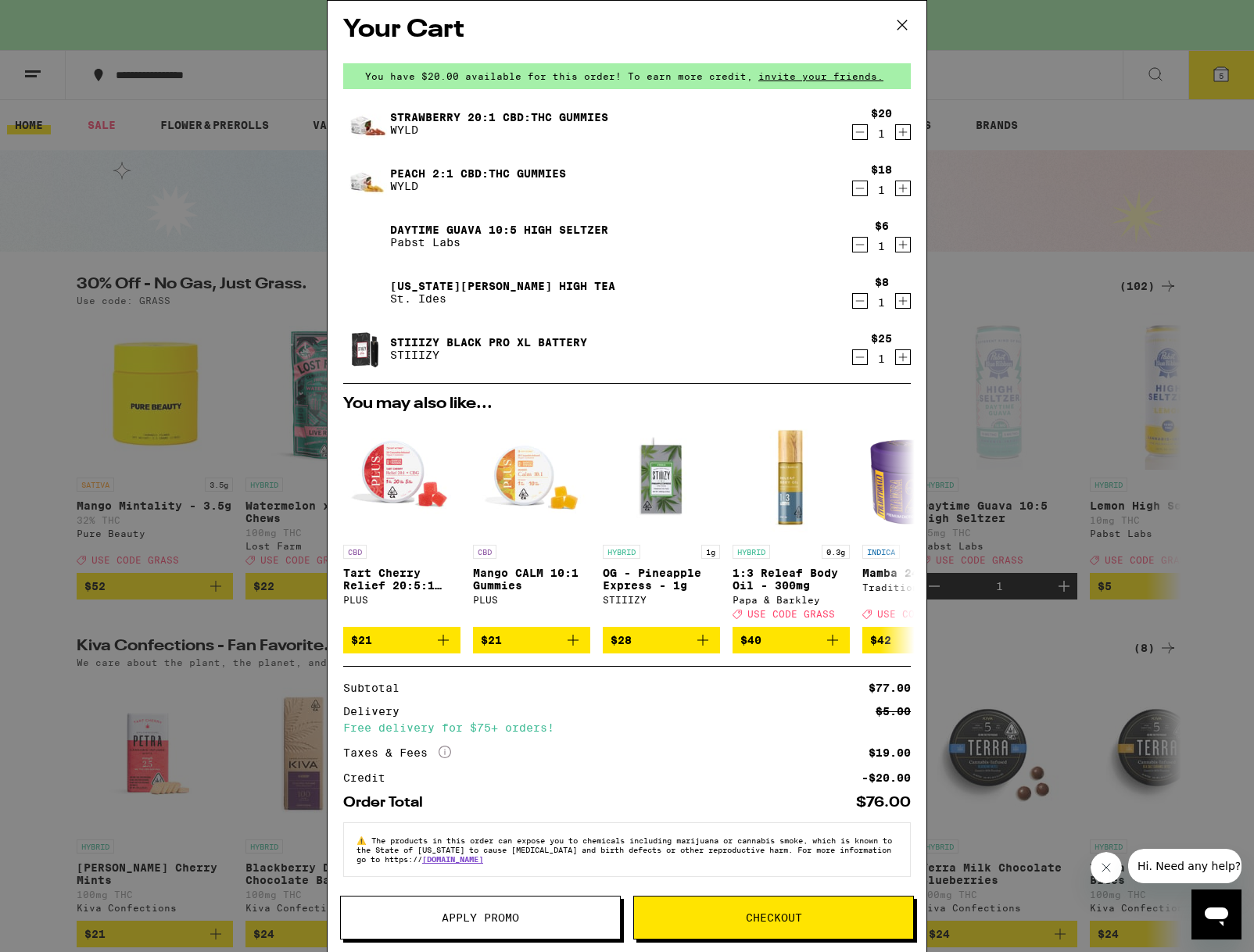
click at [559, 913] on span "Apply Promo" at bounding box center [480, 918] width 279 height 11
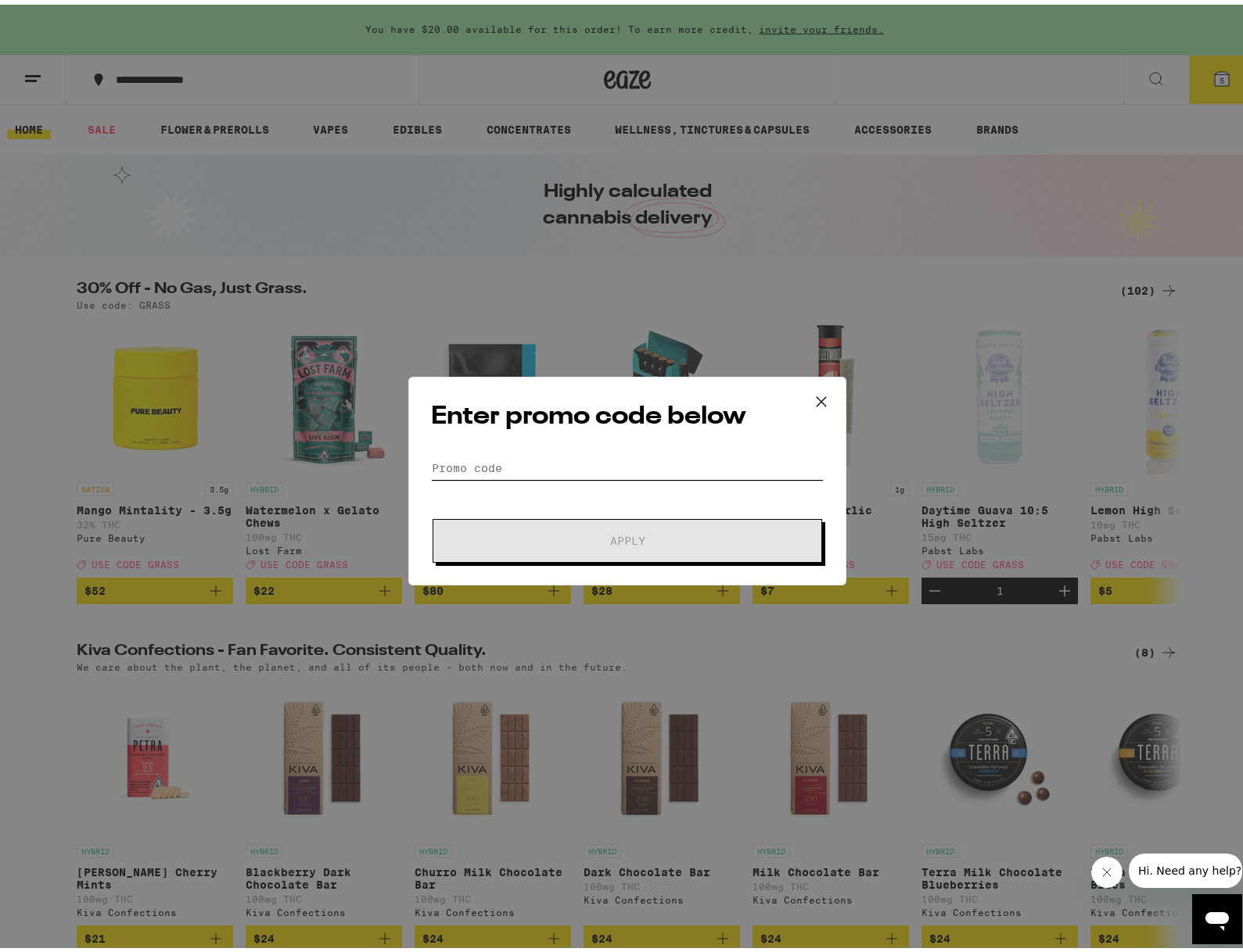
click at [576, 472] on input "Promo Code" at bounding box center [627, 463] width 393 height 23
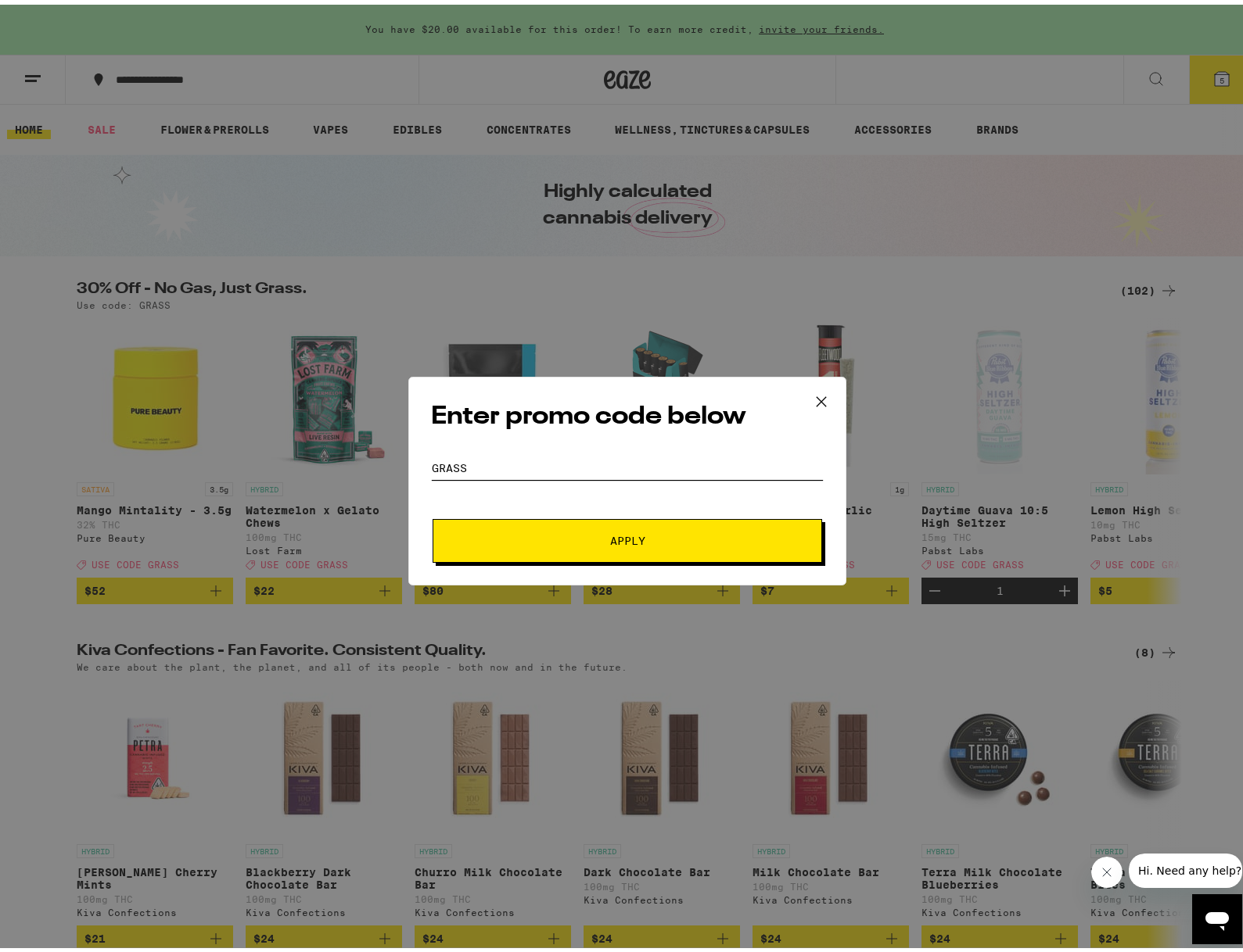
type input "GRASS"
click at [433, 514] on button "Apply" at bounding box center [627, 536] width 389 height 43
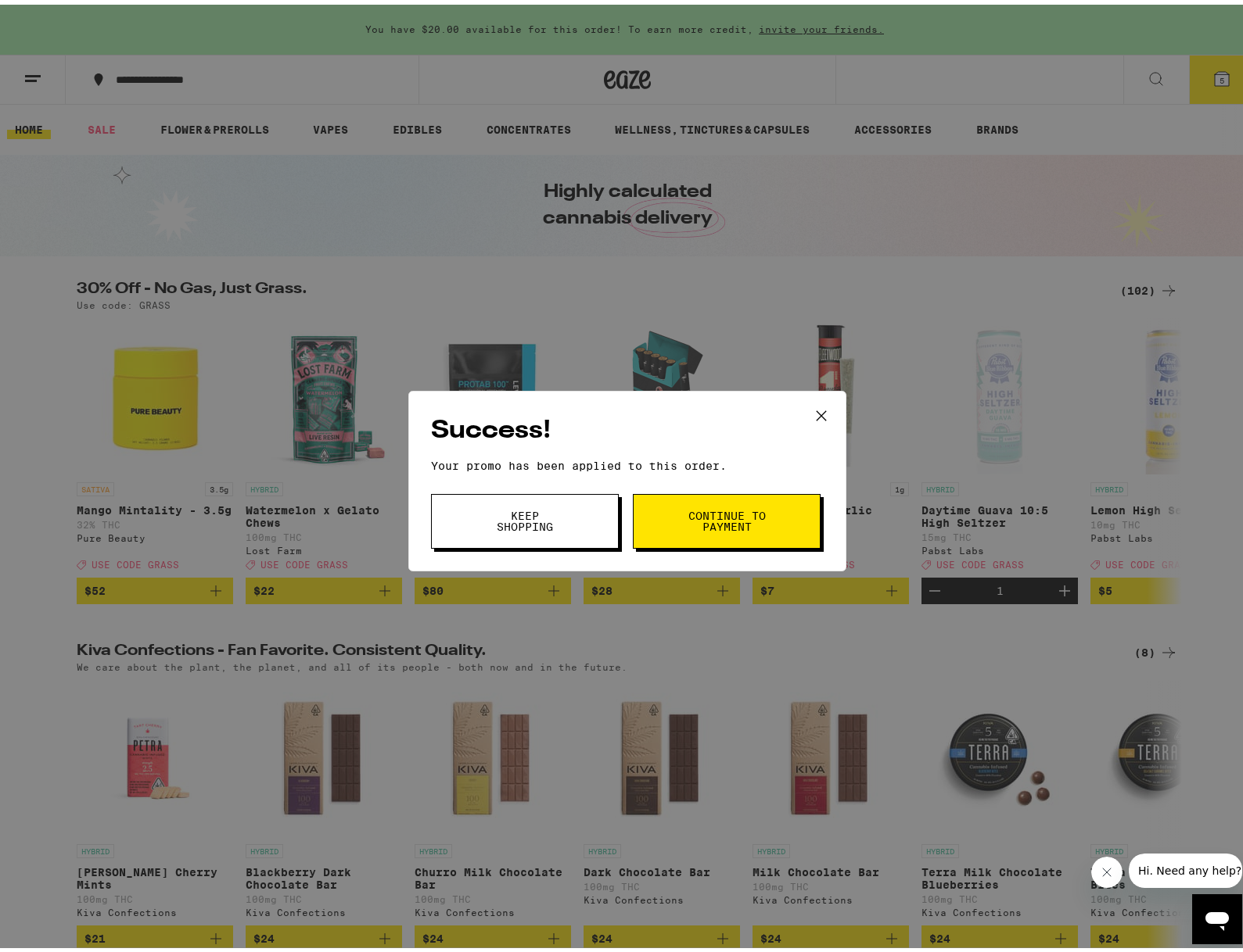
click at [720, 523] on span "Continue to payment" at bounding box center [726, 517] width 79 height 22
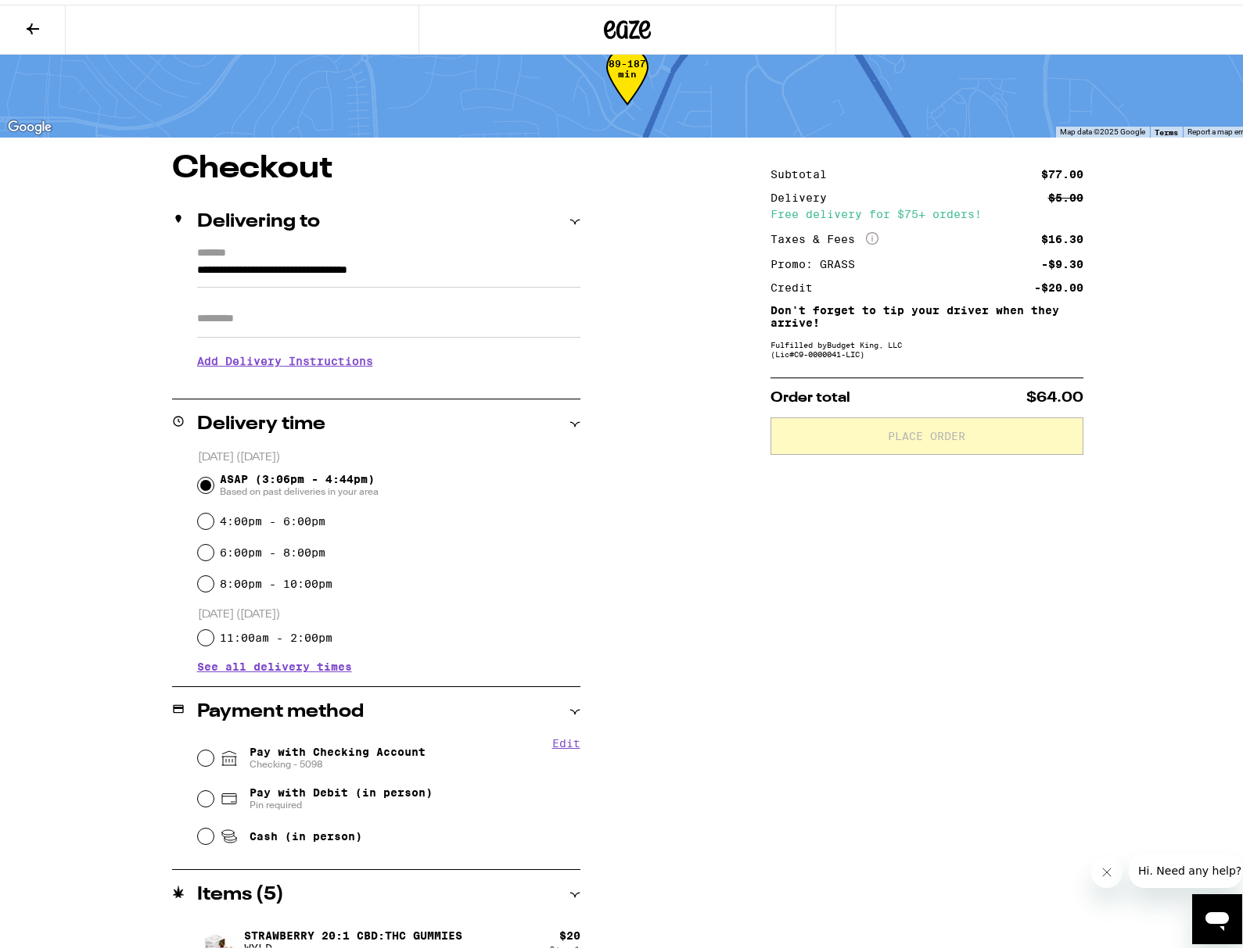
scroll to position [61, 0]
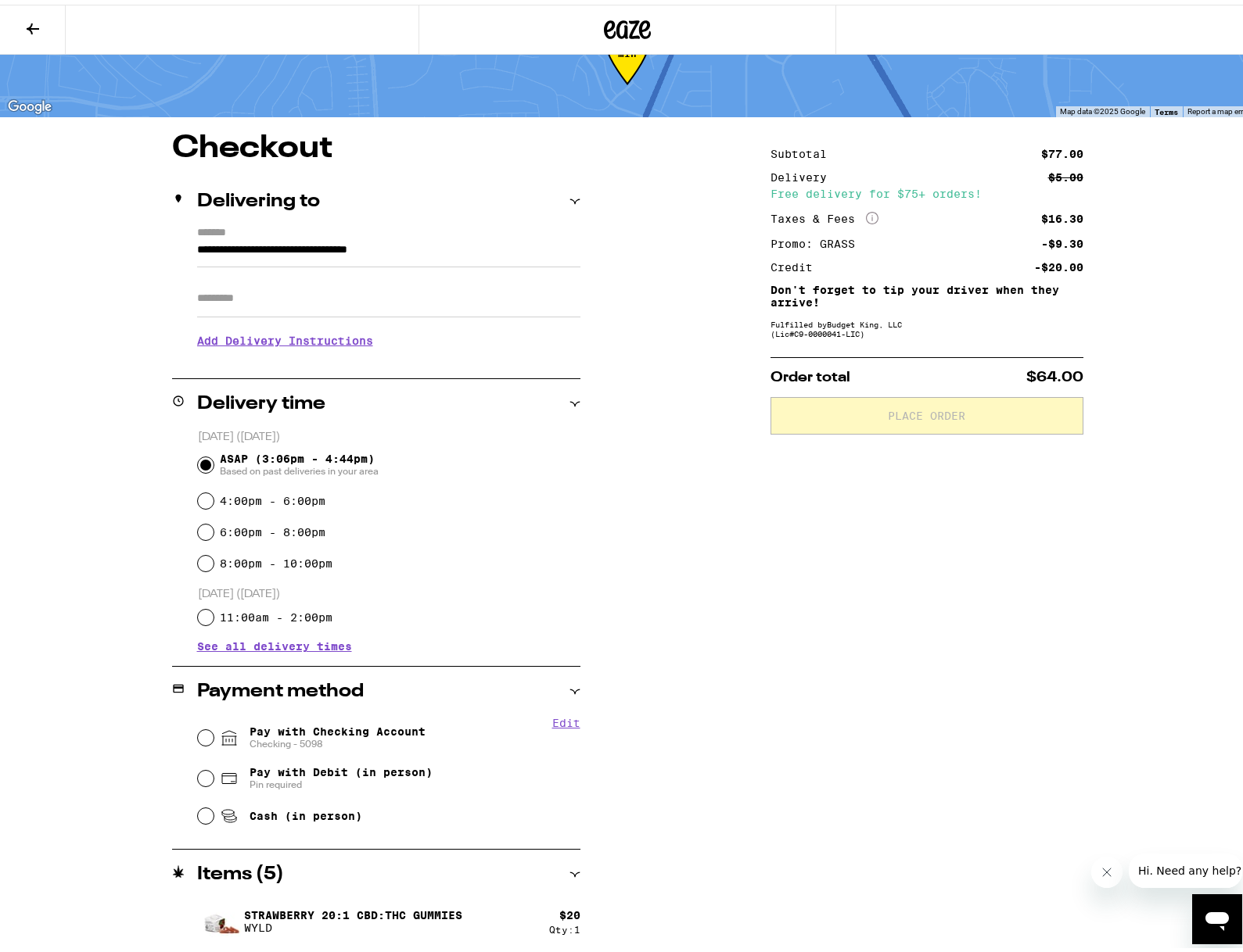
click at [279, 771] on span "Pay with Debit (in person)" at bounding box center [341, 767] width 183 height 13
click at [214, 771] on input "Pay with Debit (in person) Pin required" at bounding box center [205, 773] width 16 height 16
radio input "true"
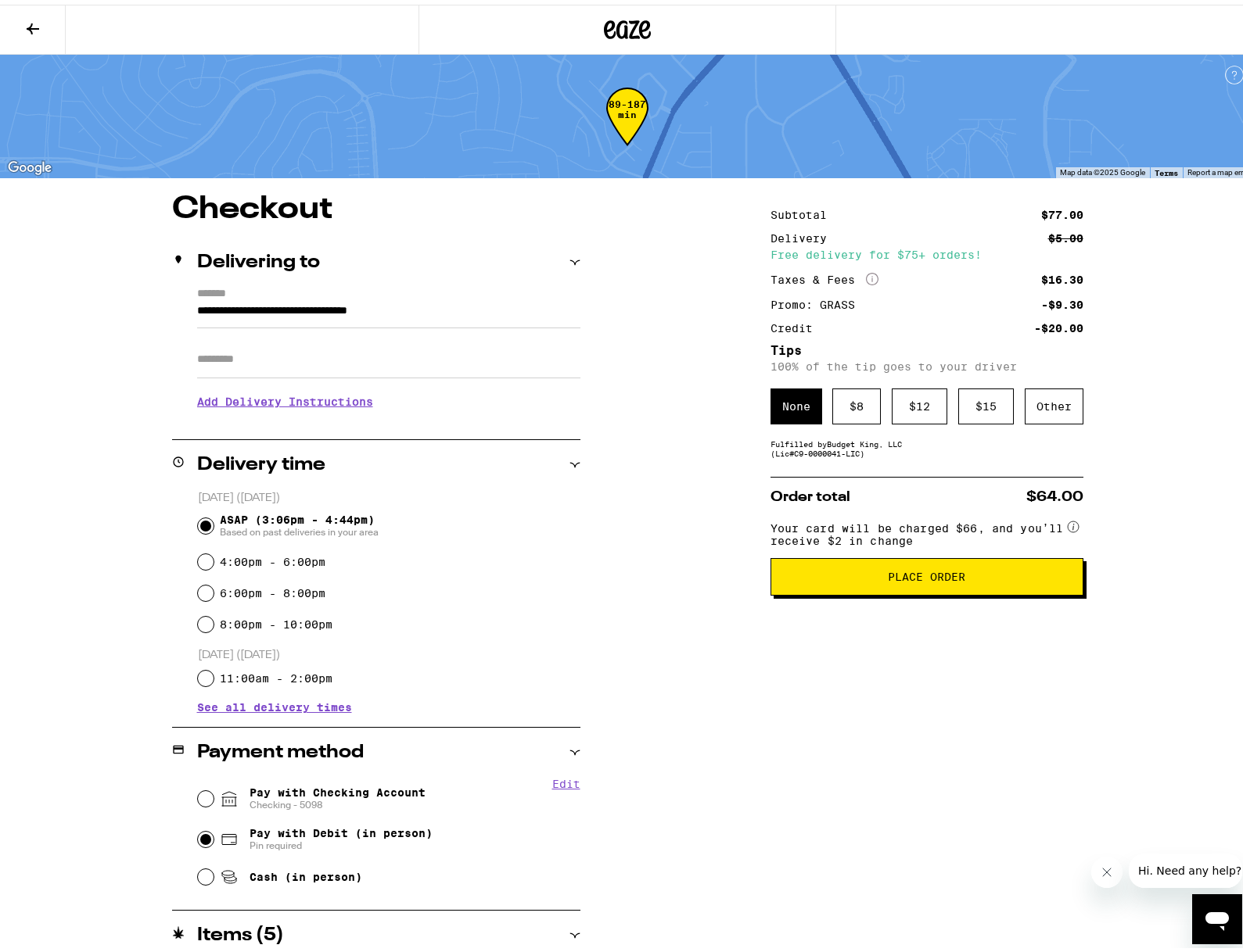
scroll to position [286, 0]
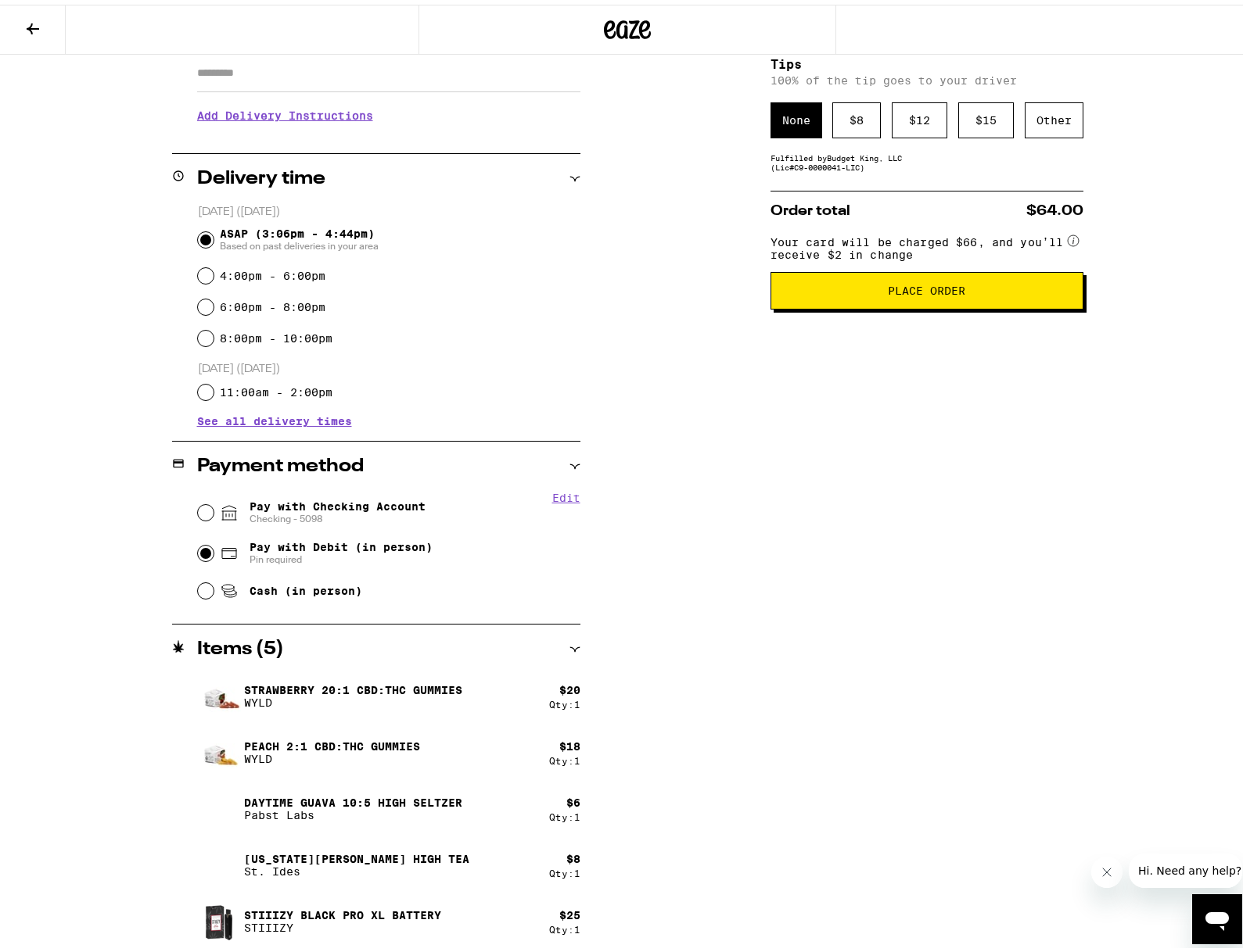
click at [250, 585] on span "Cash (in person)" at bounding box center [306, 586] width 113 height 13
click at [214, 585] on input "Cash (in person)" at bounding box center [205, 586] width 16 height 16
radio input "true"
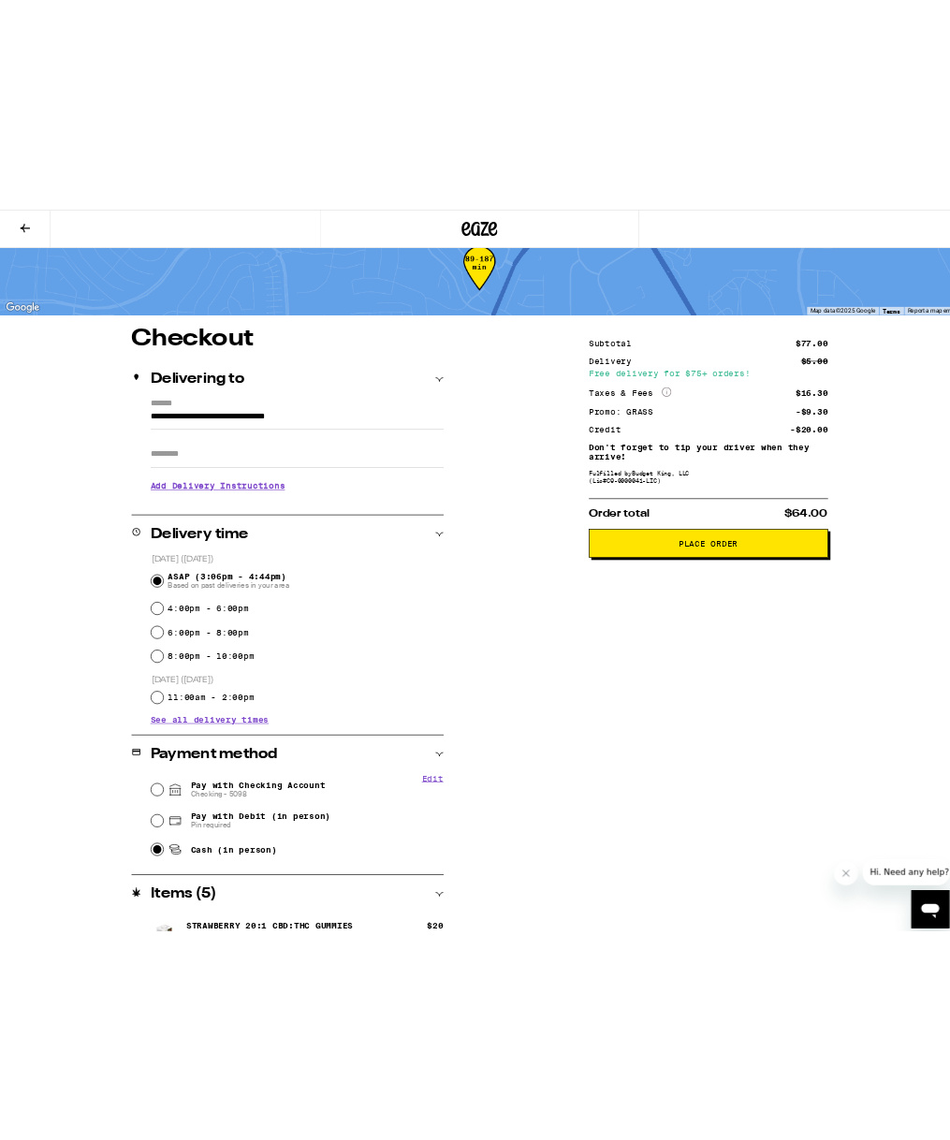
scroll to position [0, 0]
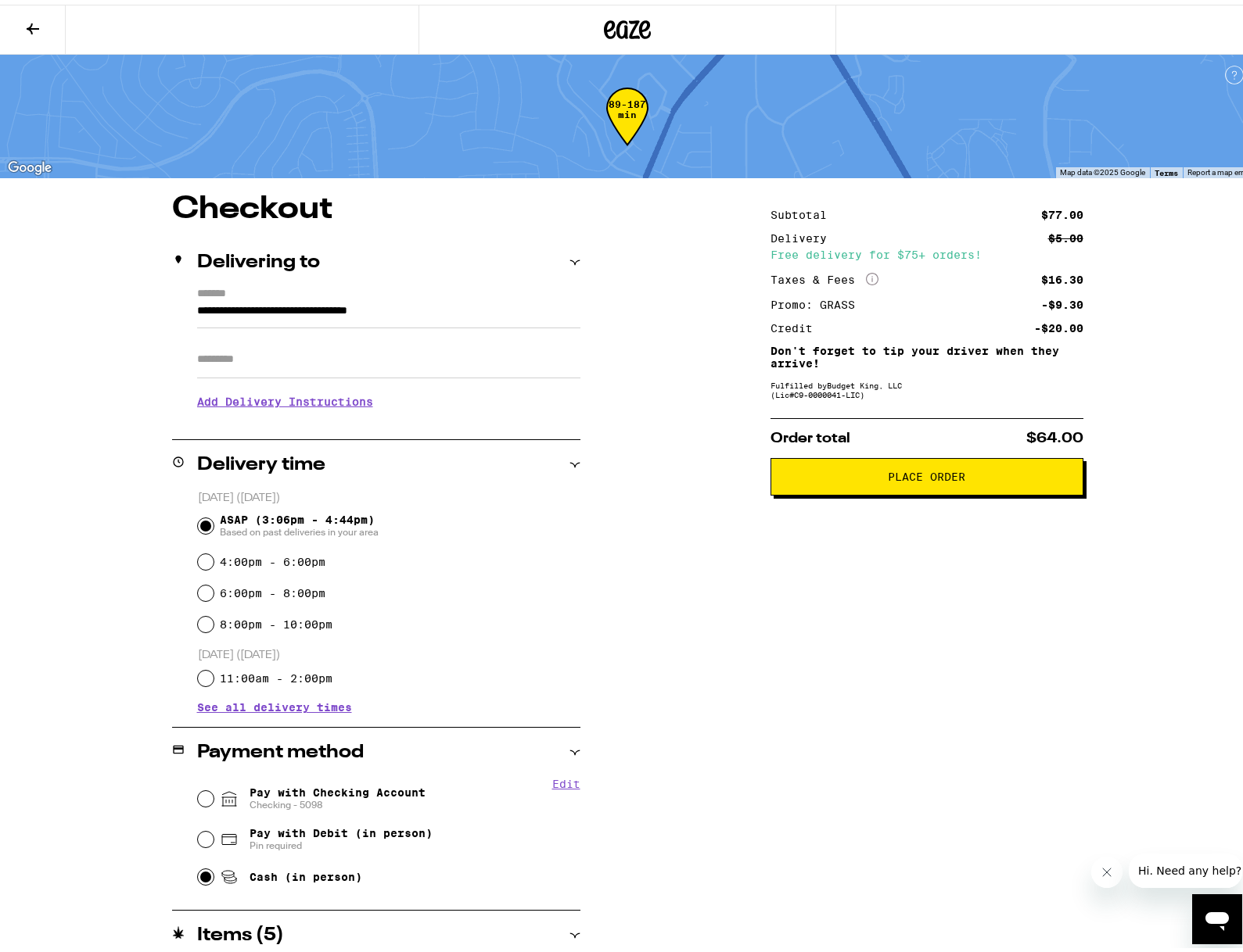
click at [922, 477] on span "Place Order" at bounding box center [926, 472] width 78 height 11
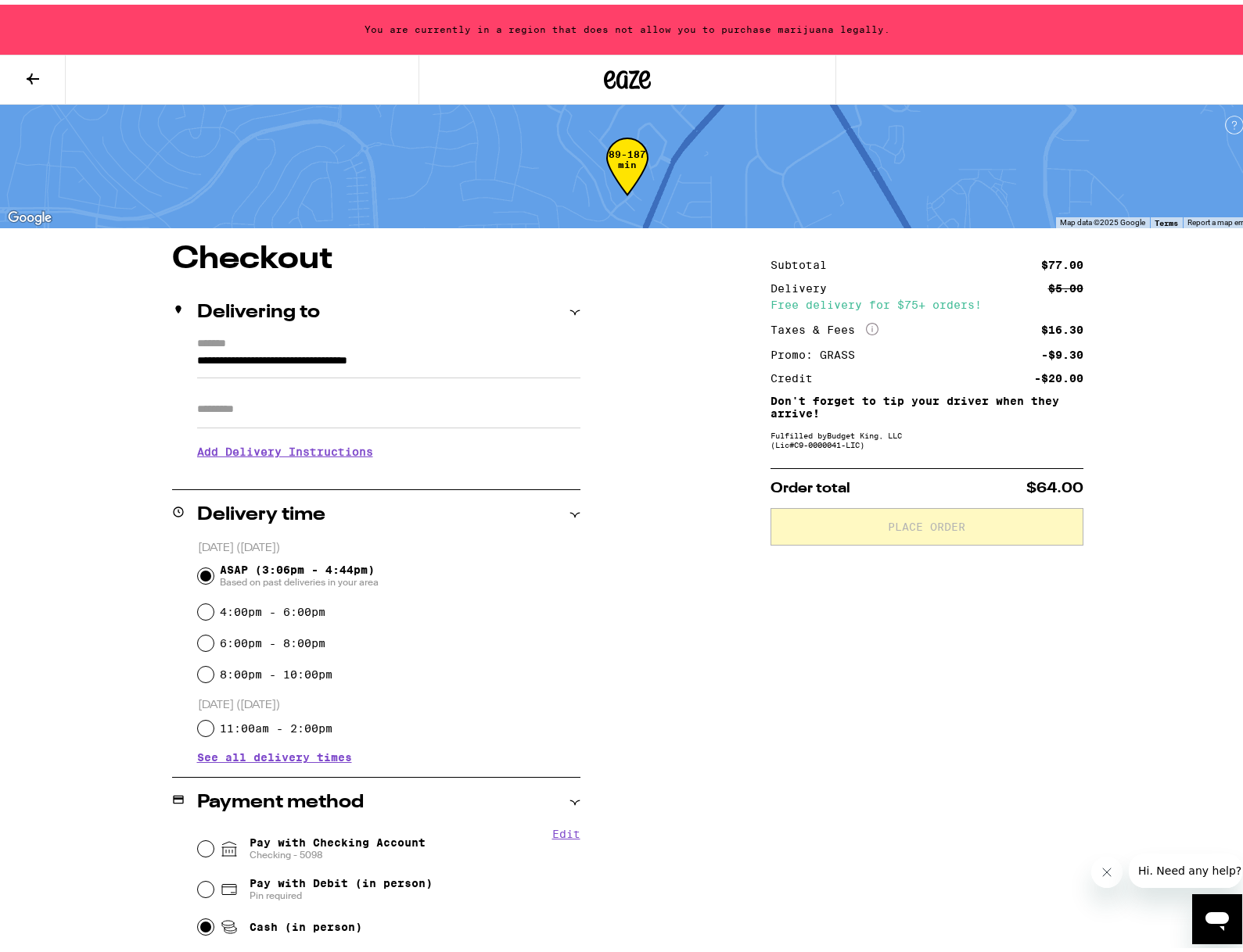
click at [649, 382] on div "**********" at bounding box center [627, 763] width 1126 height 1049
click at [250, 839] on span "Pay with Checking Account Checking - 5098" at bounding box center [337, 844] width 176 height 25
click at [214, 839] on input "Pay with Checking Account Checking - 5098" at bounding box center [205, 844] width 16 height 16
radio input "true"
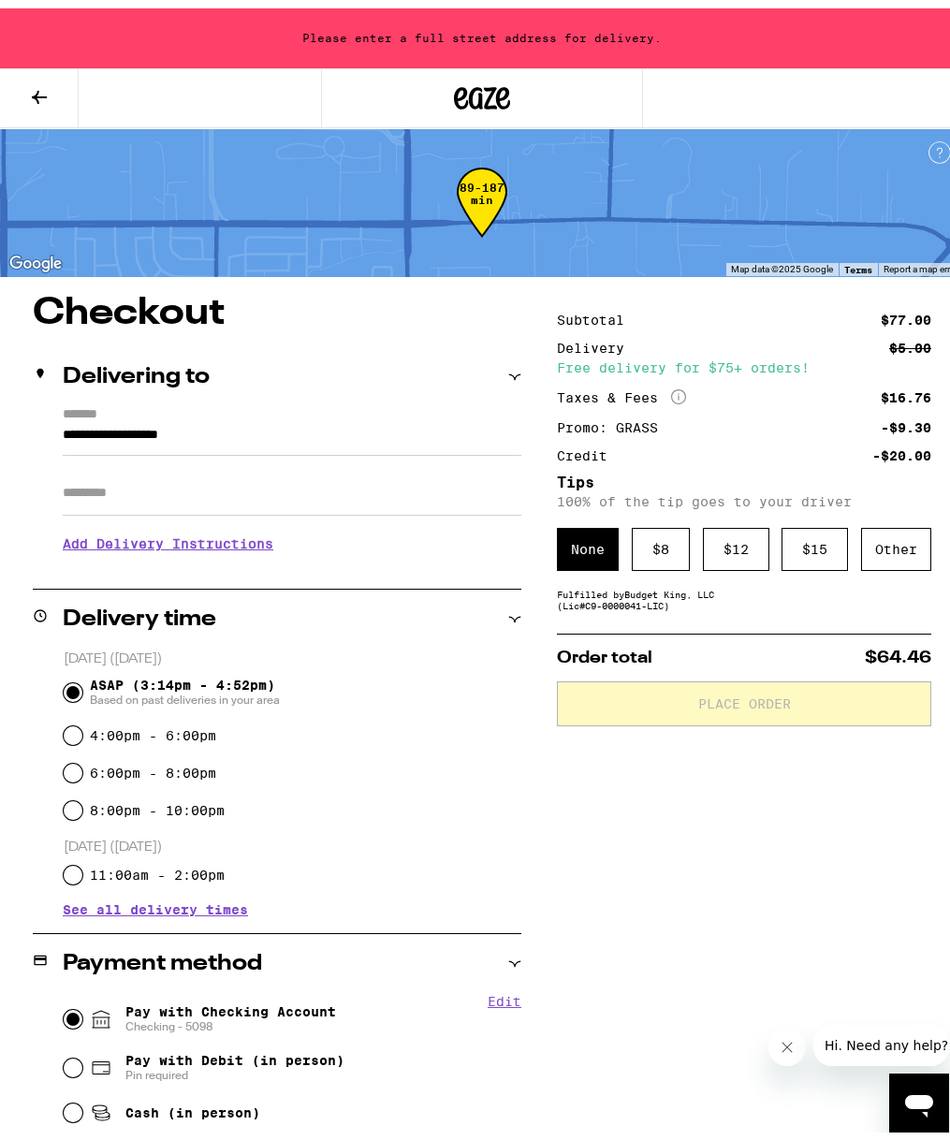
click at [384, 690] on div "ASAP (3:14pm - 4:52pm) Based on past deliveries in your area" at bounding box center [293, 684] width 458 height 49
click at [273, 438] on input "**********" at bounding box center [292, 432] width 459 height 32
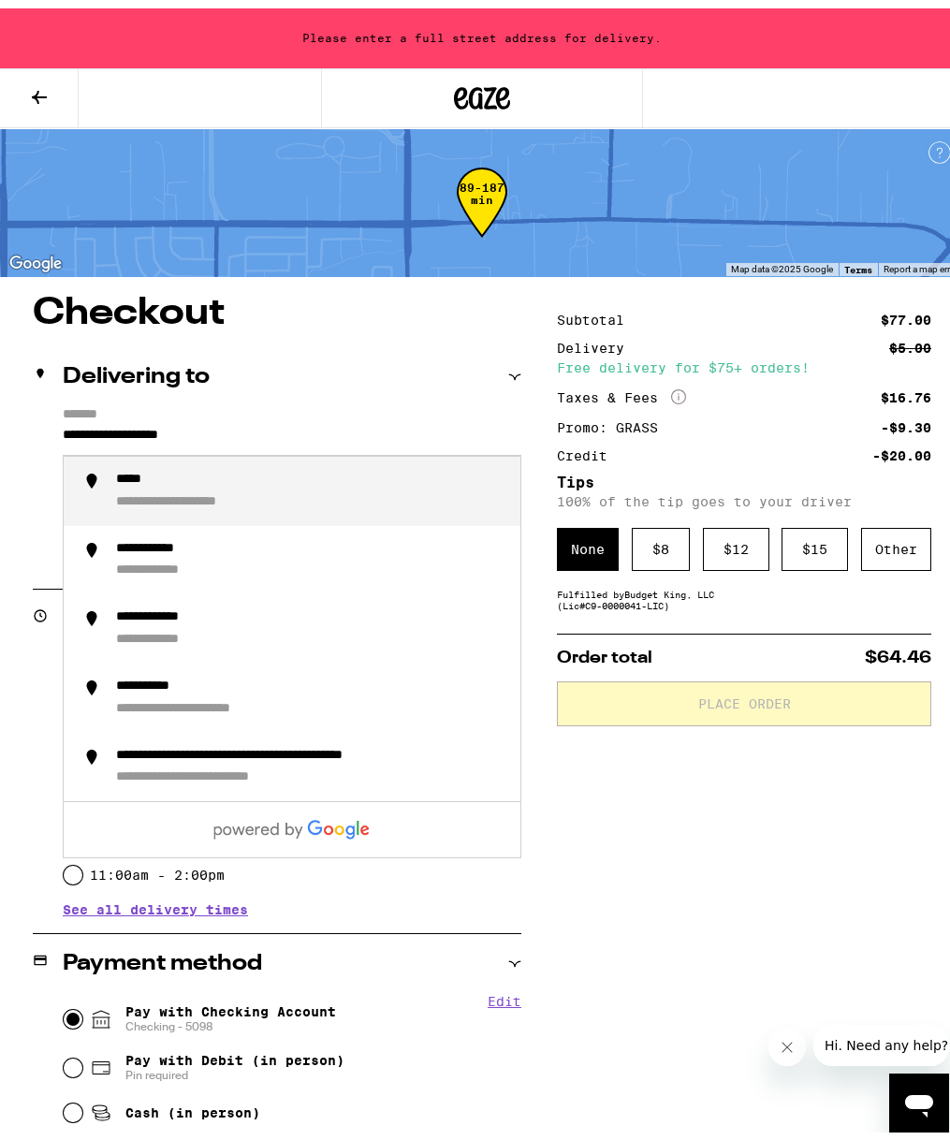
drag, startPoint x: 273, startPoint y: 438, endPoint x: -3, endPoint y: 421, distance: 276.7
click at [0, 421] on html "**********" at bounding box center [482, 801] width 964 height 1603
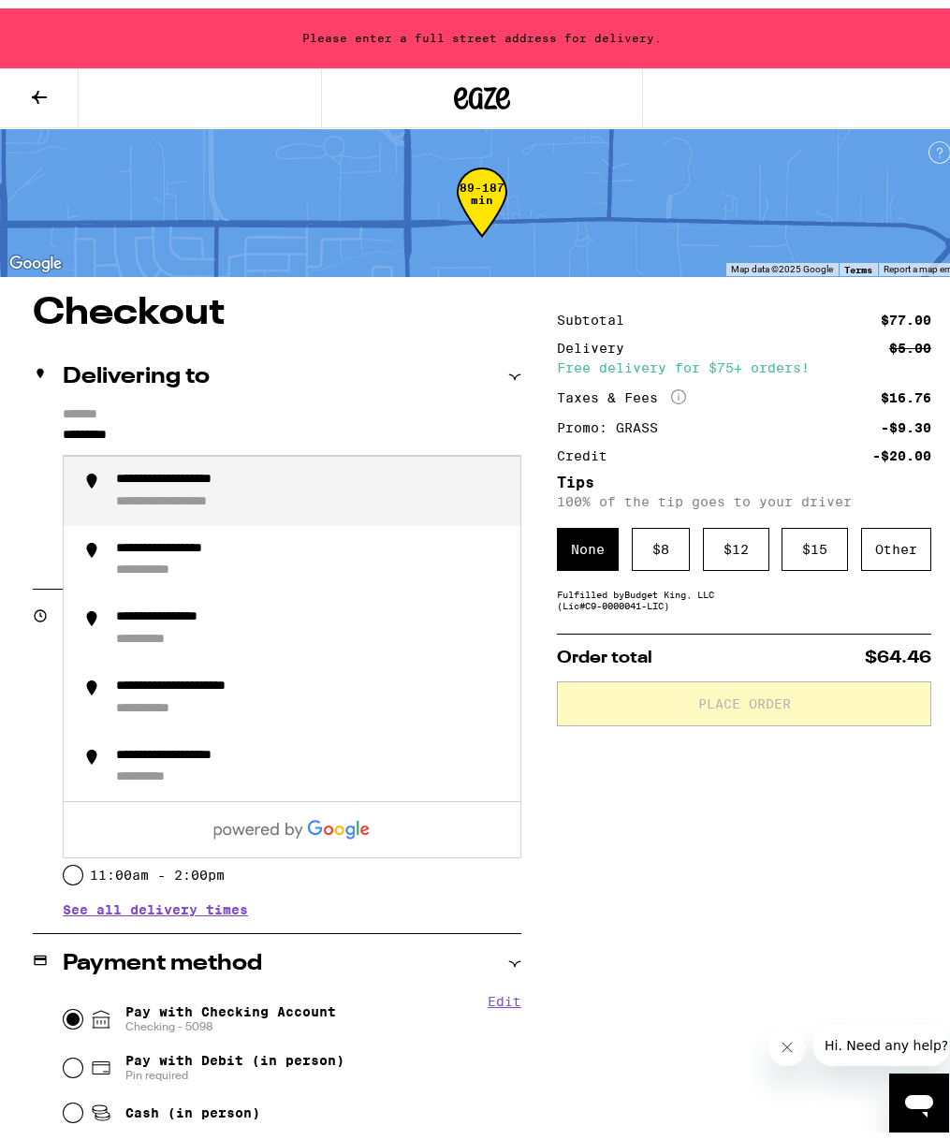
click at [296, 461] on li "**********" at bounding box center [292, 482] width 457 height 69
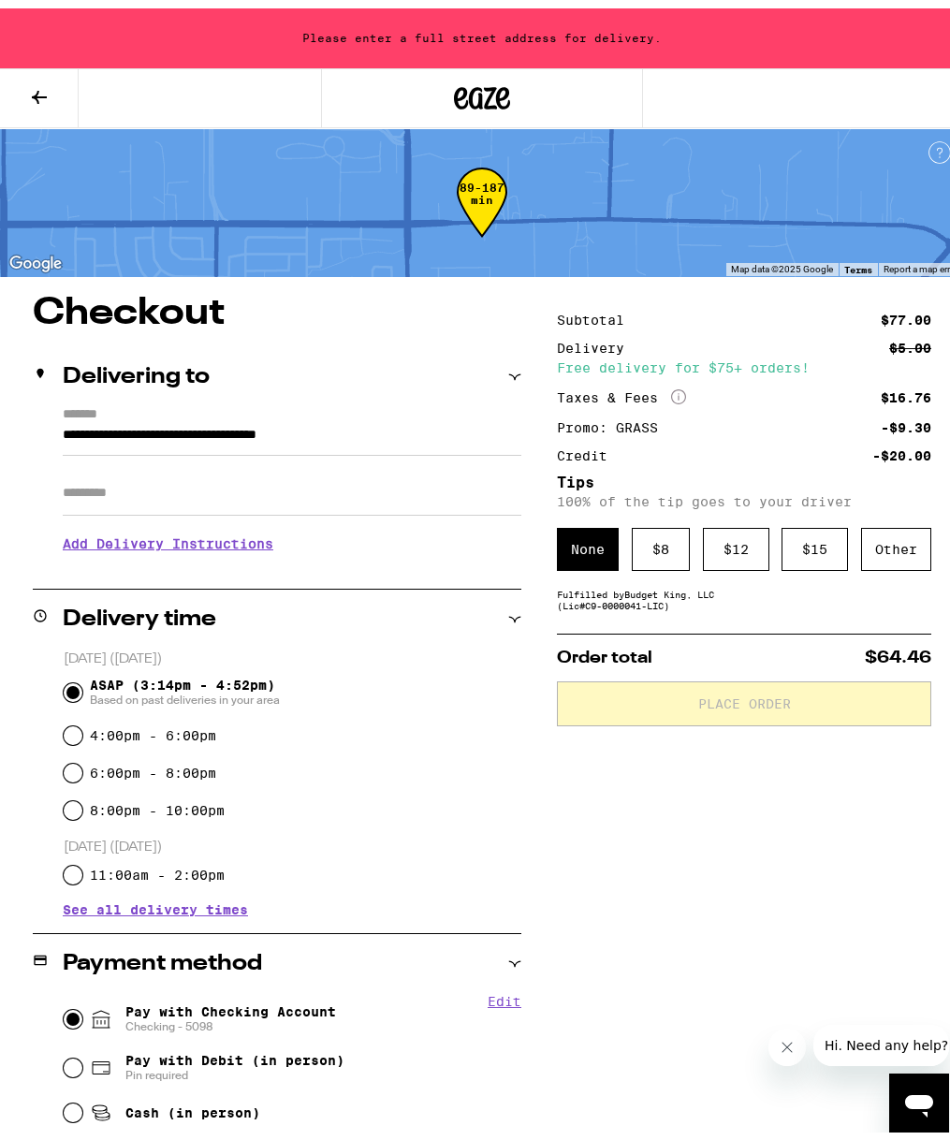
type input "**********"
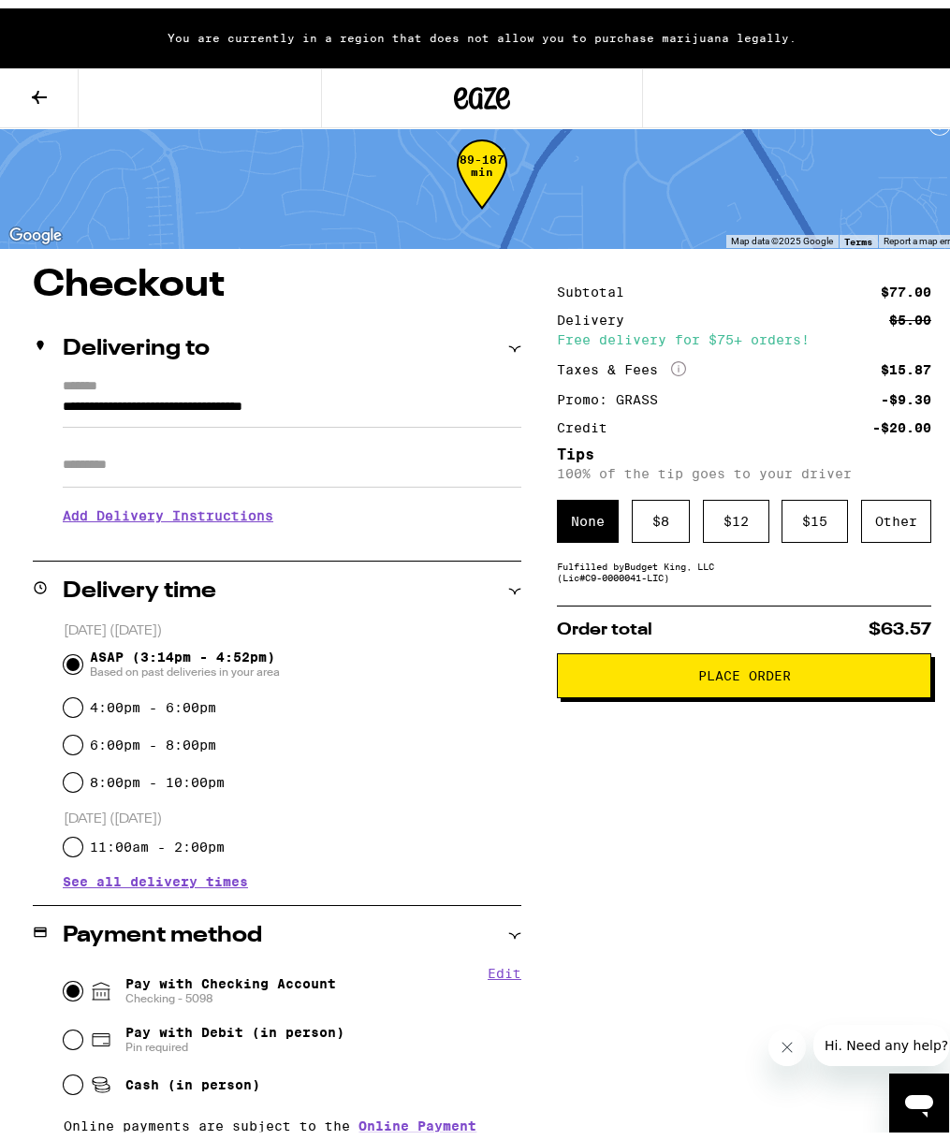
scroll to position [4, 0]
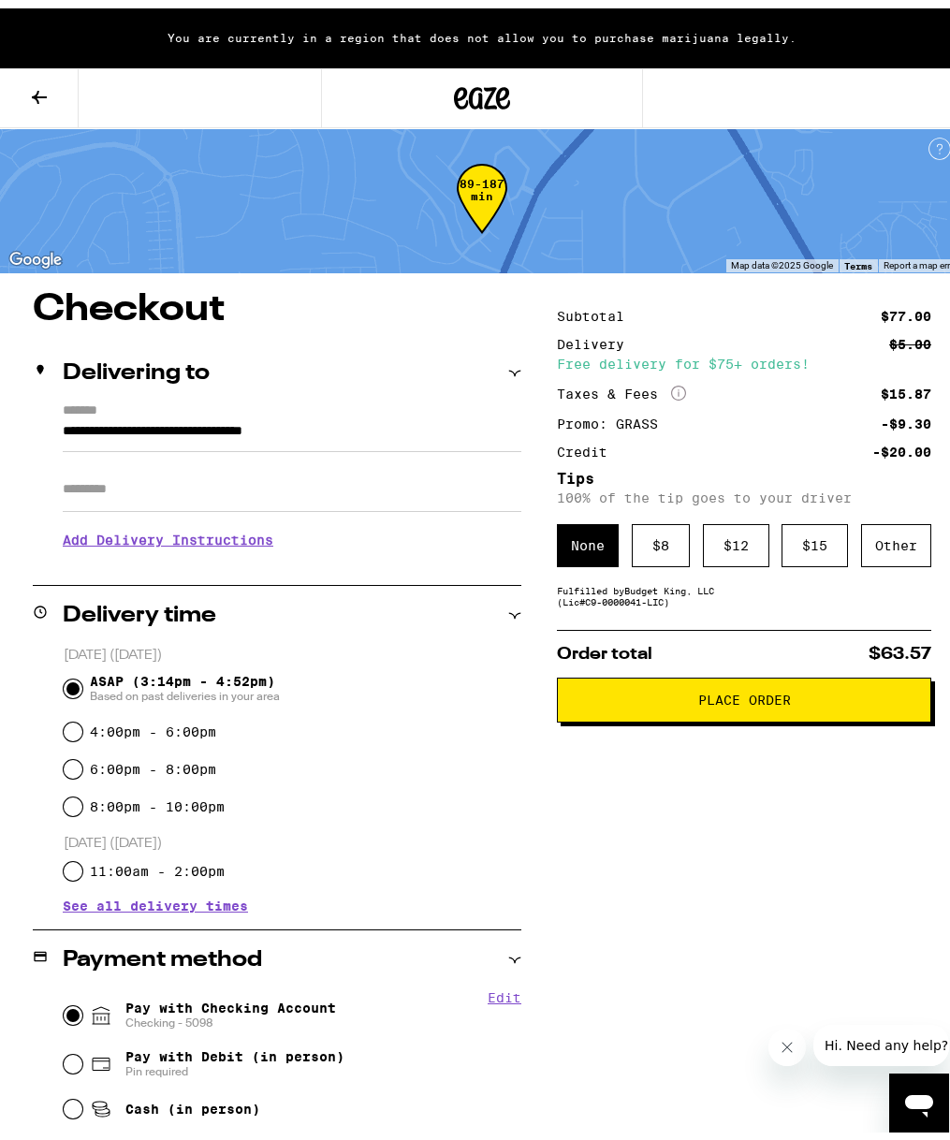
click at [720, 698] on span "Place Order" at bounding box center [744, 691] width 93 height 13
